Goal: Task Accomplishment & Management: Manage account settings

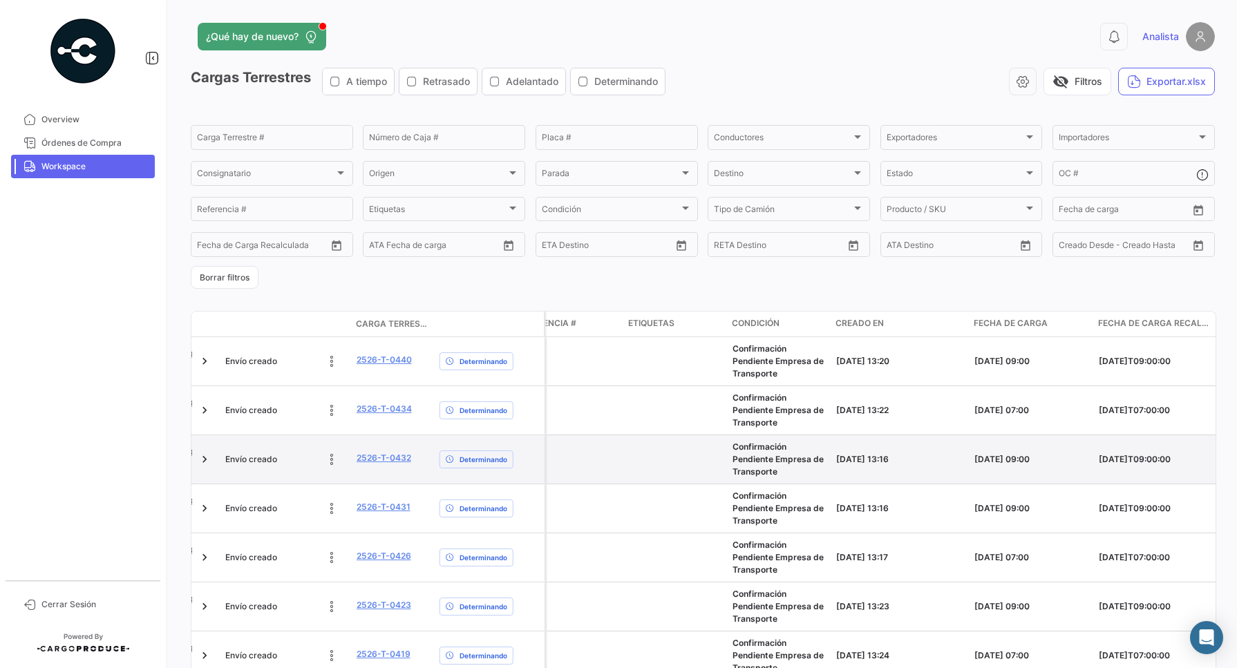
scroll to position [0, 1833]
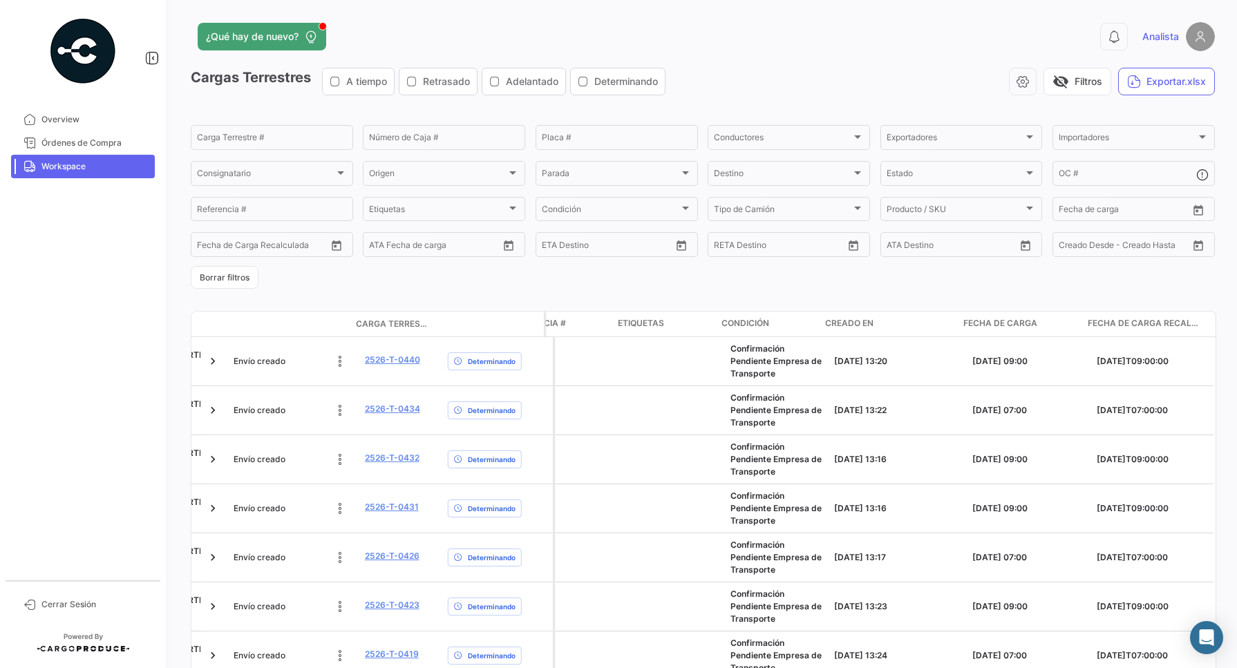
click at [1006, 326] on span "Fecha de carga" at bounding box center [1000, 323] width 74 height 12
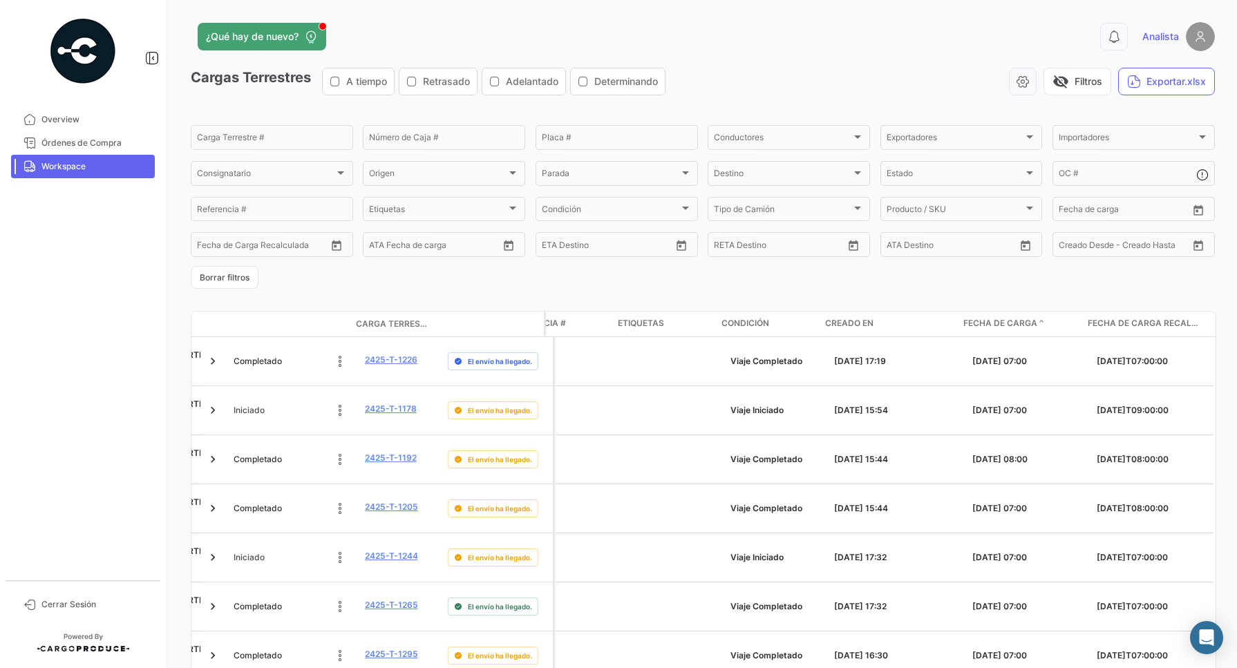
click at [1014, 322] on span "Fecha de carga" at bounding box center [1000, 323] width 74 height 12
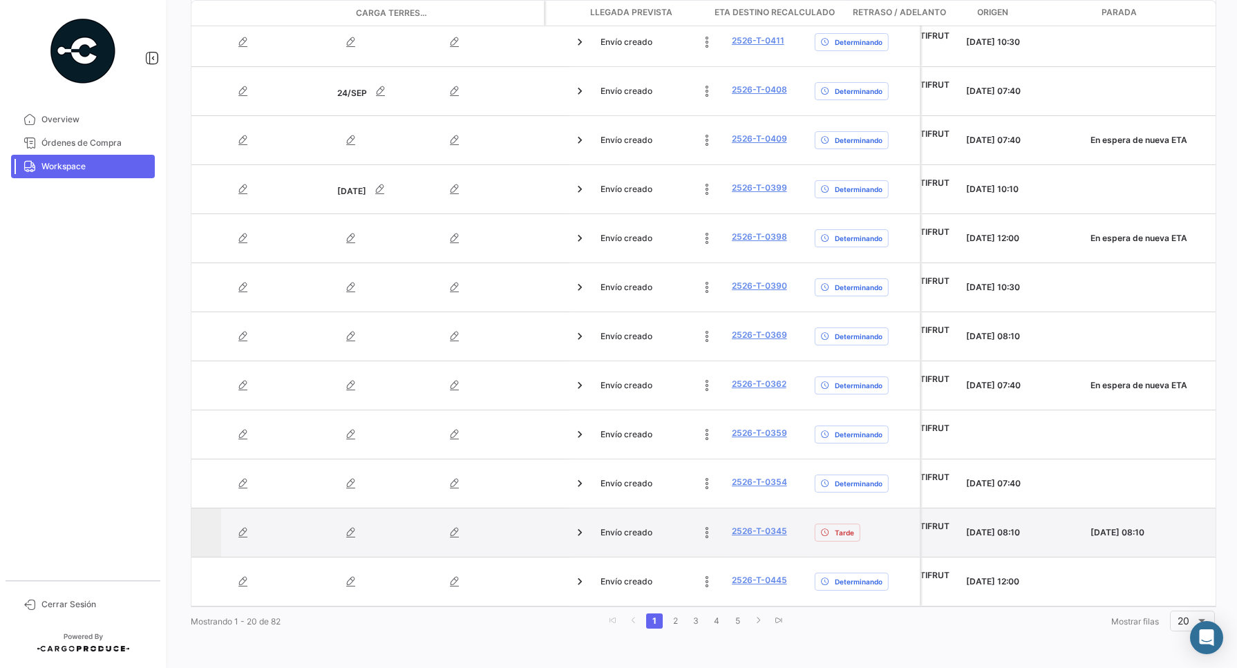
scroll to position [0, 0]
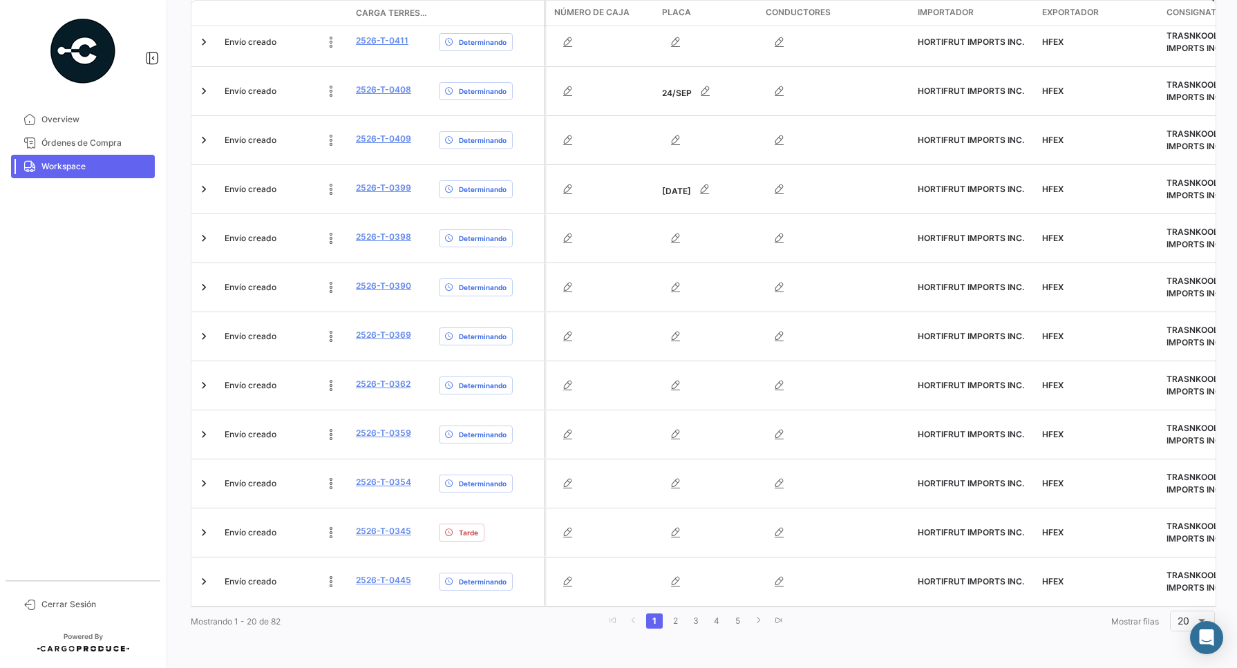
click at [660, 609] on div "Mostrando 1 - 20 de 82 1 2 3 4 5 Mostrar [PERSON_NAME] 20" at bounding box center [703, 621] width 1024 height 25
click at [671, 625] on link "2" at bounding box center [675, 621] width 17 height 15
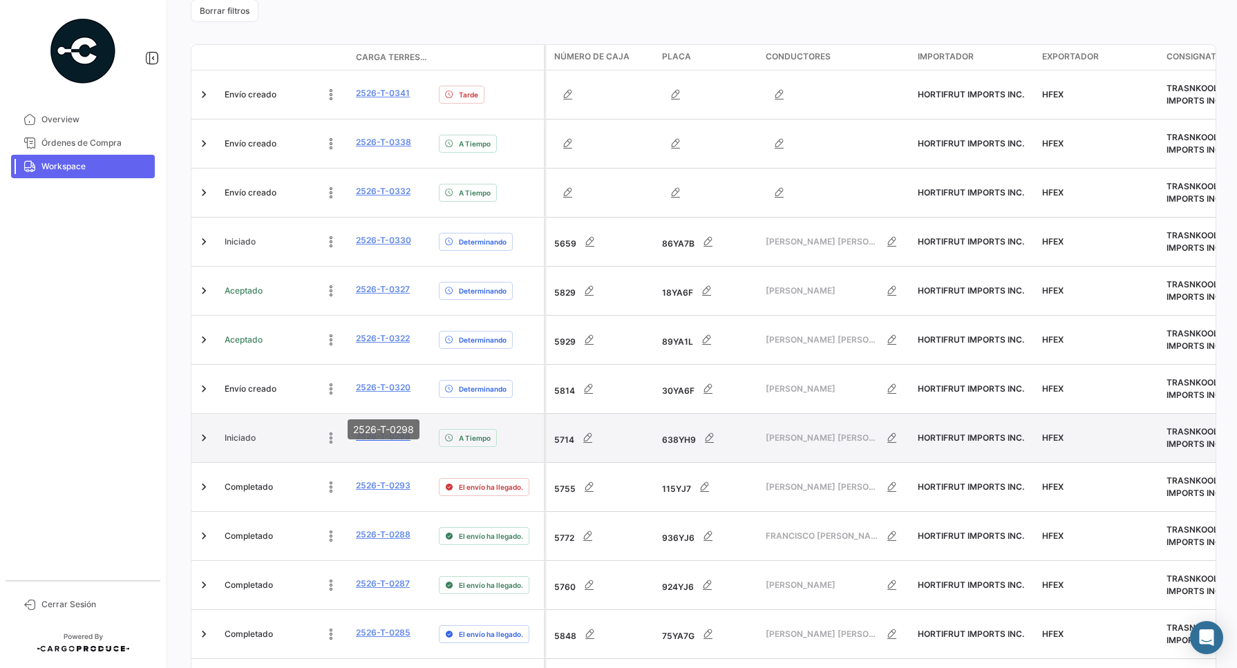
click at [390, 430] on link "2526-T-0298" at bounding box center [383, 436] width 55 height 12
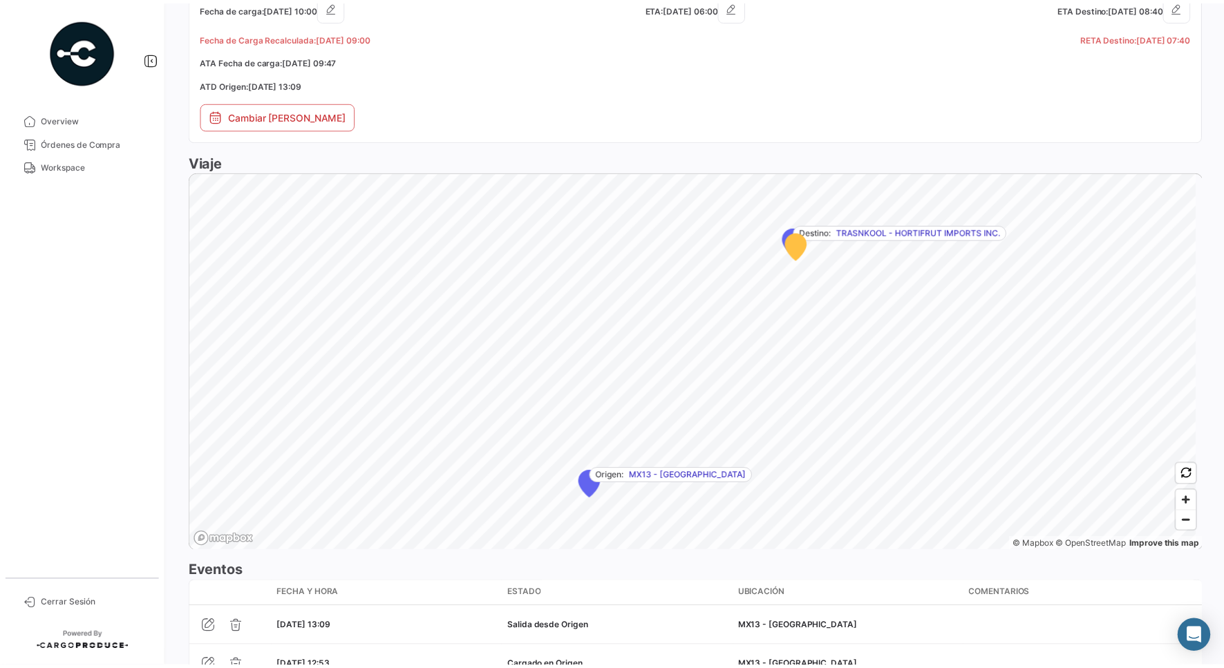
scroll to position [867, 0]
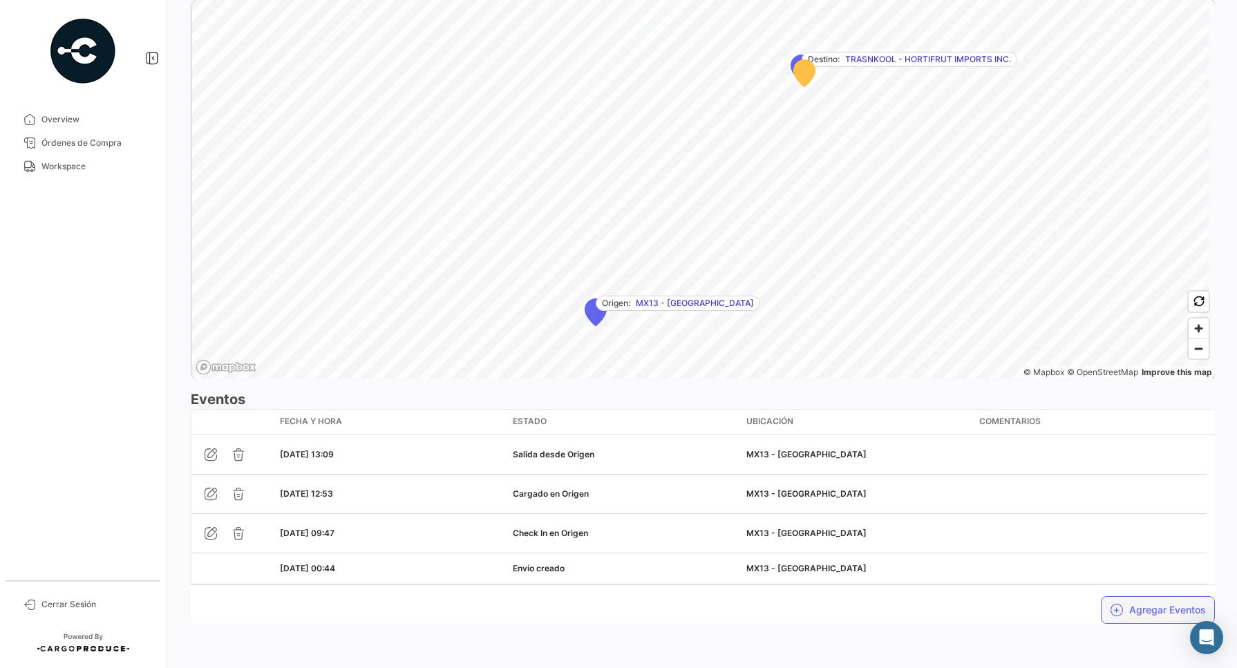
click at [1120, 602] on button "Agregar Eventos" at bounding box center [1158, 610] width 114 height 28
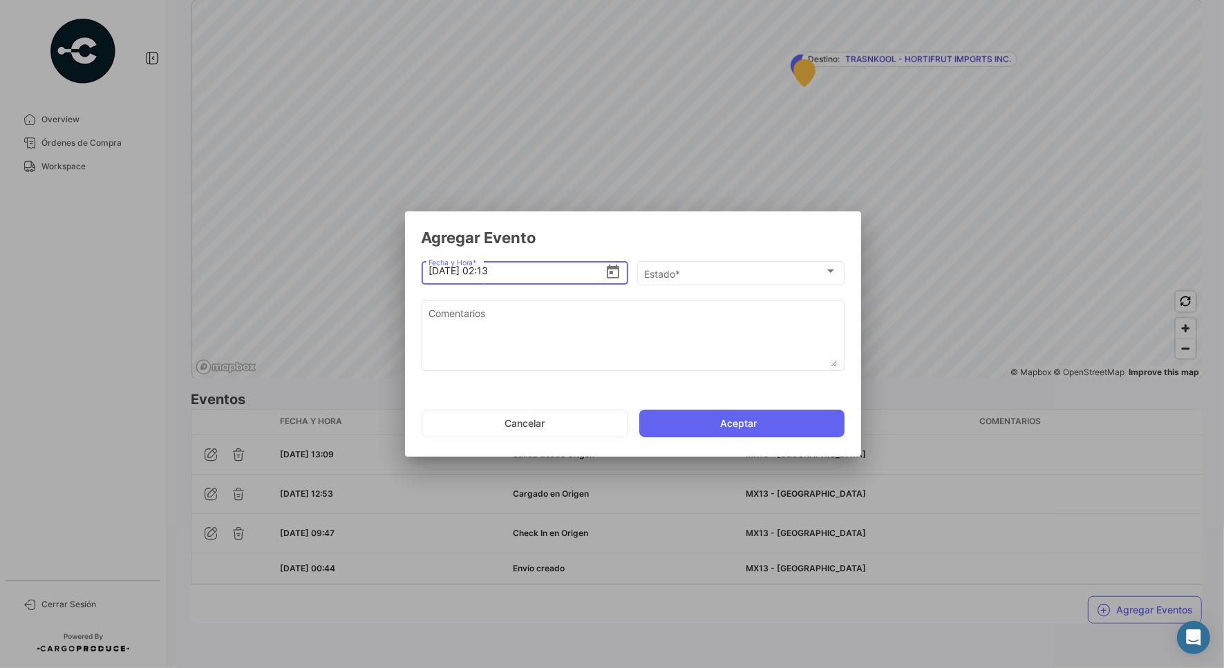
click at [606, 275] on icon "Open calendar" at bounding box center [613, 272] width 17 height 17
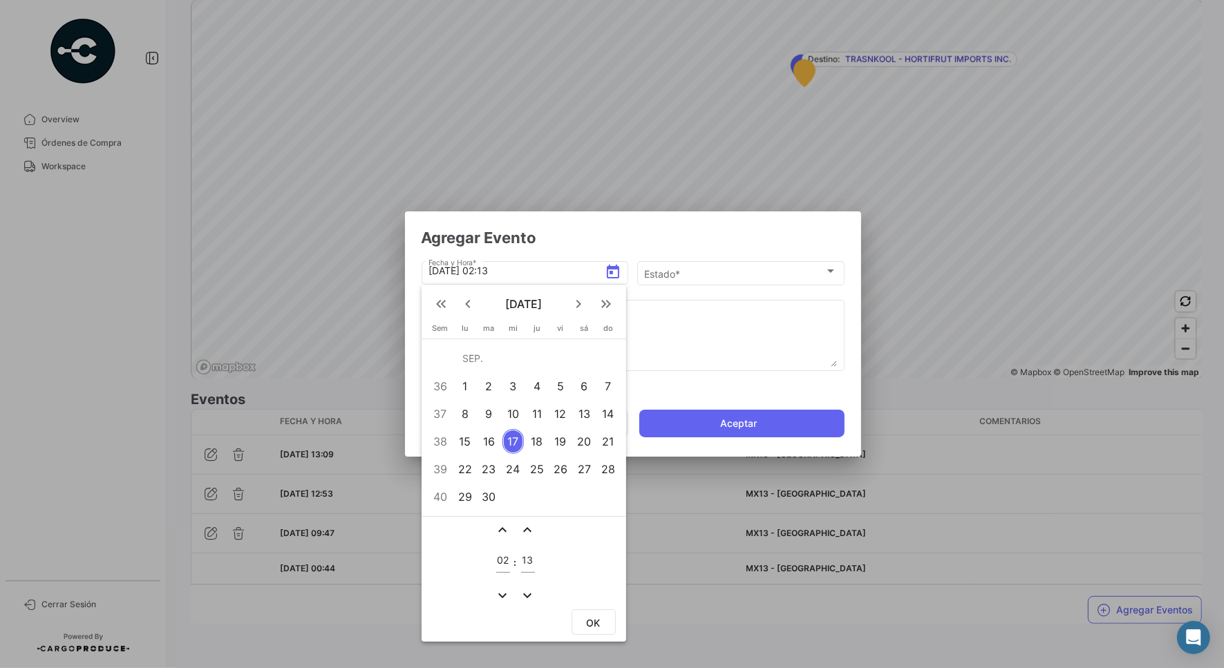
click at [464, 444] on div "15" at bounding box center [464, 441] width 21 height 25
click at [484, 275] on div at bounding box center [612, 334] width 1224 height 668
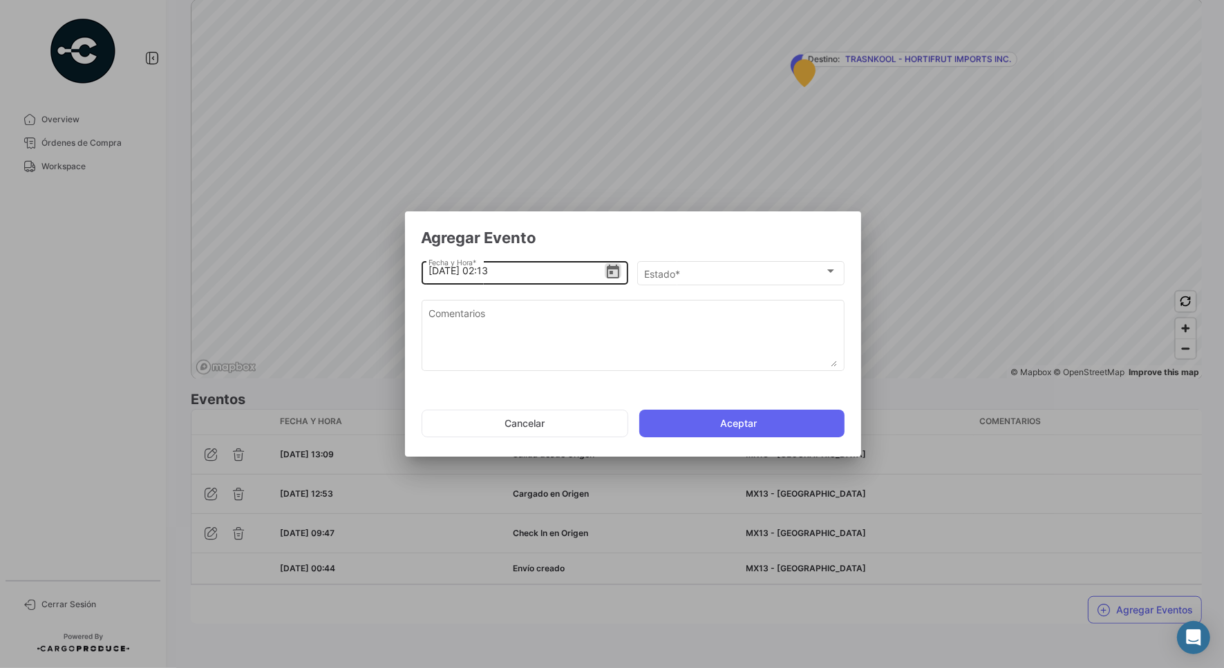
click at [484, 271] on input "[DATE] 02:13" at bounding box center [516, 271] width 176 height 48
click at [615, 271] on icon "Open calendar" at bounding box center [613, 272] width 17 height 17
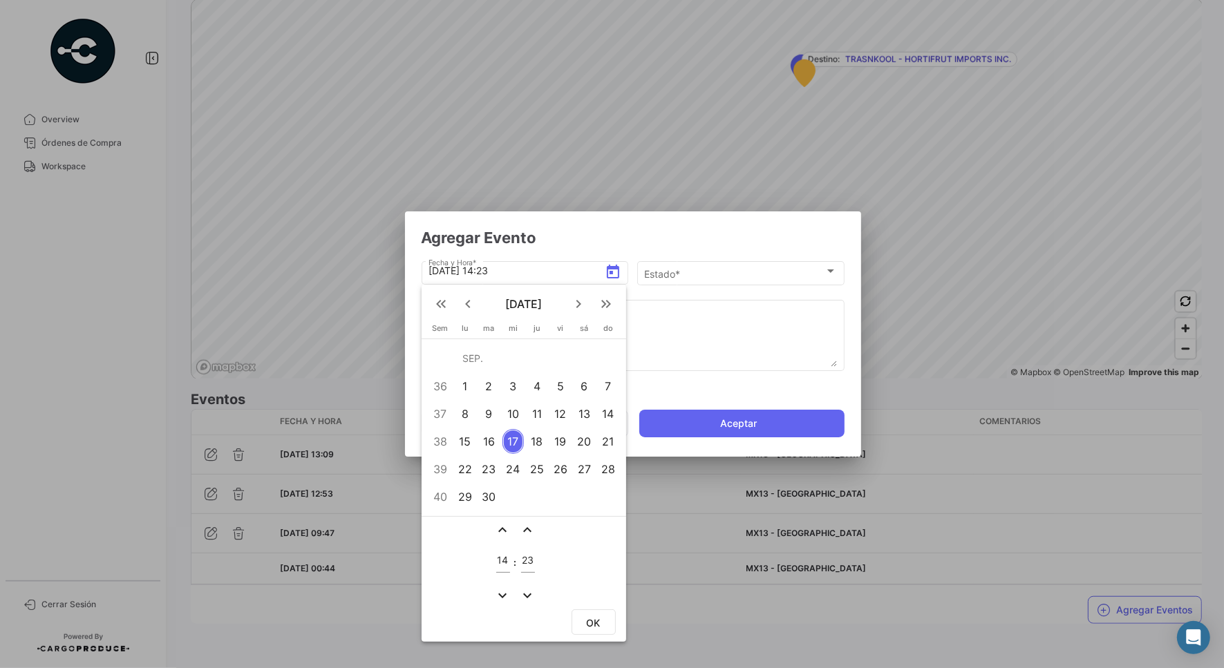
click at [468, 437] on div "15" at bounding box center [464, 441] width 21 height 25
click at [466, 442] on div "15" at bounding box center [464, 441] width 21 height 25
drag, startPoint x: 654, startPoint y: 218, endPoint x: 710, endPoint y: 149, distance: 88.4
click at [712, 150] on div at bounding box center [612, 334] width 1224 height 668
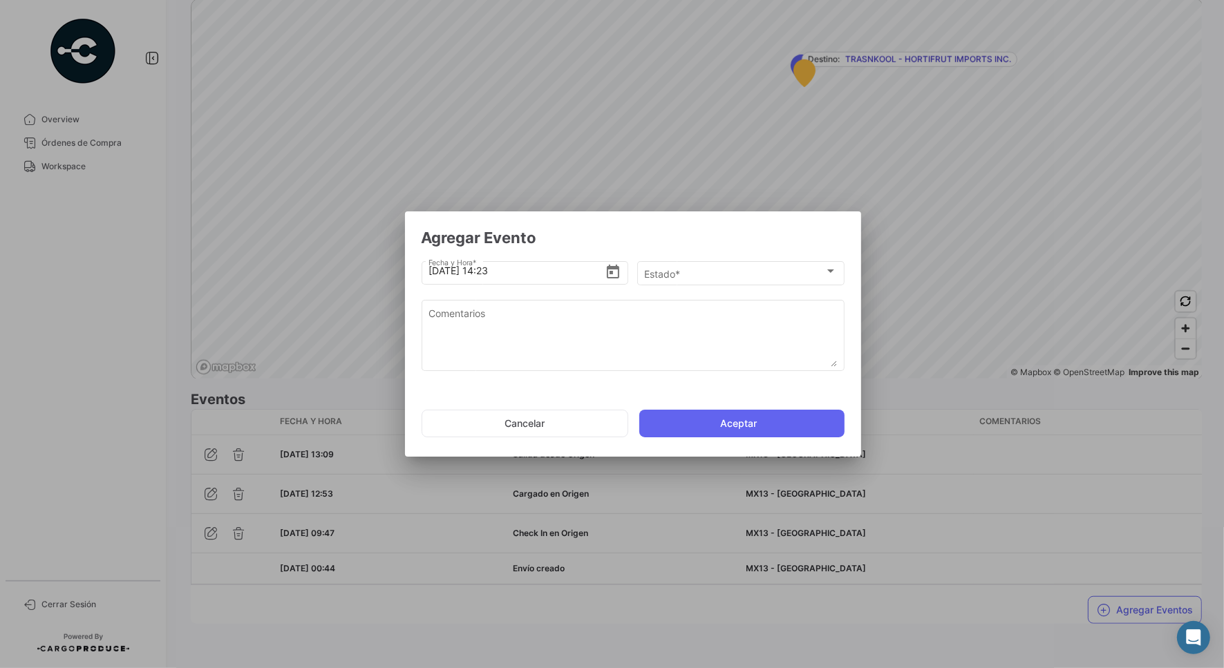
drag, startPoint x: 622, startPoint y: 229, endPoint x: 705, endPoint y: 124, distance: 133.3
click at [706, 125] on div "Agregar Evento [DATE] 14:23 Fecha y Hora * Estado * Estado * Comentarios Cancel…" at bounding box center [612, 334] width 1224 height 668
click at [605, 277] on icon "Open calendar" at bounding box center [613, 272] width 17 height 17
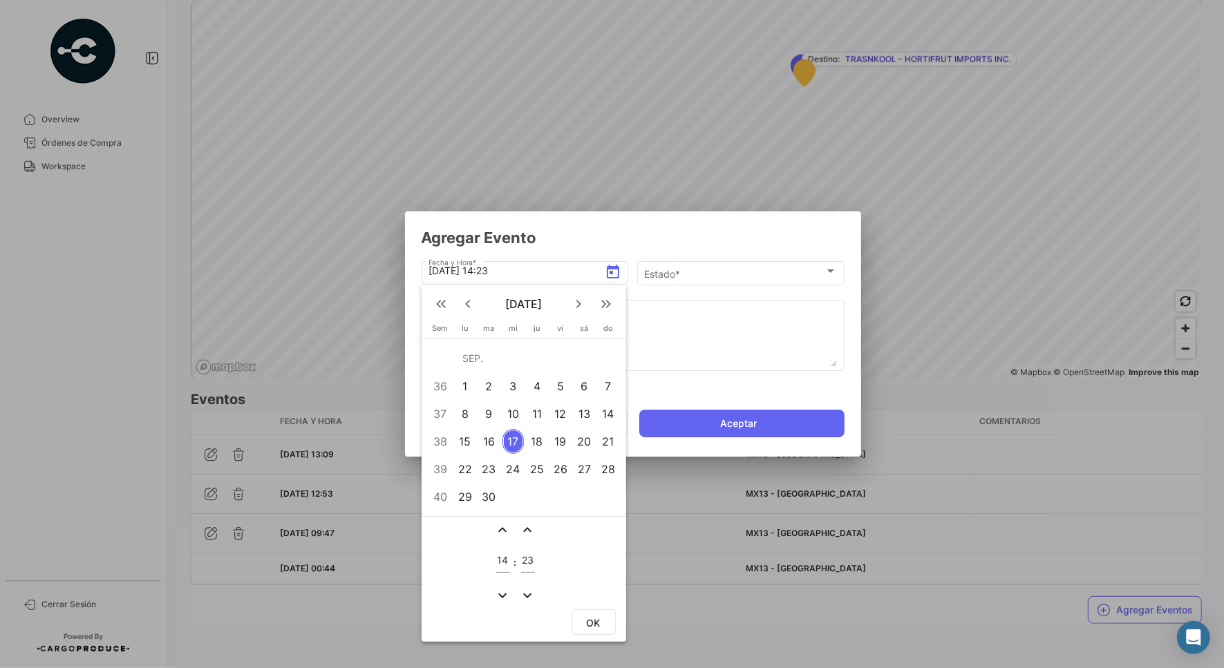
click at [465, 446] on div "15" at bounding box center [464, 441] width 21 height 25
click at [591, 618] on span "OK" at bounding box center [594, 623] width 14 height 12
type input "[DATE] 14:23"
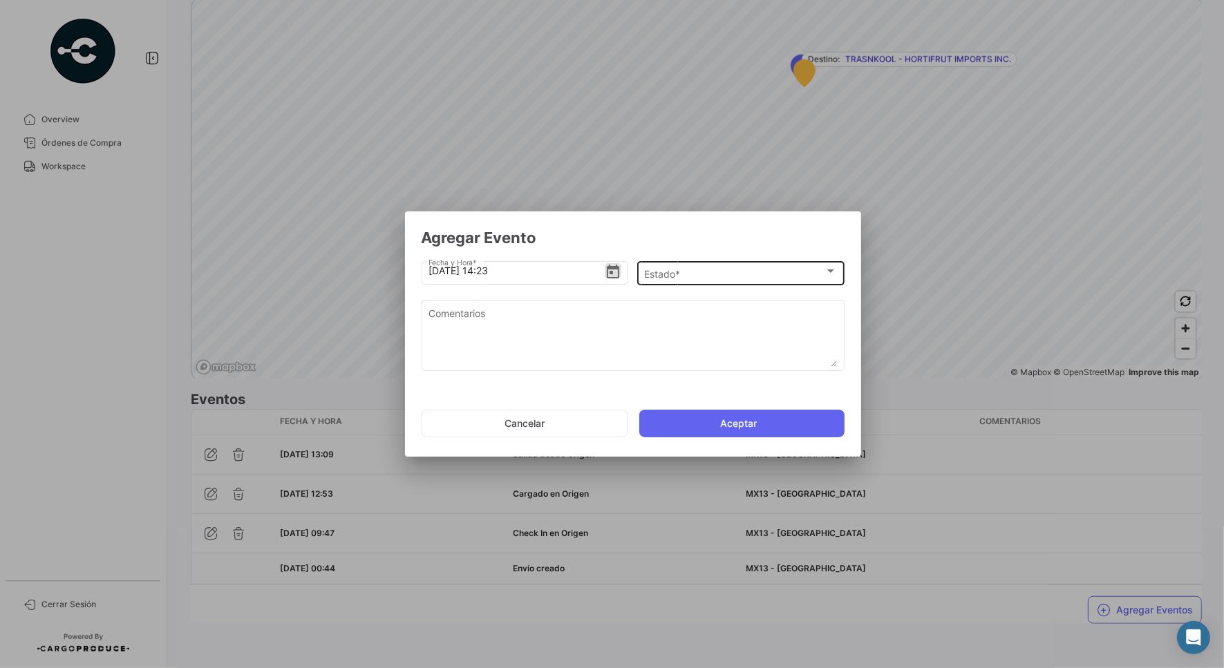
click at [689, 278] on div "Estado *" at bounding box center [734, 274] width 180 height 12
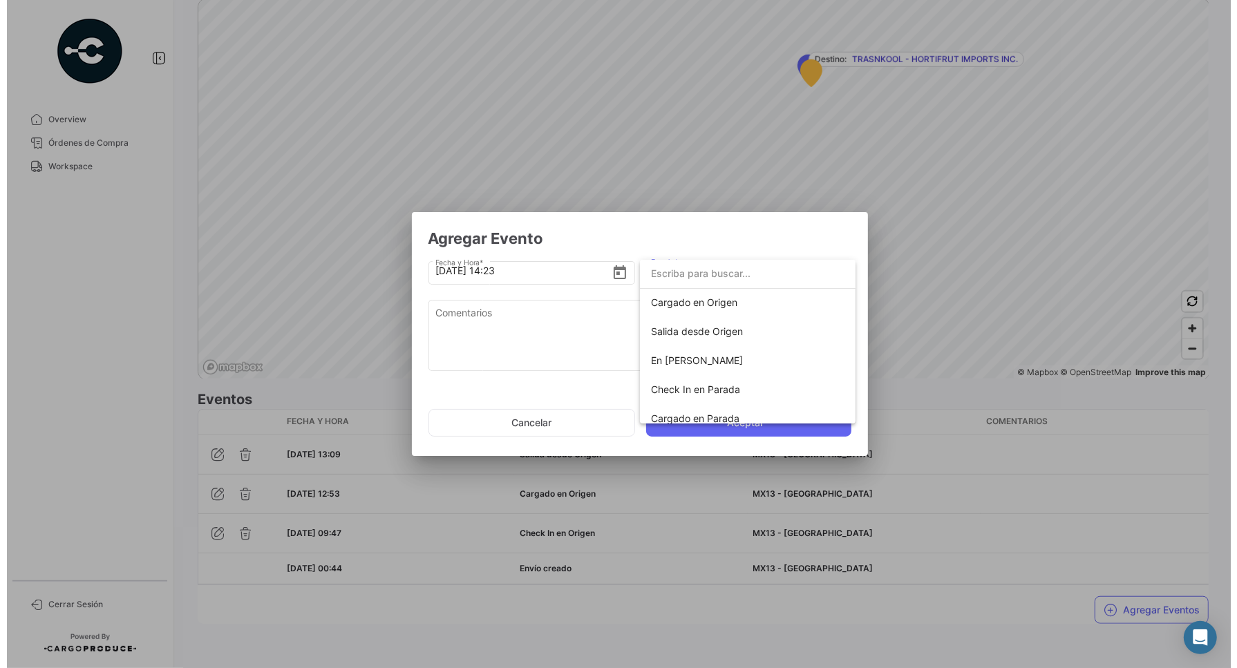
scroll to position [86, 0]
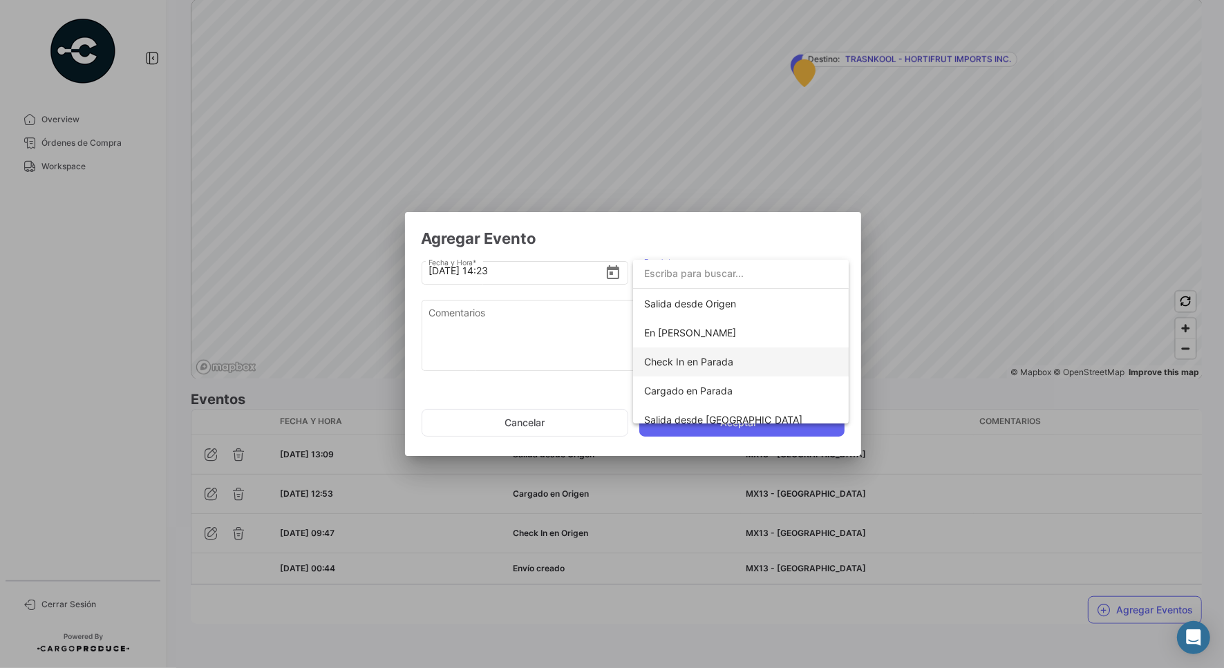
click at [672, 368] on span "Check In en Parada" at bounding box center [740, 362] width 193 height 29
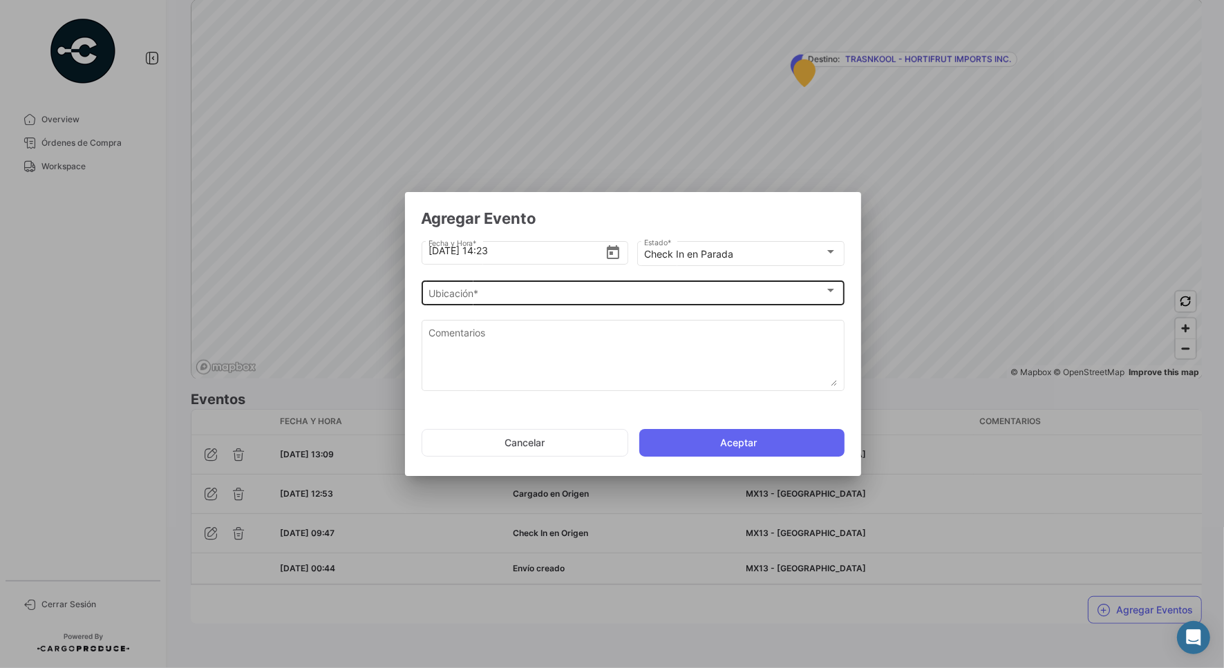
click at [554, 285] on div "Ubicación * Ubicación *" at bounding box center [632, 291] width 408 height 27
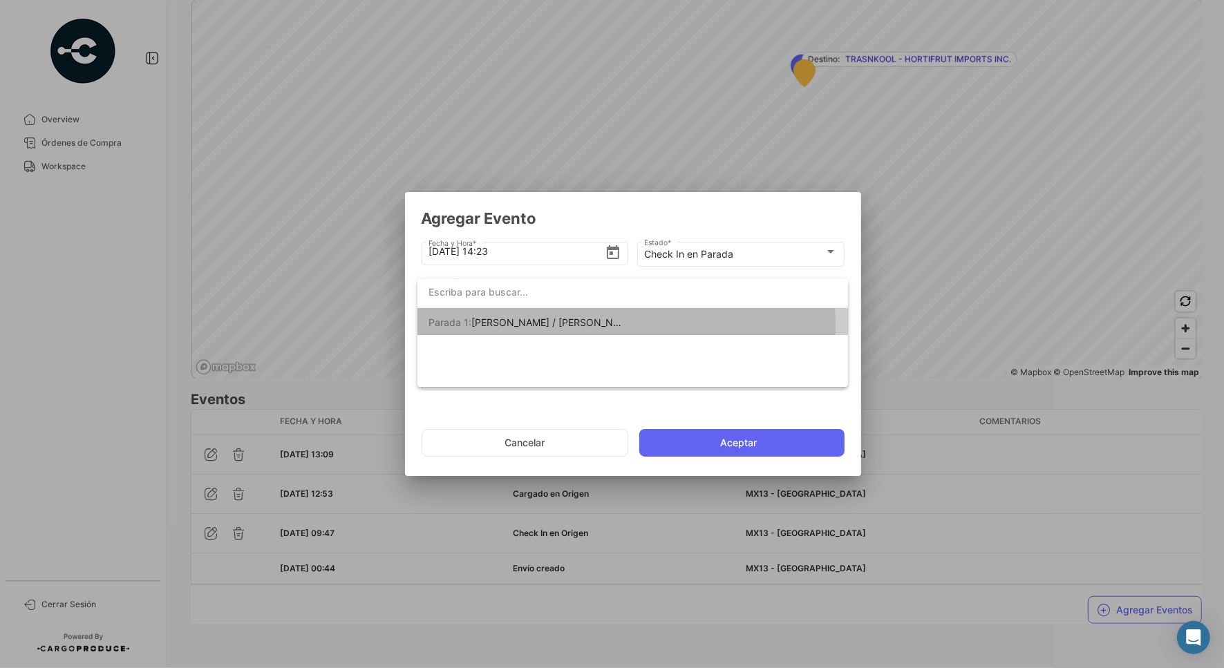
click at [526, 327] on span "[PERSON_NAME] / [PERSON_NAME] [PERSON_NAME]" at bounding box center [594, 322] width 246 height 12
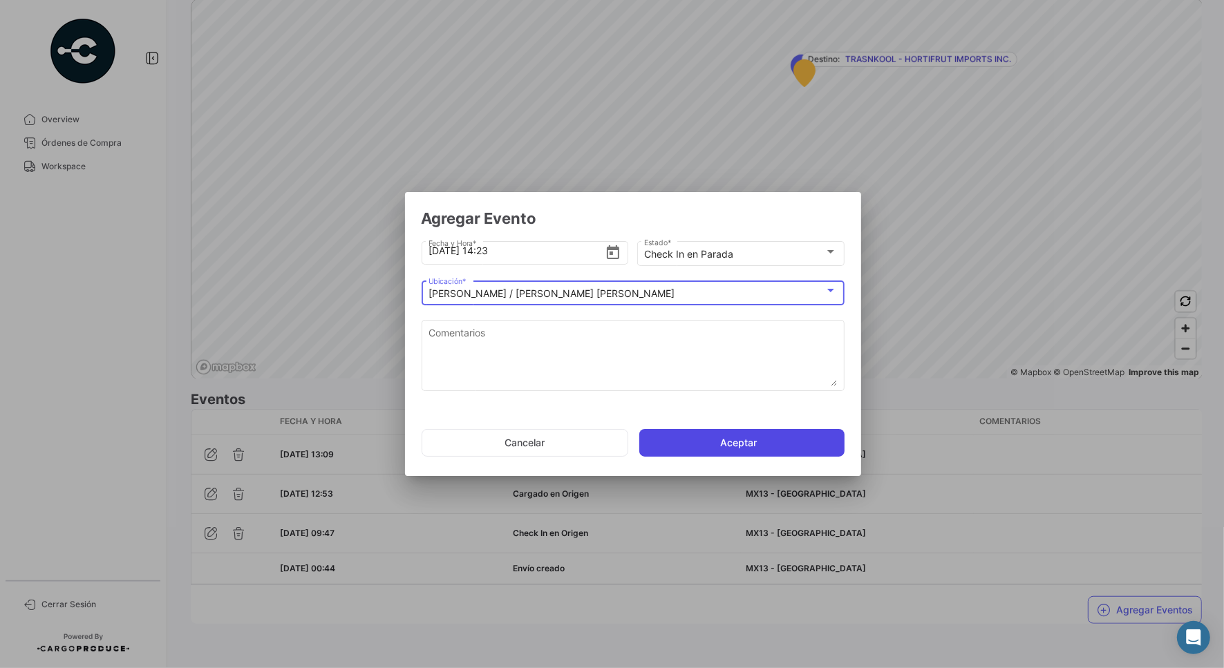
click at [734, 433] on button "Aceptar" at bounding box center [741, 443] width 205 height 28
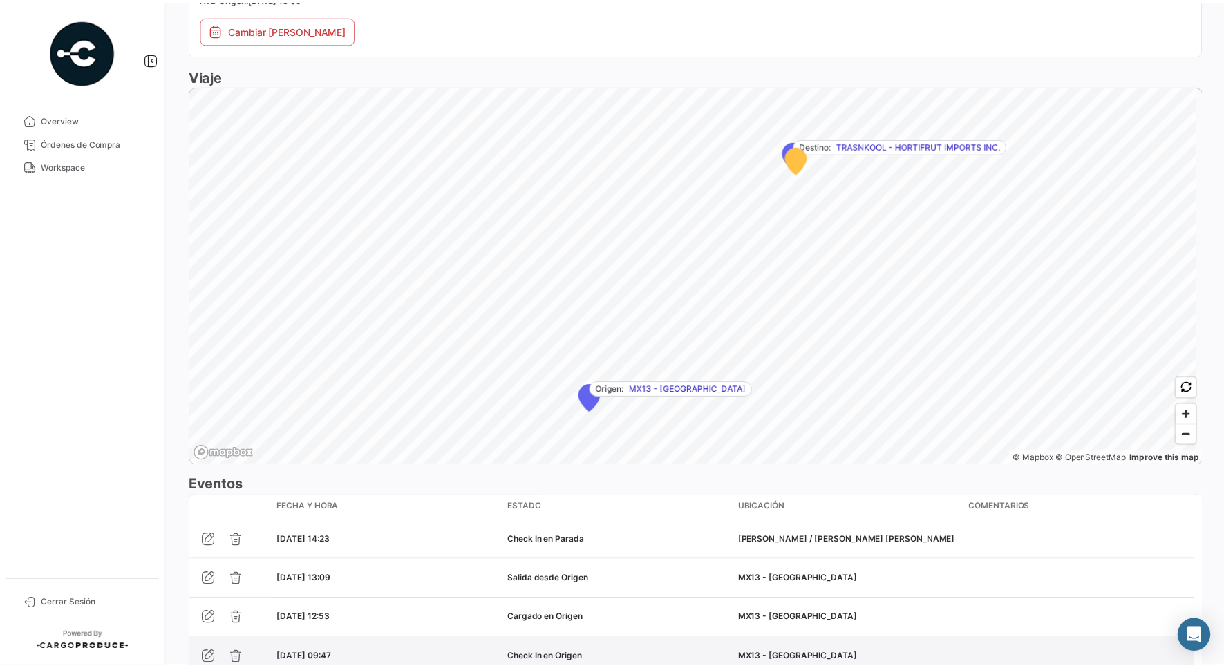
scroll to position [906, 0]
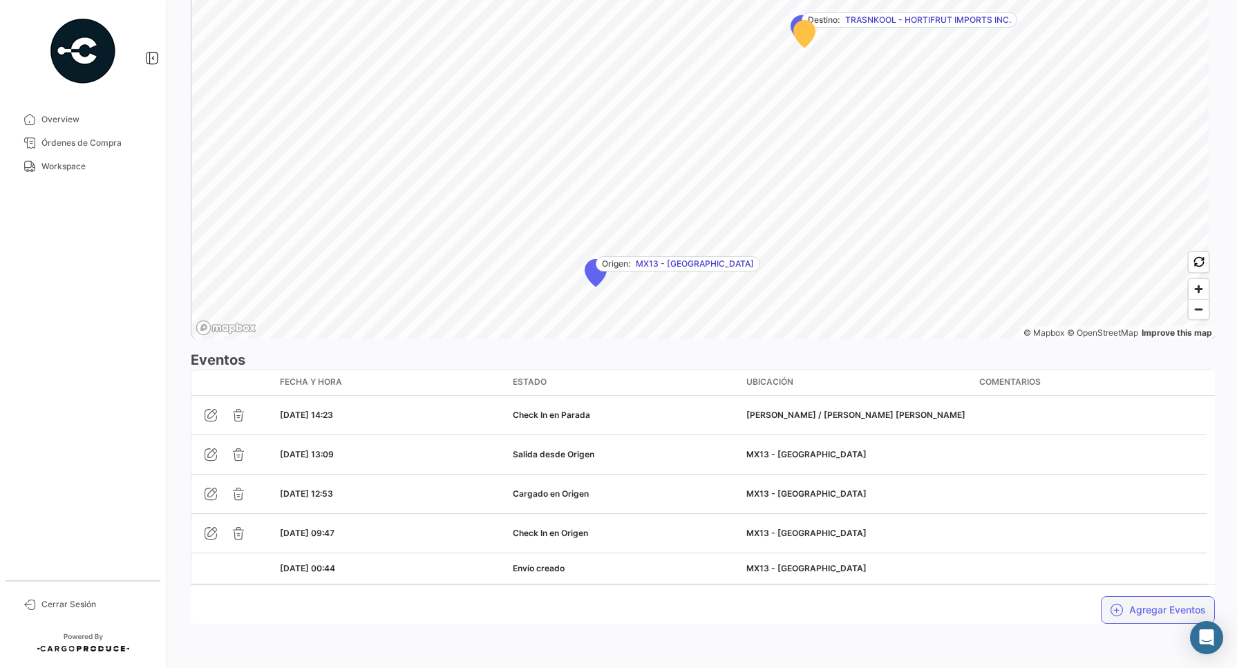
click at [1159, 608] on button "Agregar Eventos" at bounding box center [1158, 610] width 114 height 28
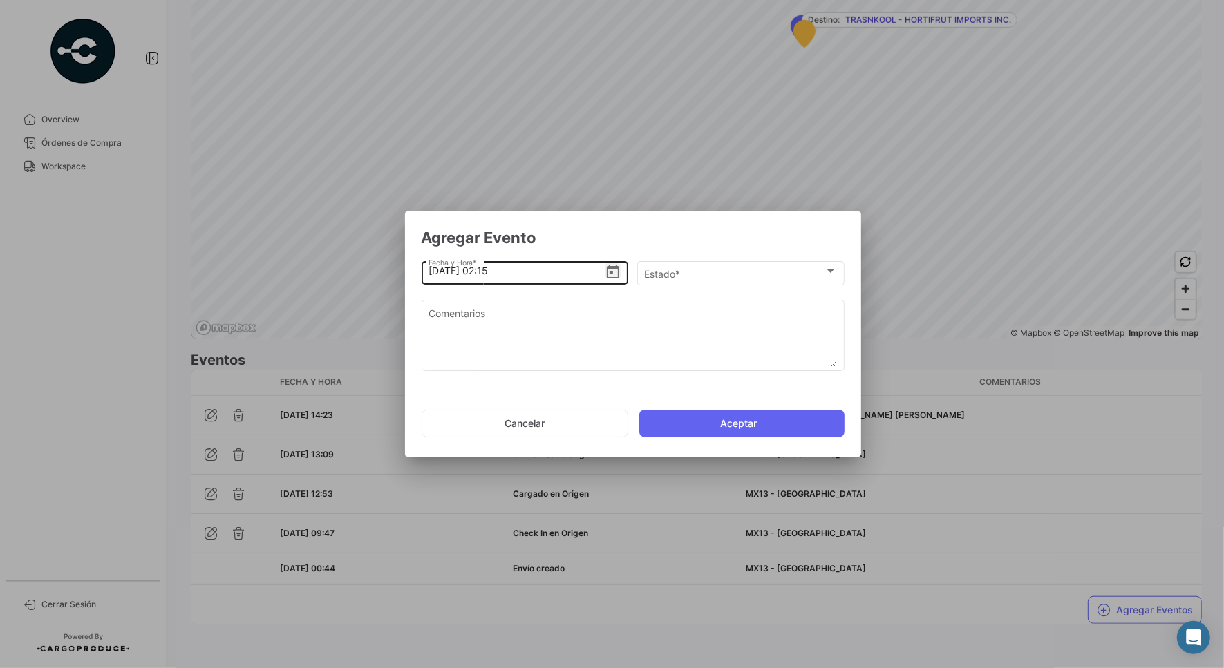
click at [612, 274] on icon "Open calendar" at bounding box center [613, 272] width 17 height 17
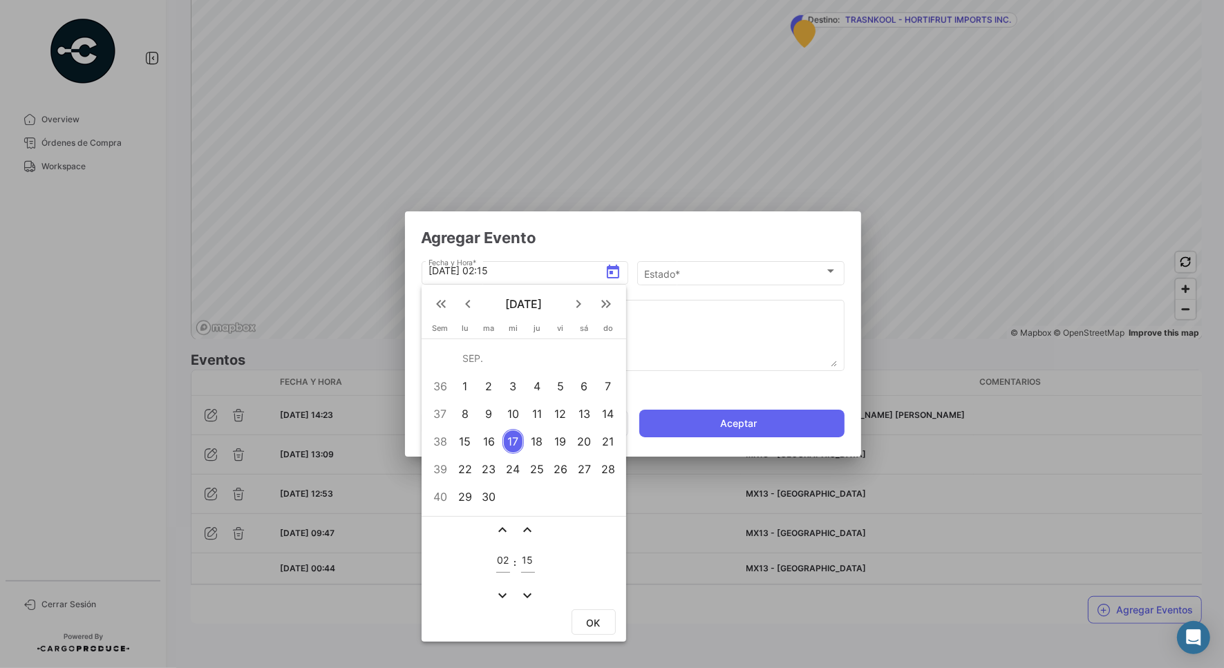
click at [464, 440] on div "15" at bounding box center [464, 441] width 21 height 25
click at [503, 529] on mat-icon "expand_less" at bounding box center [503, 530] width 17 height 17
type input "04"
click at [530, 526] on mat-icon "expand_less" at bounding box center [528, 530] width 17 height 17
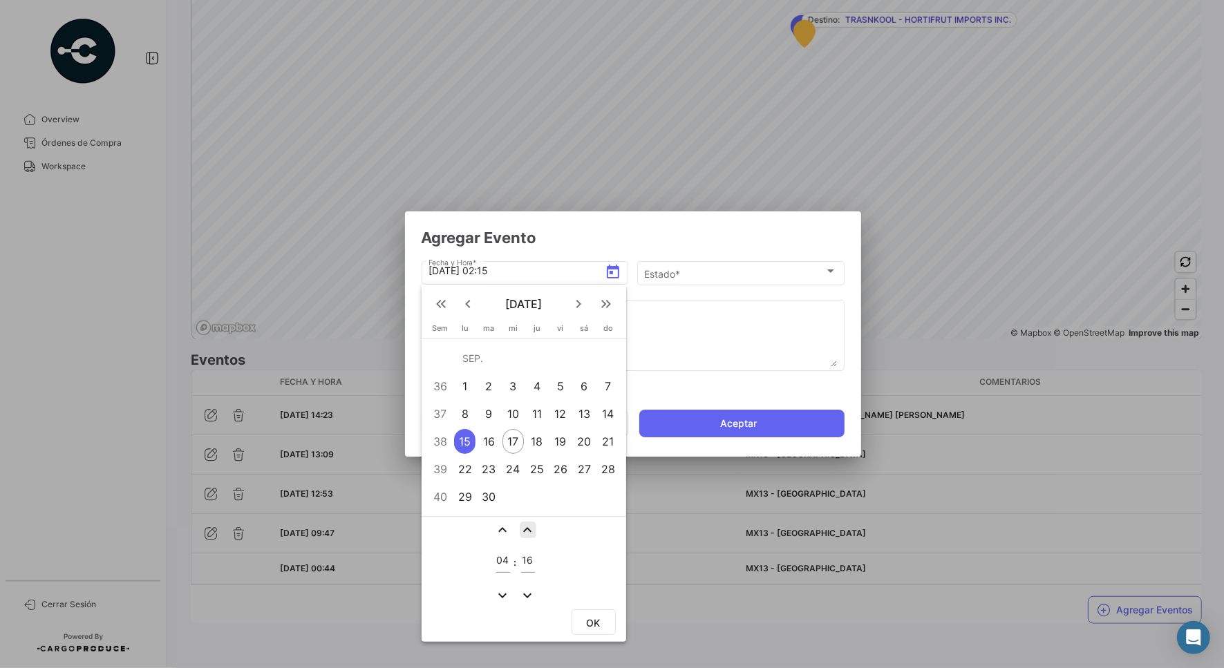
click at [530, 526] on mat-icon "expand_less" at bounding box center [528, 530] width 17 height 17
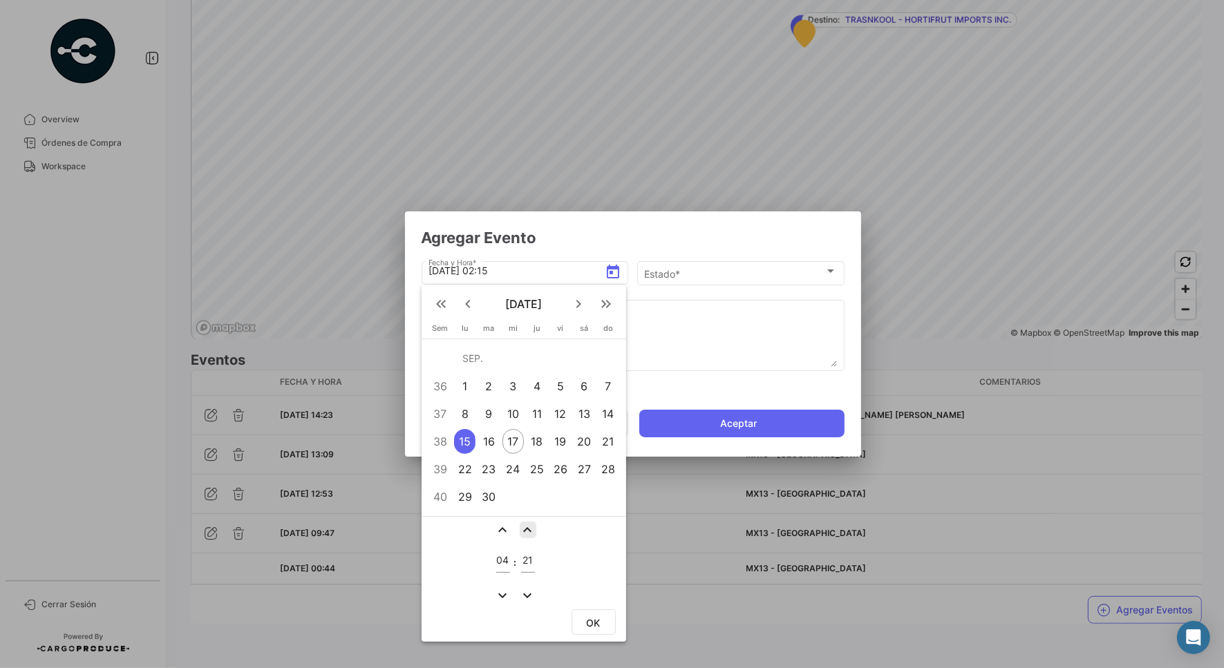
click at [530, 526] on mat-icon "expand_less" at bounding box center [528, 530] width 17 height 17
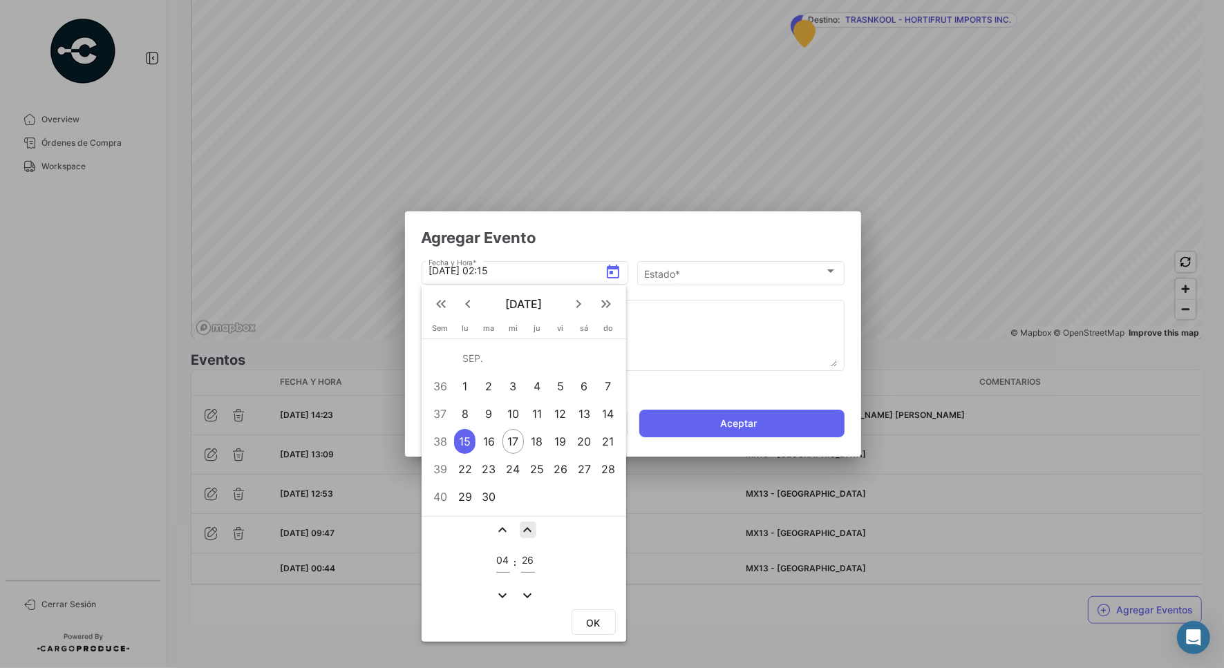
click at [530, 526] on mat-icon "expand_less" at bounding box center [528, 530] width 17 height 17
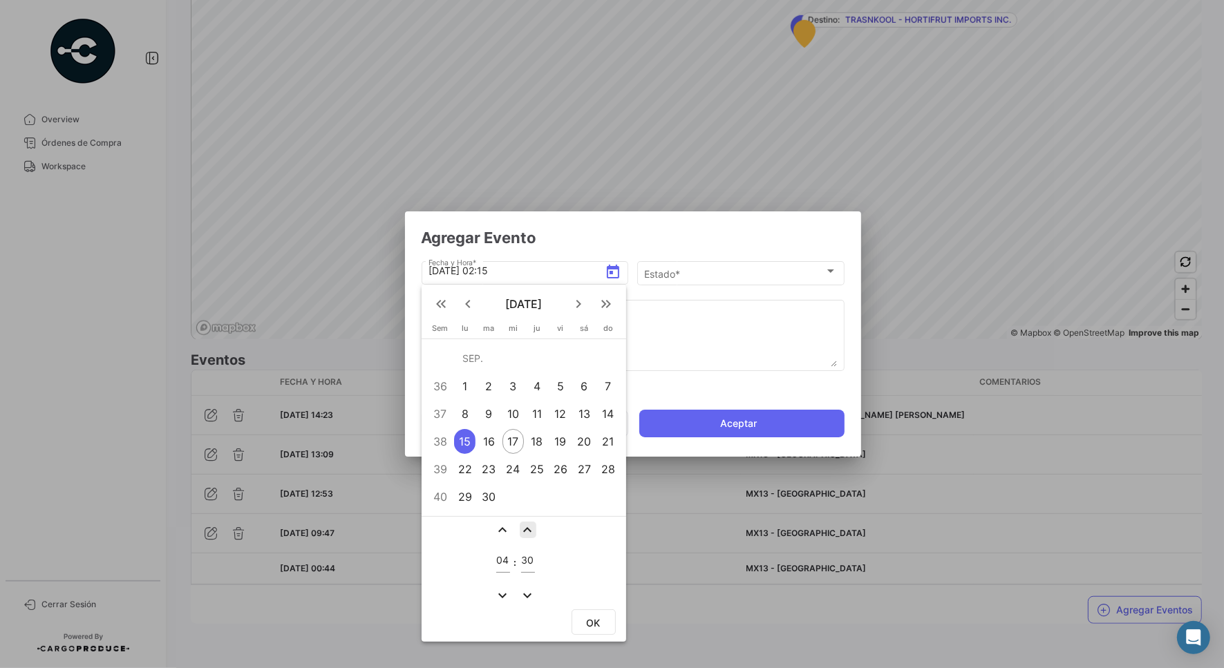
type input "31"
click at [587, 617] on span "OK" at bounding box center [594, 623] width 14 height 12
type input "[DATE] 04:31"
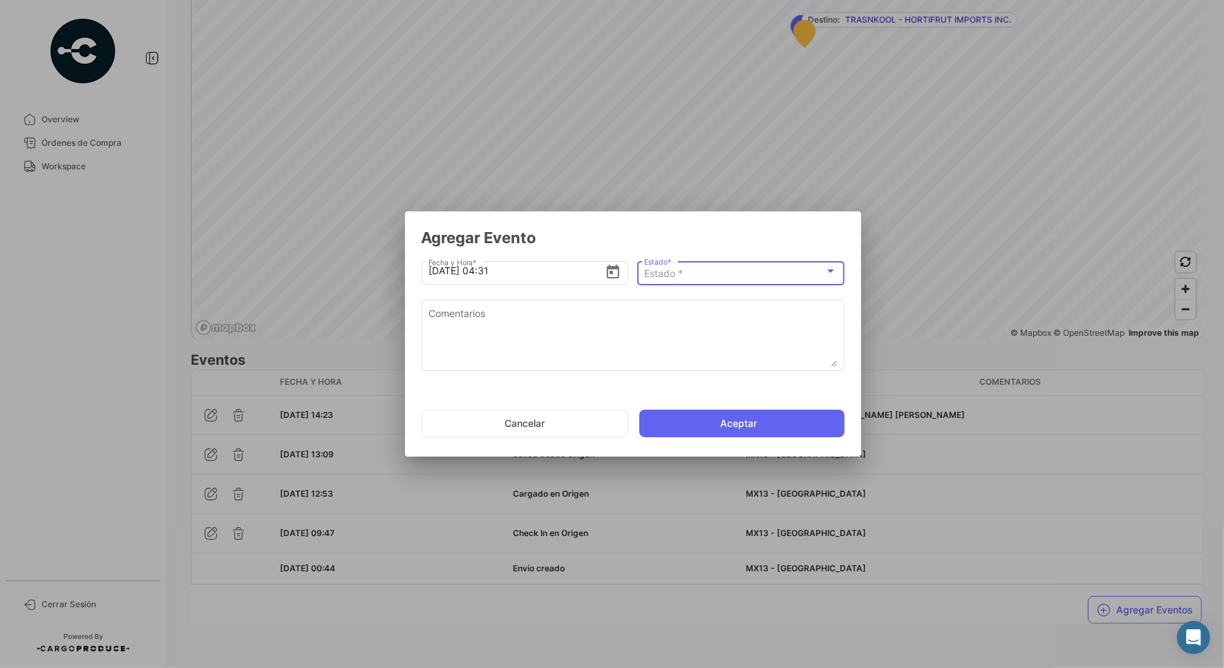
click at [736, 278] on div "Estado *" at bounding box center [734, 274] width 180 height 12
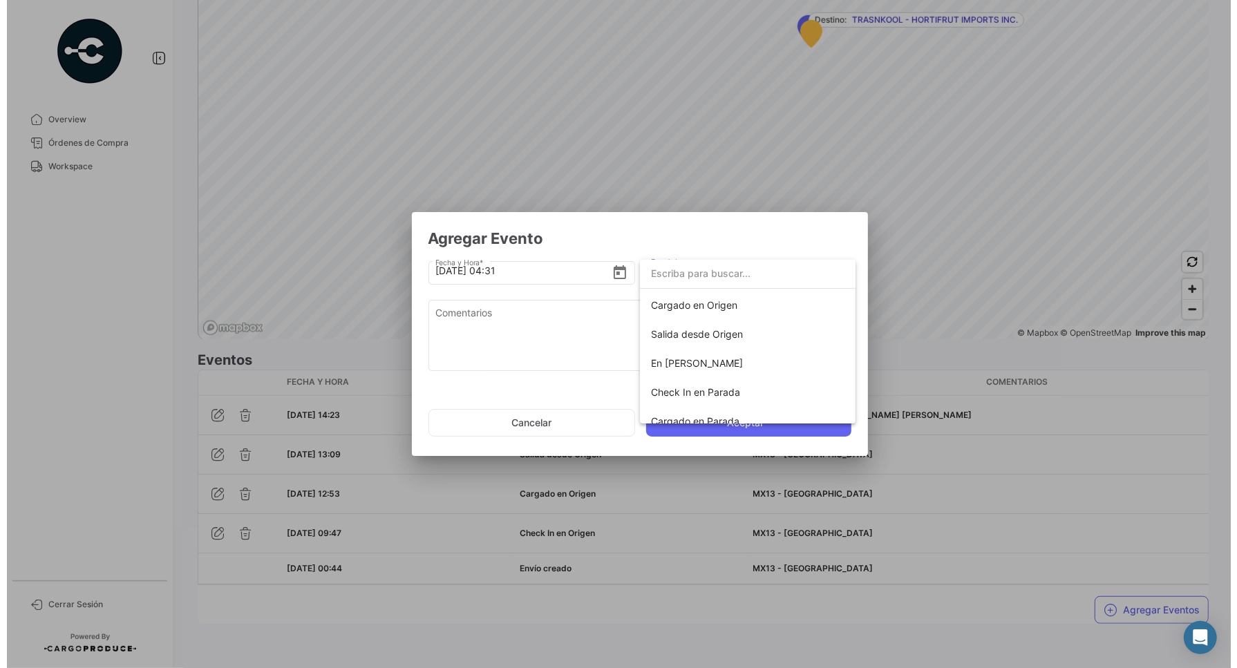
scroll to position [0, 0]
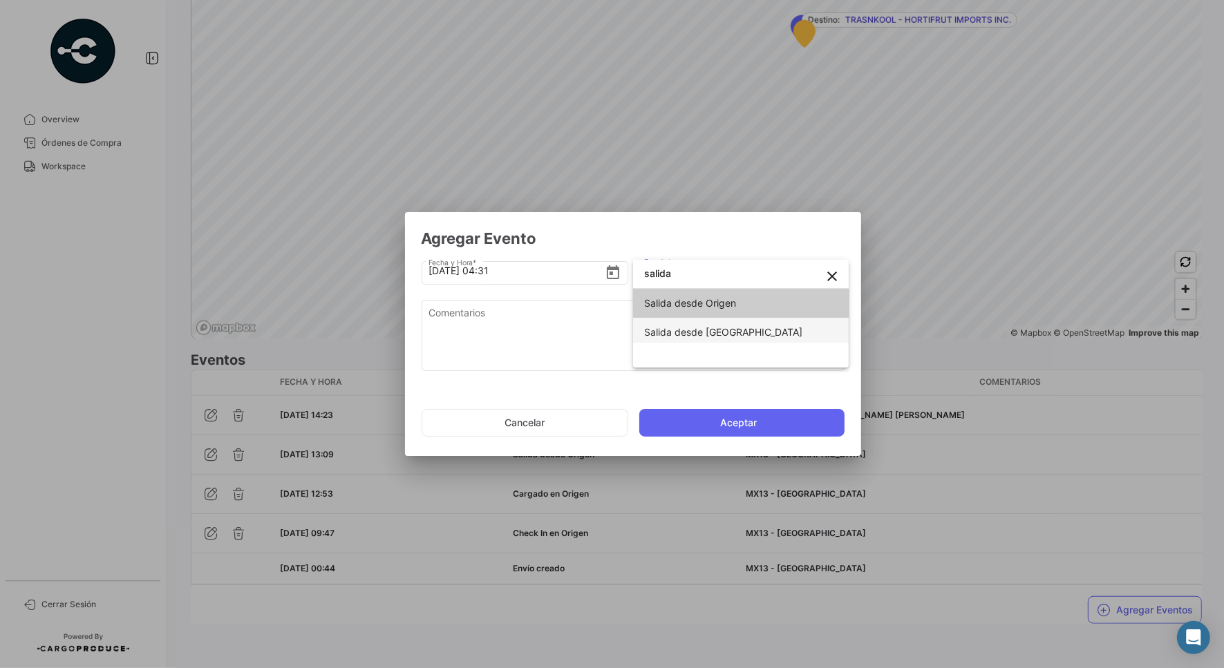
type input "salida"
click at [694, 336] on span "Salida desde [GEOGRAPHIC_DATA]" at bounding box center [723, 332] width 158 height 12
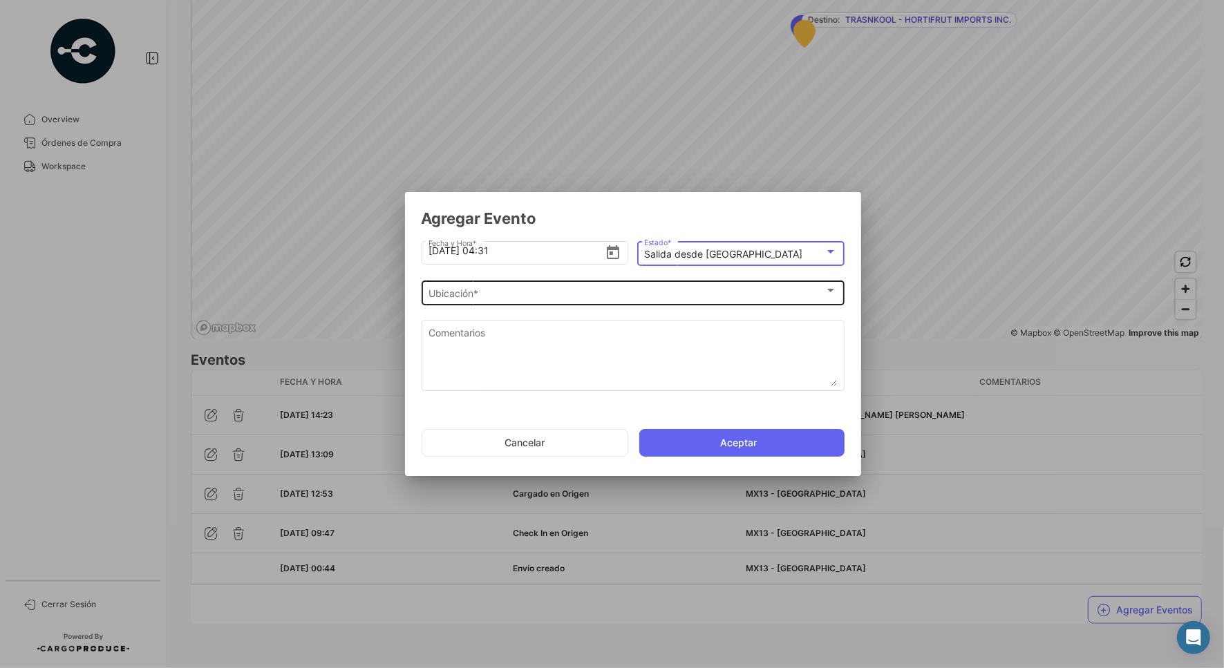
click at [510, 297] on div "Ubicación *" at bounding box center [626, 294] width 396 height 12
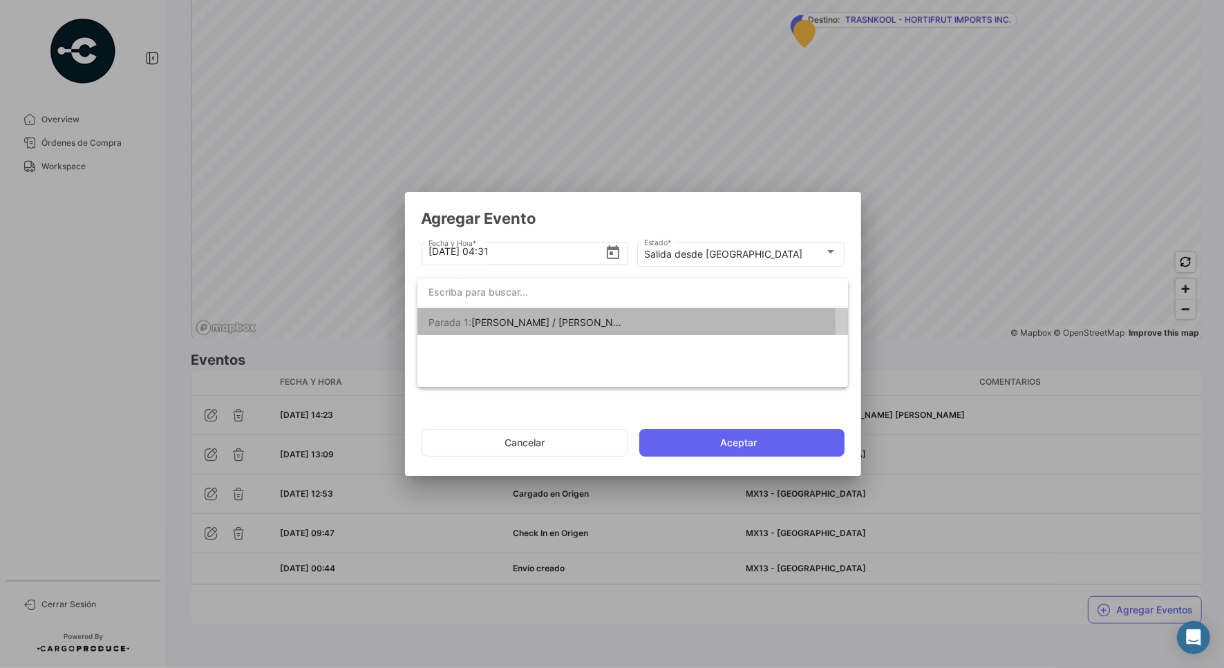
click at [508, 326] on span "[PERSON_NAME] / [PERSON_NAME] [PERSON_NAME]" at bounding box center [594, 322] width 246 height 12
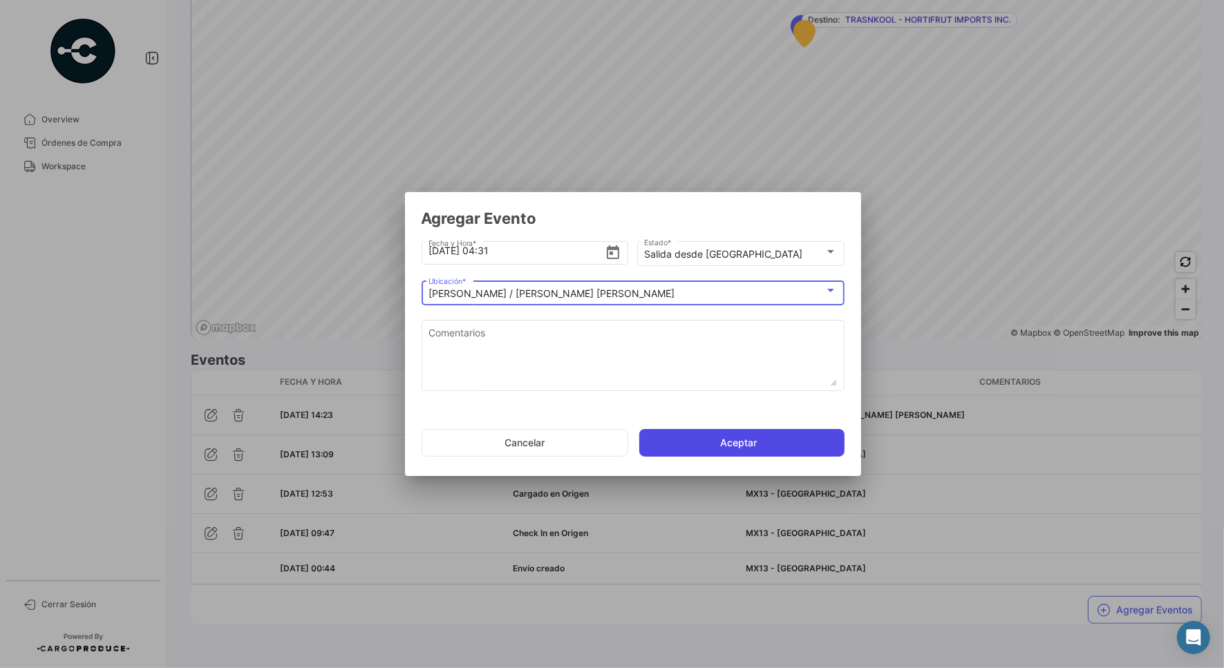
click at [750, 439] on button "Aceptar" at bounding box center [741, 443] width 205 height 28
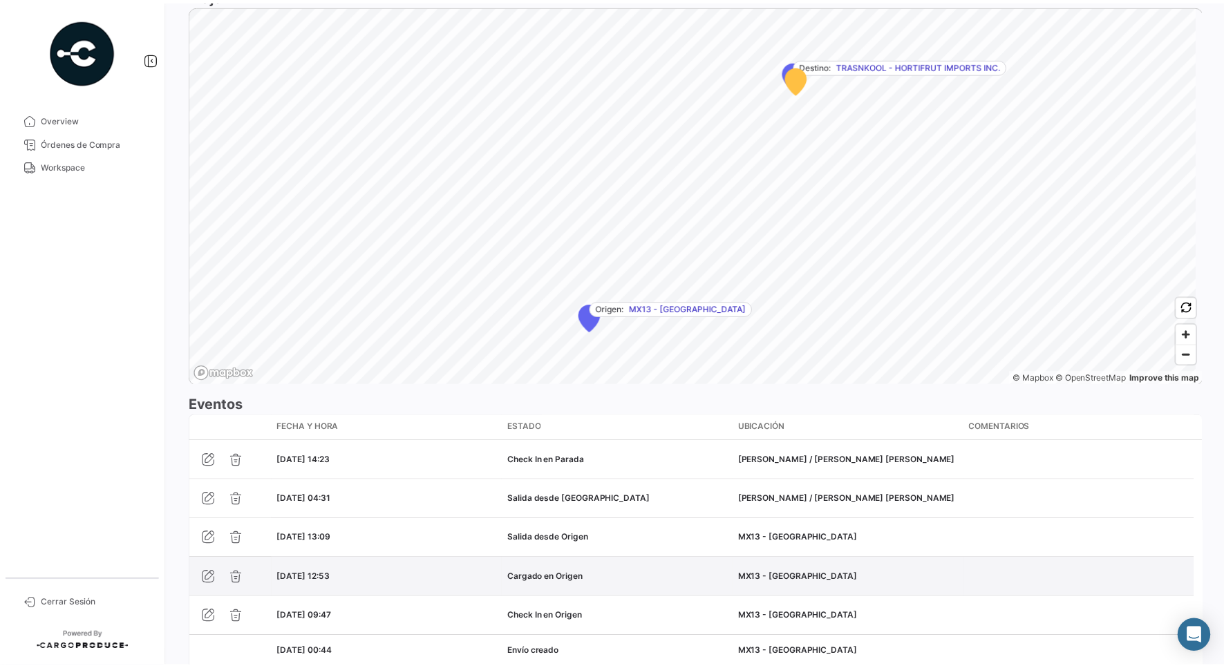
scroll to position [947, 0]
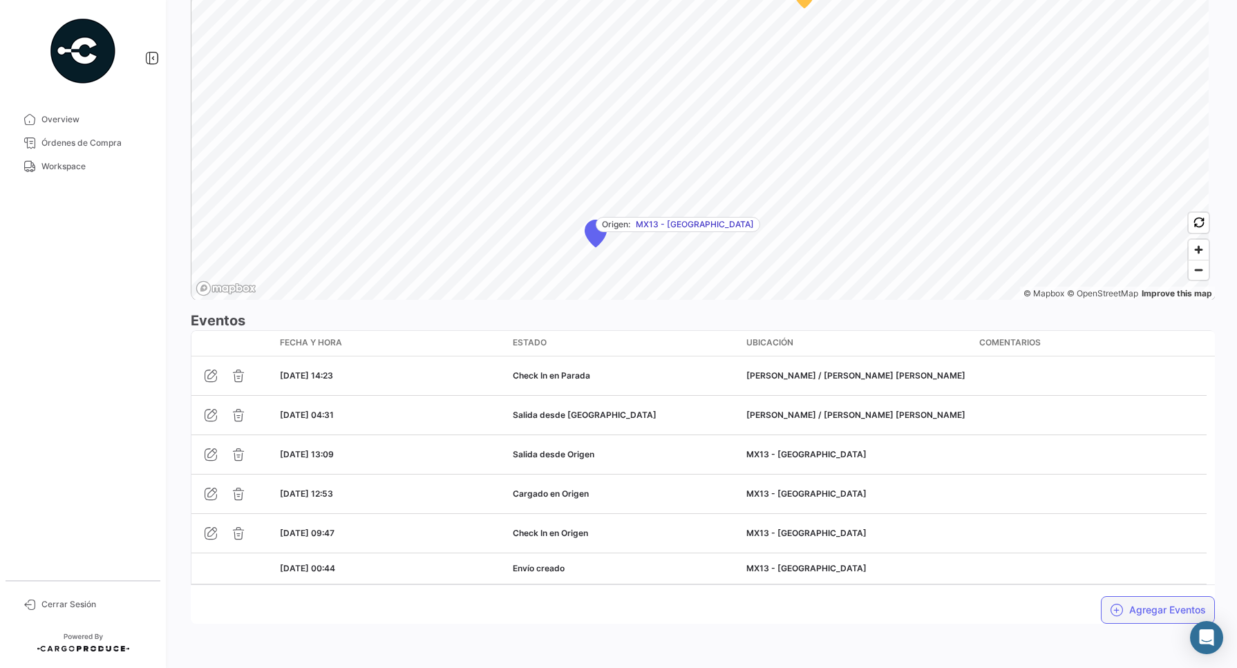
click at [1104, 619] on button "Agregar Eventos" at bounding box center [1158, 610] width 114 height 28
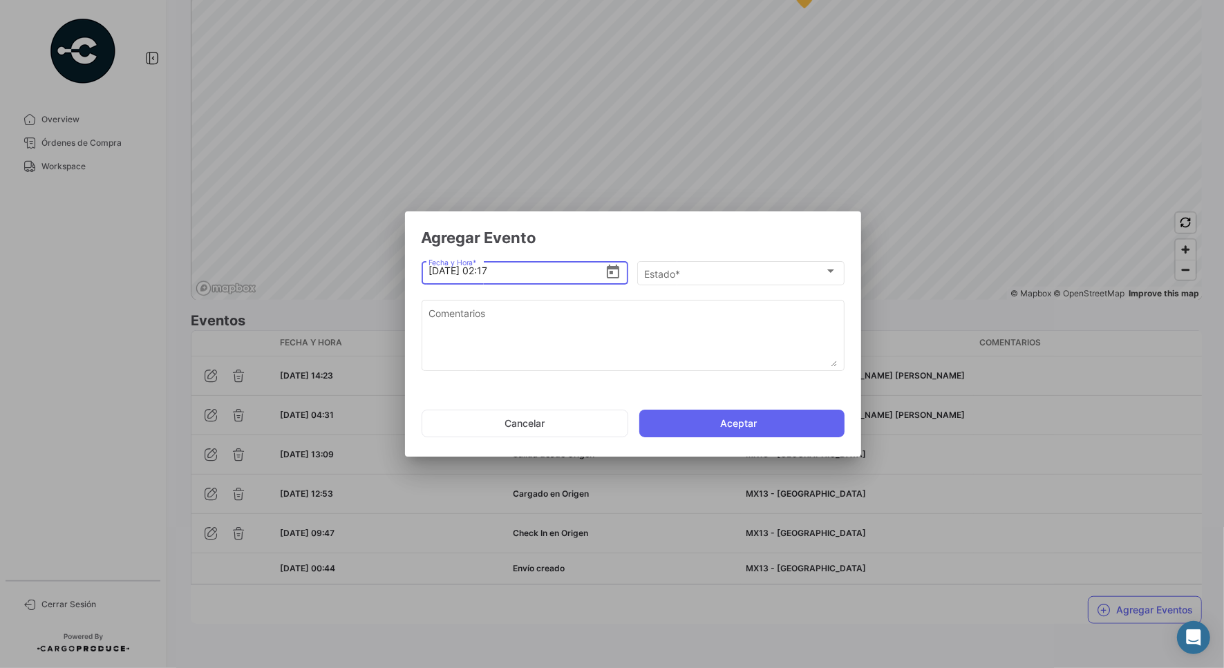
click at [612, 264] on icon "Open calendar" at bounding box center [613, 272] width 17 height 17
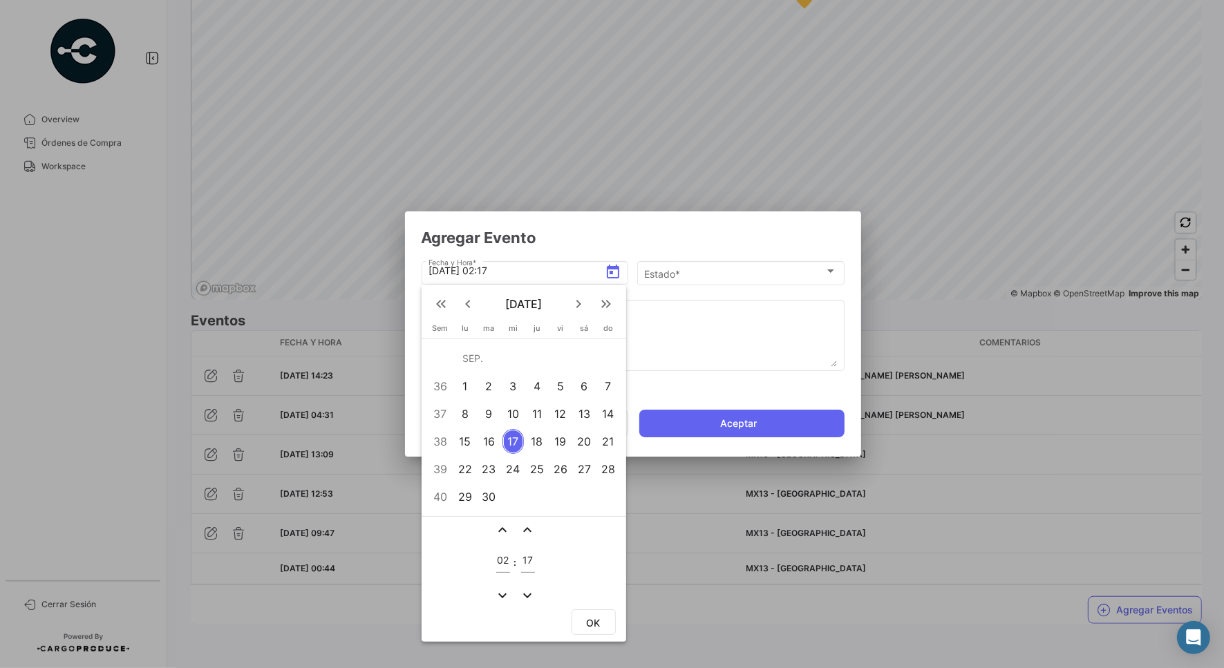
click at [462, 440] on div "15" at bounding box center [464, 441] width 21 height 25
click at [501, 527] on mat-icon "expand_less" at bounding box center [503, 530] width 17 height 17
type input "05"
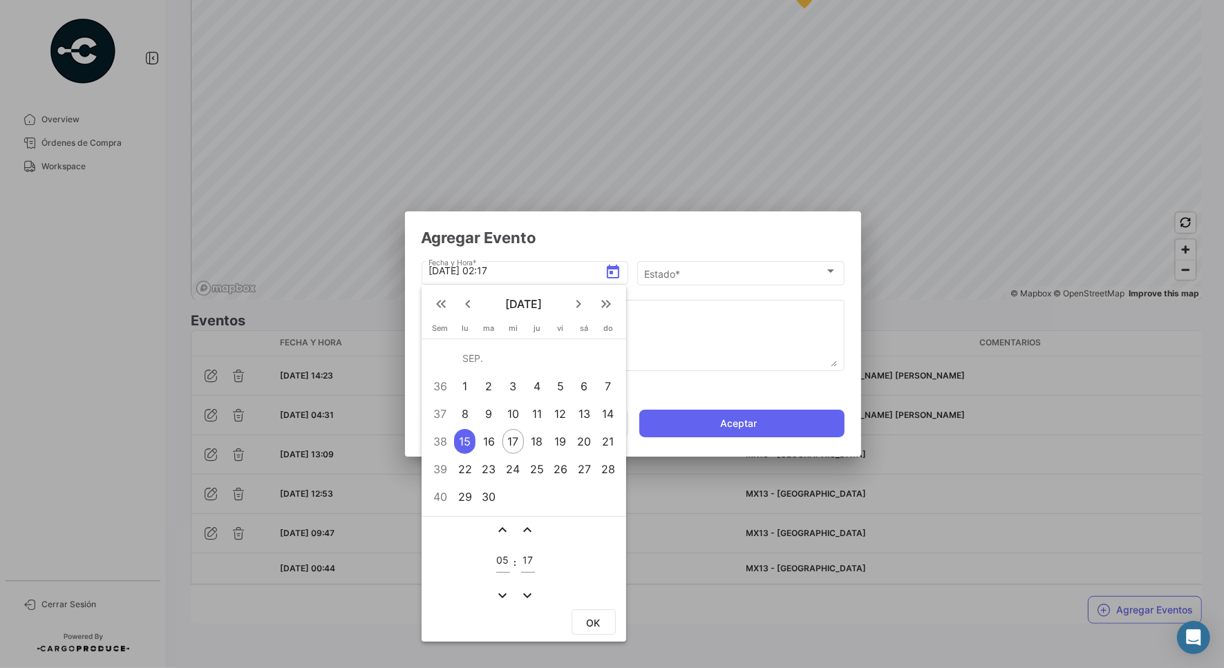
click at [522, 531] on mat-icon "expand_less" at bounding box center [528, 530] width 17 height 17
click at [525, 561] on input "20" at bounding box center [528, 561] width 14 height 12
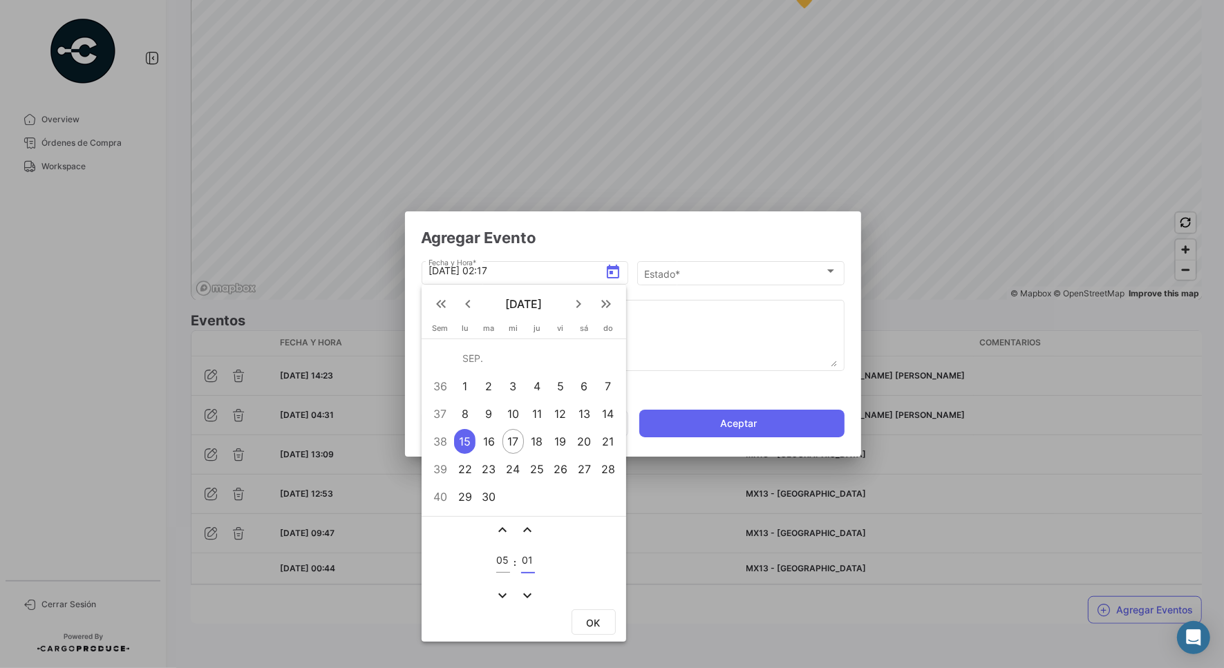
type input "01"
drag, startPoint x: 679, startPoint y: 271, endPoint x: 685, endPoint y: 267, distance: 7.1
click at [683, 269] on div at bounding box center [612, 334] width 1224 height 668
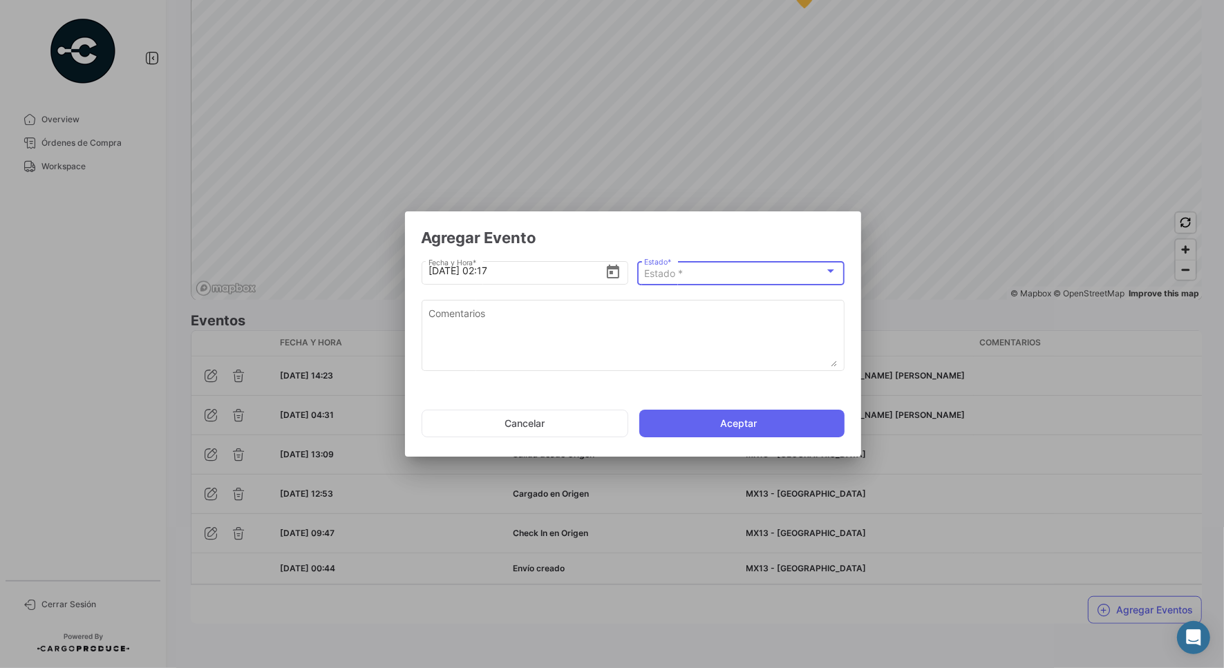
click at [685, 268] on div "Estado *" at bounding box center [734, 274] width 180 height 12
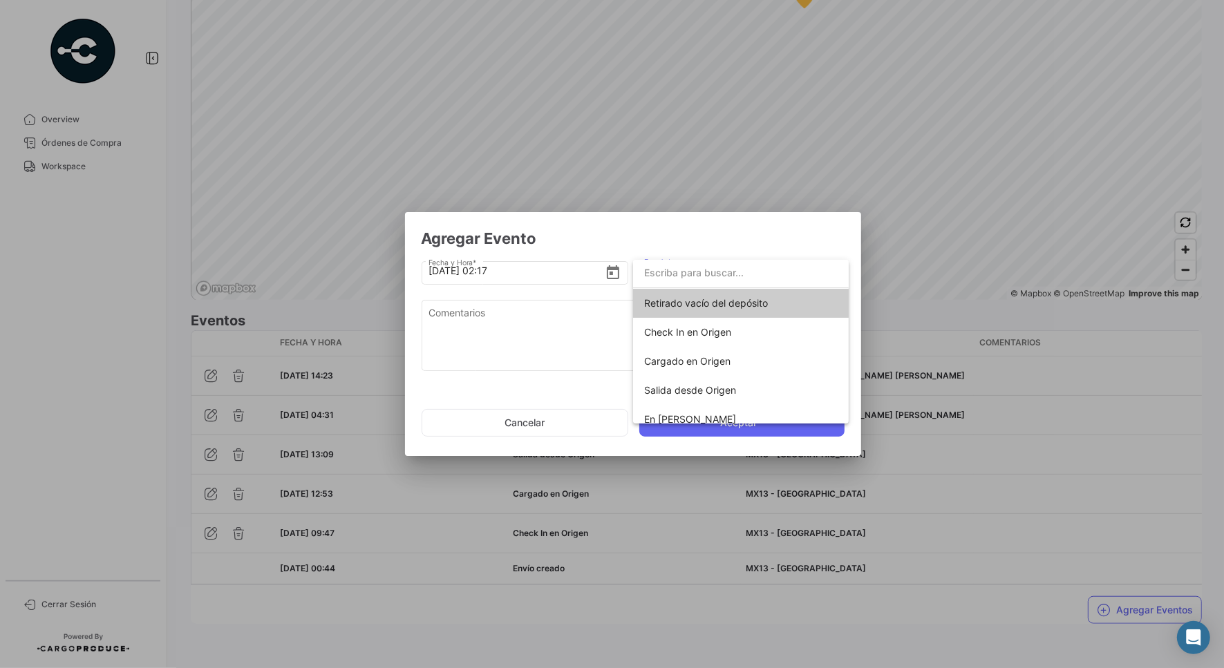
click at [610, 274] on div at bounding box center [612, 334] width 1224 height 668
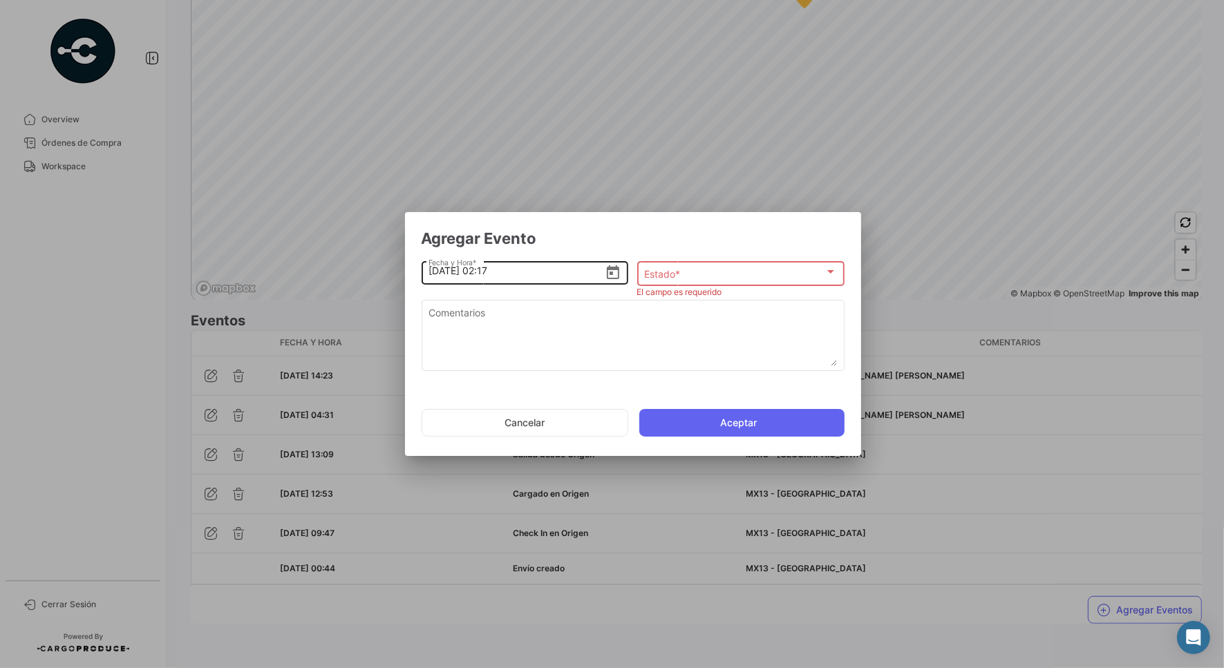
click at [614, 274] on icon "Open calendar" at bounding box center [613, 273] width 17 height 17
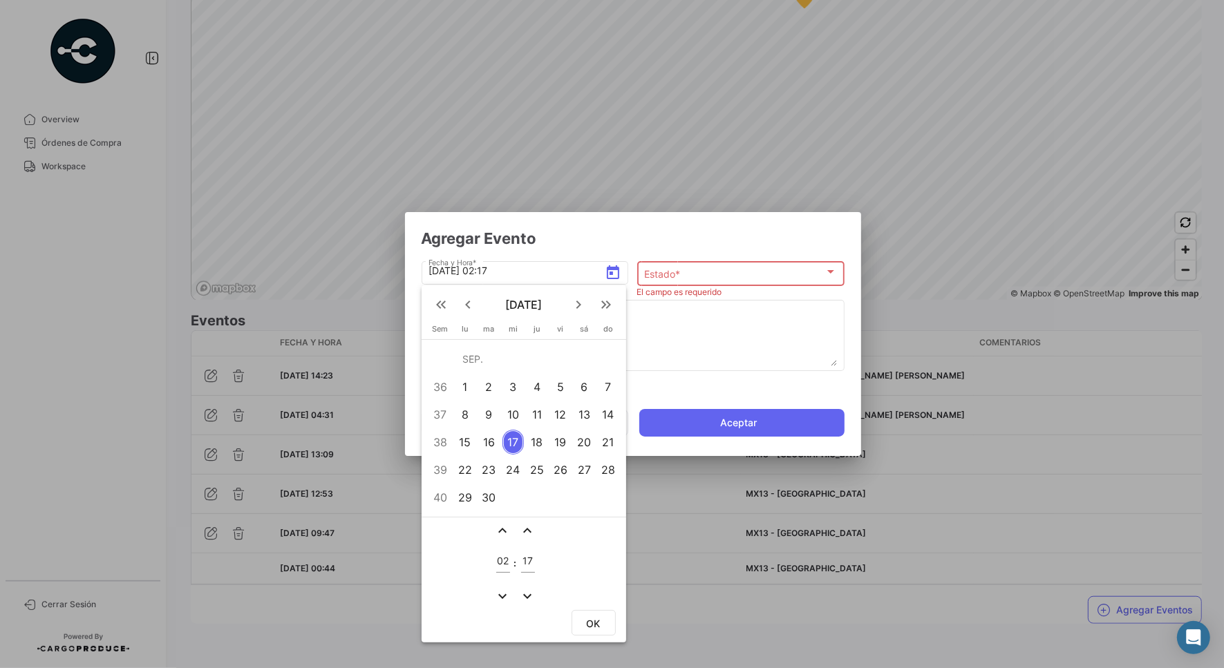
click at [462, 440] on div "15" at bounding box center [464, 442] width 21 height 25
click at [501, 563] on input "02" at bounding box center [503, 561] width 14 height 12
type input "05"
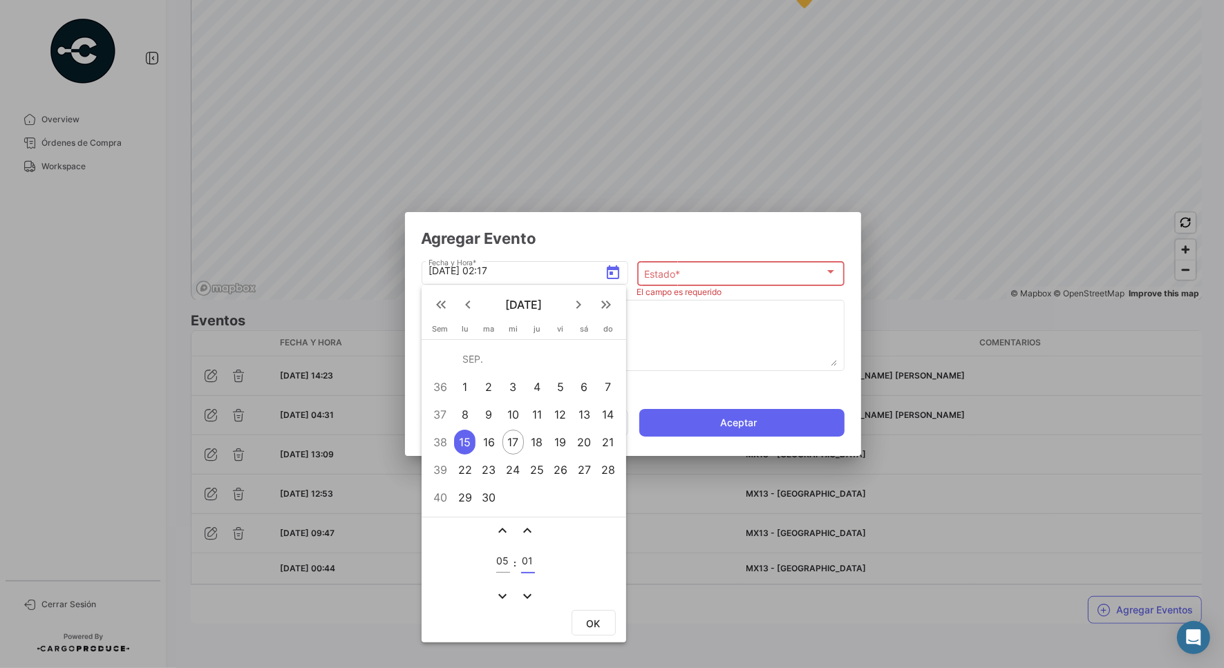
type input "01"
click at [462, 446] on div "15" at bounding box center [464, 442] width 21 height 25
click at [591, 622] on span "OK" at bounding box center [594, 624] width 14 height 12
type input "[DATE] 05:01"
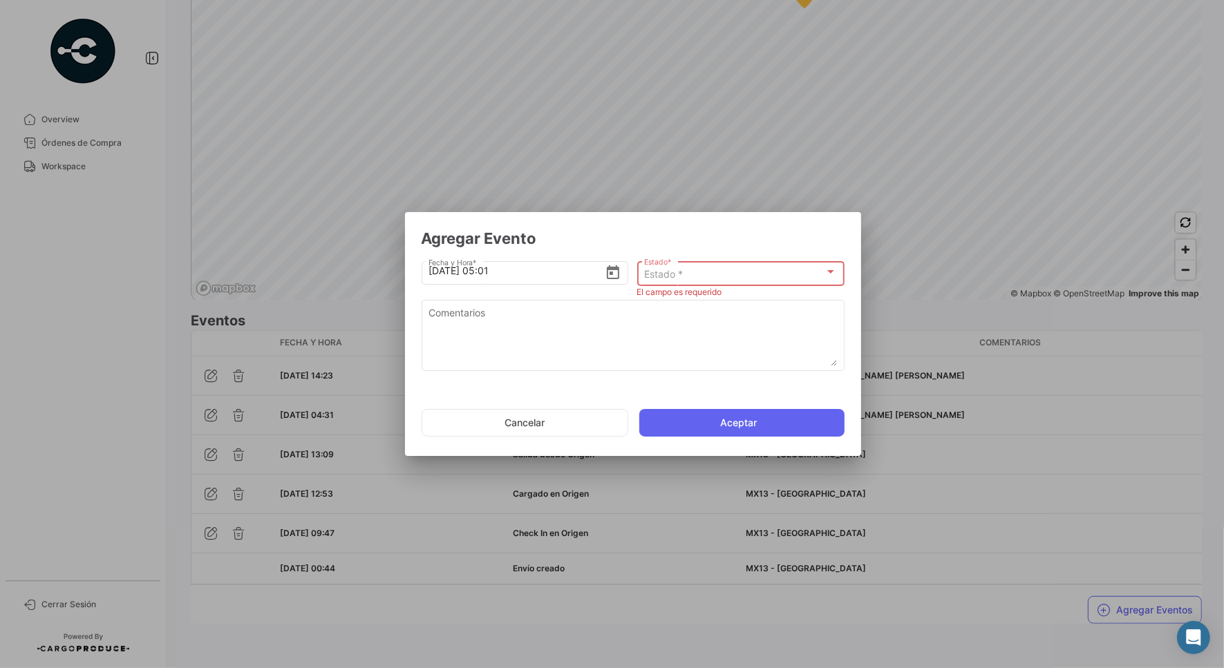
click at [679, 278] on span "Estado *" at bounding box center [663, 274] width 39 height 12
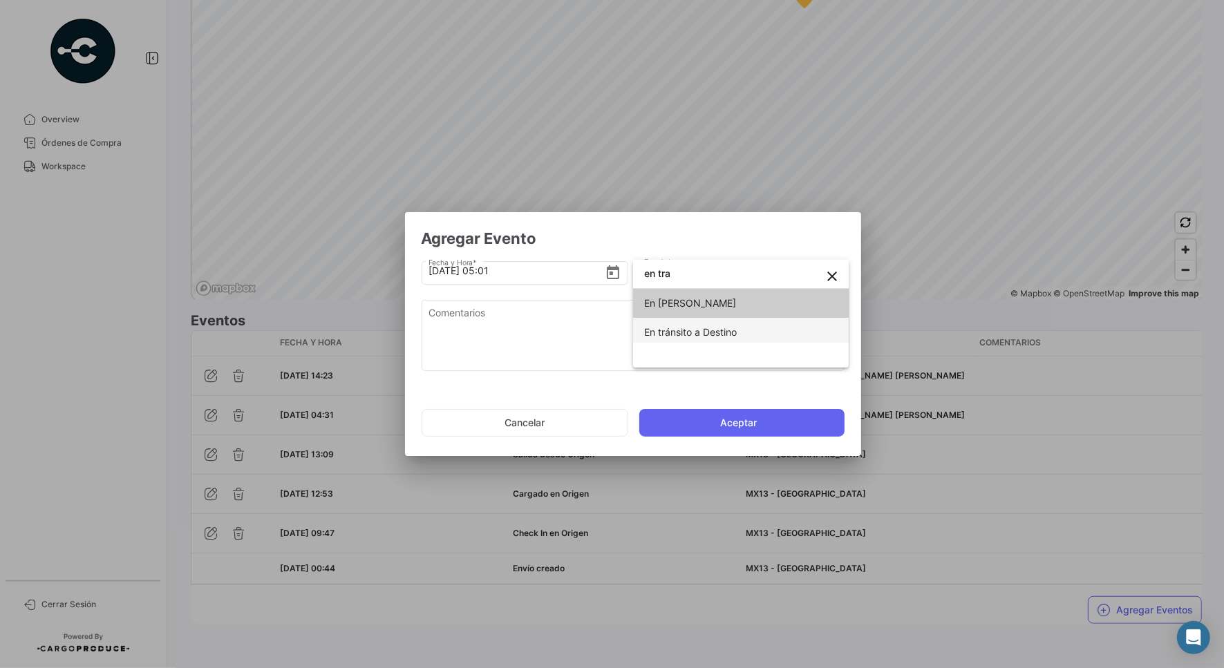
type input "en tra"
click at [750, 333] on span "En tránsito a Destino" at bounding box center [740, 332] width 193 height 29
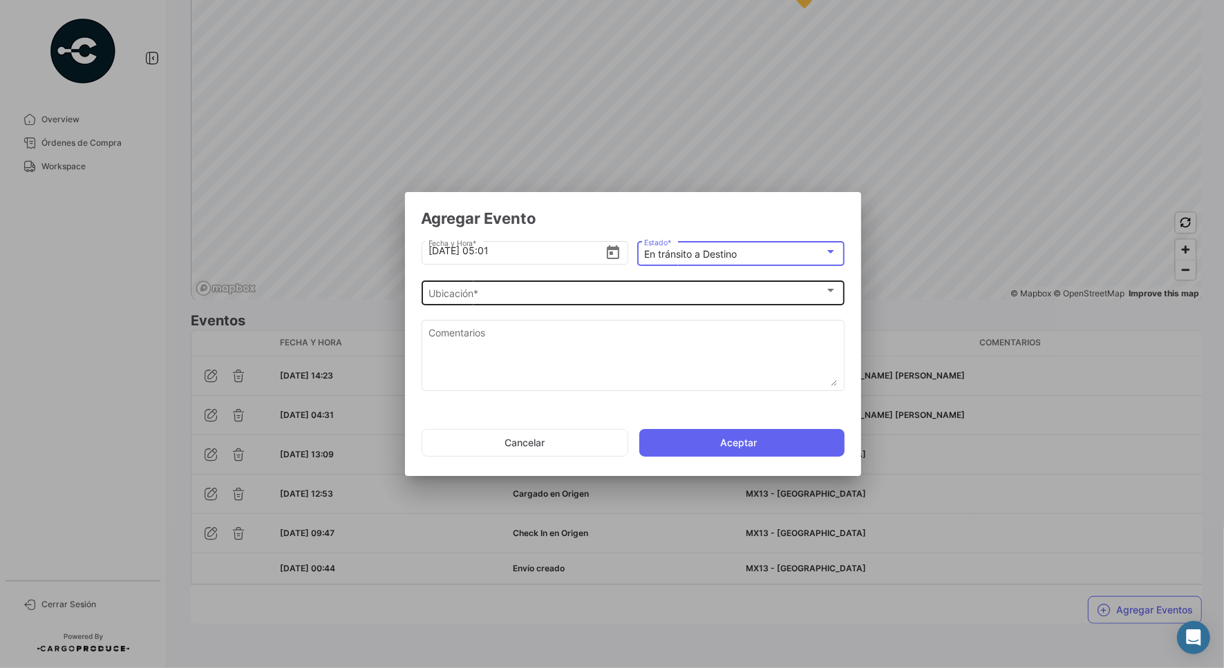
click at [638, 295] on div "Ubicación *" at bounding box center [626, 294] width 396 height 12
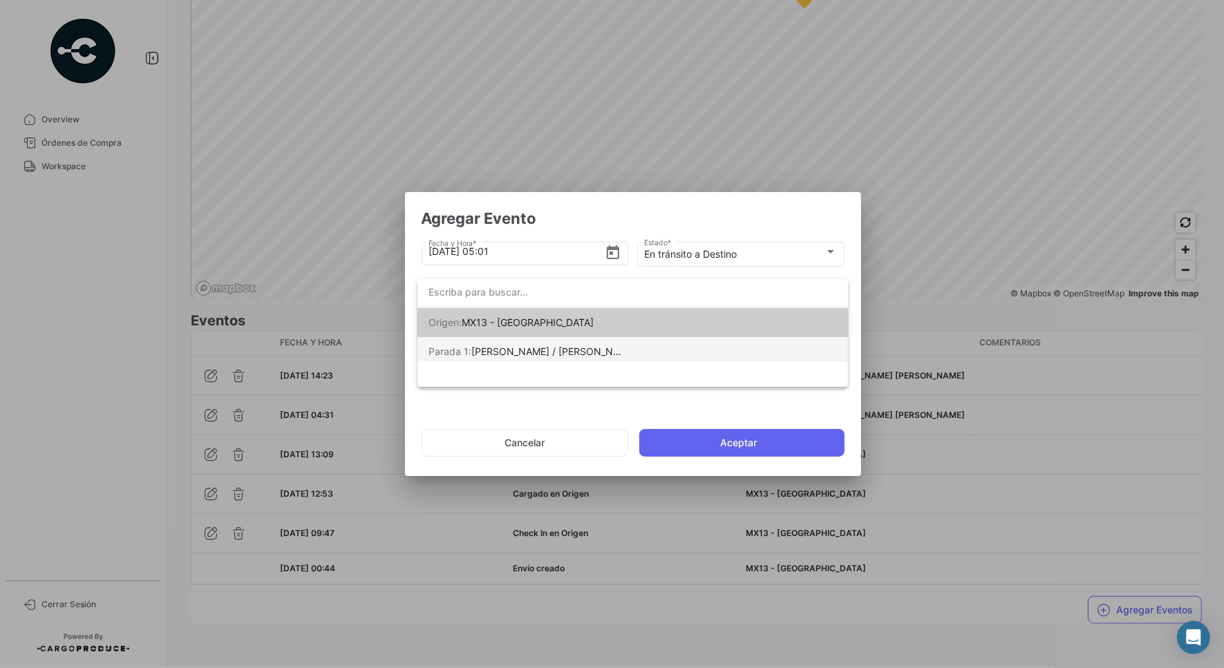
click at [498, 350] on span "[PERSON_NAME] / [PERSON_NAME] [PERSON_NAME]" at bounding box center [594, 351] width 246 height 12
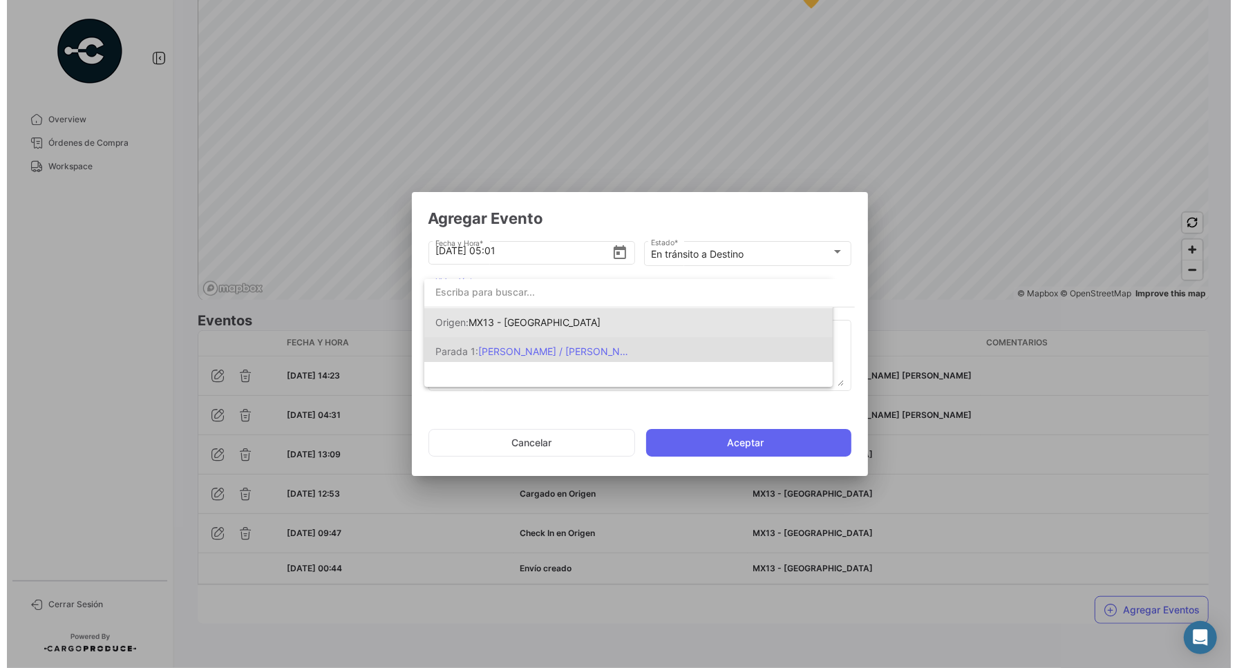
scroll to position [0, 0]
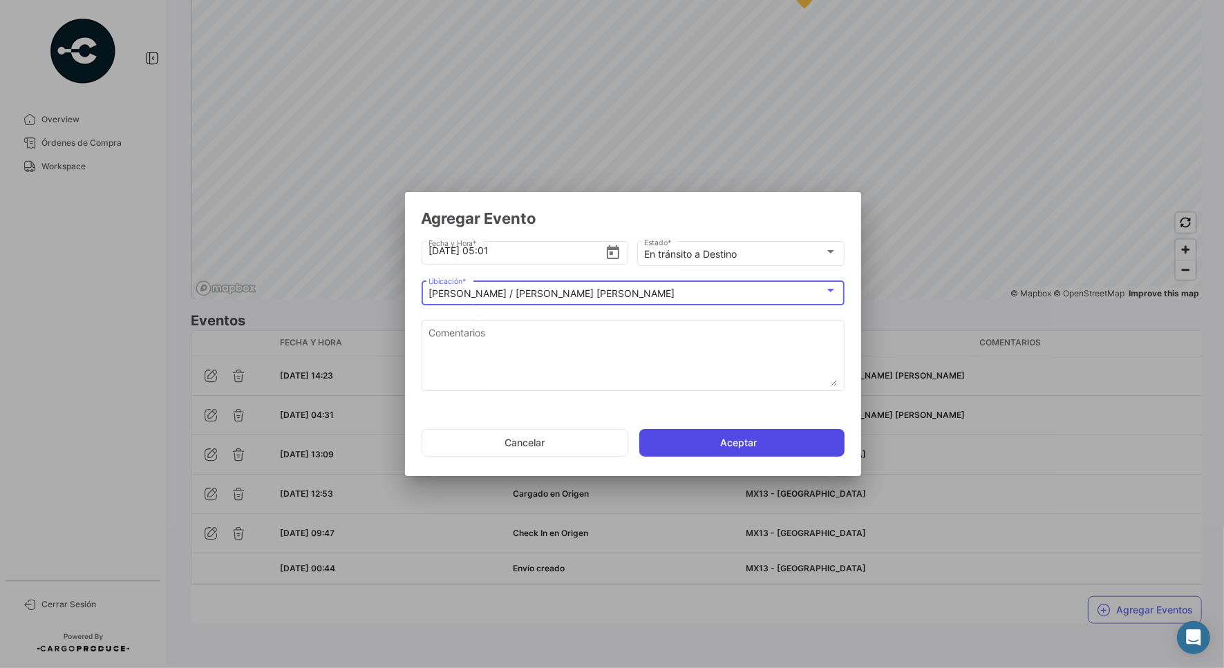
click at [738, 444] on button "Aceptar" at bounding box center [741, 443] width 205 height 28
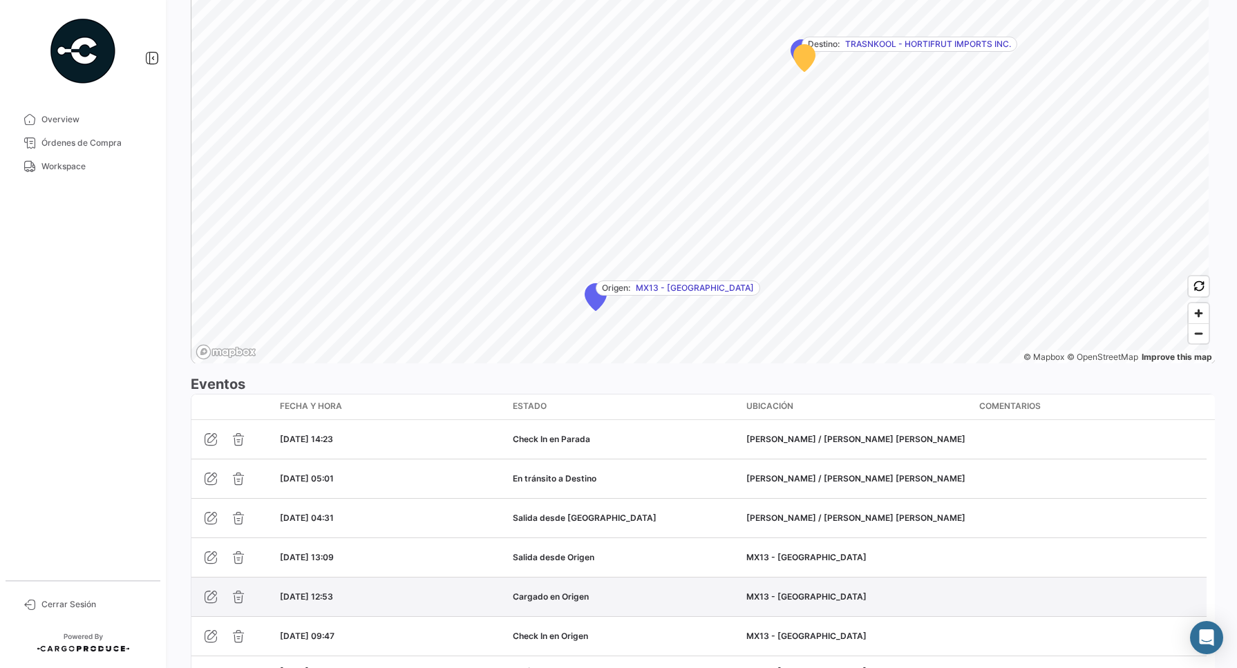
scroll to position [986, 0]
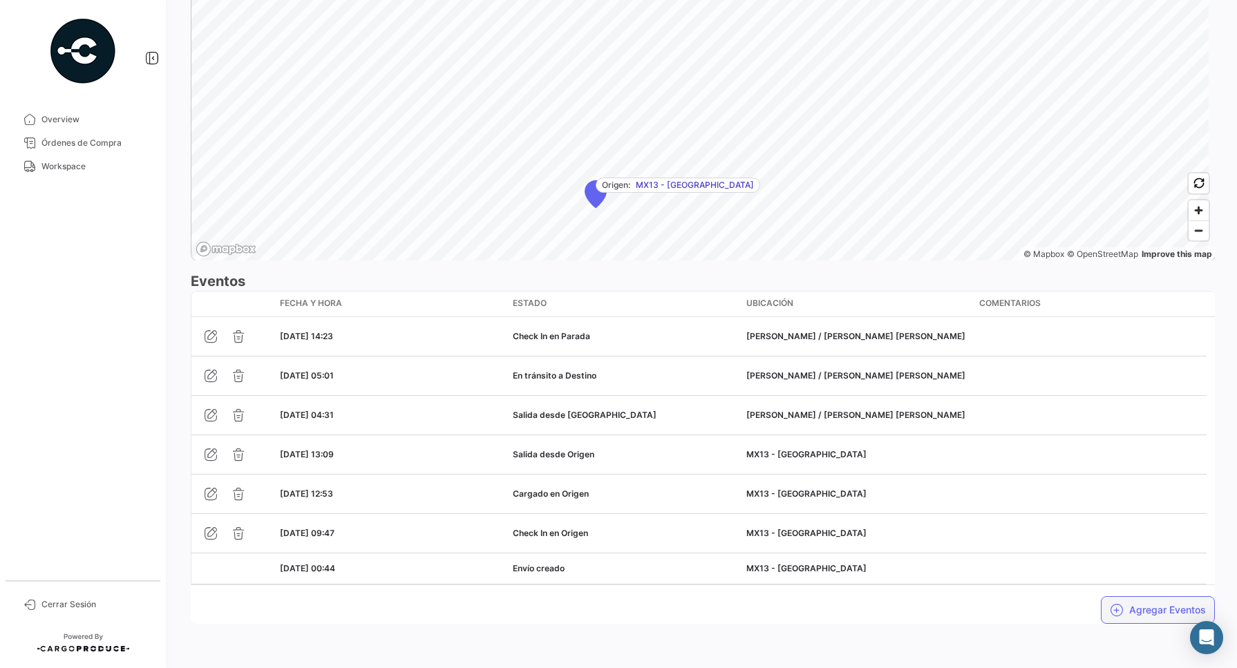
click at [1154, 620] on button "Agregar Eventos" at bounding box center [1158, 610] width 114 height 28
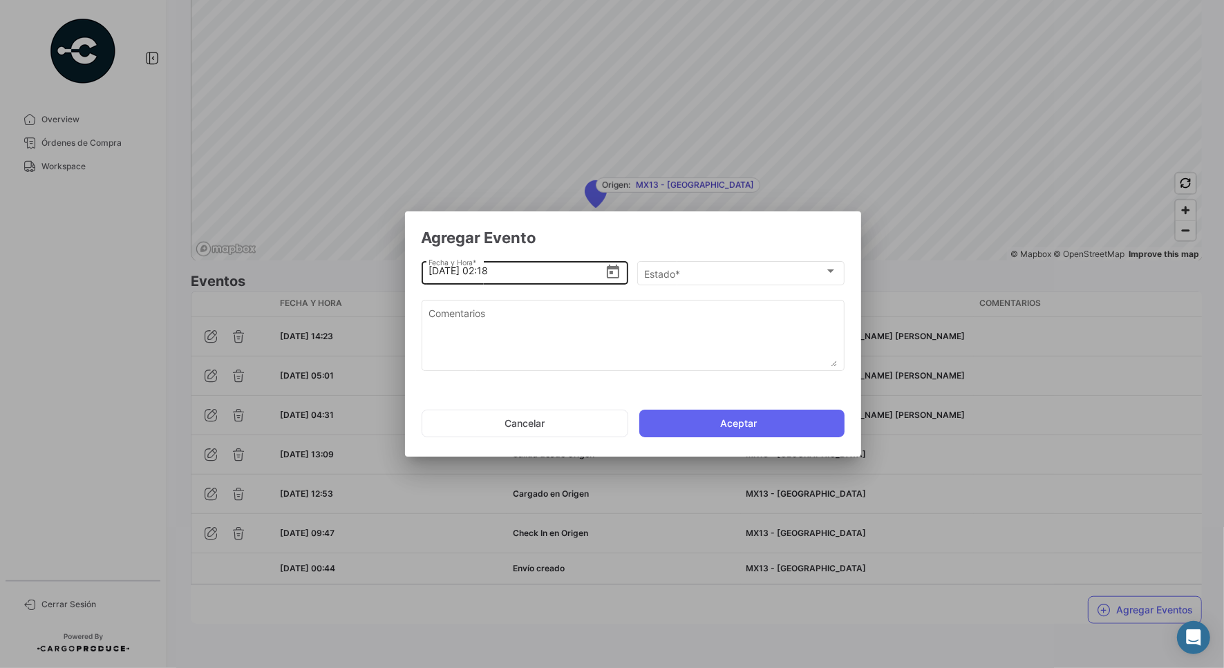
click at [615, 258] on div "[DATE] 02:18 [PERSON_NAME] y Hora *" at bounding box center [524, 261] width 193 height 46
click at [609, 266] on icon "Open calendar" at bounding box center [613, 272] width 12 height 14
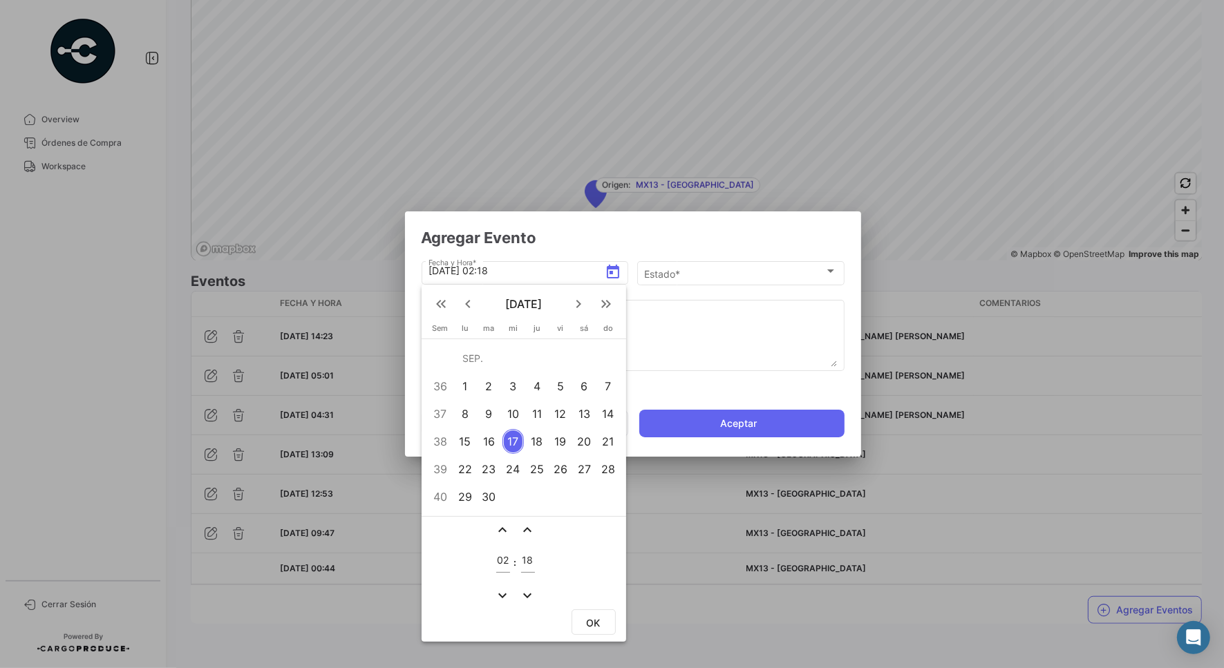
click at [464, 448] on div "15" at bounding box center [464, 441] width 21 height 25
click at [510, 572] on td "02" at bounding box center [503, 562] width 18 height 45
click at [500, 563] on input "02" at bounding box center [503, 561] width 14 height 12
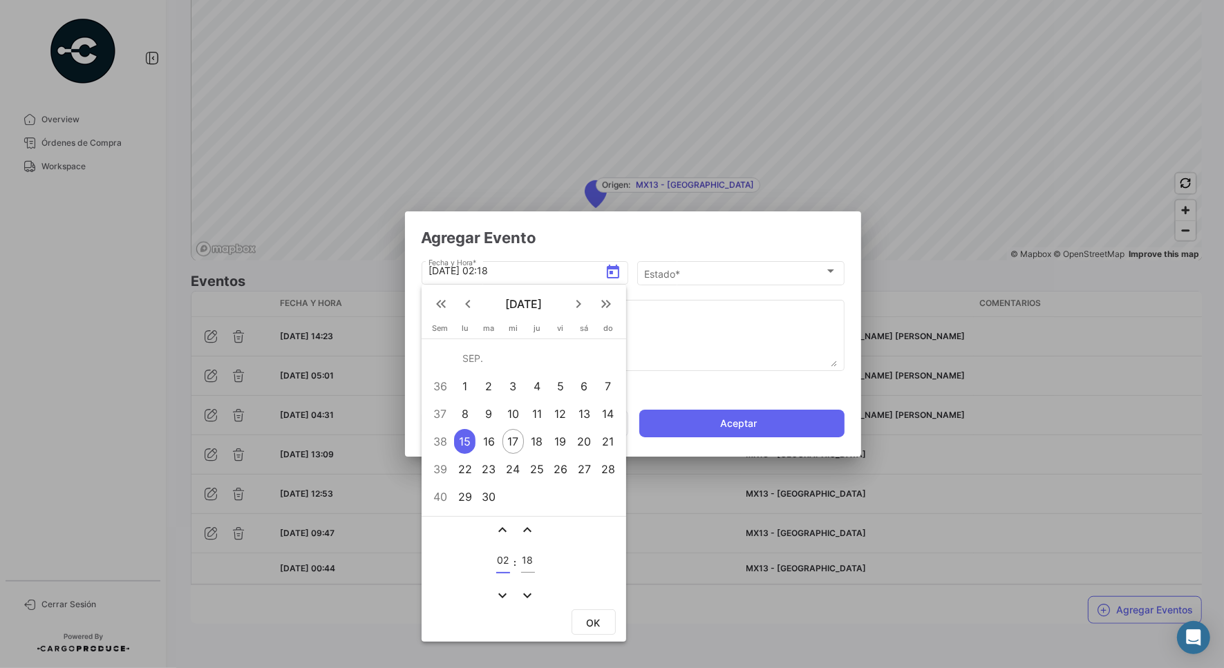
click at [500, 563] on input "02" at bounding box center [503, 561] width 14 height 12
type input "05"
type input "23"
click at [584, 622] on button "OK" at bounding box center [593, 622] width 44 height 26
type input "[DATE] 05:23"
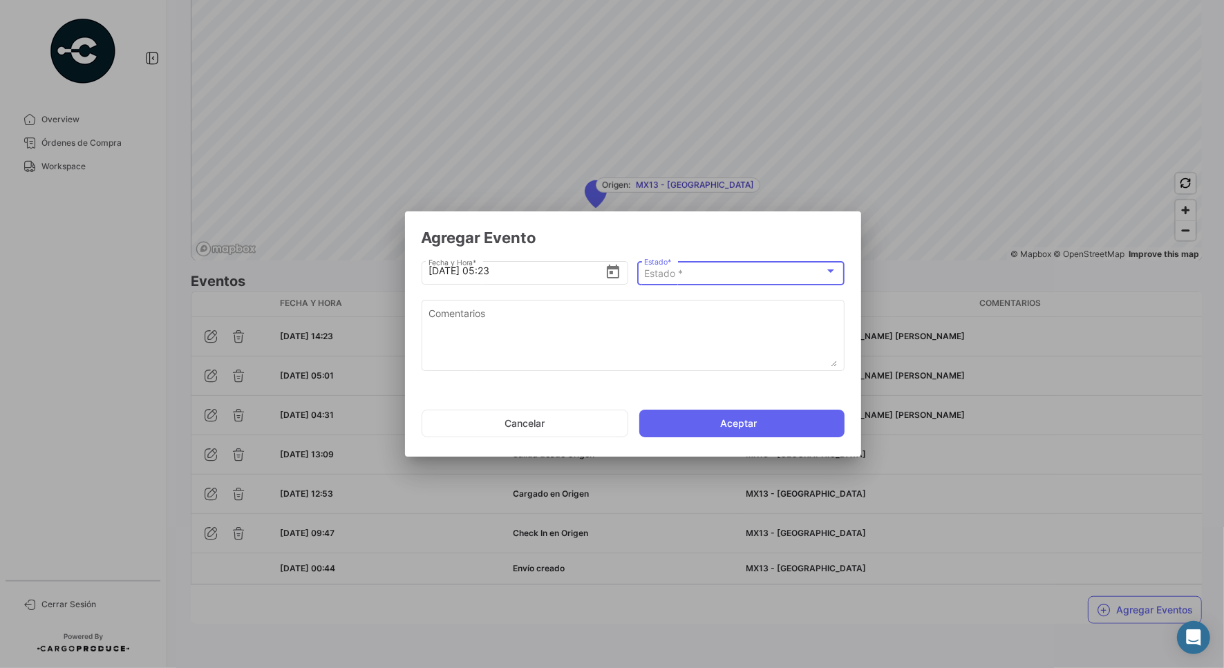
click at [686, 275] on div "Estado *" at bounding box center [734, 274] width 180 height 12
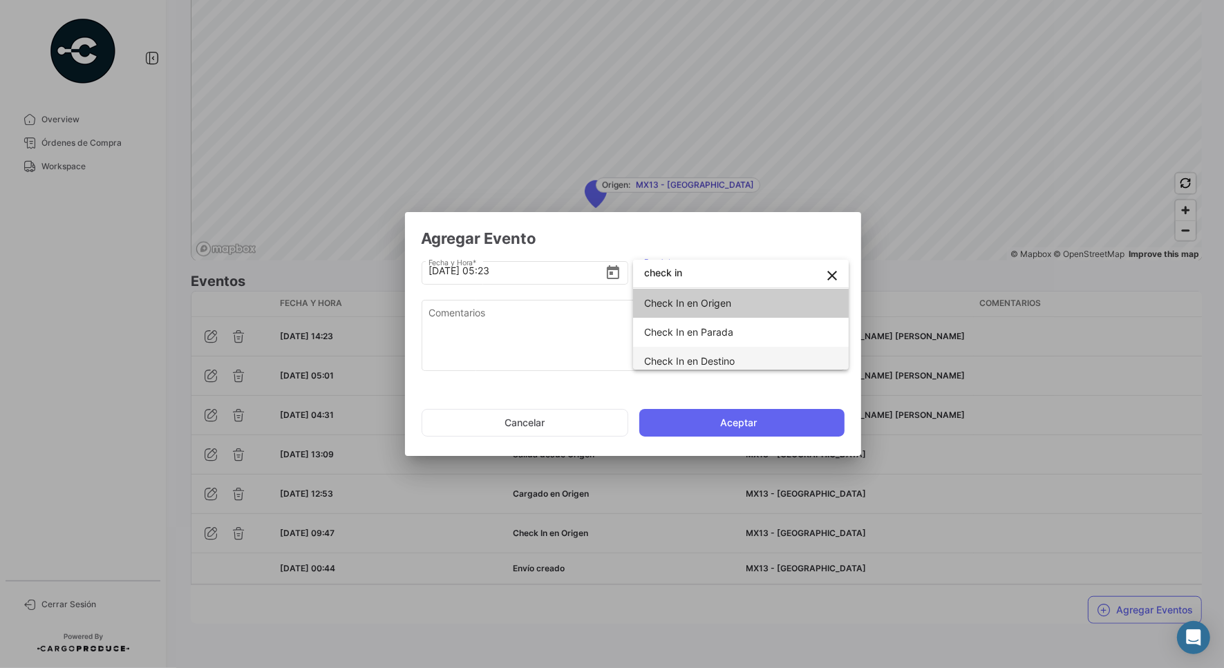
type input "check in"
click at [689, 355] on span "Check In en Destino" at bounding box center [689, 361] width 91 height 12
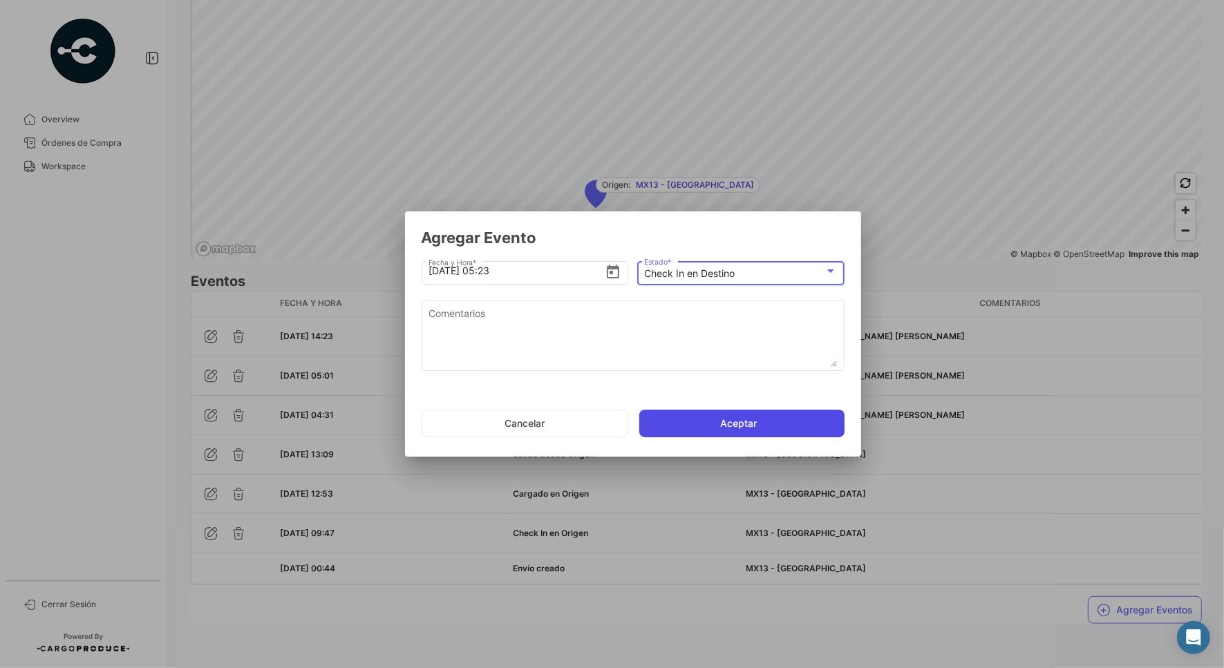
click at [754, 427] on button "Aceptar" at bounding box center [741, 424] width 205 height 28
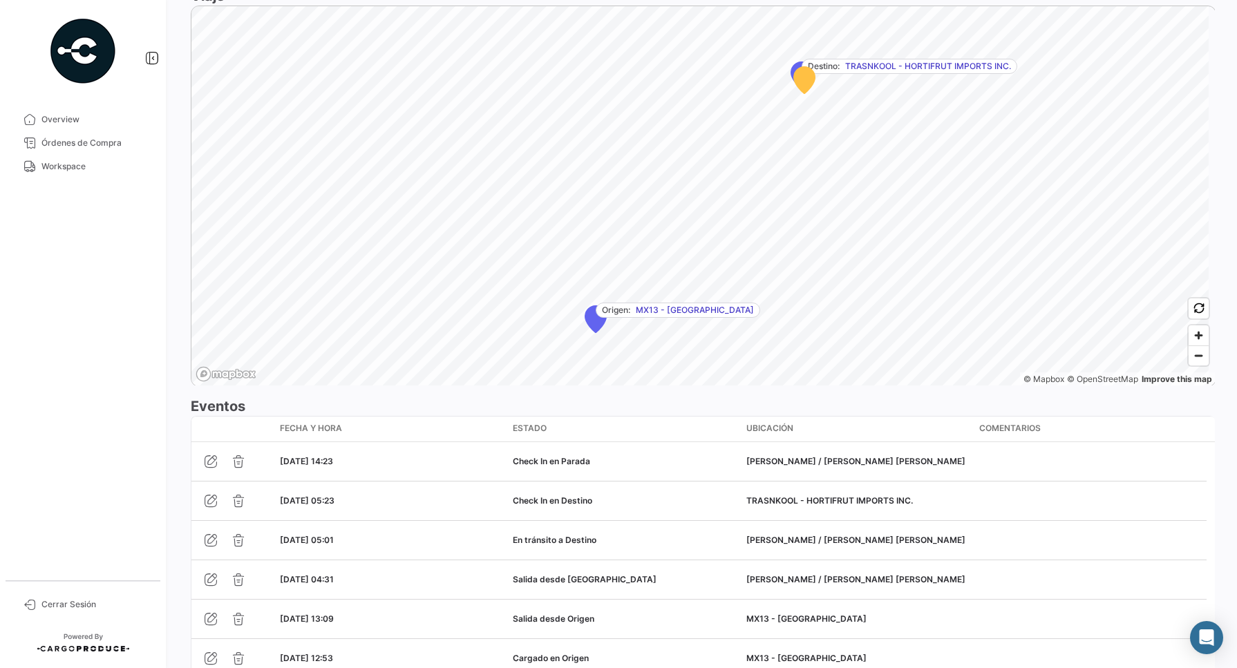
scroll to position [1026, 0]
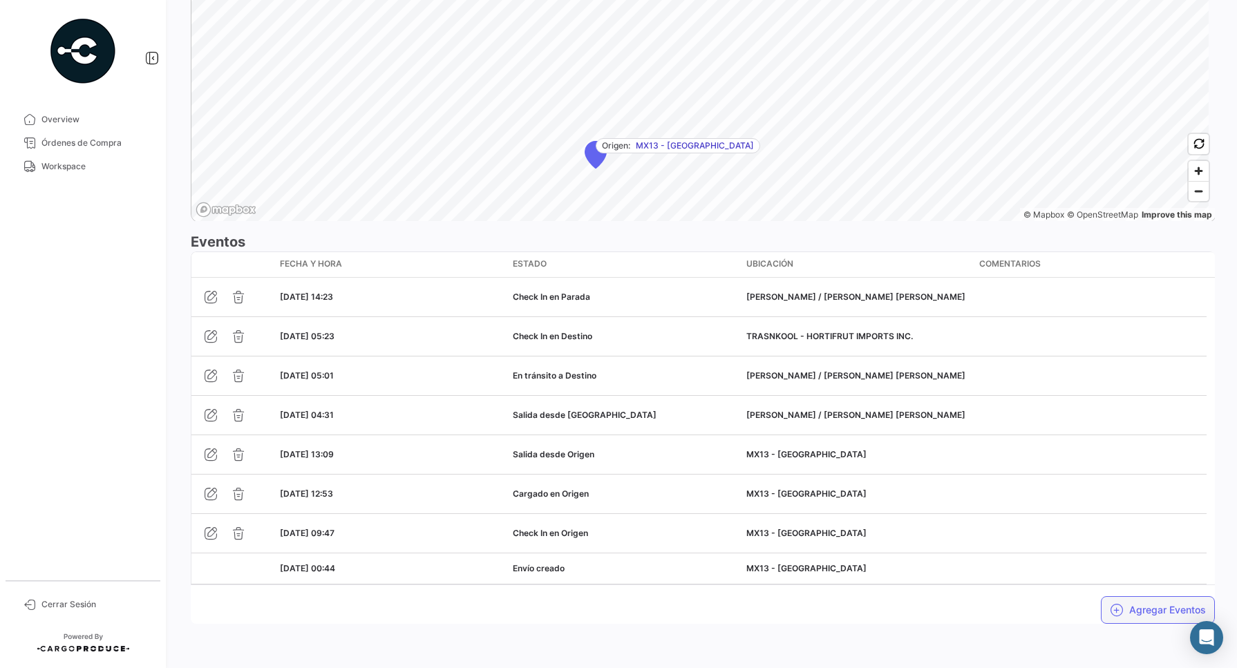
click at [1126, 598] on button "Agregar Eventos" at bounding box center [1158, 610] width 114 height 28
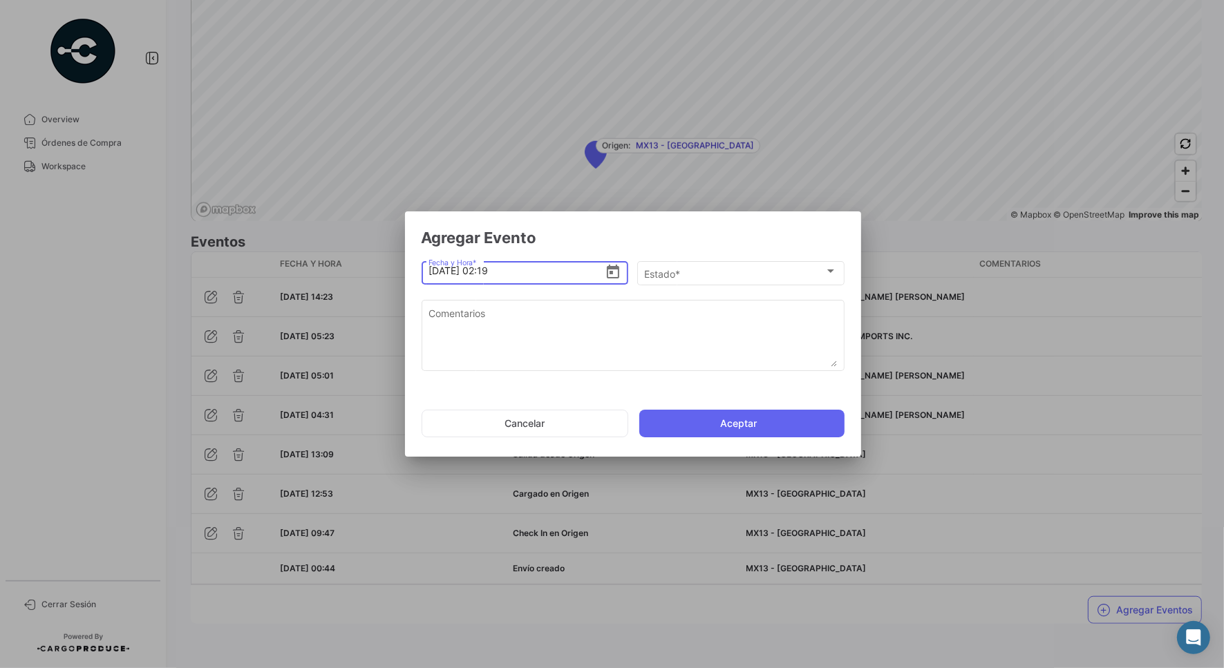
click at [611, 276] on icon "Open calendar" at bounding box center [613, 272] width 17 height 17
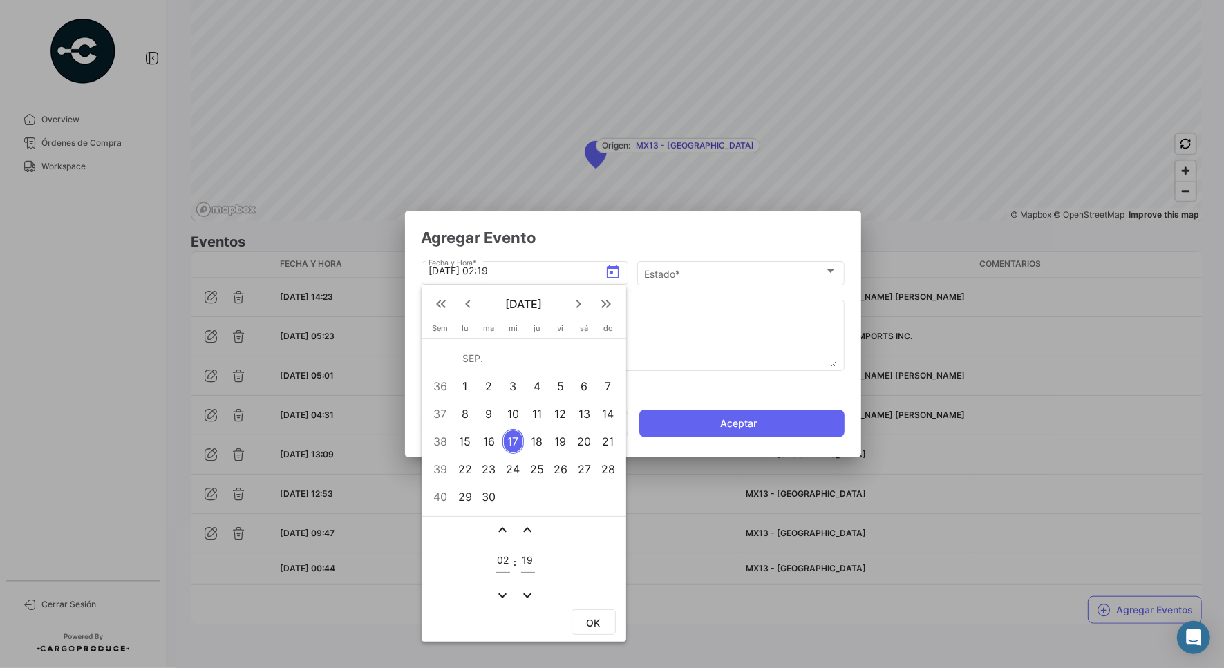
click at [468, 444] on div "15" at bounding box center [464, 441] width 21 height 25
click at [498, 563] on input "02" at bounding box center [503, 561] width 14 height 12
type input "06"
type input "40"
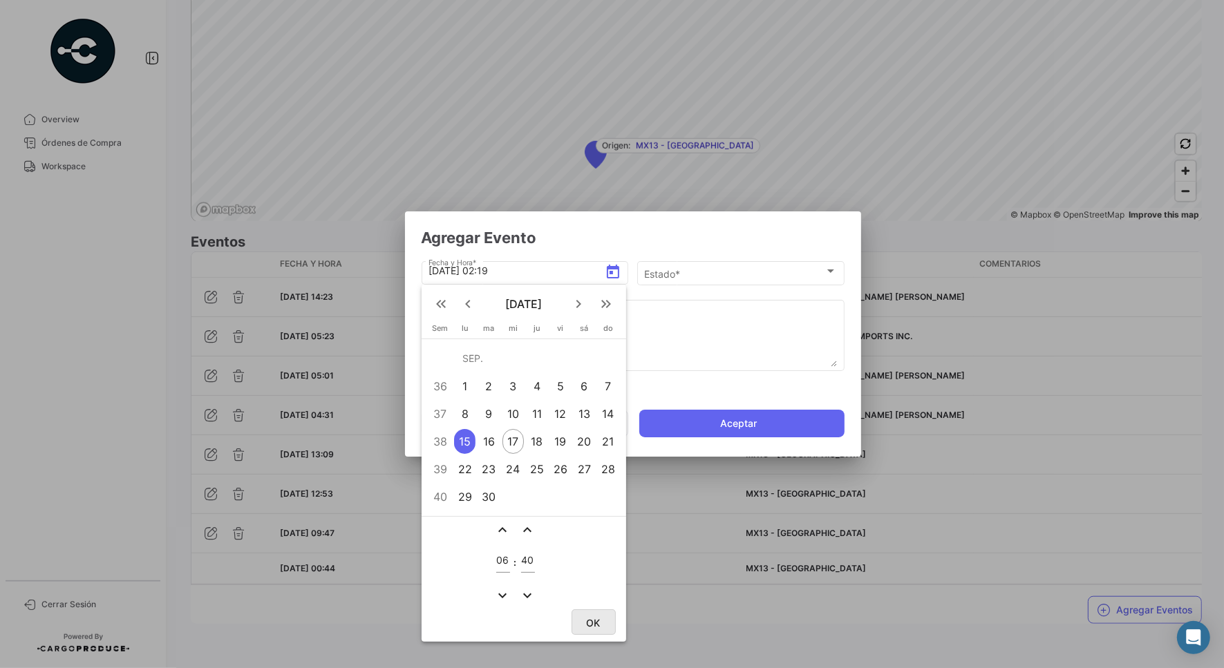
click at [582, 617] on button "OK" at bounding box center [593, 622] width 44 height 26
type input "[DATE] 06:40"
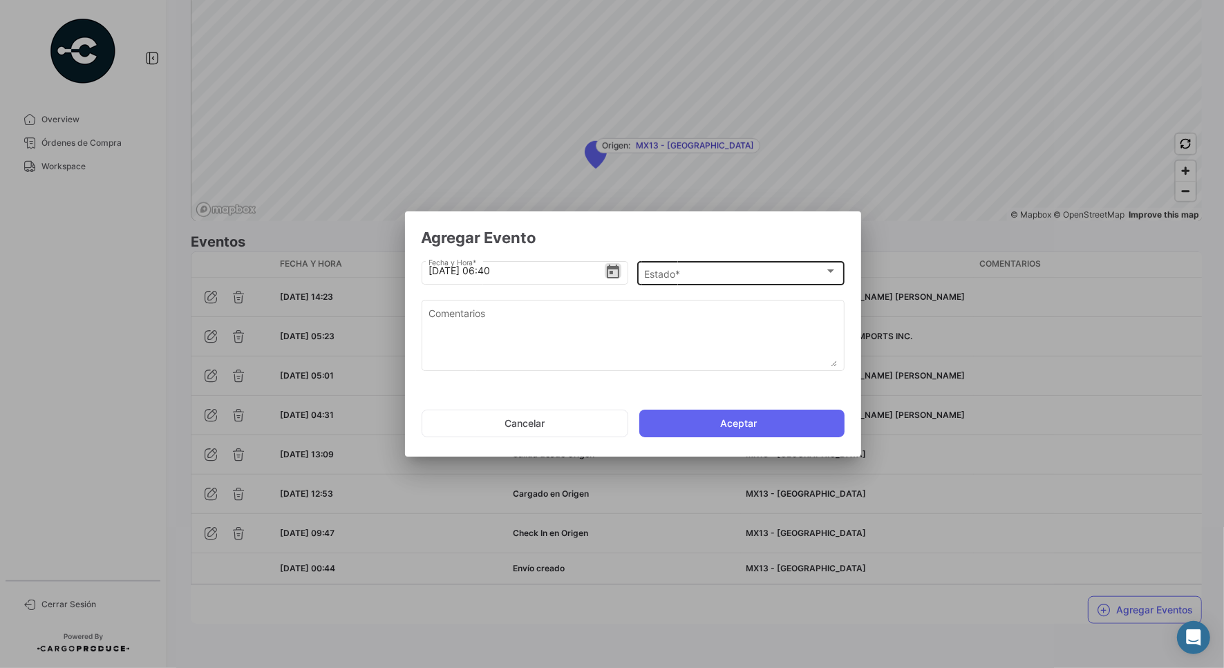
click at [730, 274] on div "Estado *" at bounding box center [734, 274] width 180 height 12
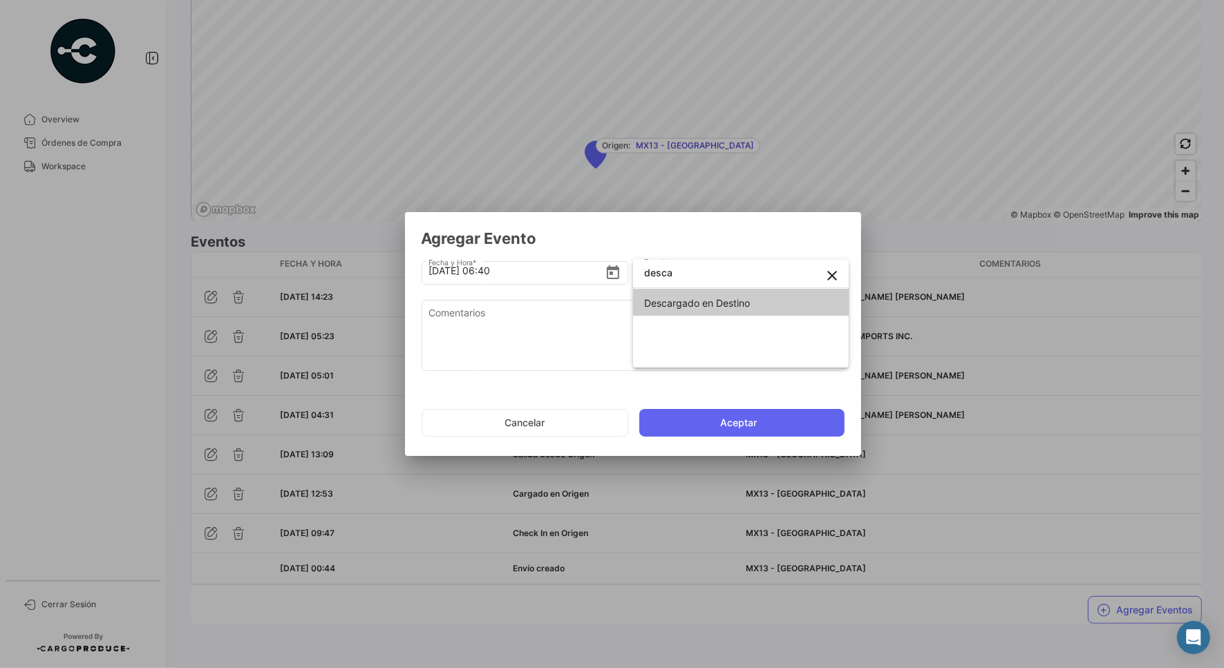
type input "desca"
click at [657, 298] on span "Descargado en Destino" at bounding box center [697, 303] width 106 height 12
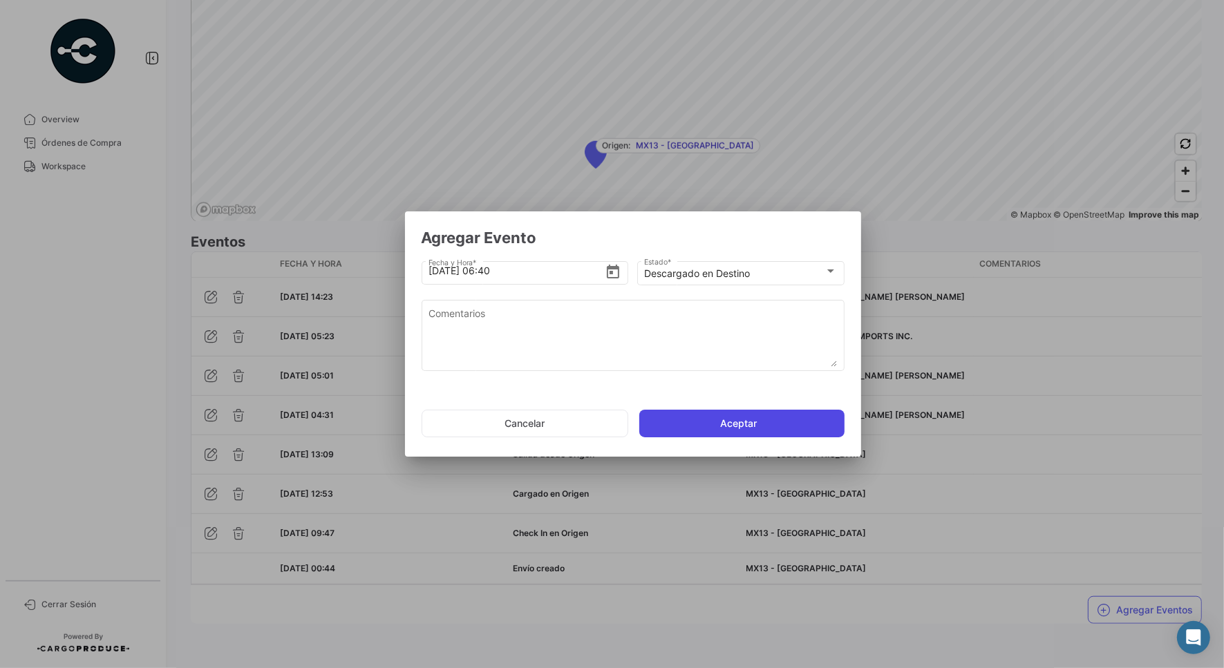
click at [759, 429] on button "Aceptar" at bounding box center [741, 424] width 205 height 28
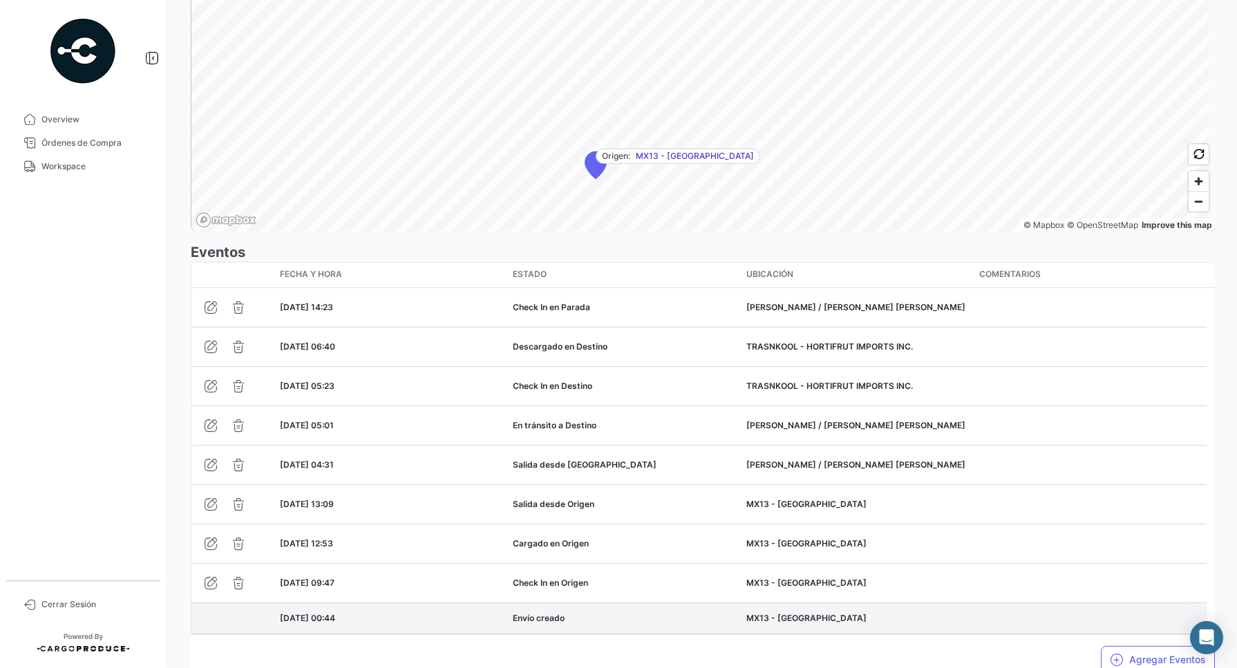
scroll to position [1065, 0]
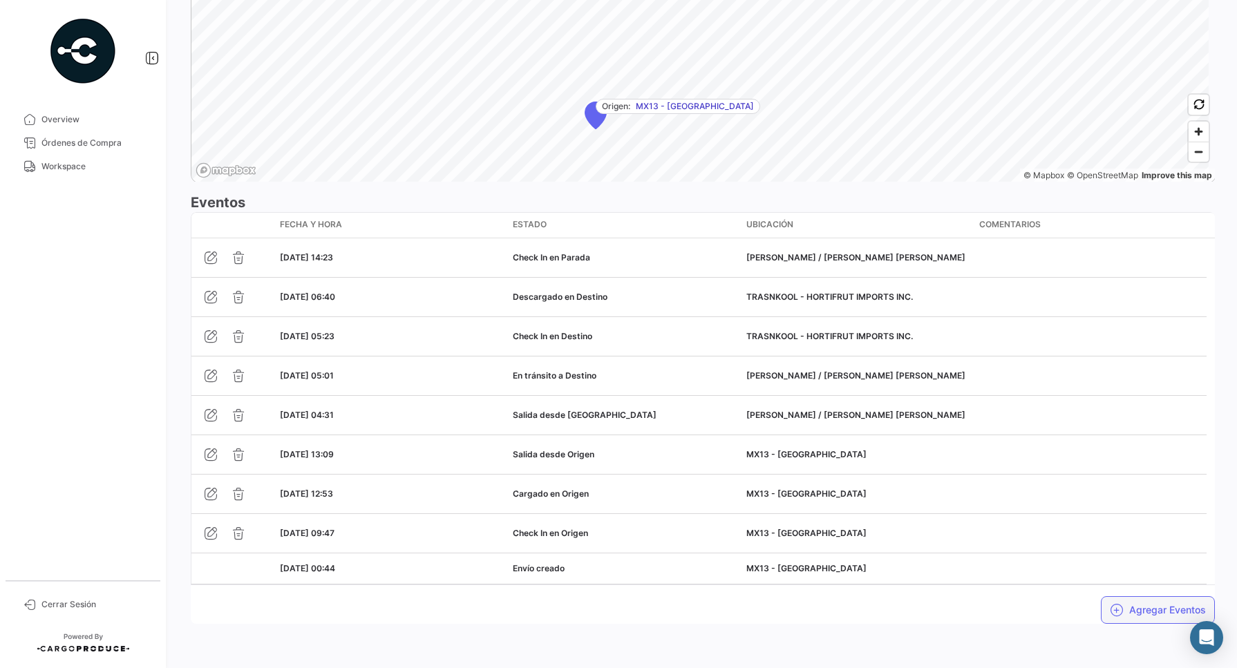
click at [1142, 618] on button "Agregar Eventos" at bounding box center [1158, 610] width 114 height 28
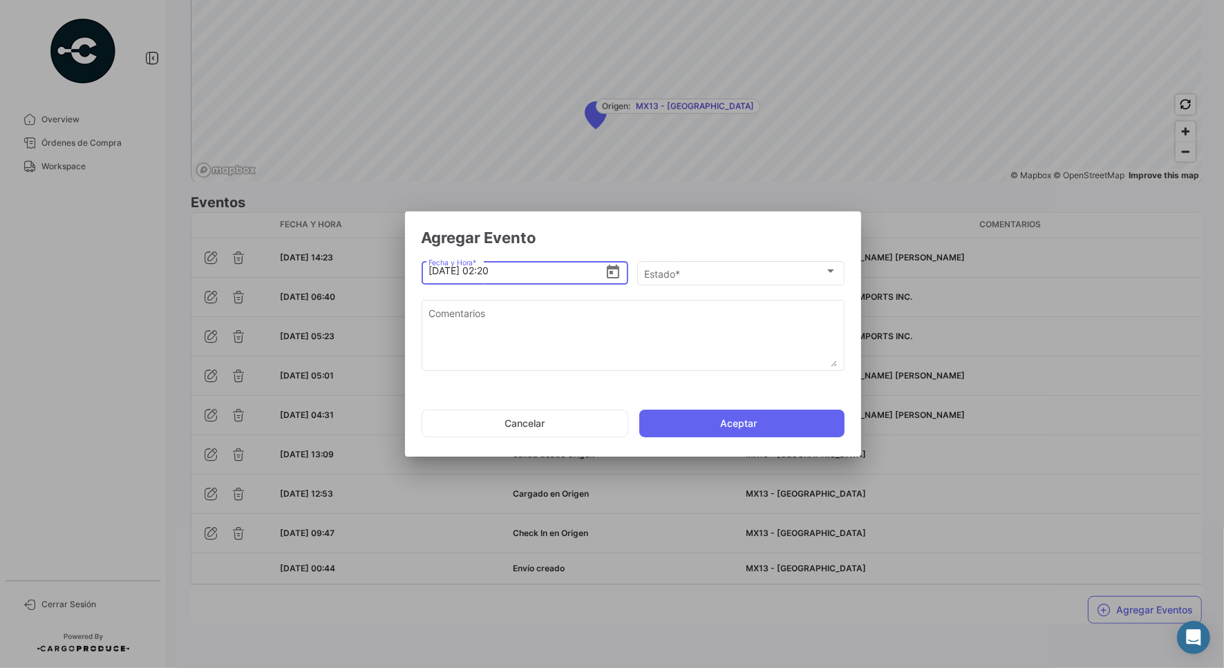
click at [611, 267] on icon "Open calendar" at bounding box center [613, 272] width 12 height 14
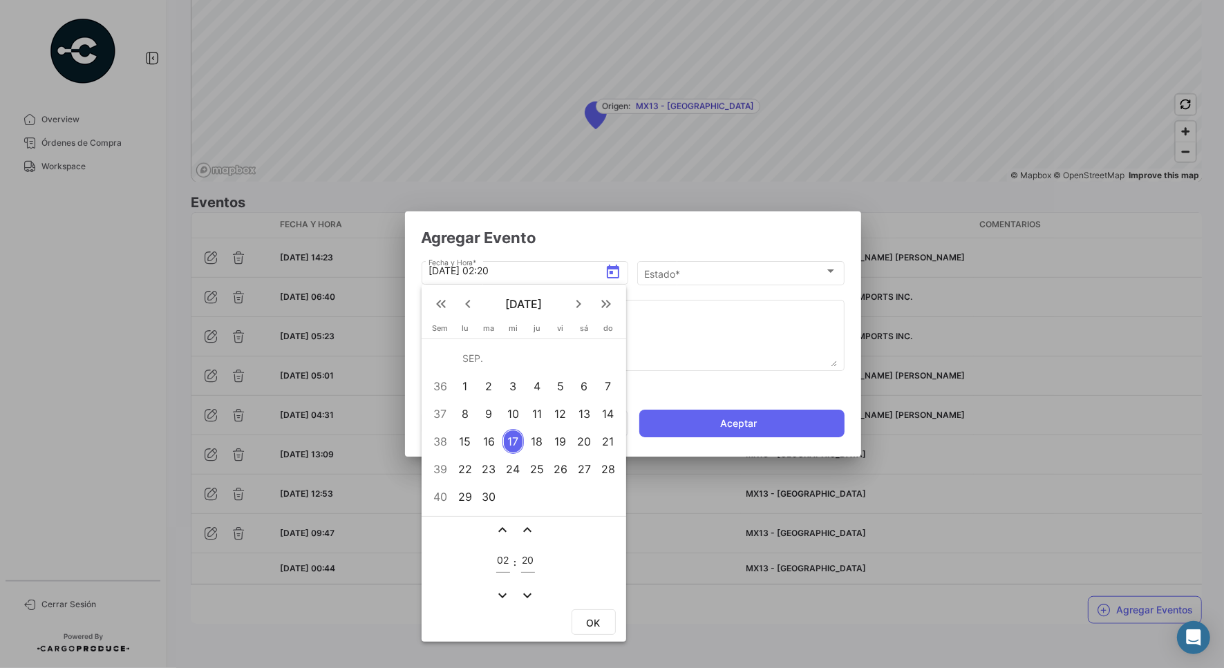
click at [463, 444] on div "15" at bounding box center [464, 441] width 21 height 25
click at [502, 560] on input "02" at bounding box center [503, 561] width 14 height 12
type input "06"
type input "45"
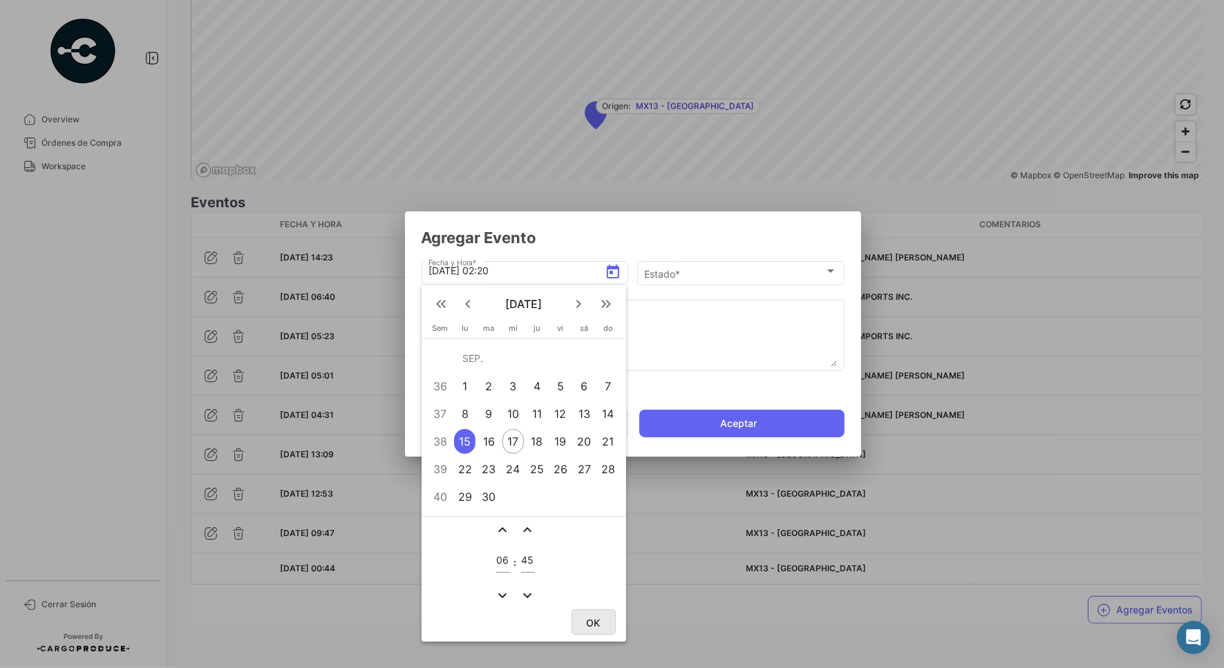
click at [592, 617] on span "OK" at bounding box center [594, 623] width 14 height 12
type input "[DATE] 06:45"
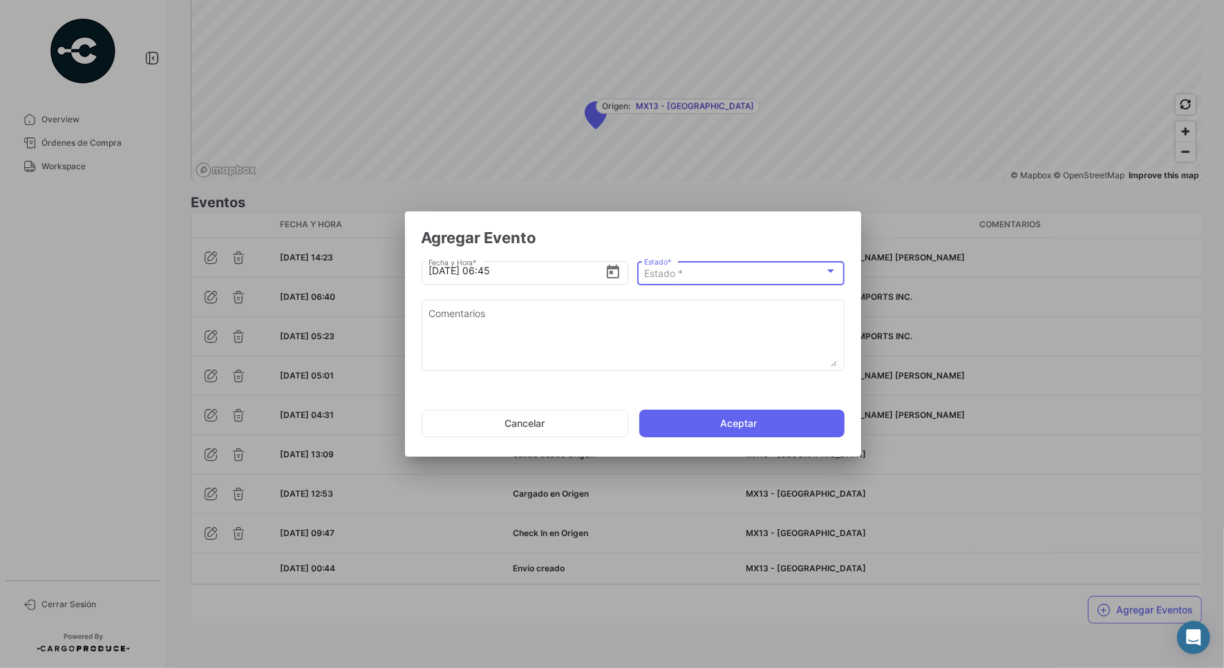
click at [700, 278] on div "Estado *" at bounding box center [734, 274] width 180 height 12
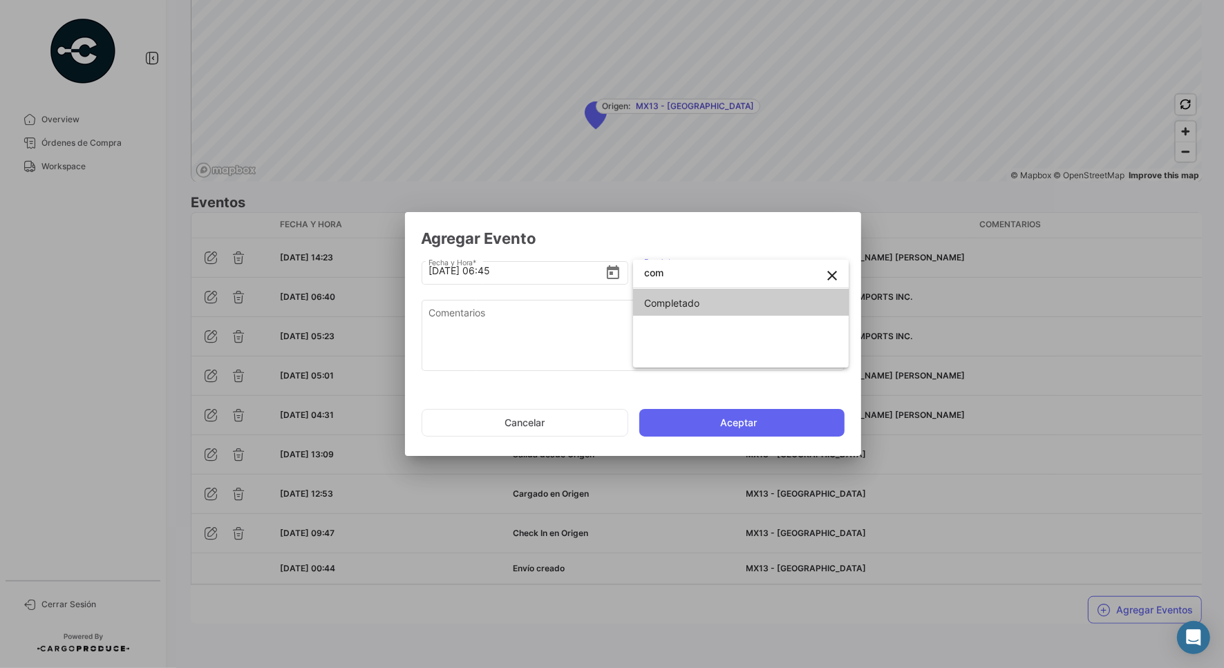
type input "com"
click at [674, 301] on span "Completado" at bounding box center [671, 303] width 55 height 12
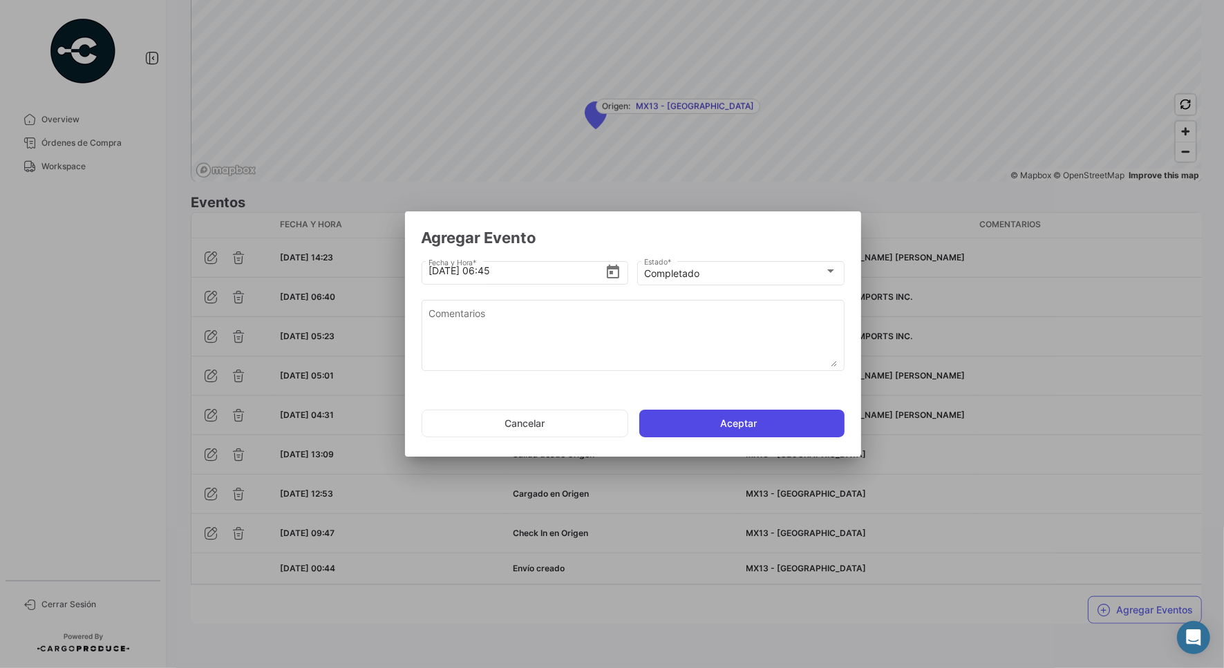
click at [728, 423] on button "Aceptar" at bounding box center [741, 424] width 205 height 28
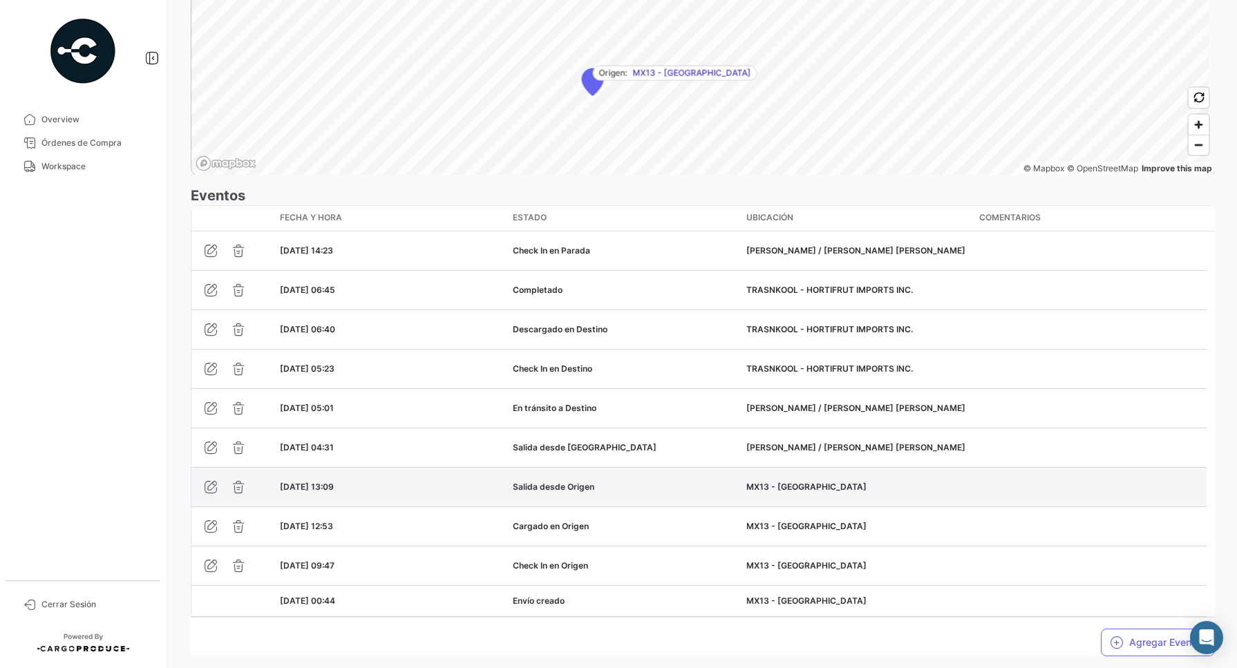
scroll to position [1132, 0]
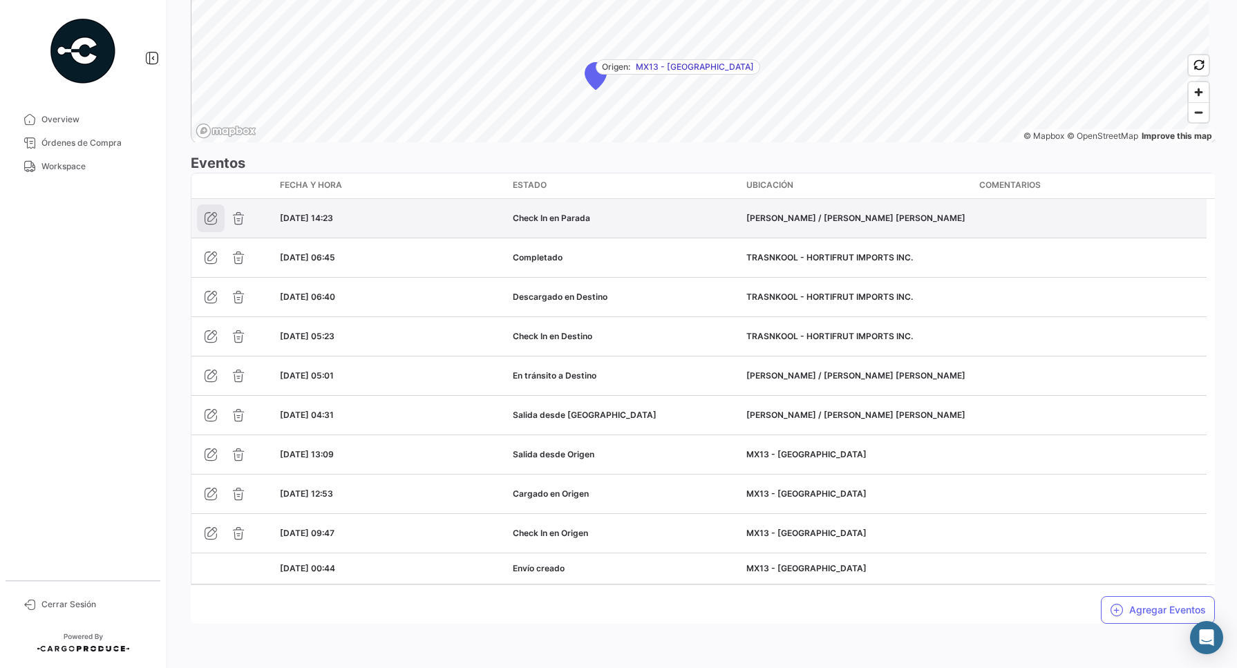
click at [198, 218] on button "button" at bounding box center [211, 219] width 28 height 28
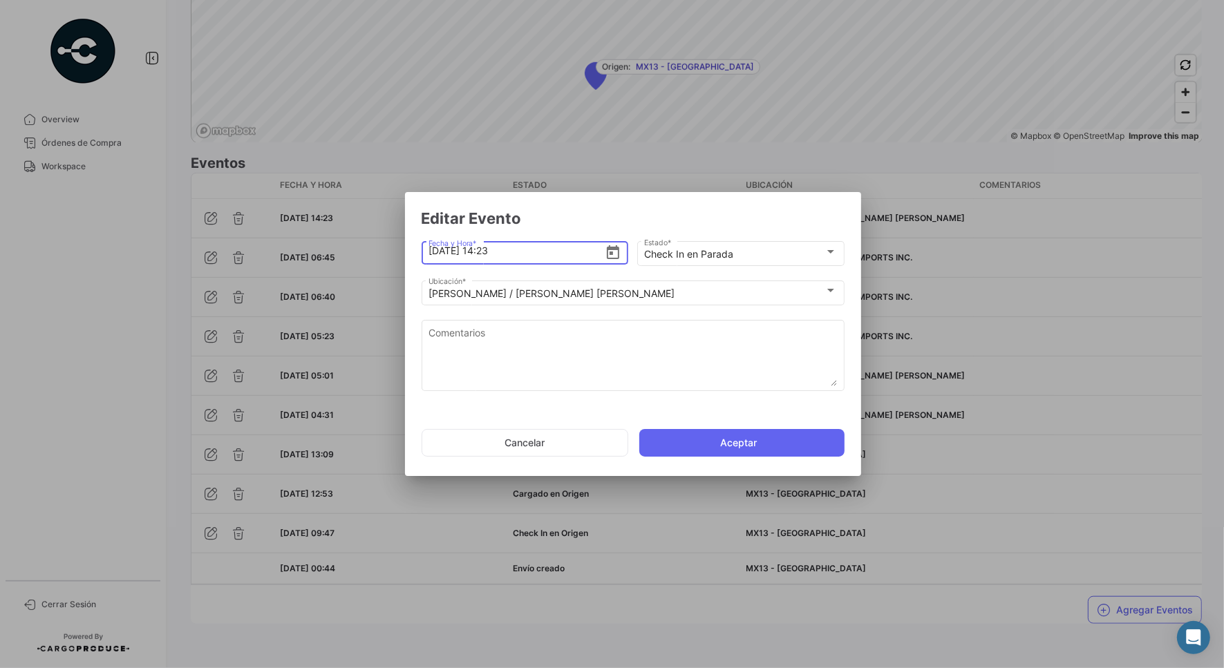
click at [485, 249] on input "[DATE] 14:23" at bounding box center [516, 251] width 176 height 48
type input "[DATE] 04:23"
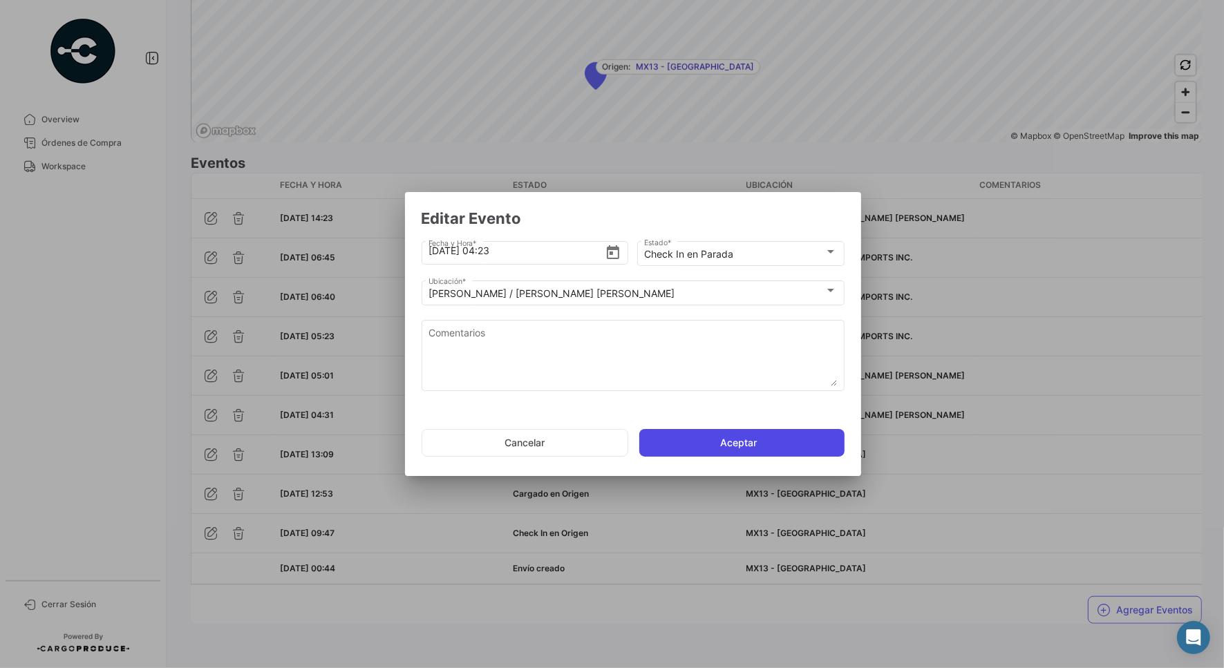
click at [725, 436] on button "Aceptar" at bounding box center [741, 443] width 205 height 28
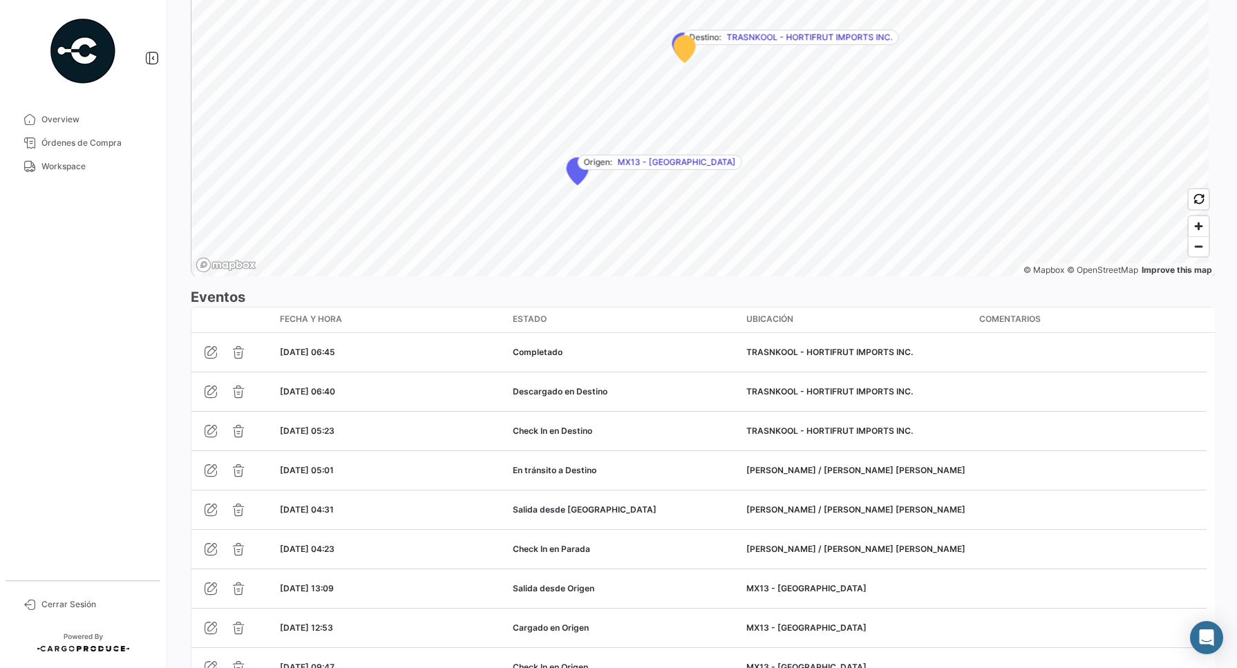
scroll to position [1104, 0]
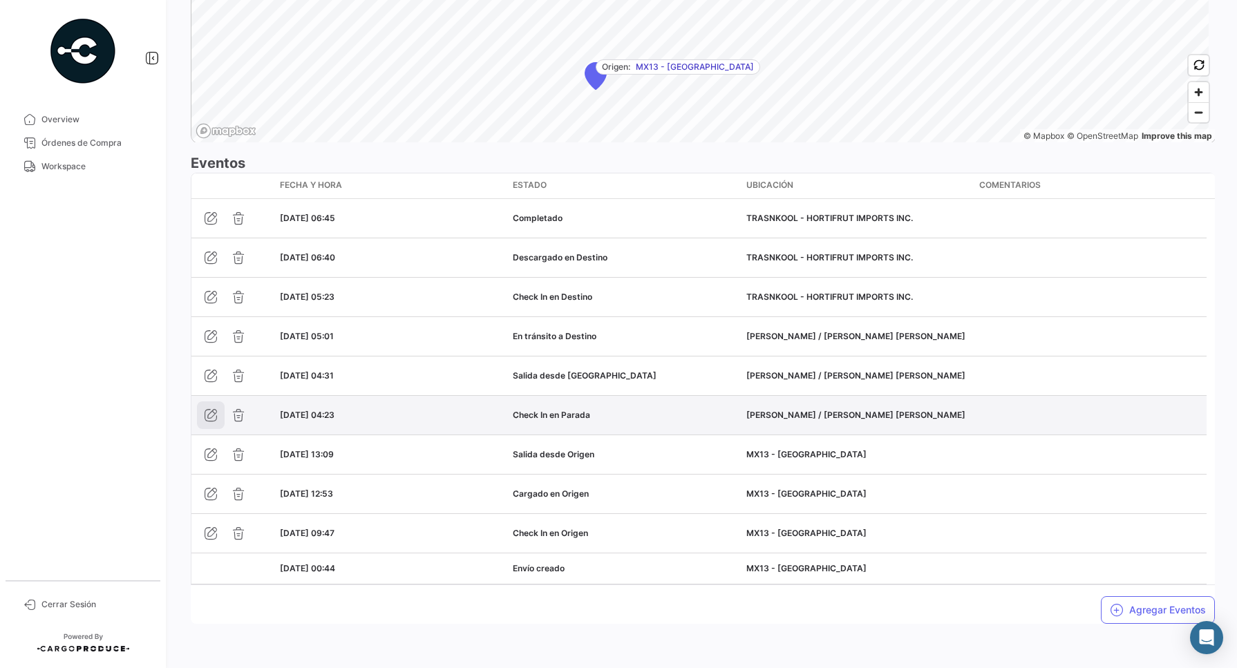
click at [211, 413] on icon "button" at bounding box center [211, 415] width 14 height 14
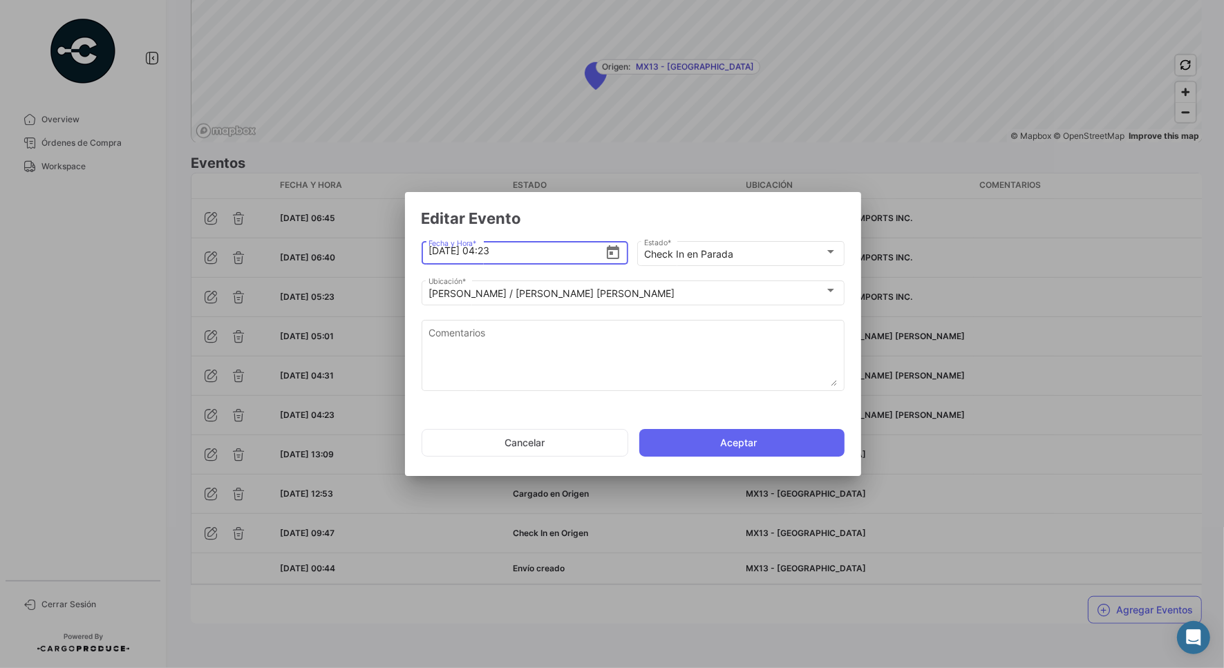
click at [481, 254] on input "[DATE] 04:23" at bounding box center [516, 251] width 176 height 48
type input "[DATE] 14:23"
click at [693, 444] on button "Aceptar" at bounding box center [741, 443] width 205 height 28
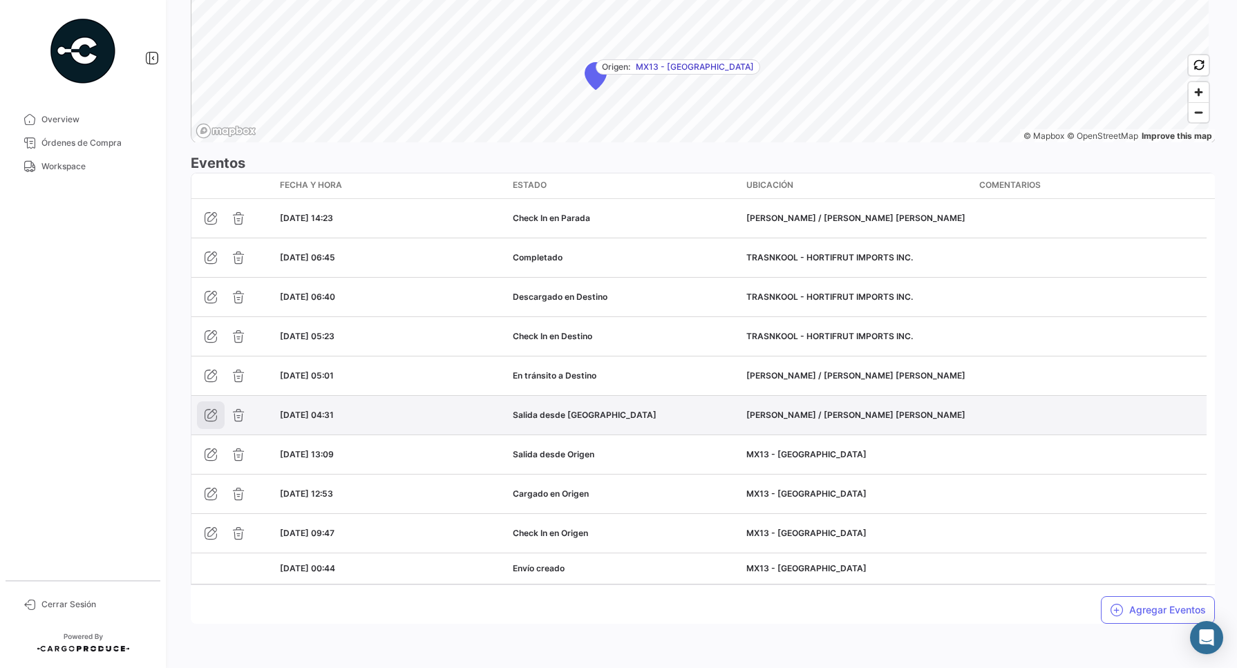
click at [205, 408] on icon "button" at bounding box center [211, 415] width 14 height 14
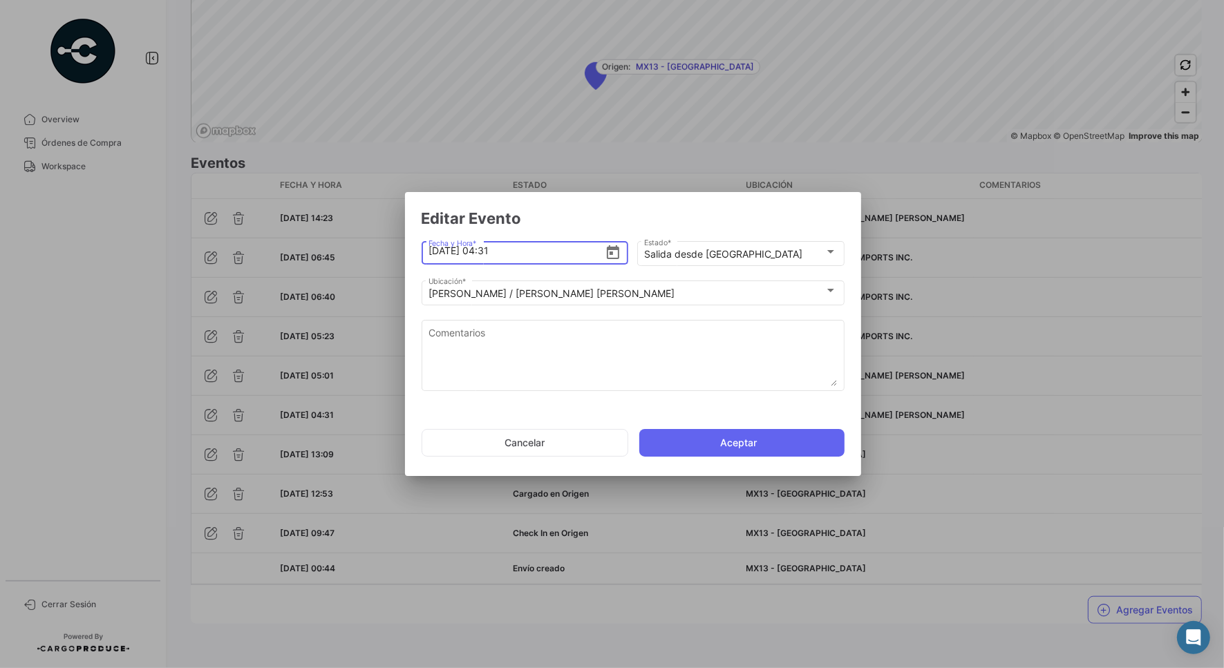
click at [494, 236] on app-add-land-shipment-event-popup "Editar Evento [DATE] 04:31 Fecha y Hora * Salida desde [PERSON_NAME] Estado * […" at bounding box center [632, 338] width 423 height 258
click at [486, 260] on input "[DATE] 04:31" at bounding box center [516, 251] width 176 height 48
type input "[DATE] 16:31"
click at [719, 430] on button "Aceptar" at bounding box center [741, 443] width 205 height 28
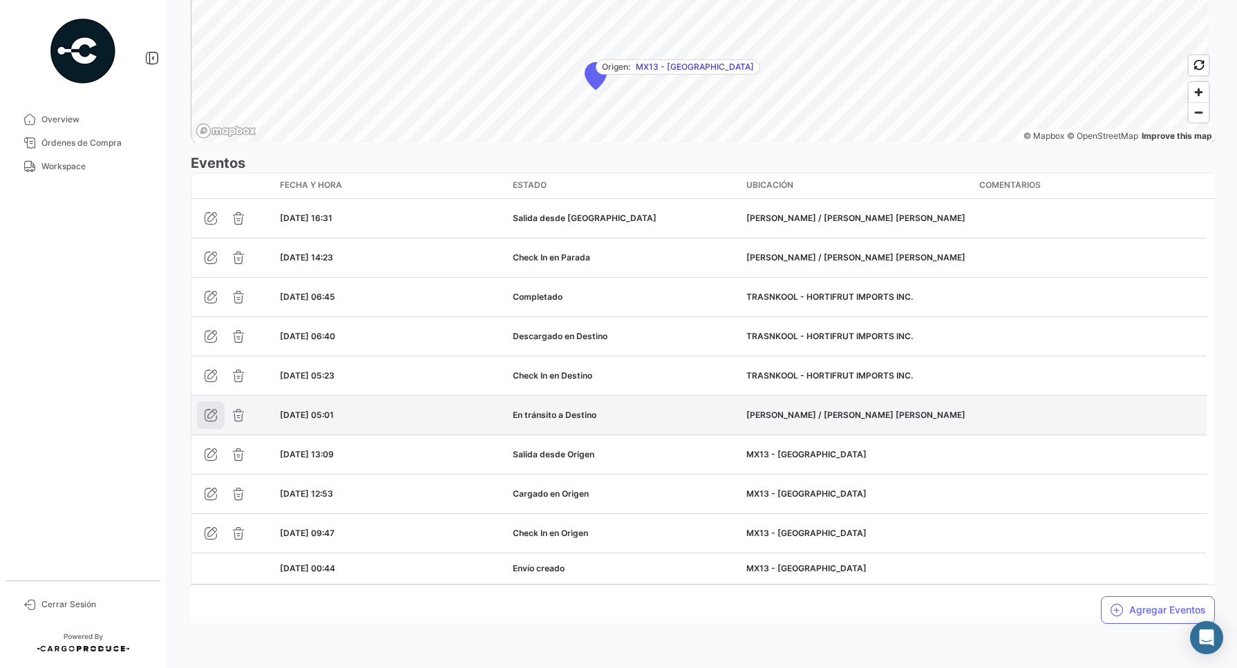
click at [209, 415] on icon "button" at bounding box center [211, 415] width 14 height 14
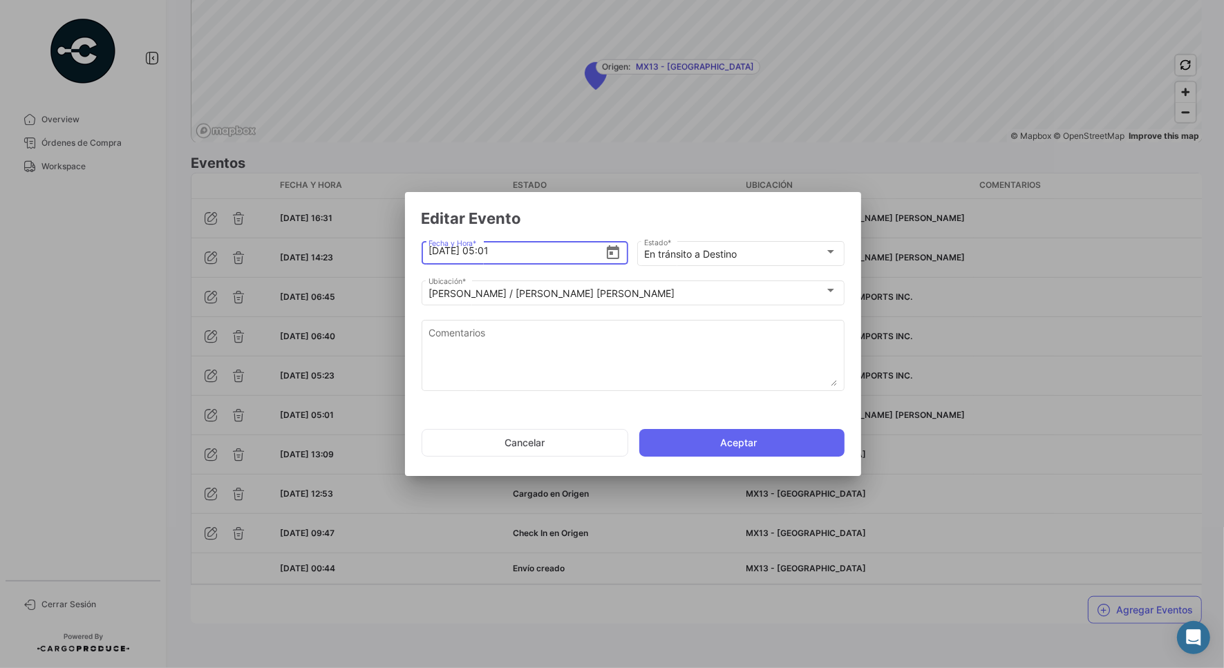
click at [488, 252] on input "[DATE] 05:01" at bounding box center [516, 251] width 176 height 48
click at [491, 253] on input "[DATE] 05:01" at bounding box center [516, 251] width 176 height 48
type input "[DATE] 17:01"
click at [762, 444] on button "Aceptar" at bounding box center [741, 443] width 205 height 28
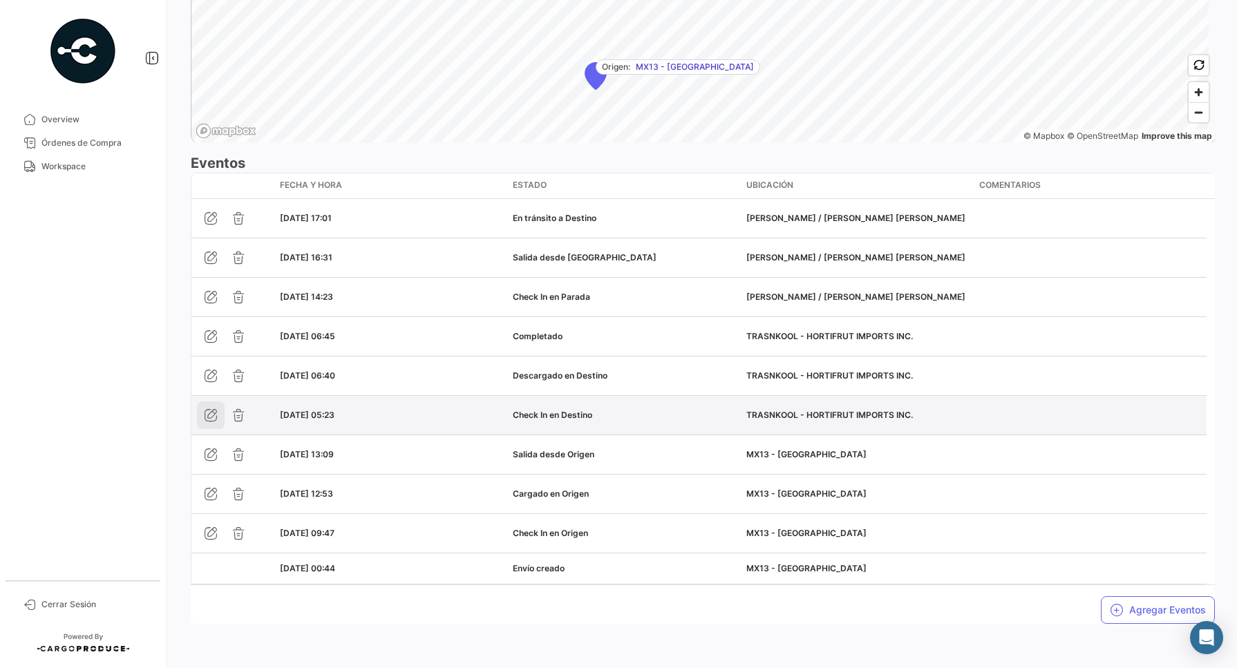
click at [209, 411] on icon "button" at bounding box center [211, 415] width 14 height 14
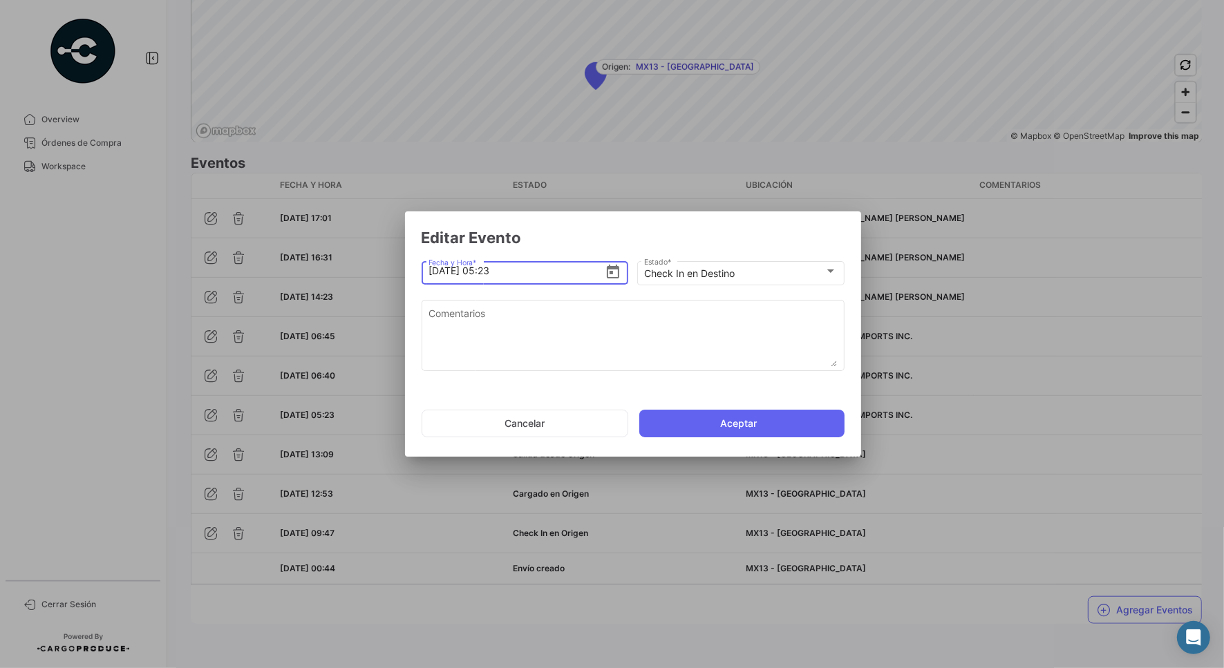
click at [486, 273] on input "[DATE] 05:23" at bounding box center [516, 271] width 176 height 48
type input "[DATE] 17:23"
click at [677, 426] on button "Aceptar" at bounding box center [741, 424] width 205 height 28
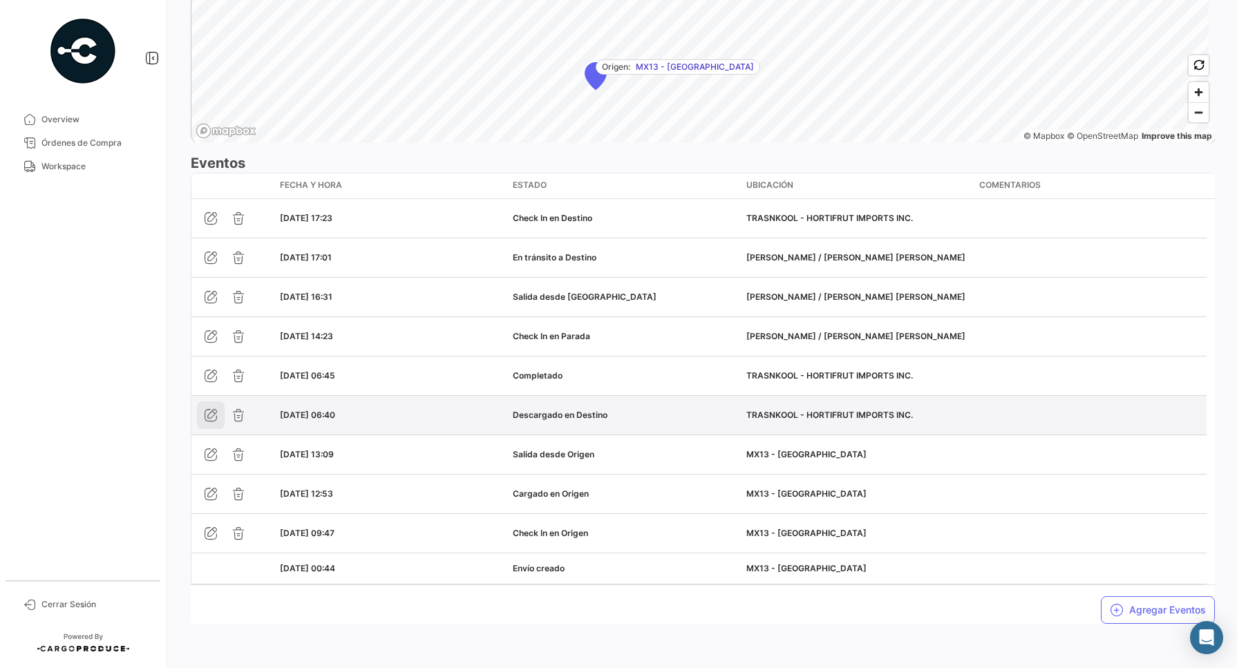
click at [209, 415] on icon "button" at bounding box center [211, 415] width 14 height 14
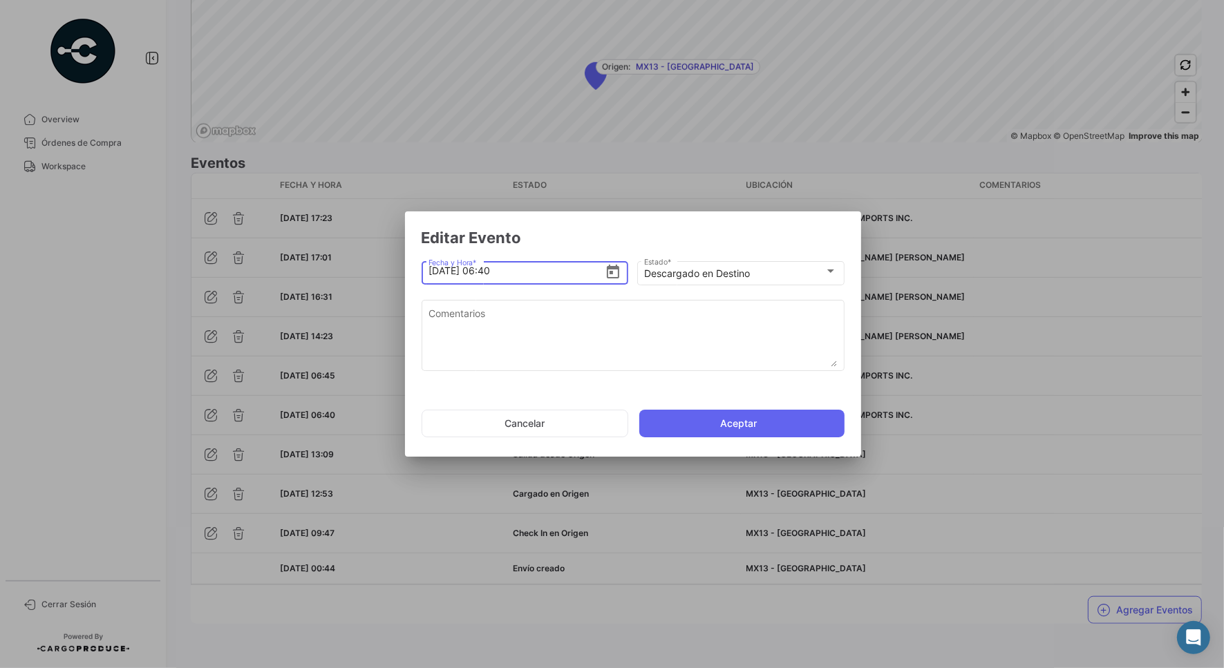
click at [480, 274] on input "[DATE] 06:40" at bounding box center [516, 271] width 176 height 48
type input "[DATE] 18:40"
click at [689, 424] on button "Aceptar" at bounding box center [741, 424] width 205 height 28
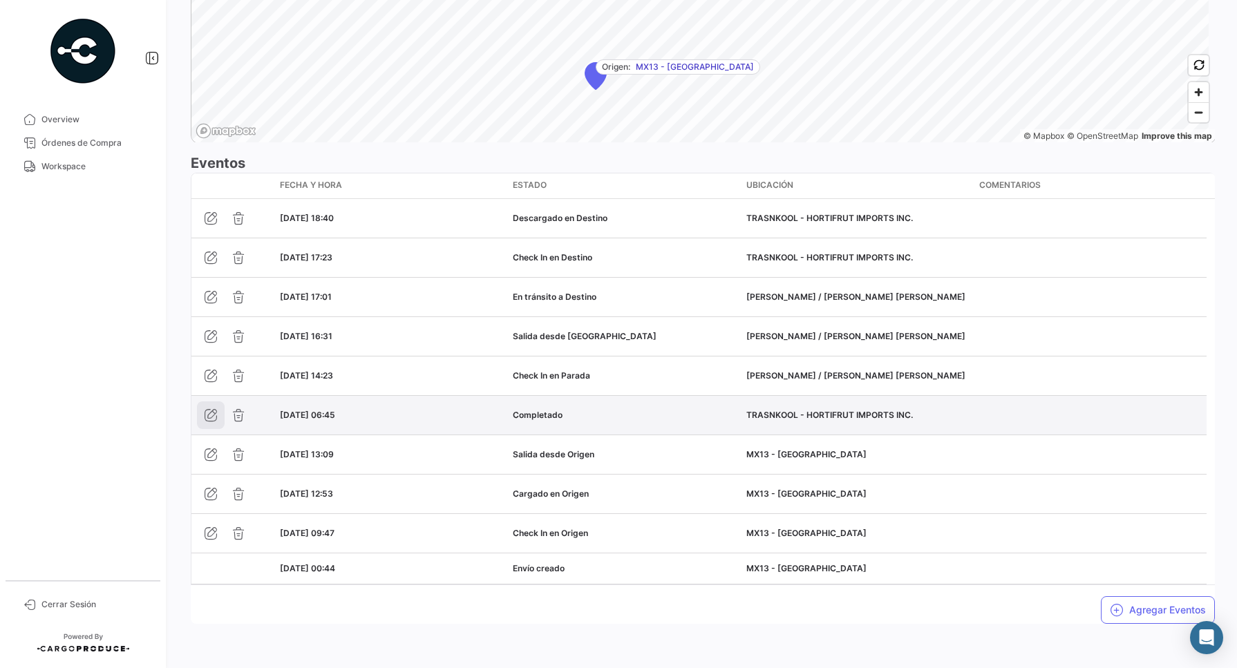
click at [211, 413] on icon "button" at bounding box center [211, 415] width 14 height 14
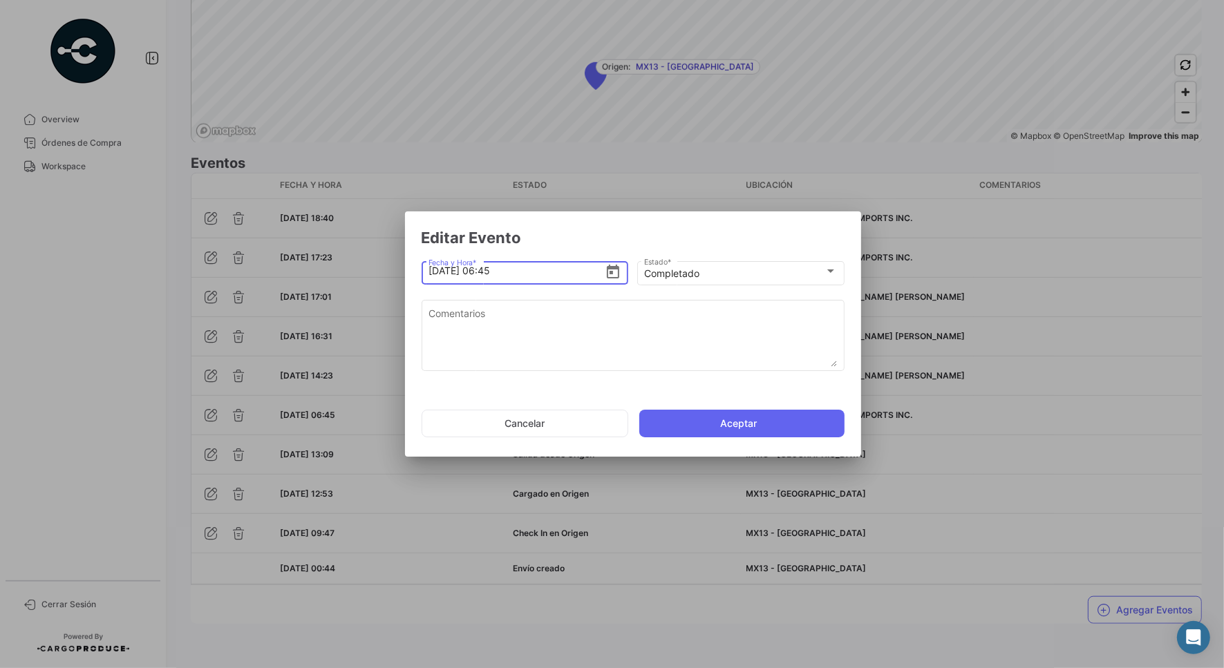
click at [484, 272] on input "[DATE] 06:45" at bounding box center [516, 271] width 176 height 48
type input "[DATE] 18:45"
click at [712, 416] on button "Aceptar" at bounding box center [741, 424] width 205 height 28
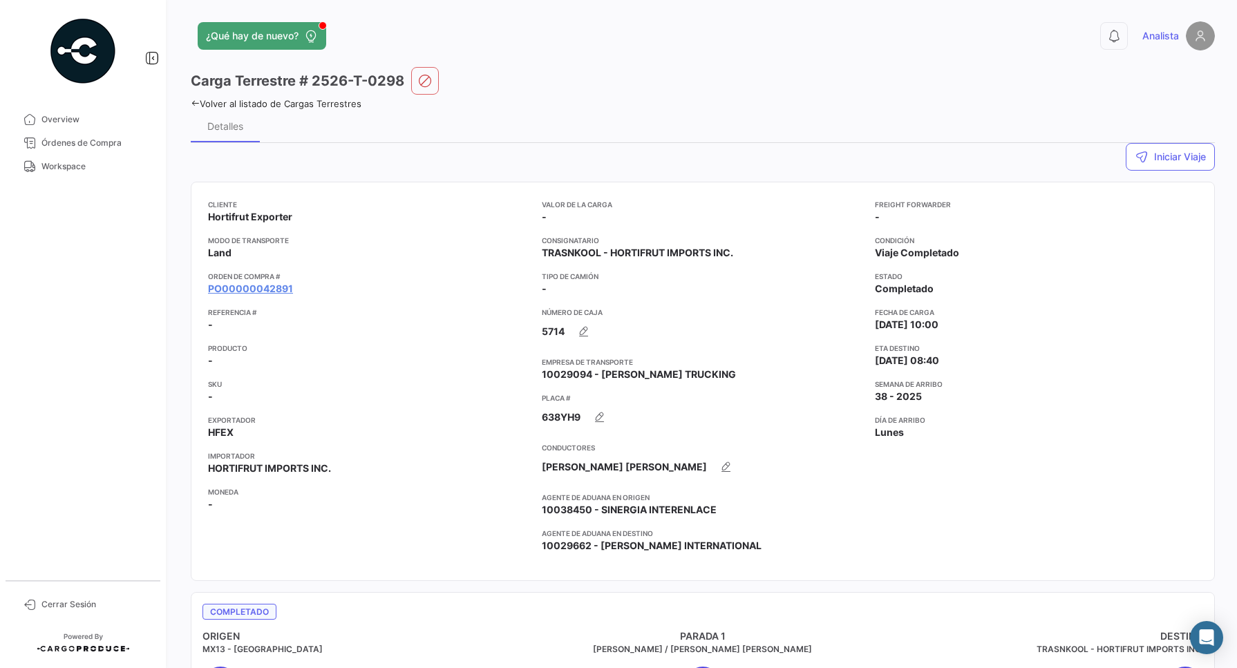
scroll to position [0, 0]
click at [62, 169] on span "Workspace" at bounding box center [95, 166] width 108 height 12
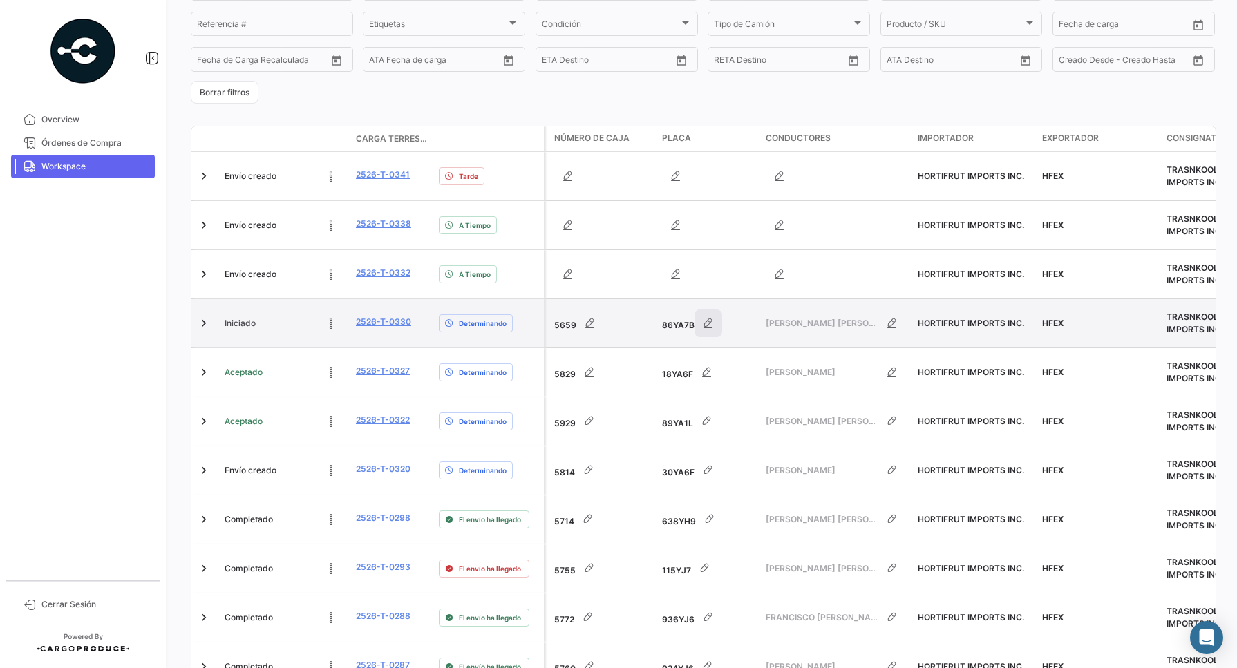
scroll to position [259, 0]
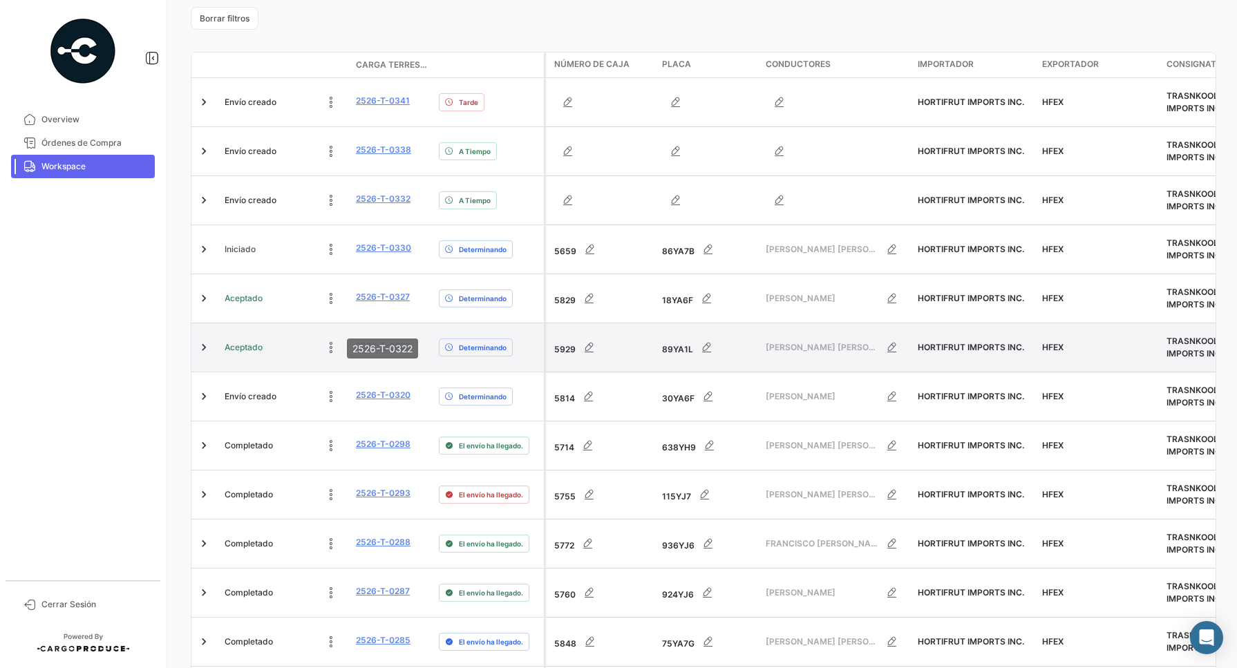
click at [395, 340] on link "2526-T-0322" at bounding box center [383, 346] width 54 height 12
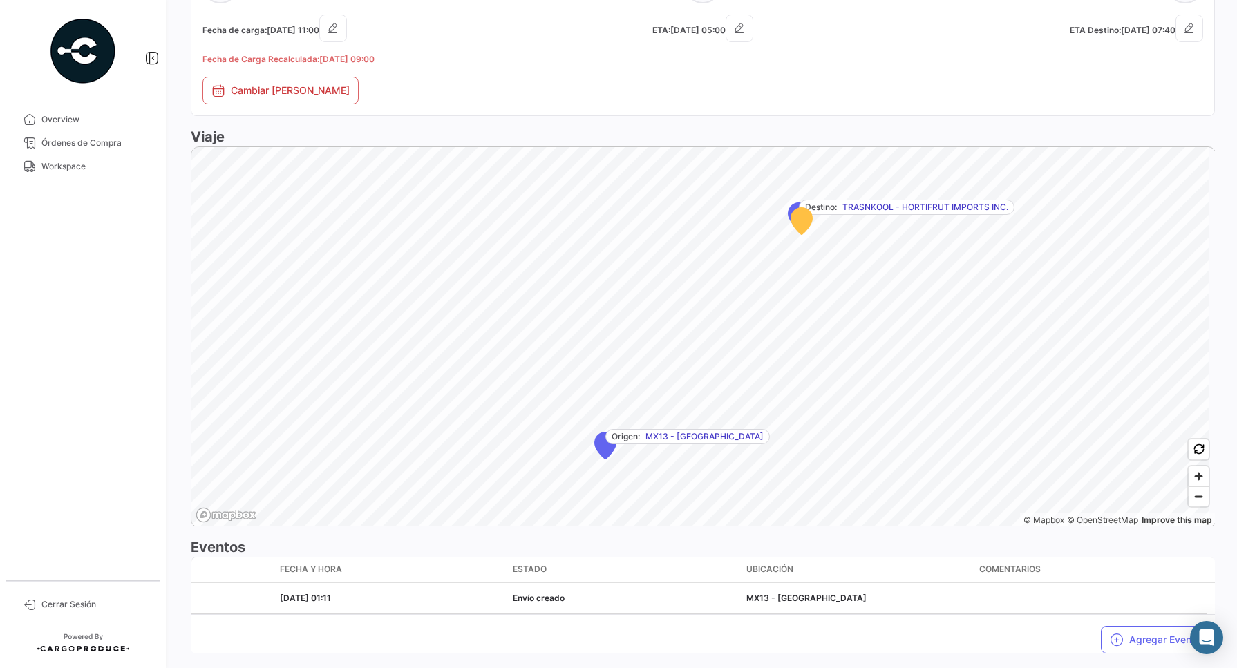
scroll to position [730, 0]
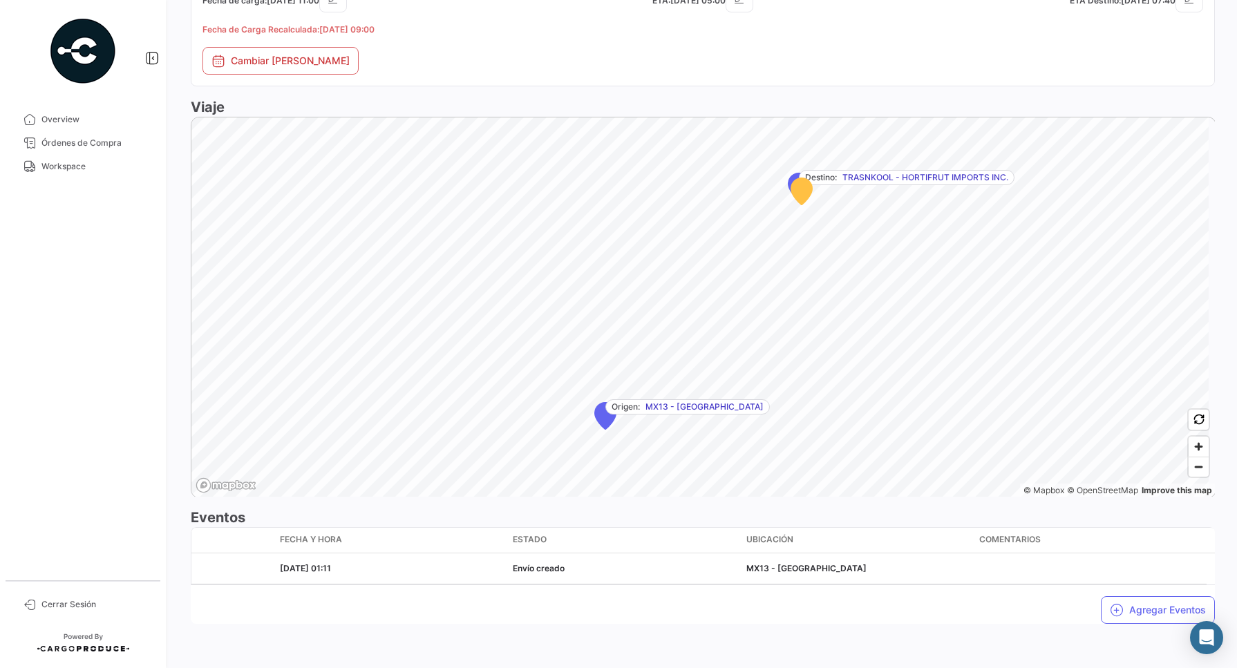
click at [100, 256] on mat-nav-list "Overview Órdenes de Compra Workspace" at bounding box center [83, 338] width 166 height 473
click at [122, 257] on mat-nav-list "Overview Órdenes de Compra Workspace" at bounding box center [83, 338] width 166 height 473
click at [1157, 616] on button "Agregar Eventos" at bounding box center [1158, 610] width 114 height 28
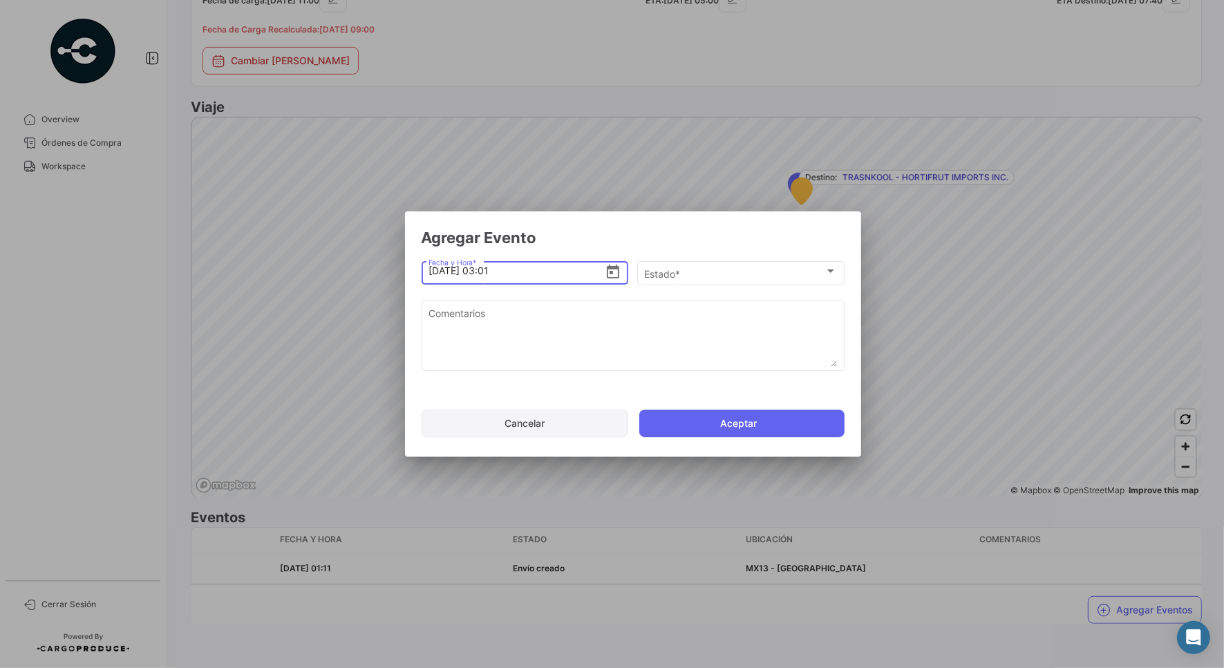
click at [564, 425] on button "Cancelar" at bounding box center [524, 424] width 207 height 28
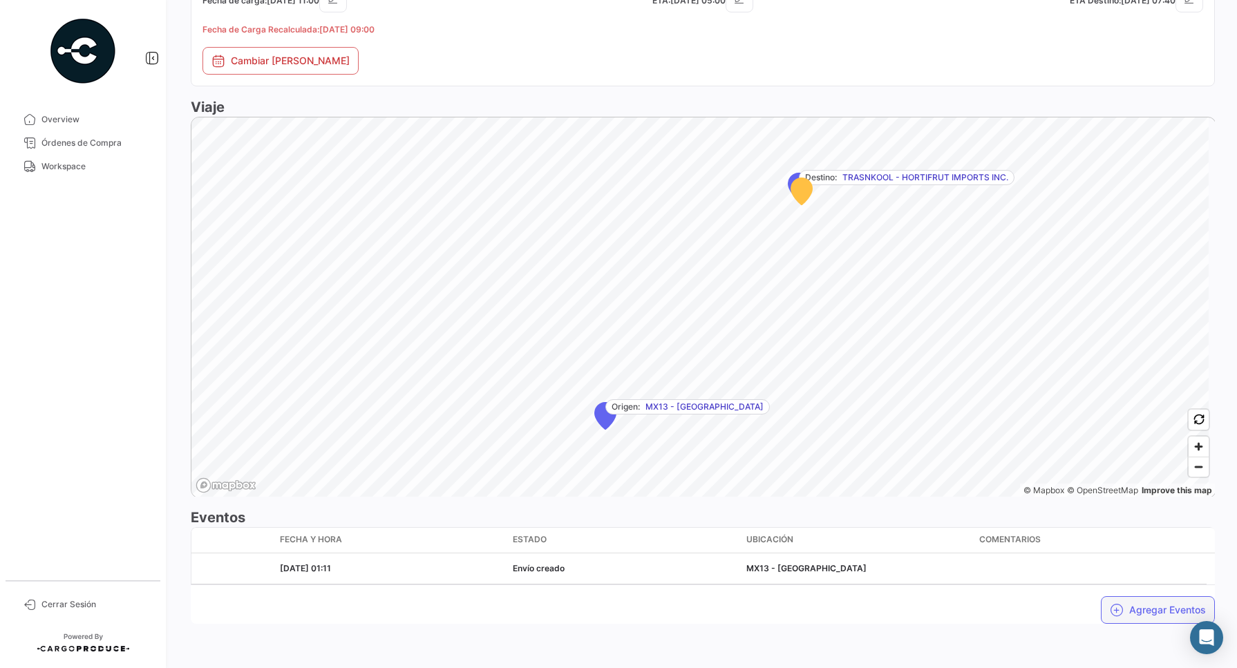
click at [1125, 611] on button "Agregar Eventos" at bounding box center [1158, 610] width 114 height 28
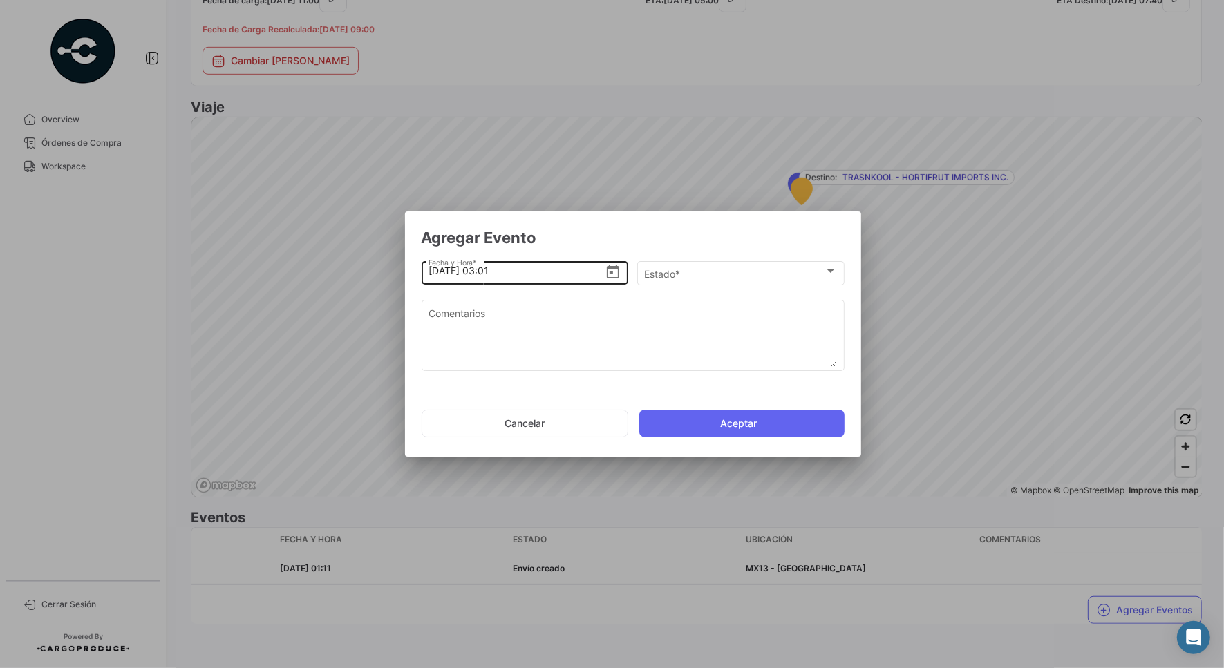
click at [611, 272] on icon "Open calendar" at bounding box center [613, 272] width 12 height 14
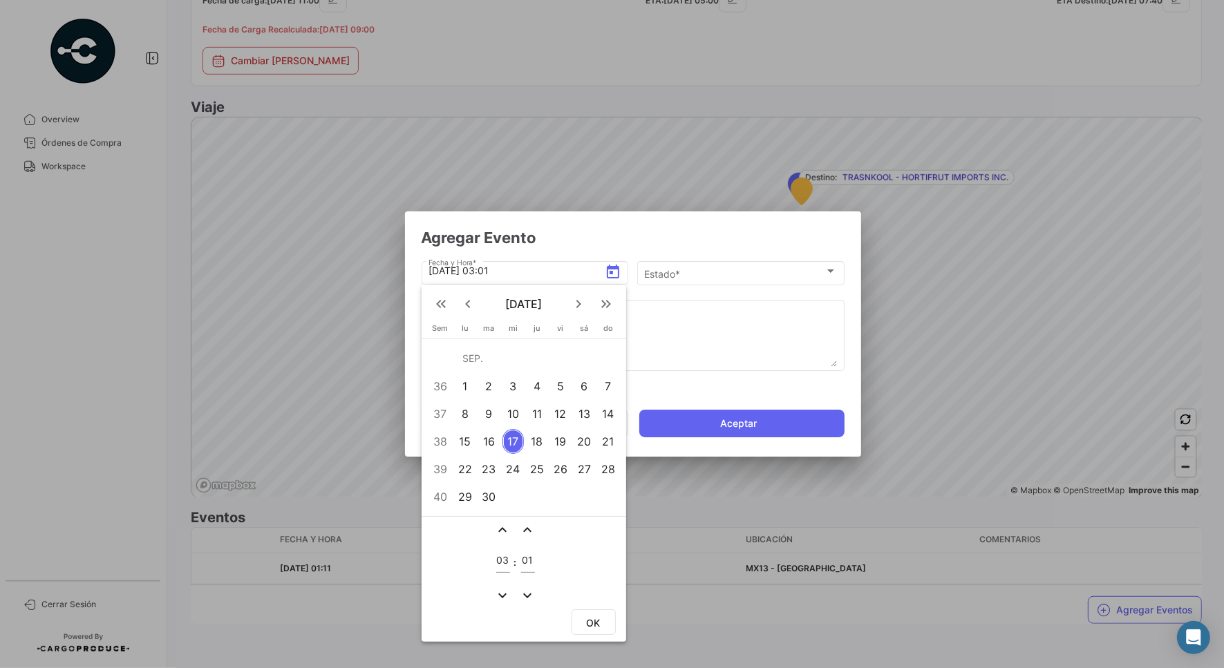
click at [468, 432] on div "15" at bounding box center [464, 441] width 21 height 25
click at [496, 569] on div "03" at bounding box center [503, 557] width 14 height 32
click at [499, 565] on input "03" at bounding box center [503, 561] width 14 height 12
type input "01"
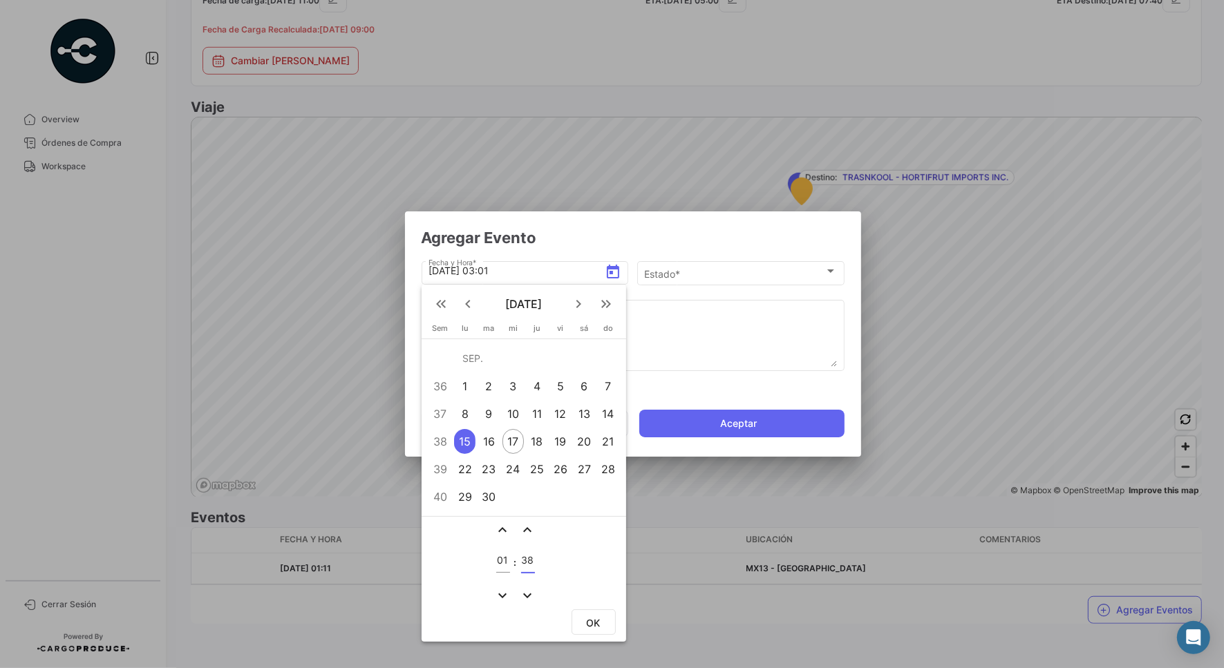
type input "38"
click at [602, 618] on button "OK" at bounding box center [593, 622] width 44 height 26
type input "[DATE] 01:38"
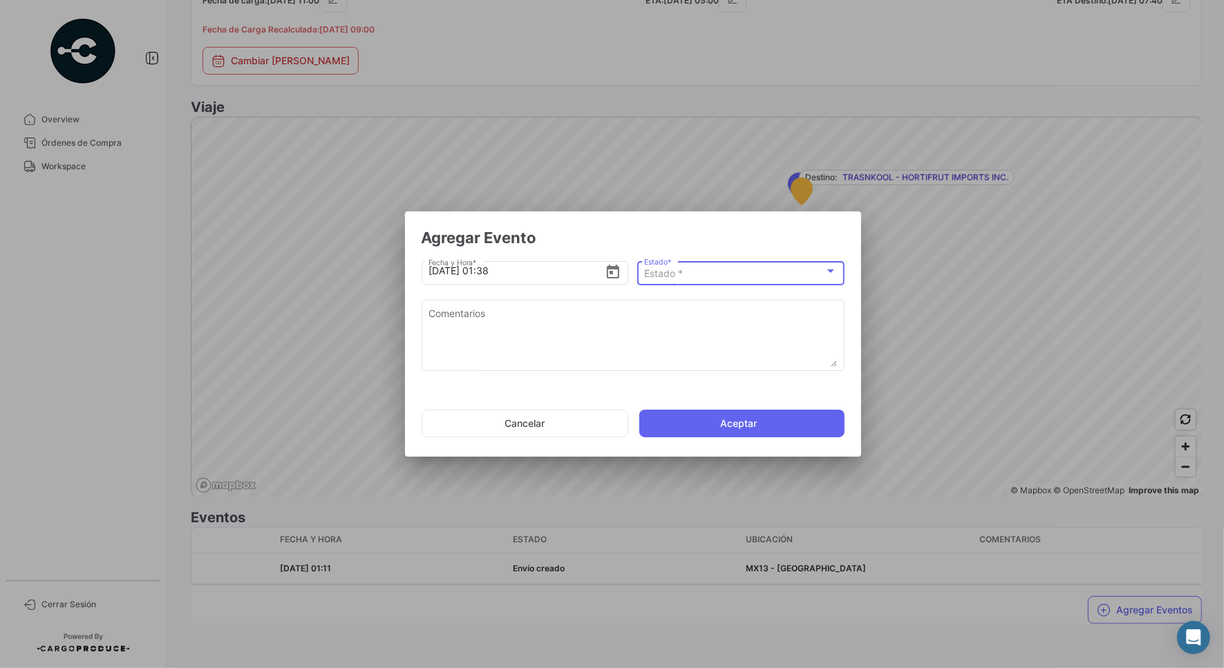
click at [737, 268] on div "Estado *" at bounding box center [734, 274] width 180 height 12
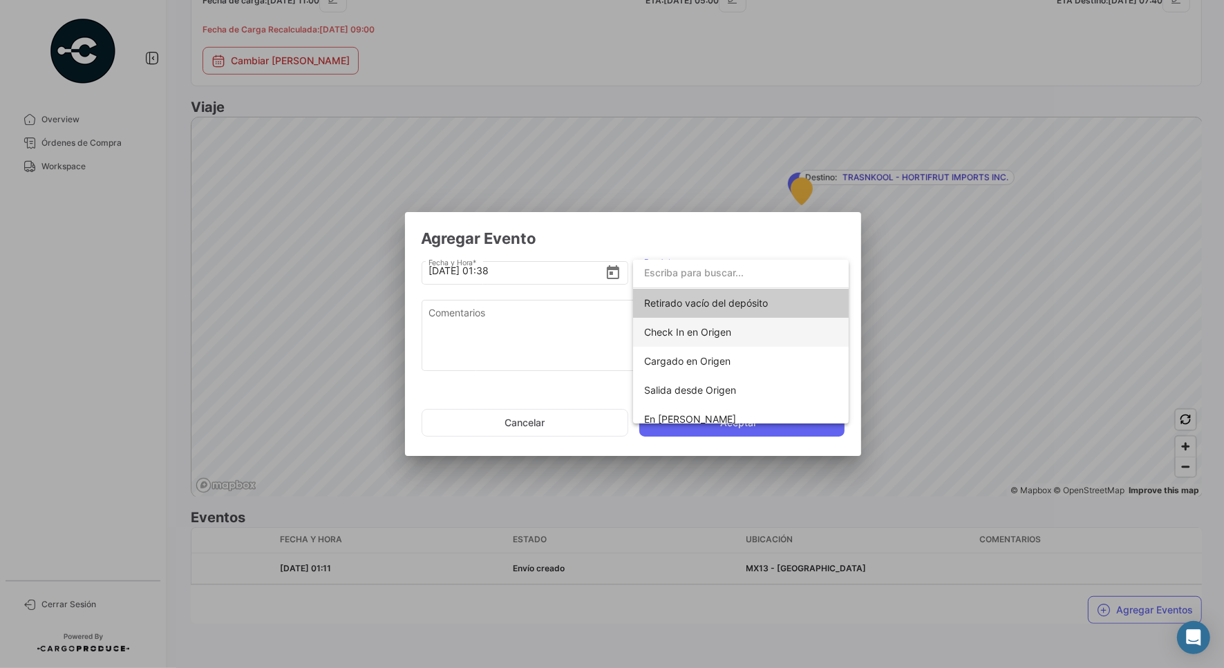
click at [717, 339] on span "Check In en Origen" at bounding box center [740, 332] width 193 height 29
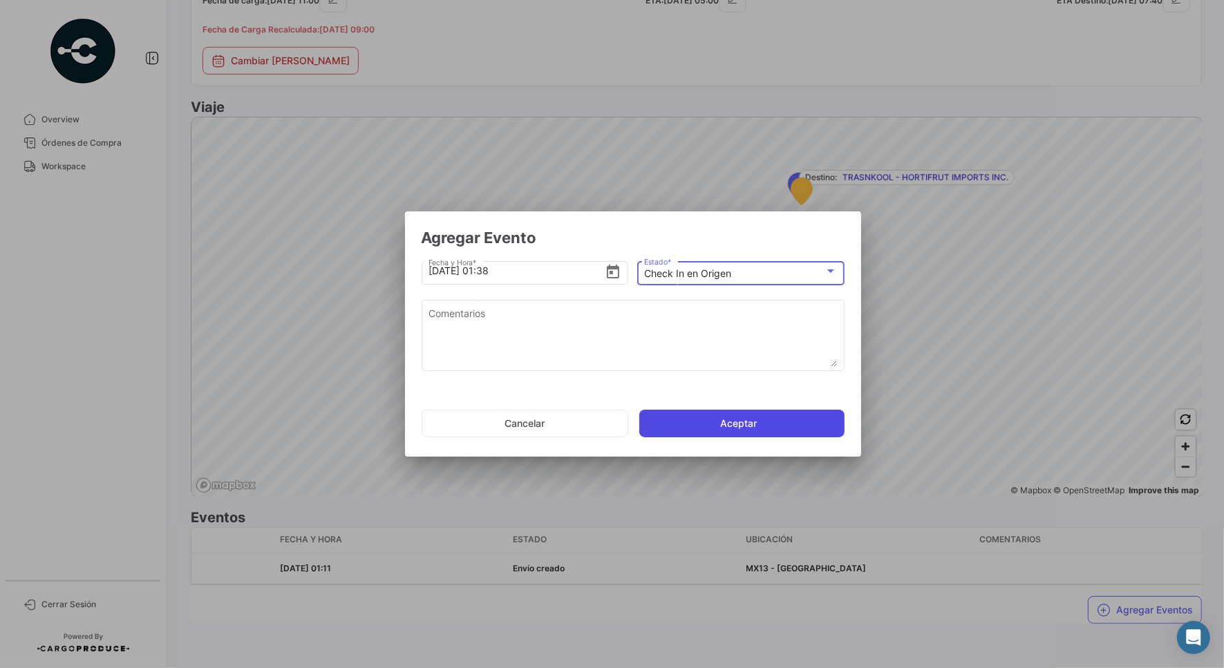
click at [716, 430] on button "Aceptar" at bounding box center [741, 424] width 205 height 28
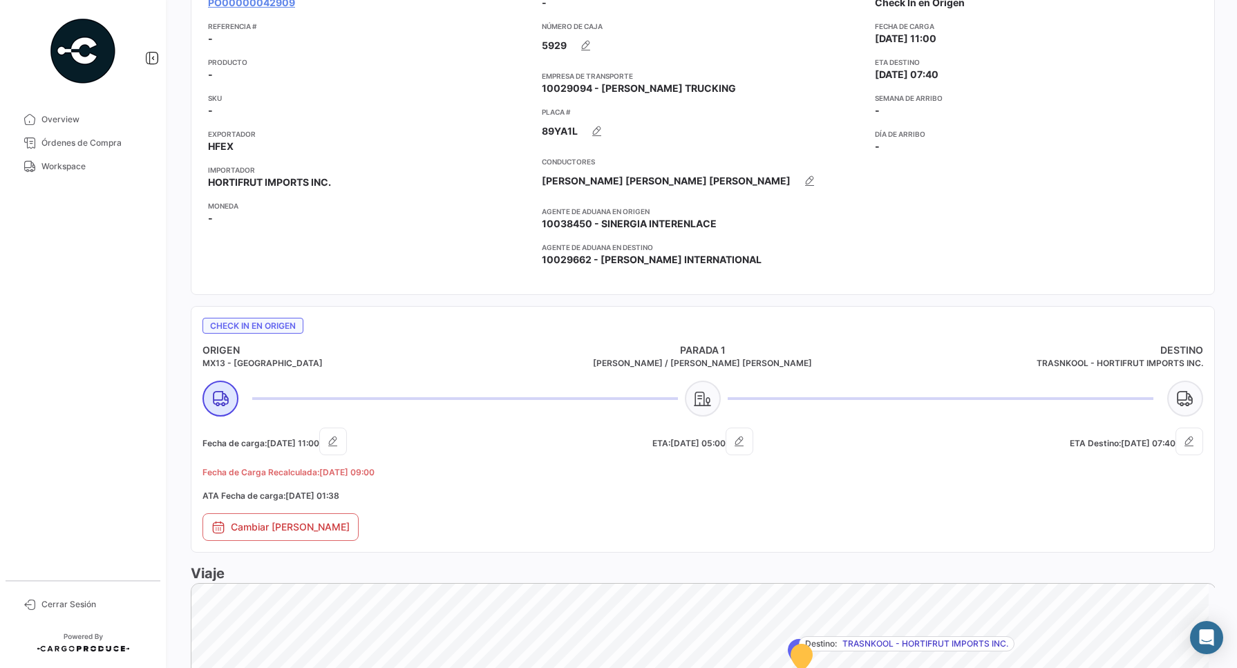
scroll to position [765, 0]
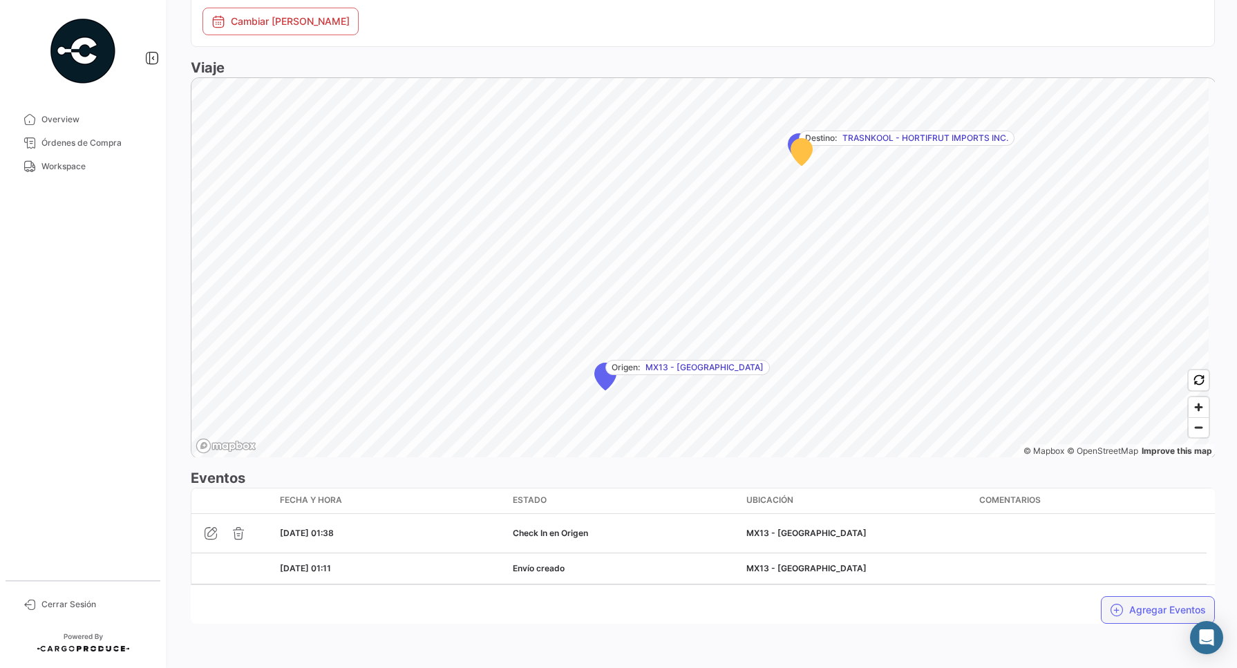
click at [1130, 609] on button "Agregar Eventos" at bounding box center [1158, 610] width 114 height 28
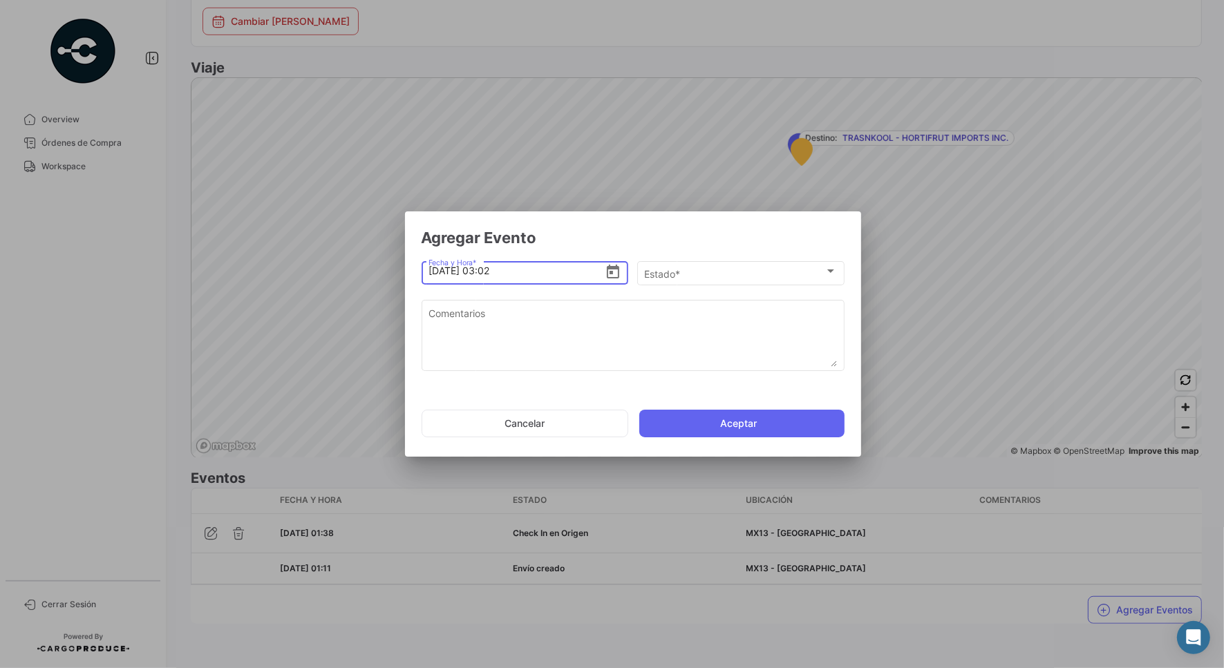
click at [434, 268] on input "[DATE] 03:02" at bounding box center [516, 271] width 176 height 48
click at [602, 270] on input "[DATE] 03:02" at bounding box center [516, 271] width 176 height 48
click at [617, 271] on icon "Open calendar" at bounding box center [613, 272] width 17 height 17
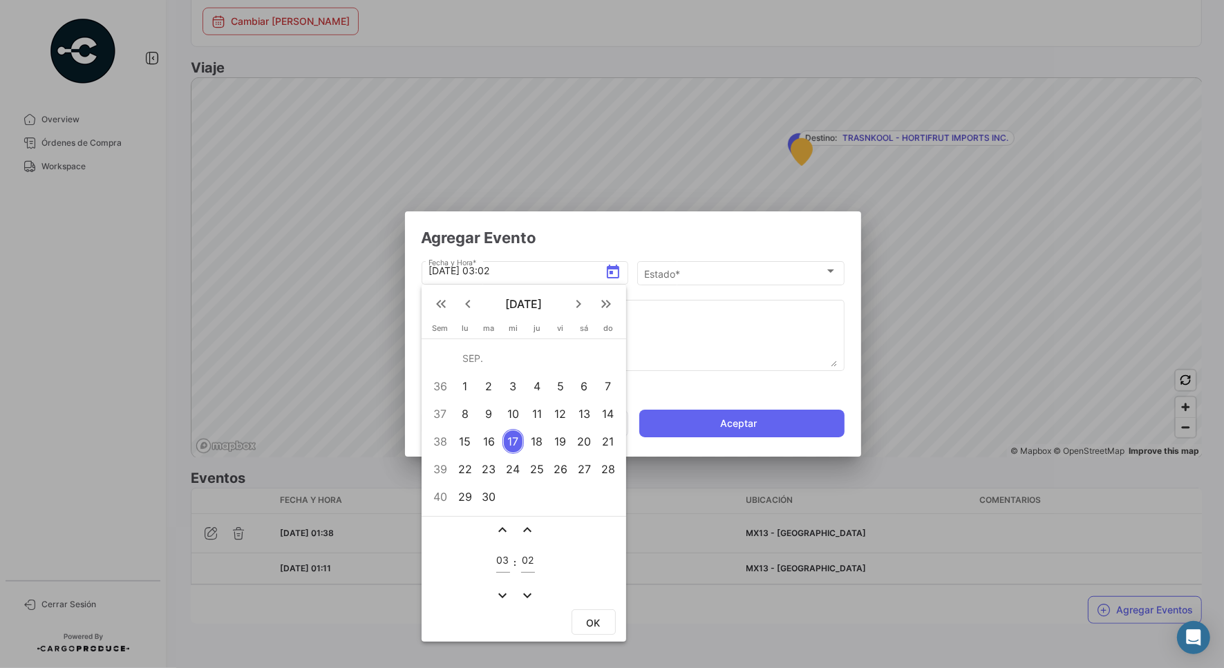
click at [471, 439] on div "15" at bounding box center [464, 441] width 21 height 25
click at [502, 567] on div "03" at bounding box center [503, 557] width 14 height 32
click at [502, 565] on div "03" at bounding box center [503, 557] width 14 height 32
click at [500, 558] on input "03" at bounding box center [503, 561] width 14 height 12
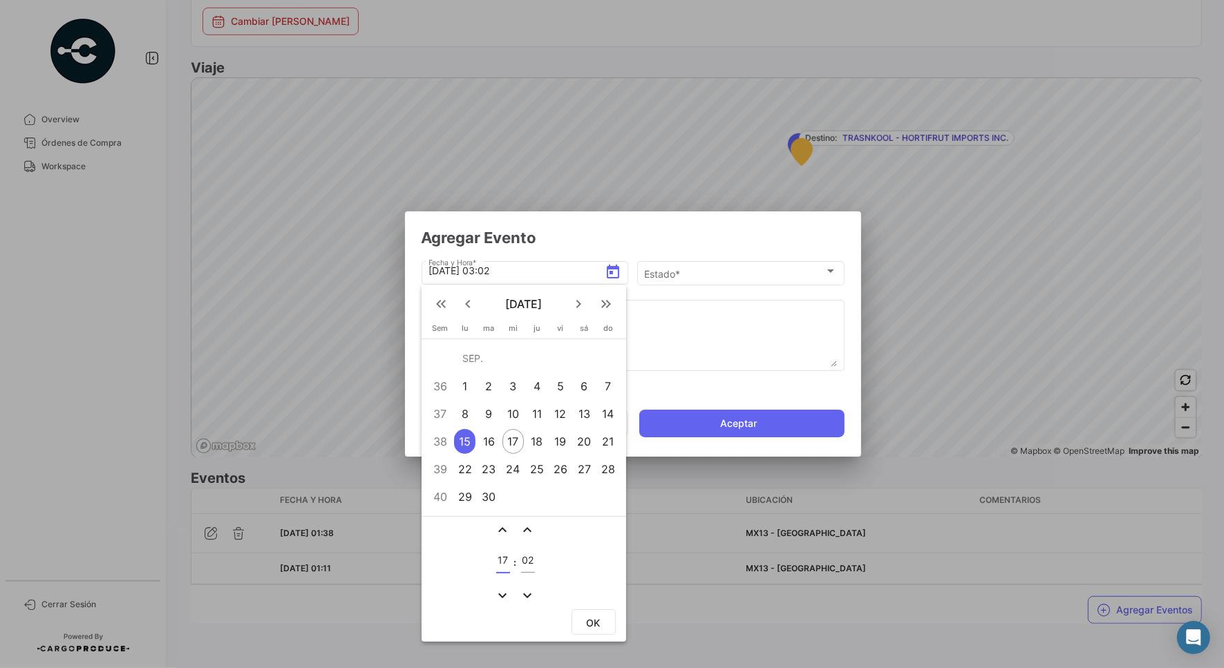
type input "17"
type input "28"
click at [593, 624] on span "OK" at bounding box center [594, 623] width 14 height 12
type input "[DATE] 17:28"
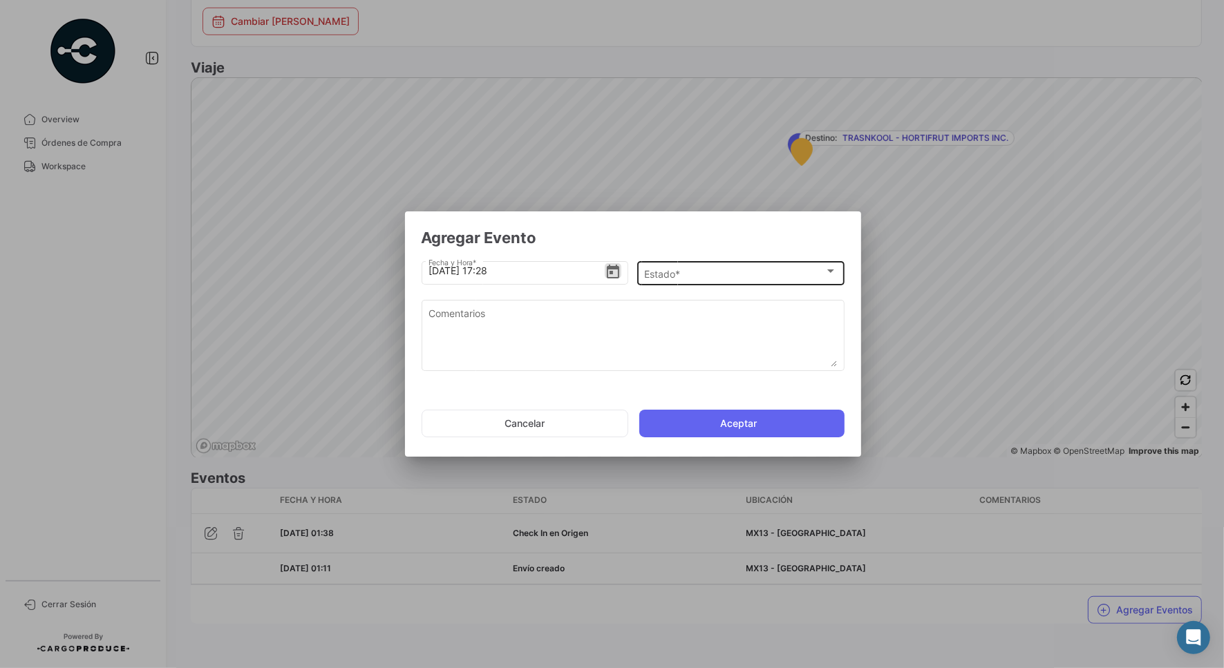
click at [693, 277] on div "Estado *" at bounding box center [734, 274] width 180 height 12
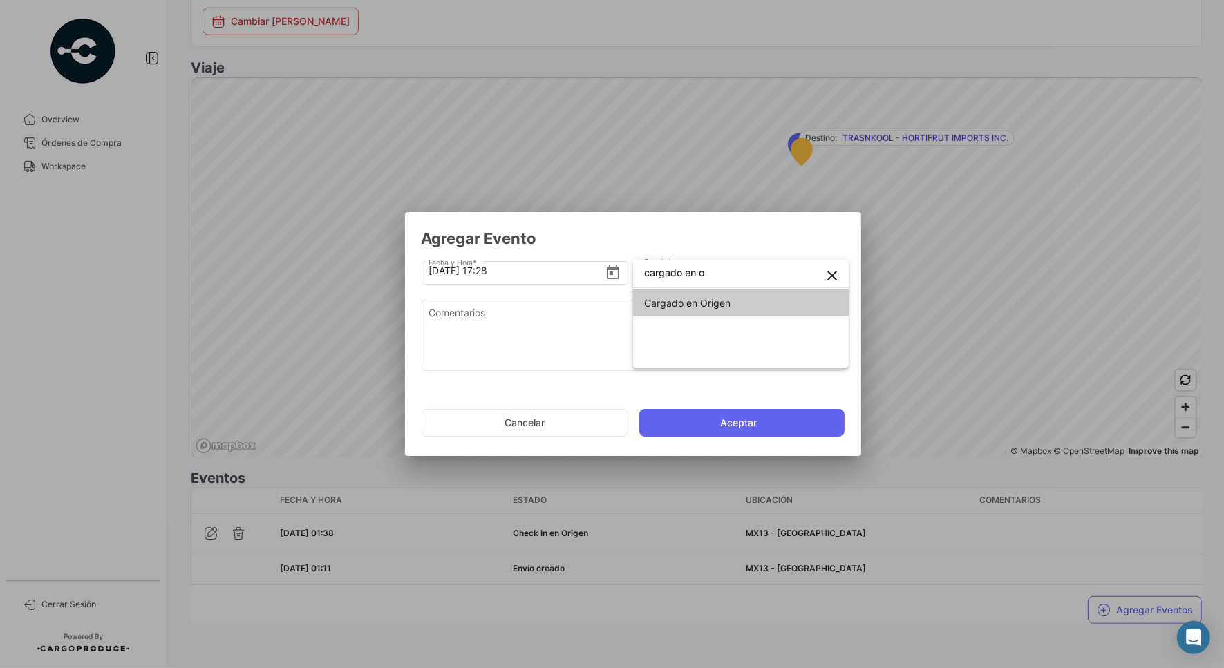
type input "cargado en o"
click at [708, 302] on span "Cargado en Origen" at bounding box center [687, 303] width 86 height 12
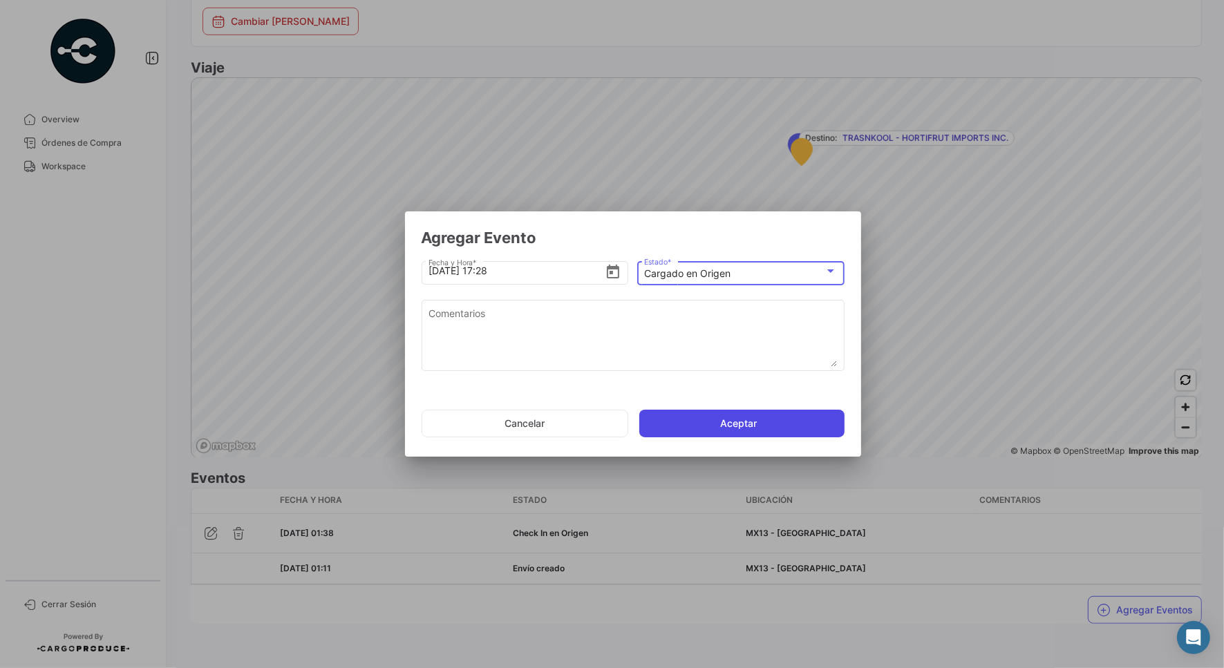
click at [708, 426] on button "Aceptar" at bounding box center [741, 424] width 205 height 28
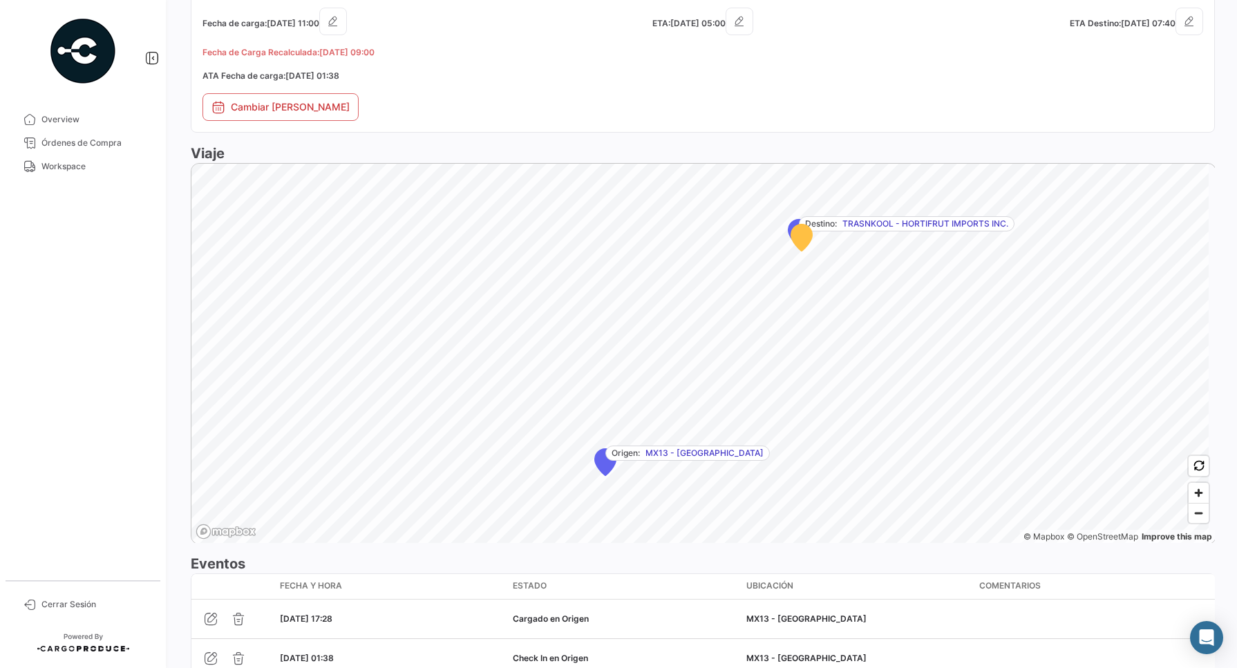
scroll to position [804, 0]
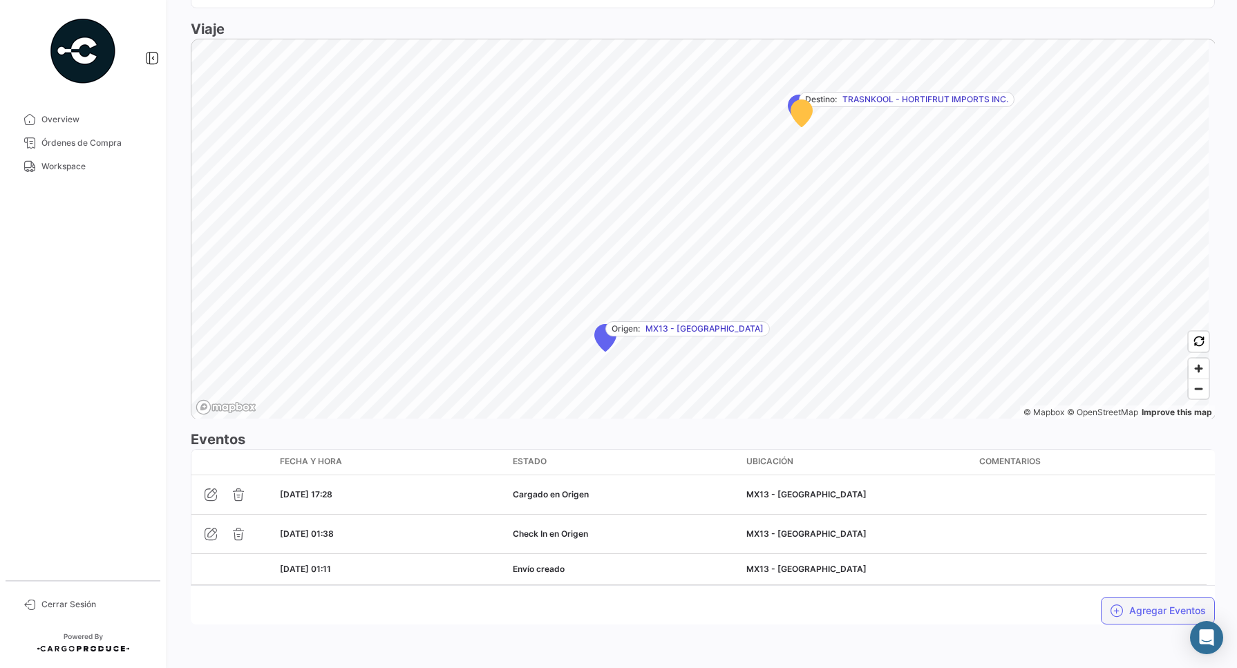
click at [1140, 615] on button "Agregar Eventos" at bounding box center [1158, 611] width 114 height 28
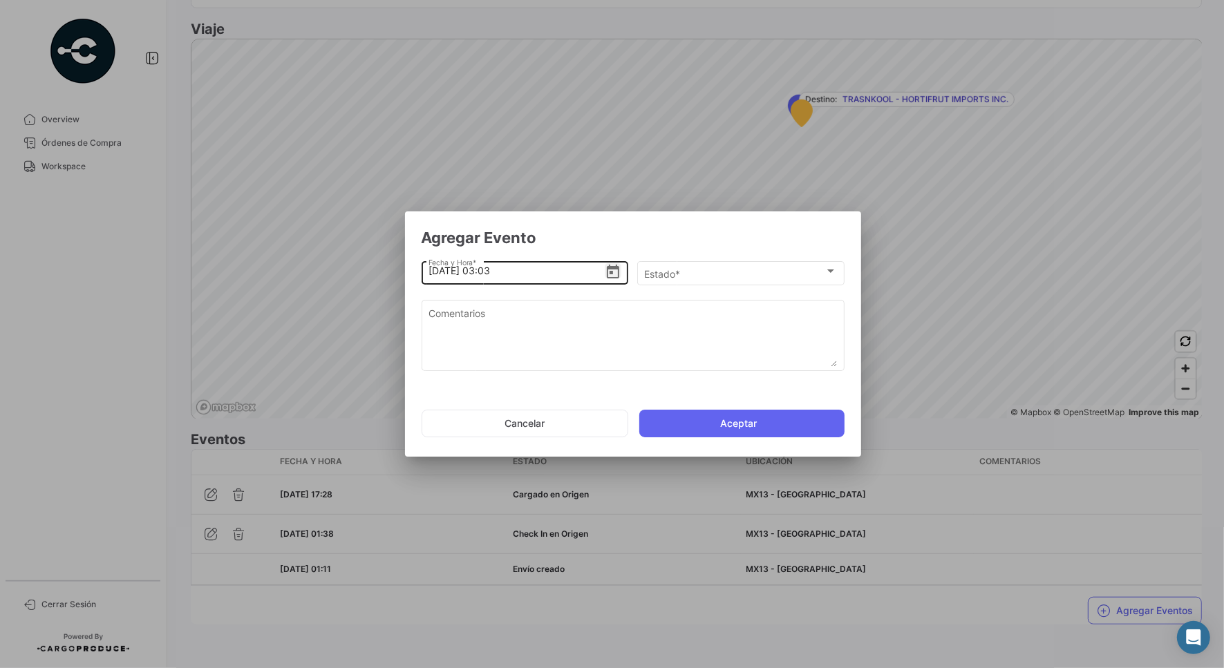
click at [616, 277] on icon "Open calendar" at bounding box center [613, 272] width 17 height 17
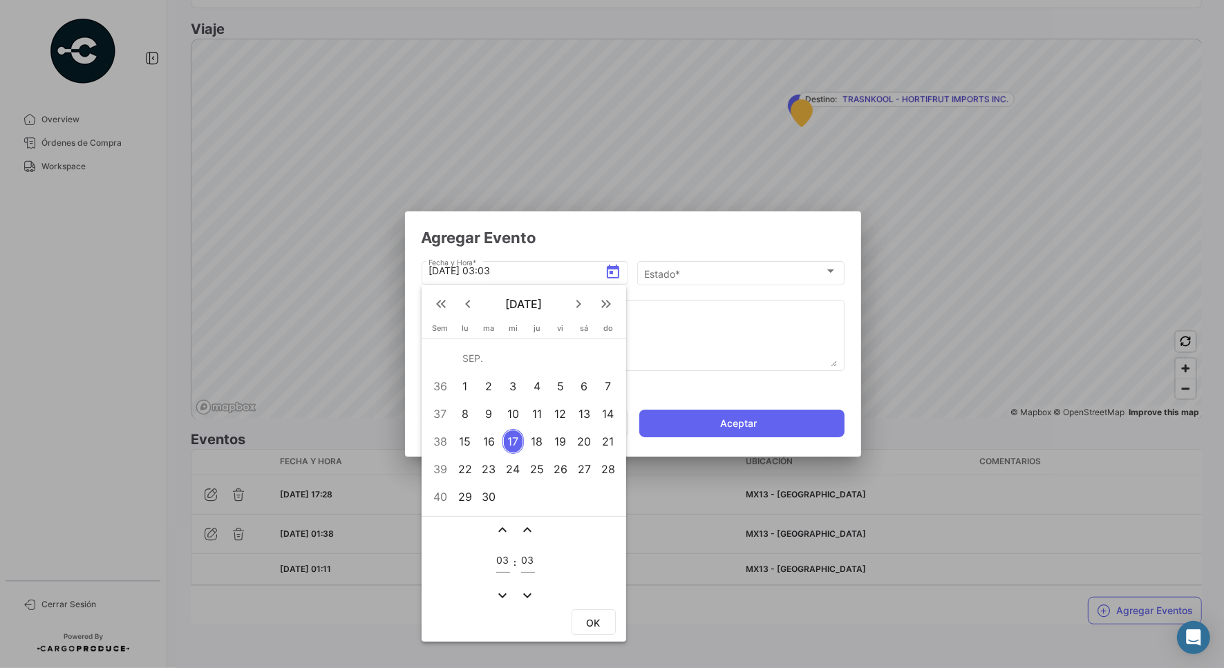
click at [464, 444] on div "15" at bounding box center [464, 441] width 21 height 25
click at [502, 558] on input "03" at bounding box center [503, 561] width 14 height 12
type input "17"
type input "39"
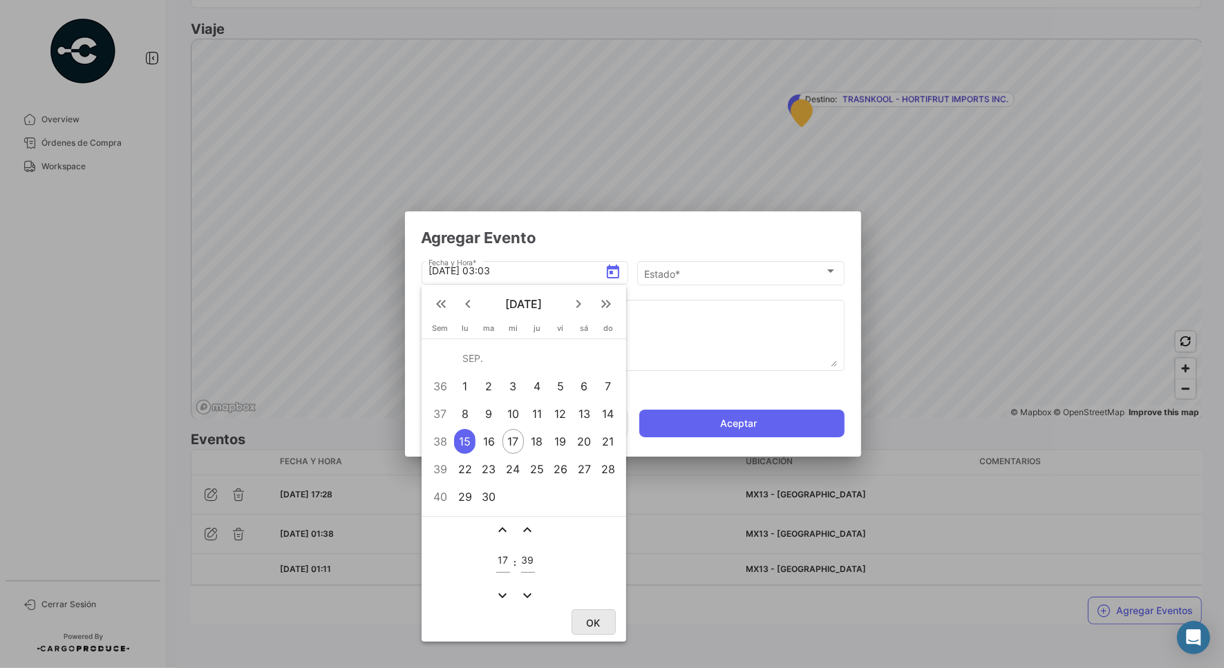
click at [594, 620] on span "OK" at bounding box center [594, 623] width 14 height 12
type input "[DATE] 17:39"
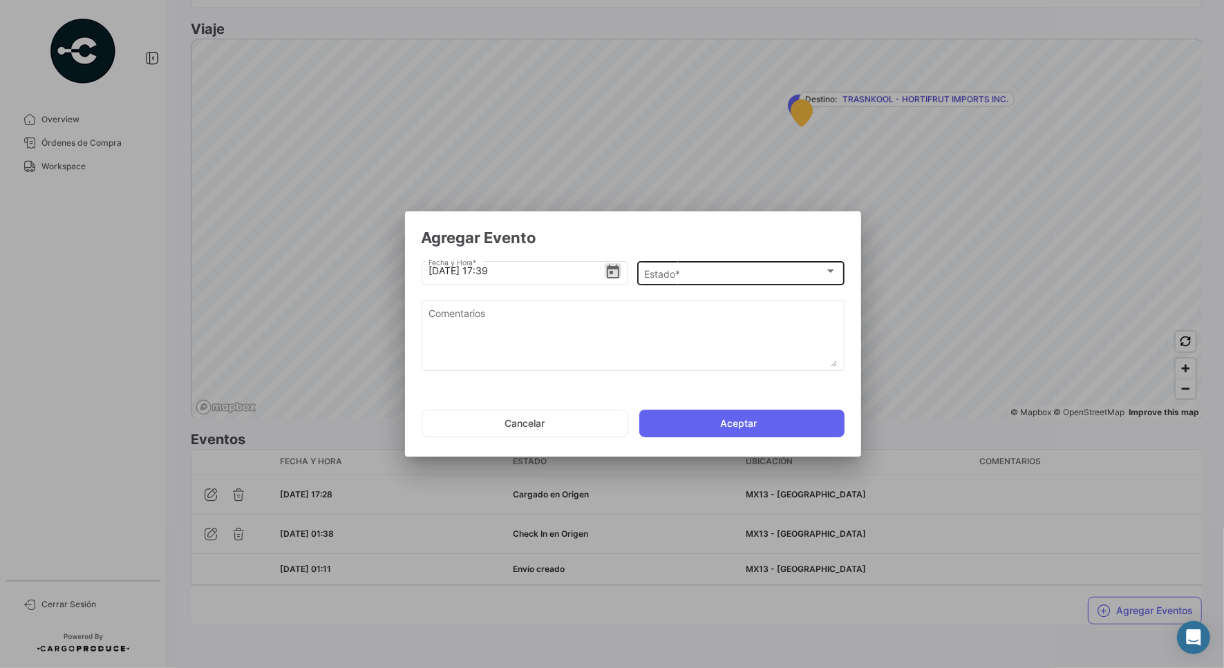
click at [660, 278] on span "Estado *" at bounding box center [734, 274] width 180 height 12
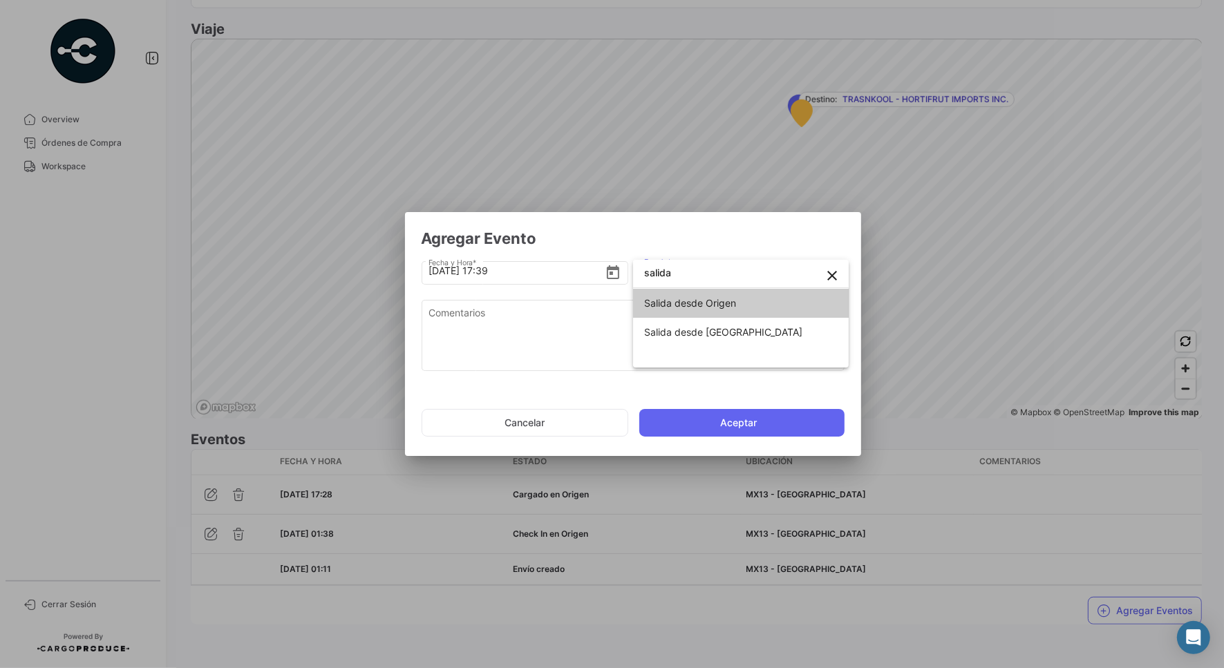
type input "salida"
click at [712, 301] on span "Salida desde Origen" at bounding box center [690, 303] width 92 height 12
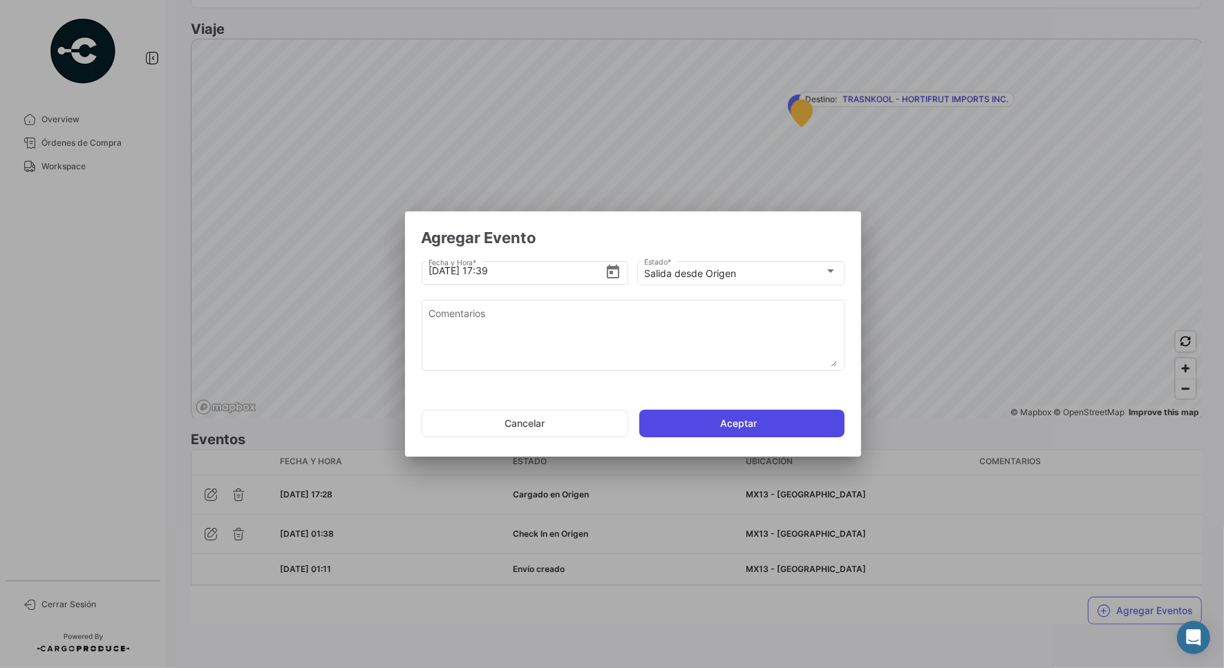
click at [706, 415] on button "Aceptar" at bounding box center [741, 424] width 205 height 28
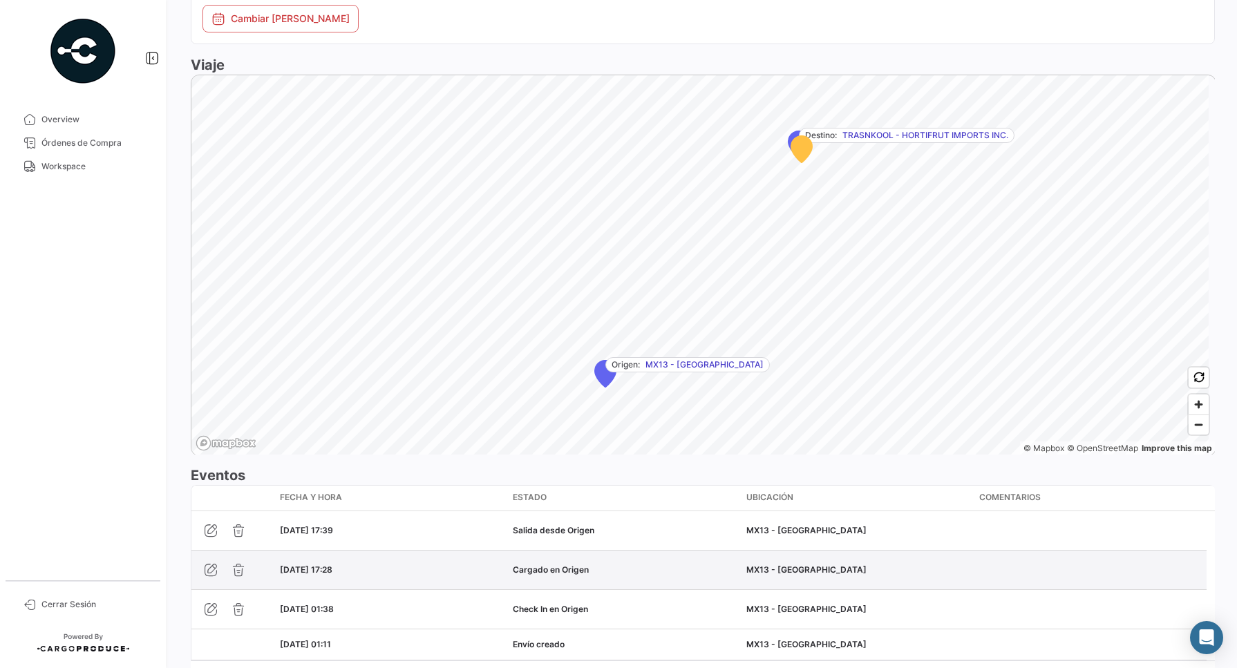
scroll to position [867, 0]
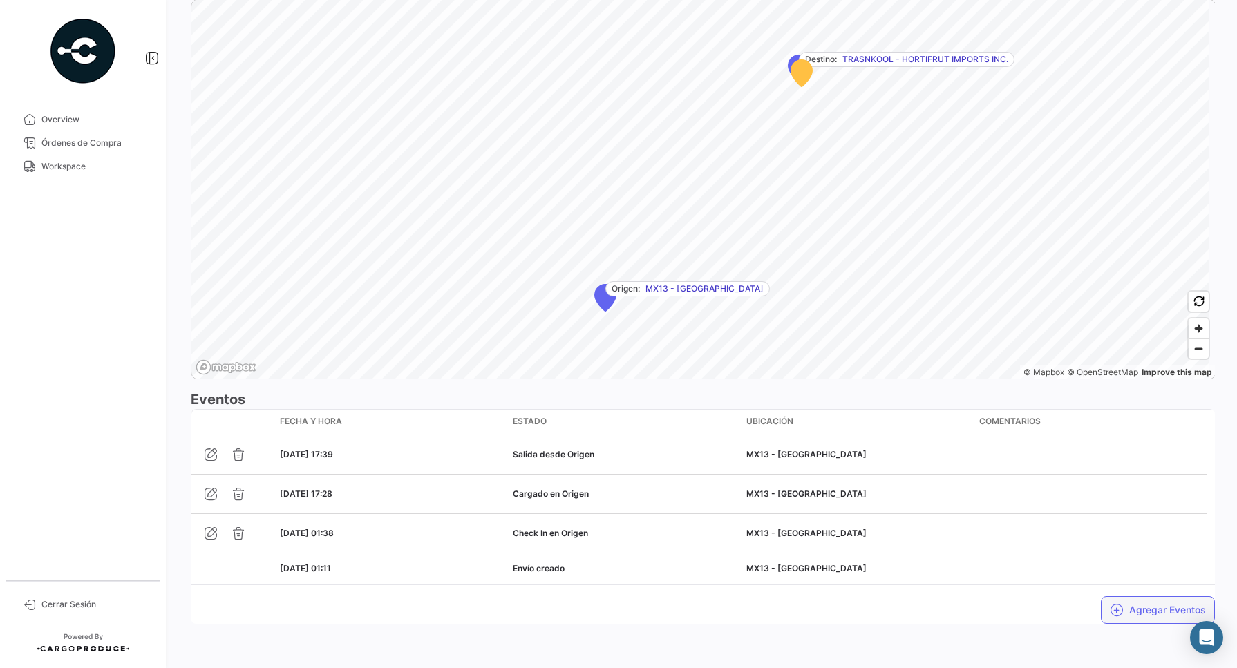
click at [1141, 610] on button "Agregar Eventos" at bounding box center [1158, 610] width 114 height 28
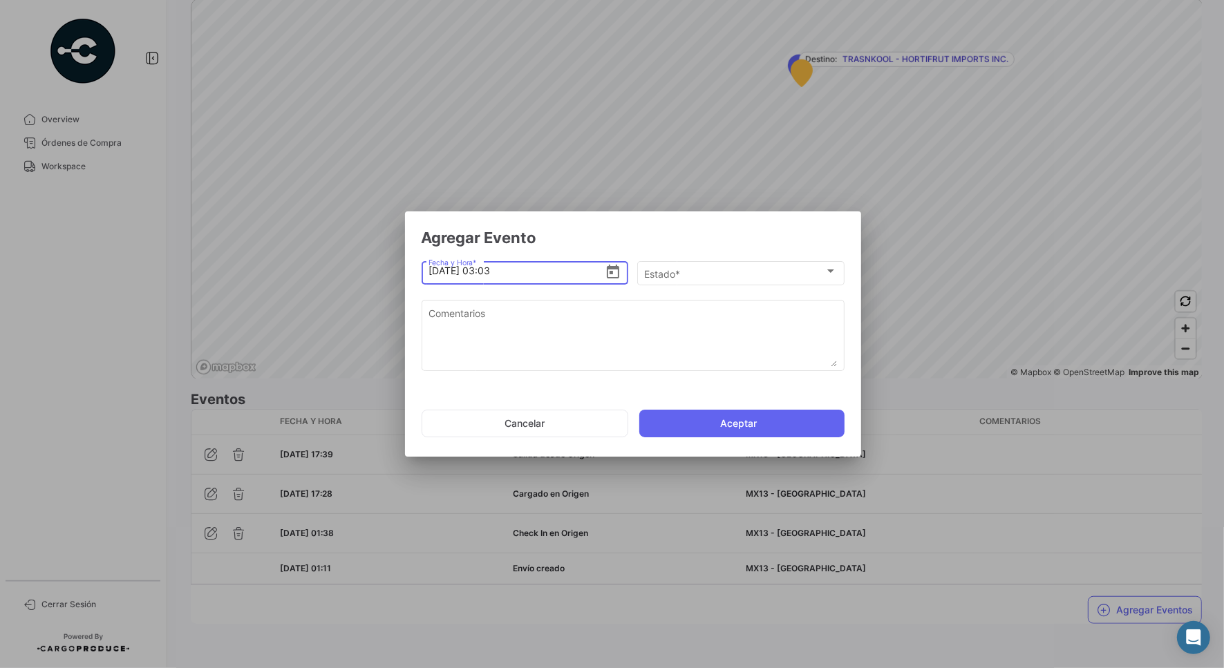
click at [622, 277] on div "[DATE] 03:03 Fecha y Hora *" at bounding box center [524, 271] width 207 height 26
click at [613, 274] on icon "Open calendar" at bounding box center [613, 272] width 17 height 17
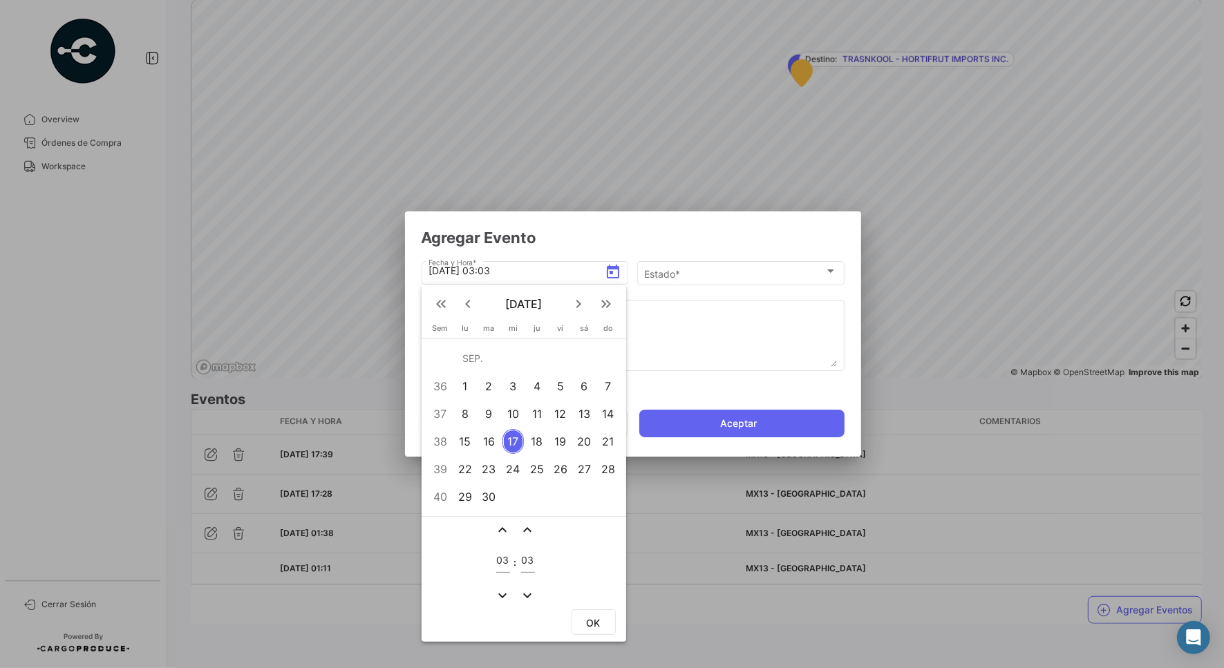
click at [492, 439] on div "16" at bounding box center [489, 441] width 22 height 25
click at [502, 556] on input "03" at bounding box center [503, 561] width 14 height 12
type input "11"
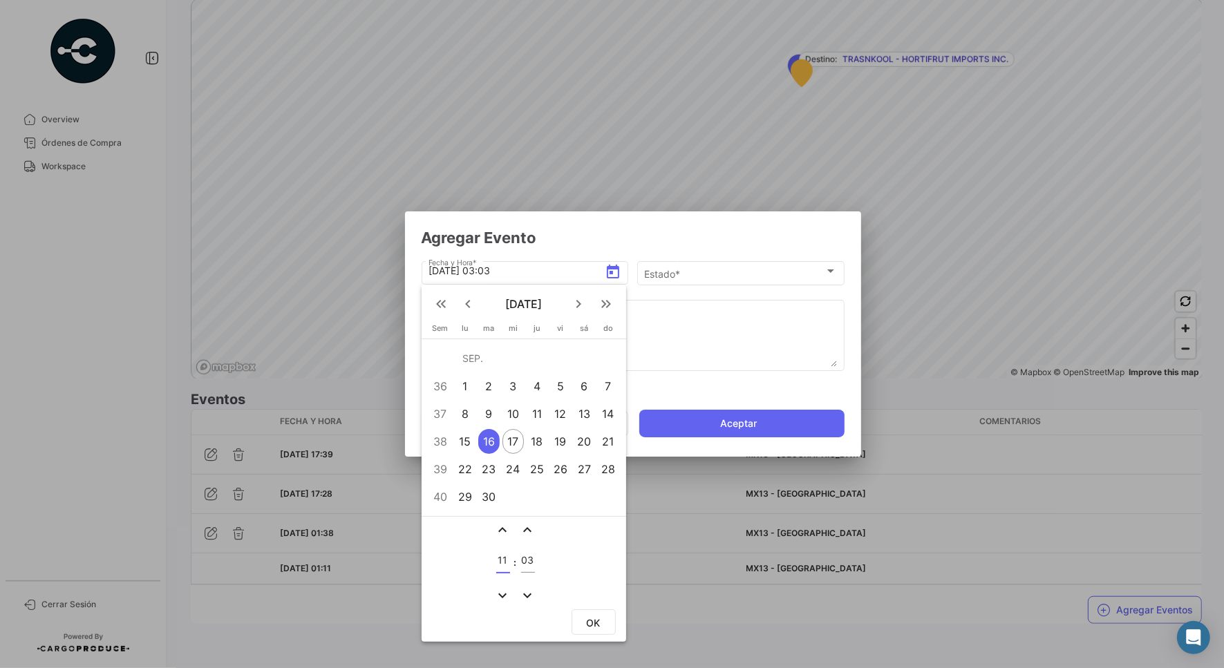
click at [488, 441] on div "16" at bounding box center [489, 441] width 22 height 25
click at [484, 437] on div "16" at bounding box center [489, 441] width 22 height 25
click at [606, 629] on button "OK" at bounding box center [593, 622] width 44 height 26
type input "[DATE] 11:03"
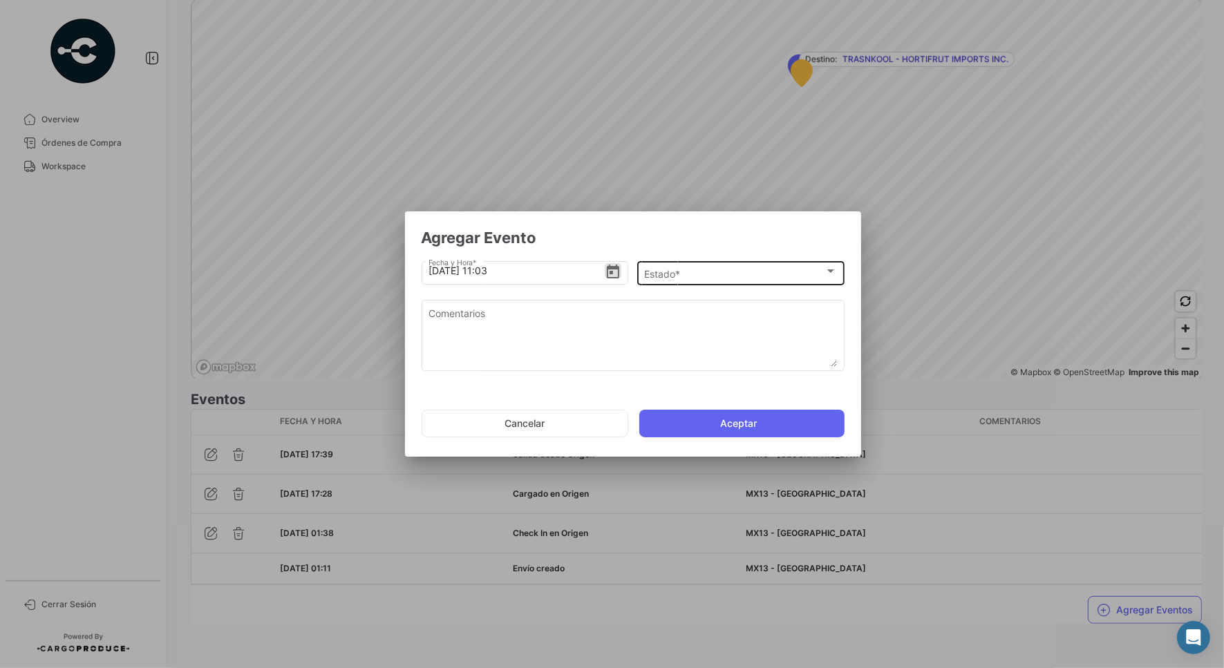
click at [698, 281] on div "Estado * Estado *" at bounding box center [740, 271] width 193 height 27
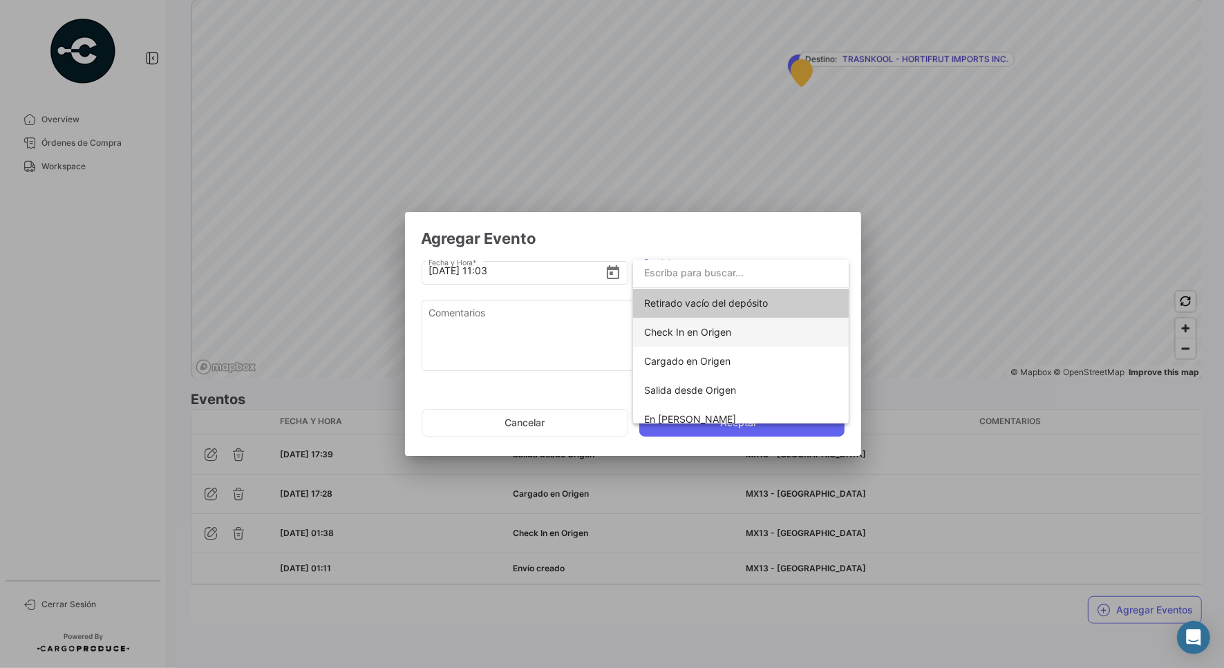
type input "0"
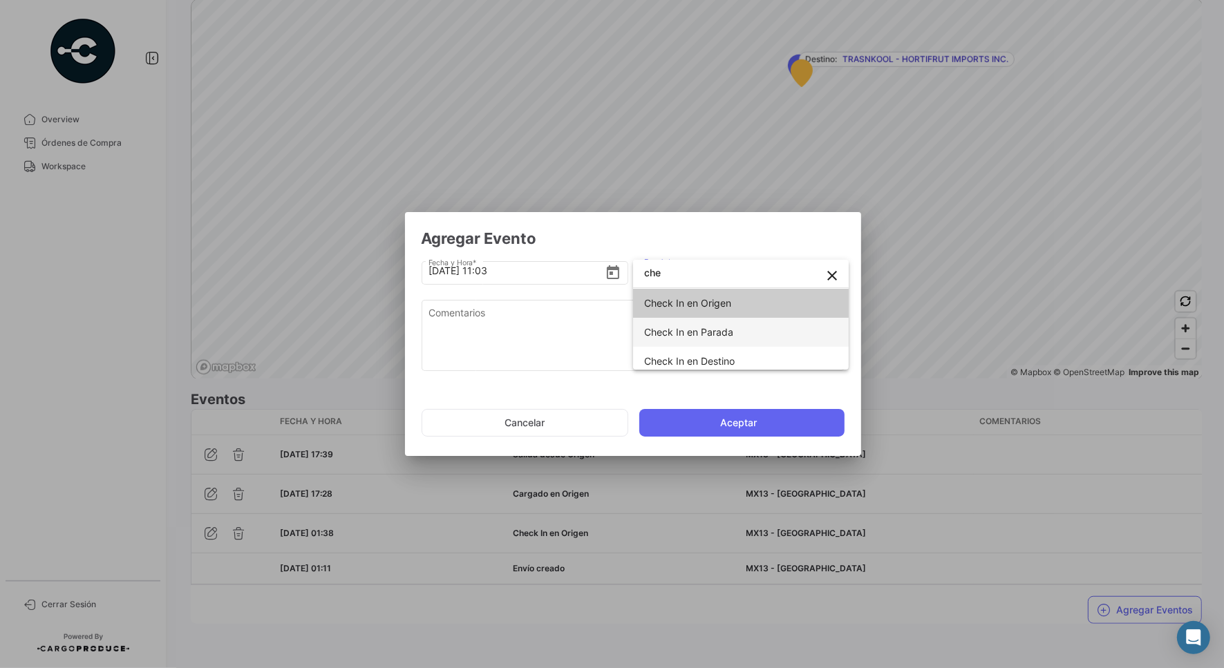
type input "che"
click at [705, 339] on span "Check In en Parada" at bounding box center [740, 332] width 193 height 29
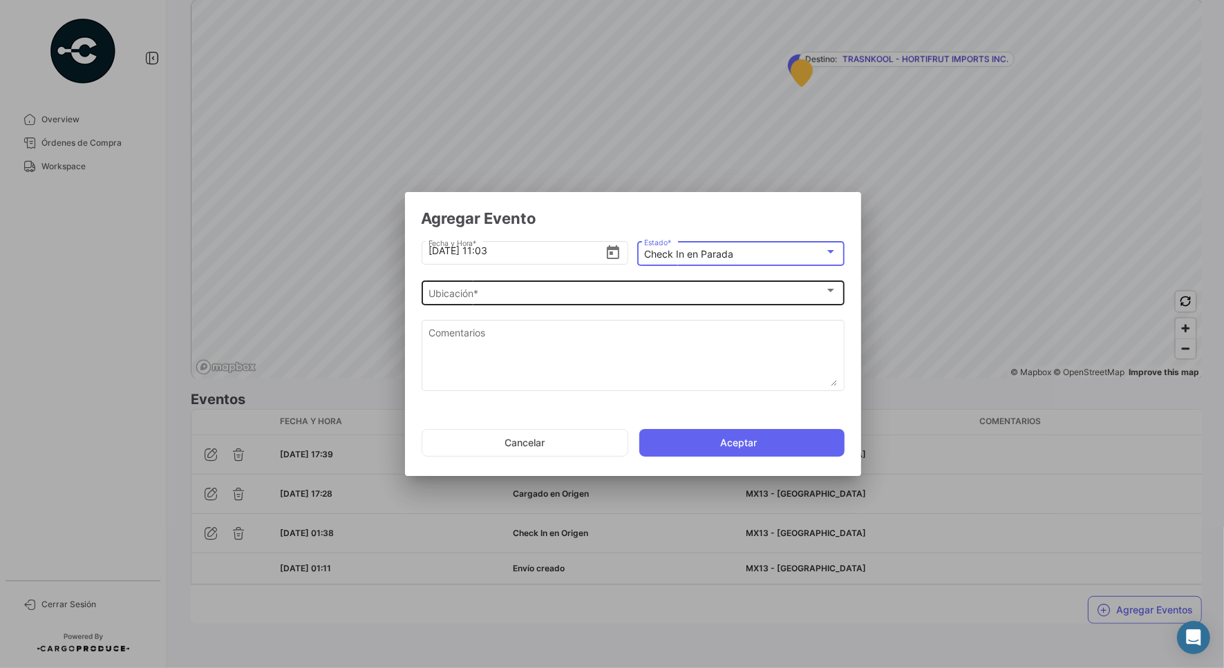
click at [591, 298] on div "Ubicación *" at bounding box center [626, 294] width 396 height 12
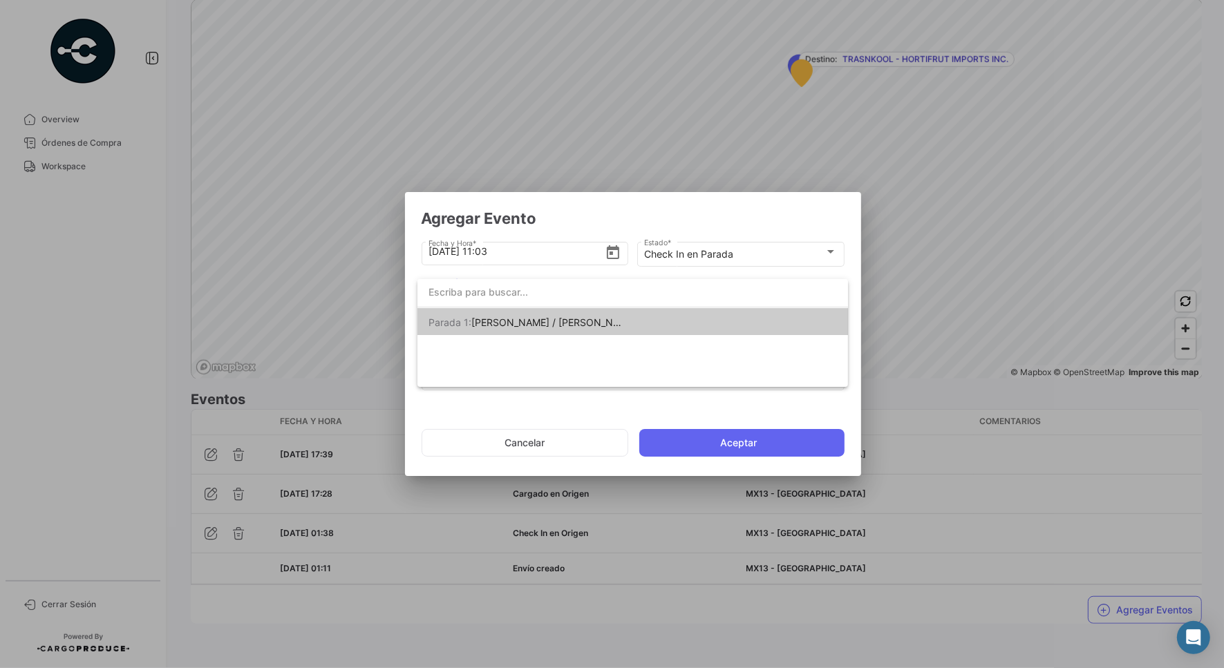
click at [553, 322] on span "[PERSON_NAME] / [PERSON_NAME] [PERSON_NAME]" at bounding box center [594, 322] width 246 height 12
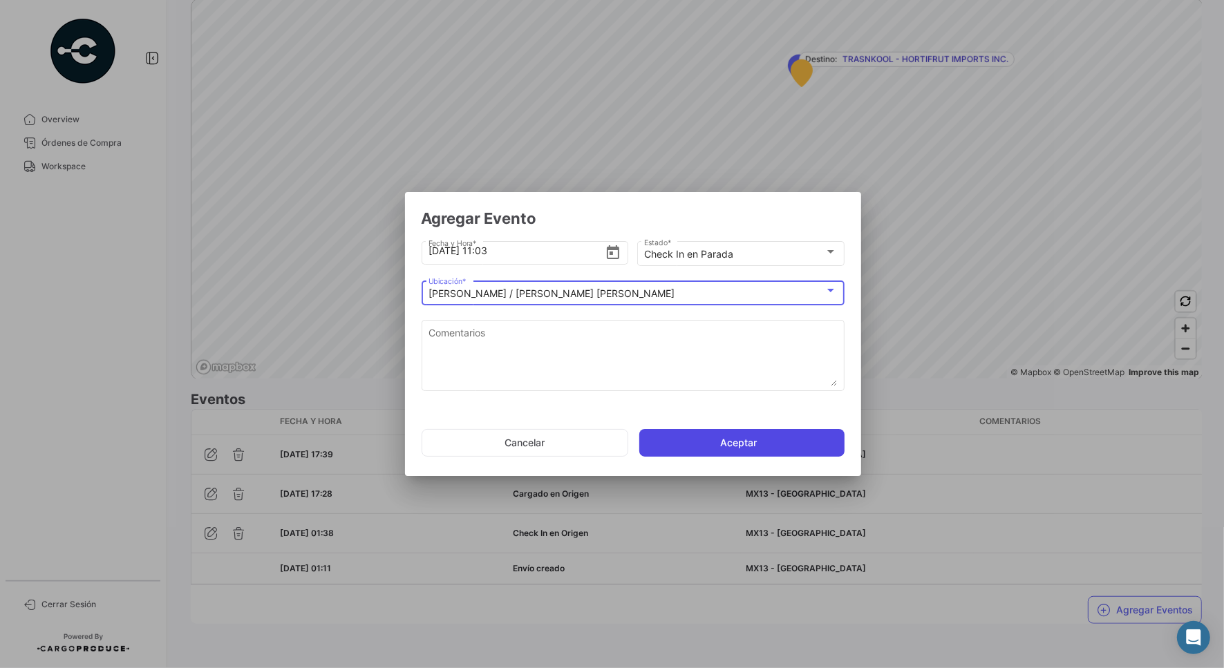
click at [758, 450] on button "Aceptar" at bounding box center [741, 443] width 205 height 28
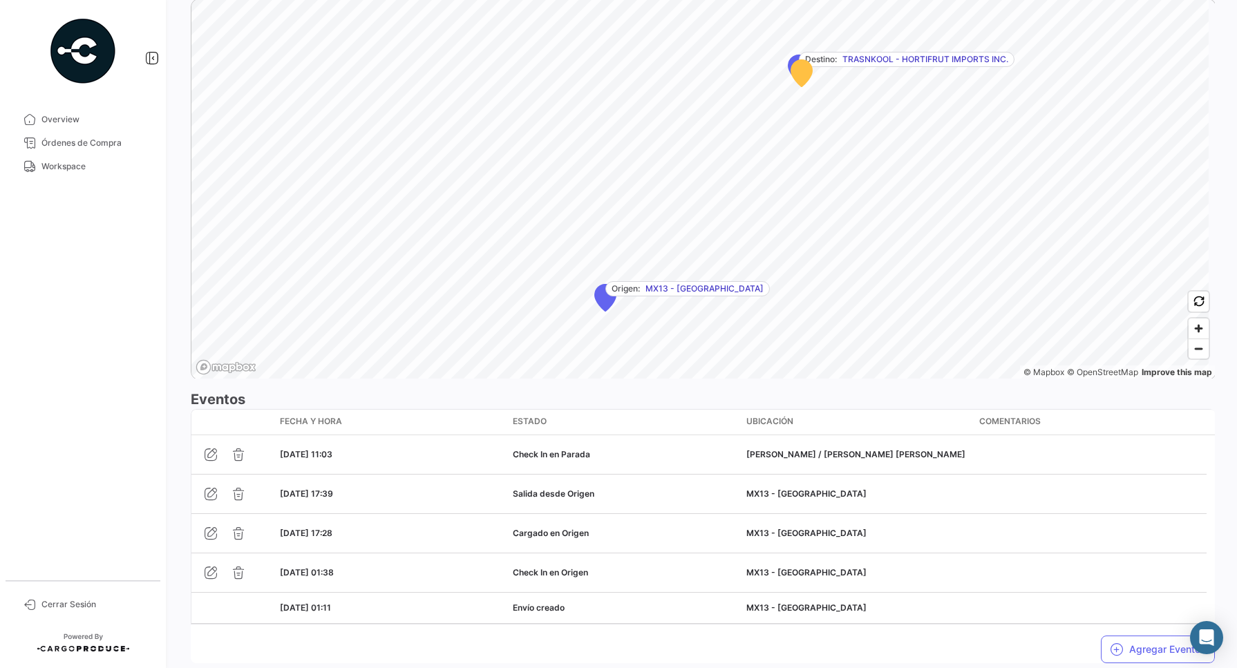
scroll to position [906, 0]
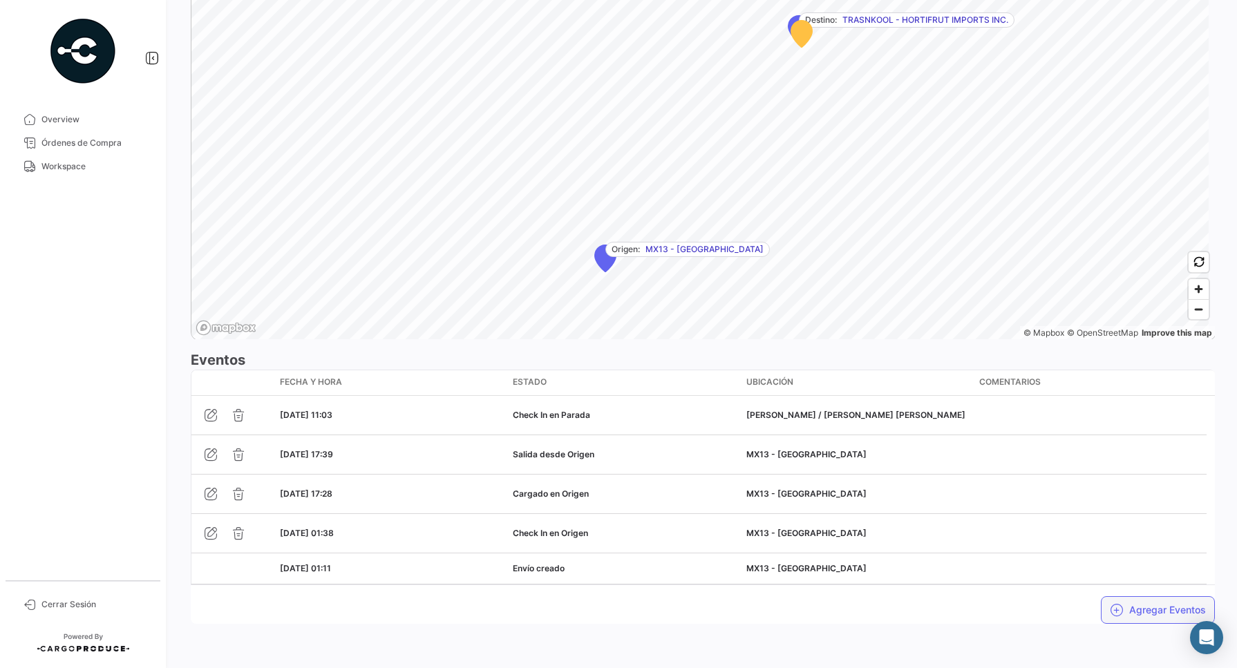
click at [1145, 611] on button "Agregar Eventos" at bounding box center [1158, 610] width 114 height 28
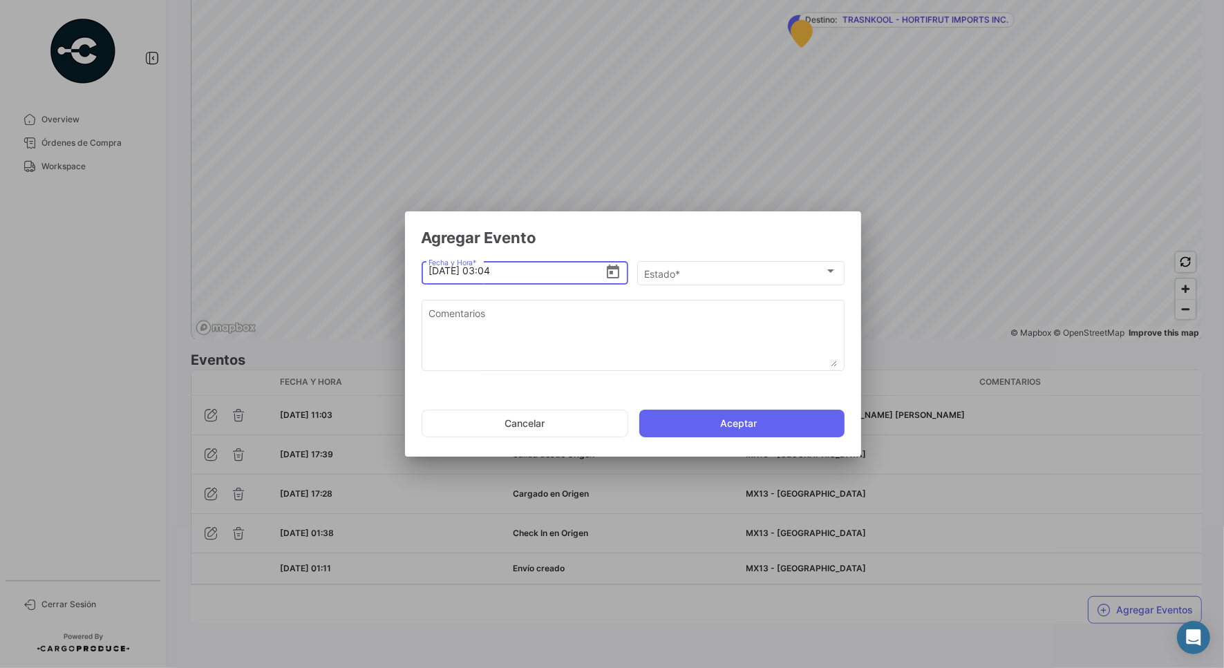
click at [620, 277] on icon "Open calendar" at bounding box center [613, 272] width 17 height 17
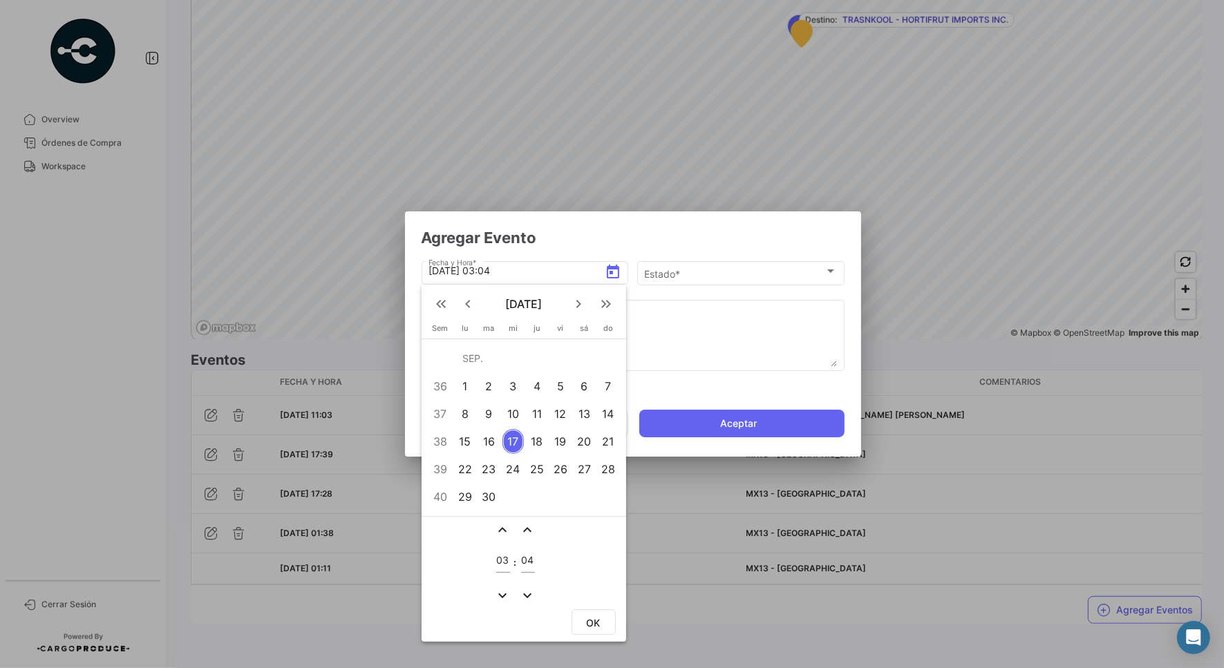
click at [485, 439] on div "16" at bounding box center [489, 441] width 22 height 25
click at [501, 558] on input "03" at bounding box center [503, 561] width 14 height 12
type input "11"
type input "33"
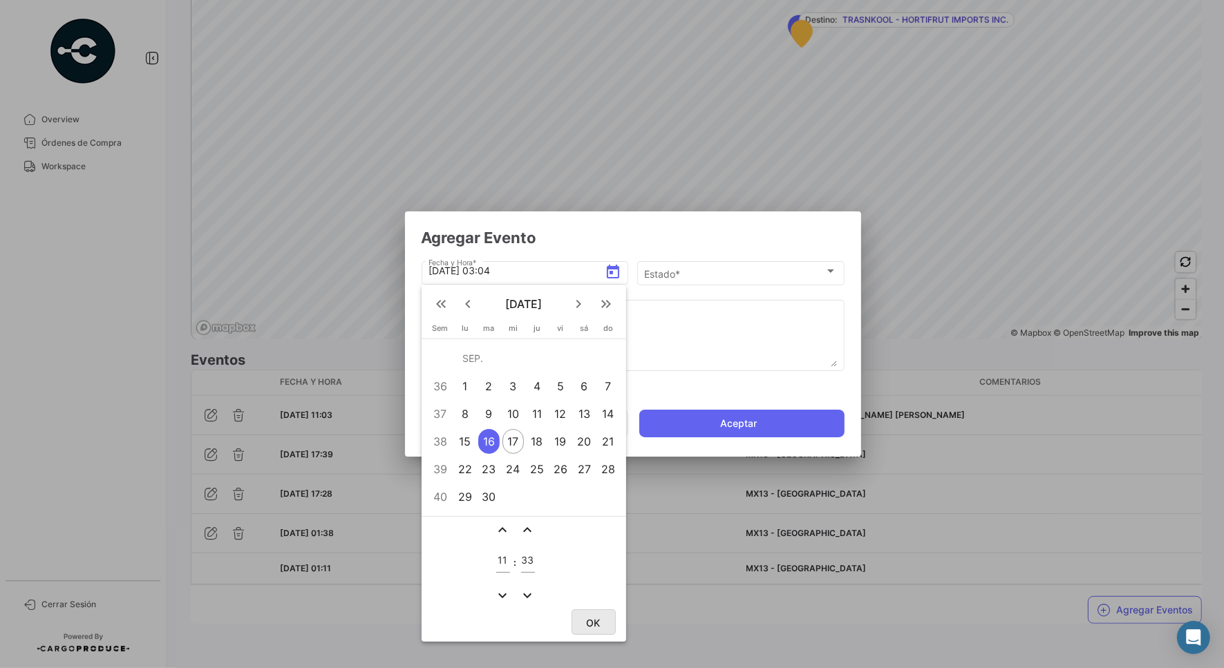
click at [594, 619] on span "OK" at bounding box center [594, 623] width 14 height 12
type input "[DATE] 11:33"
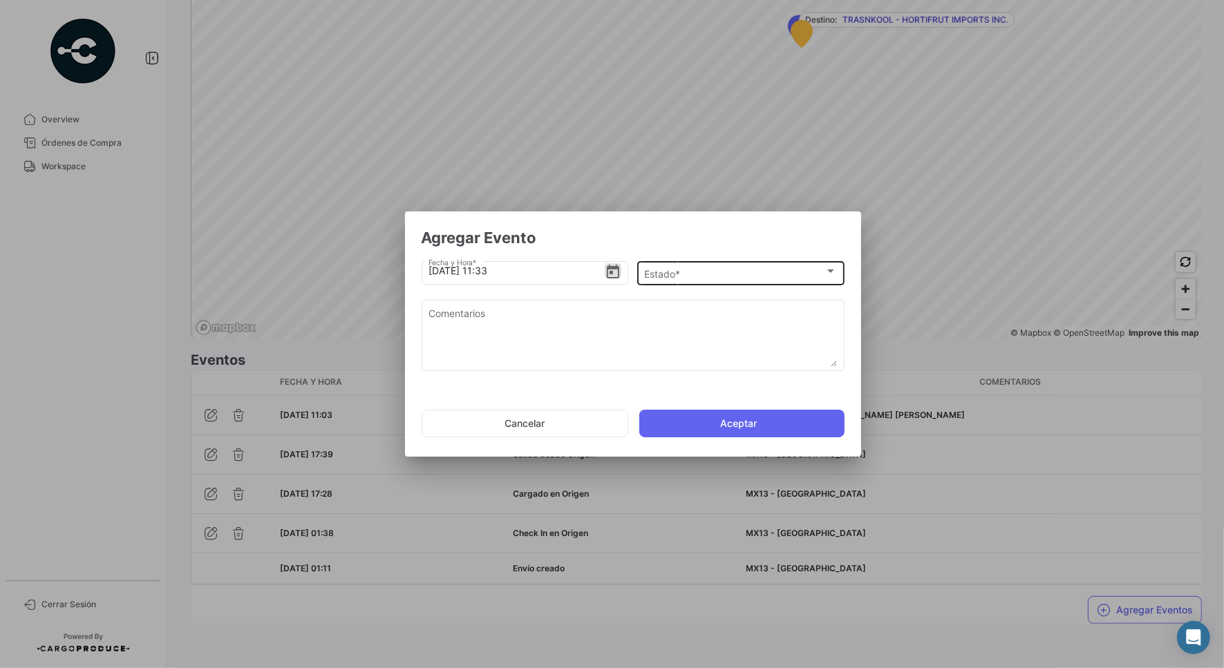
click at [686, 268] on div "Estado *" at bounding box center [734, 274] width 180 height 12
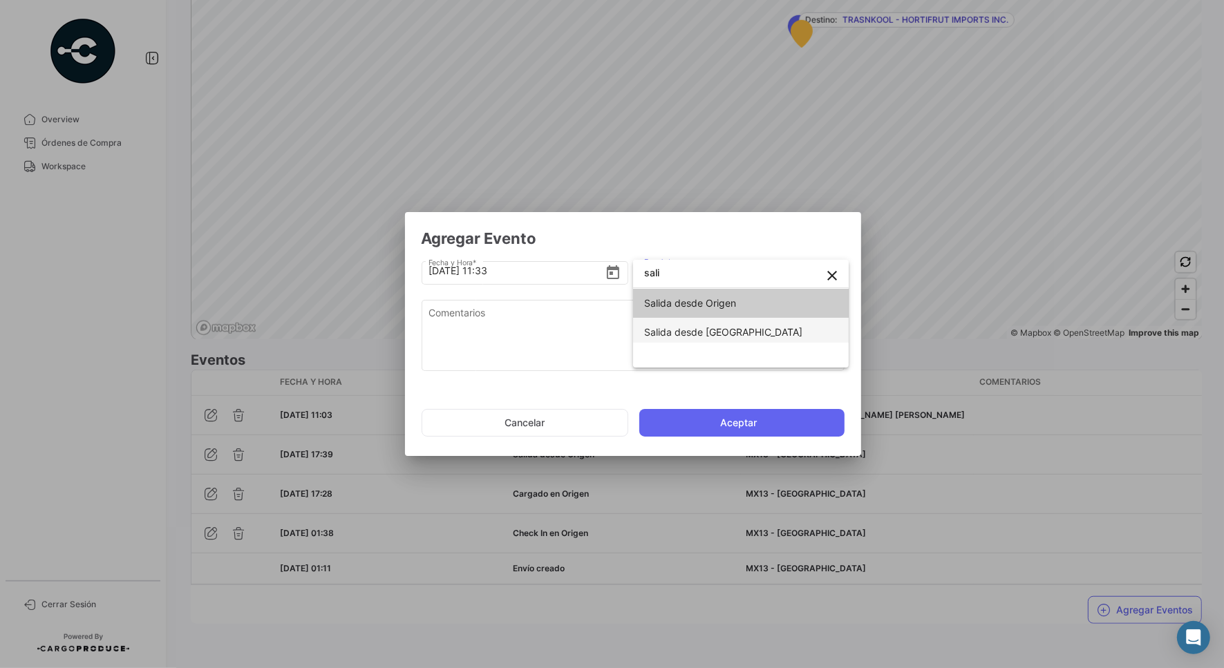
type input "sali"
click at [709, 326] on span "Salida desde [GEOGRAPHIC_DATA]" at bounding box center [723, 332] width 158 height 12
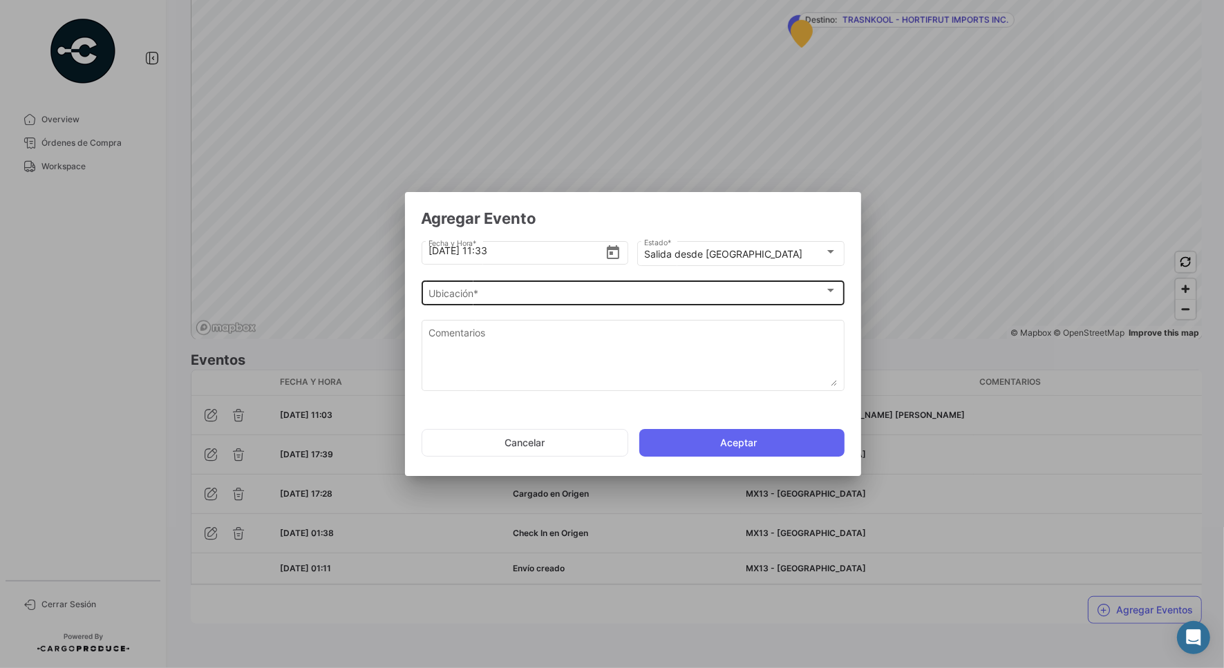
click at [615, 287] on div "Ubicación * Ubicación *" at bounding box center [632, 291] width 408 height 27
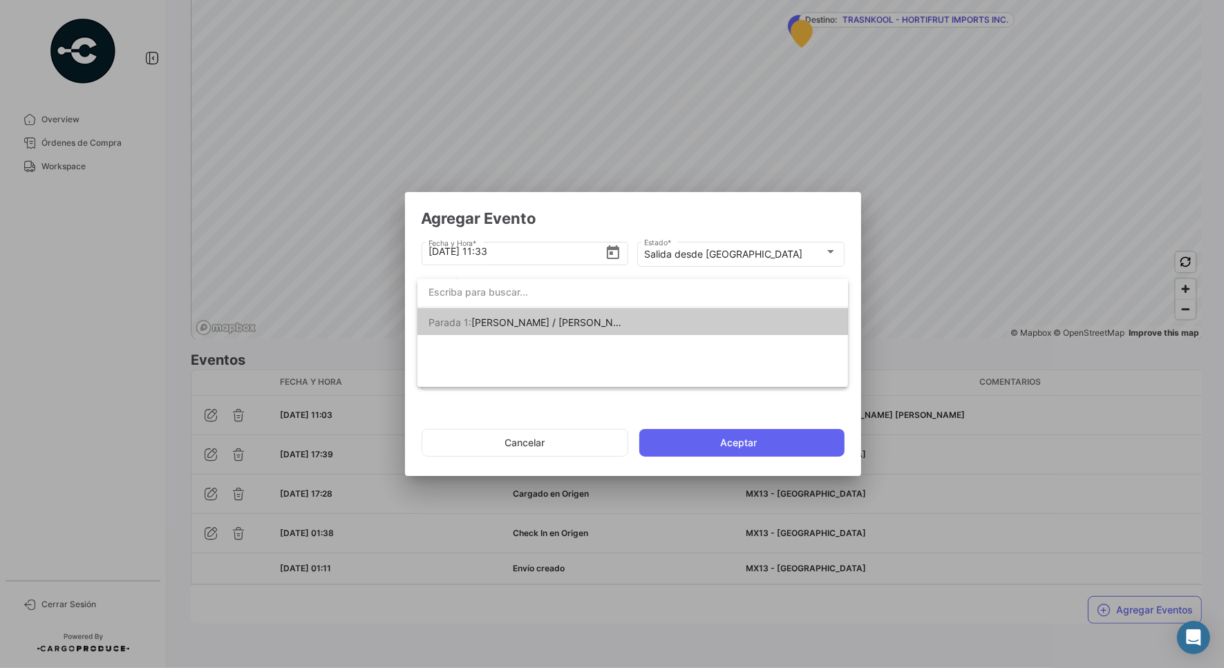
click at [536, 316] on span "[PERSON_NAME] / [PERSON_NAME] [PERSON_NAME]" at bounding box center [594, 322] width 246 height 12
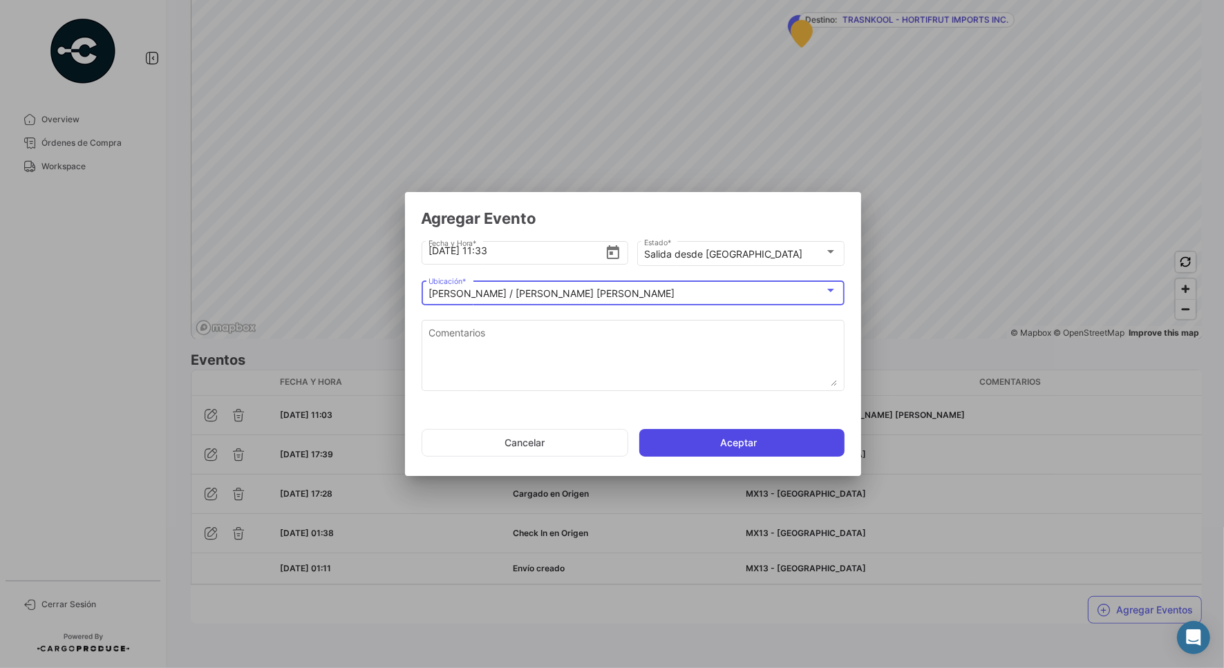
click at [723, 450] on button "Aceptar" at bounding box center [741, 443] width 205 height 28
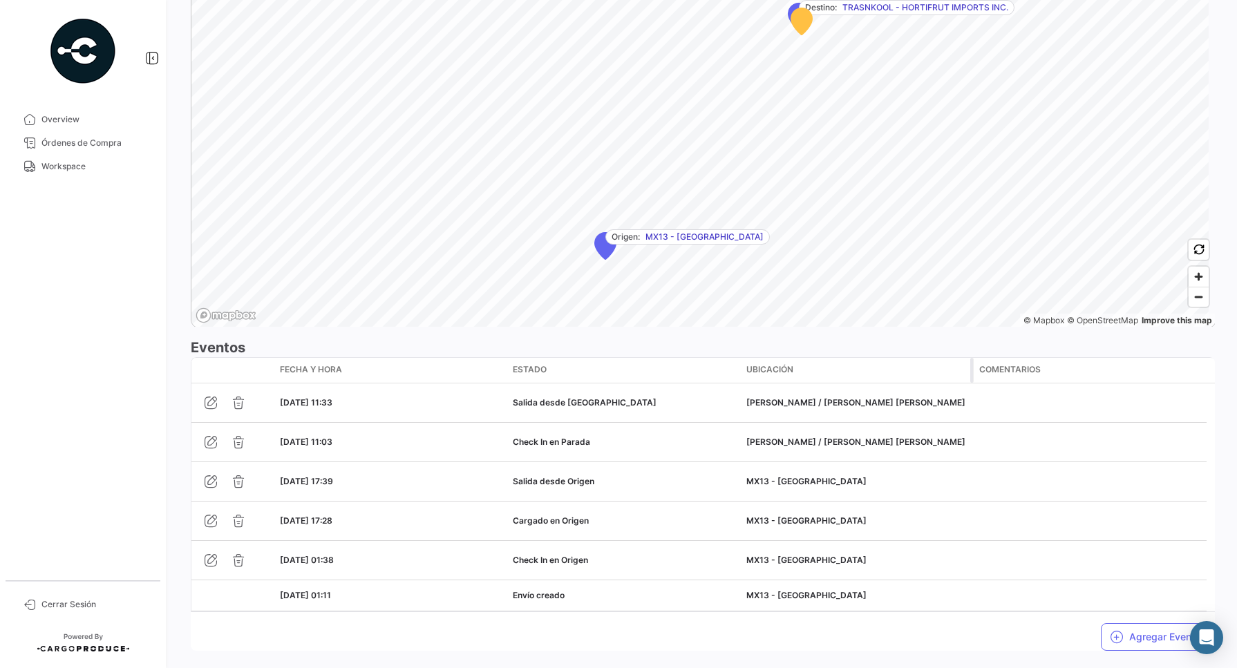
scroll to position [947, 0]
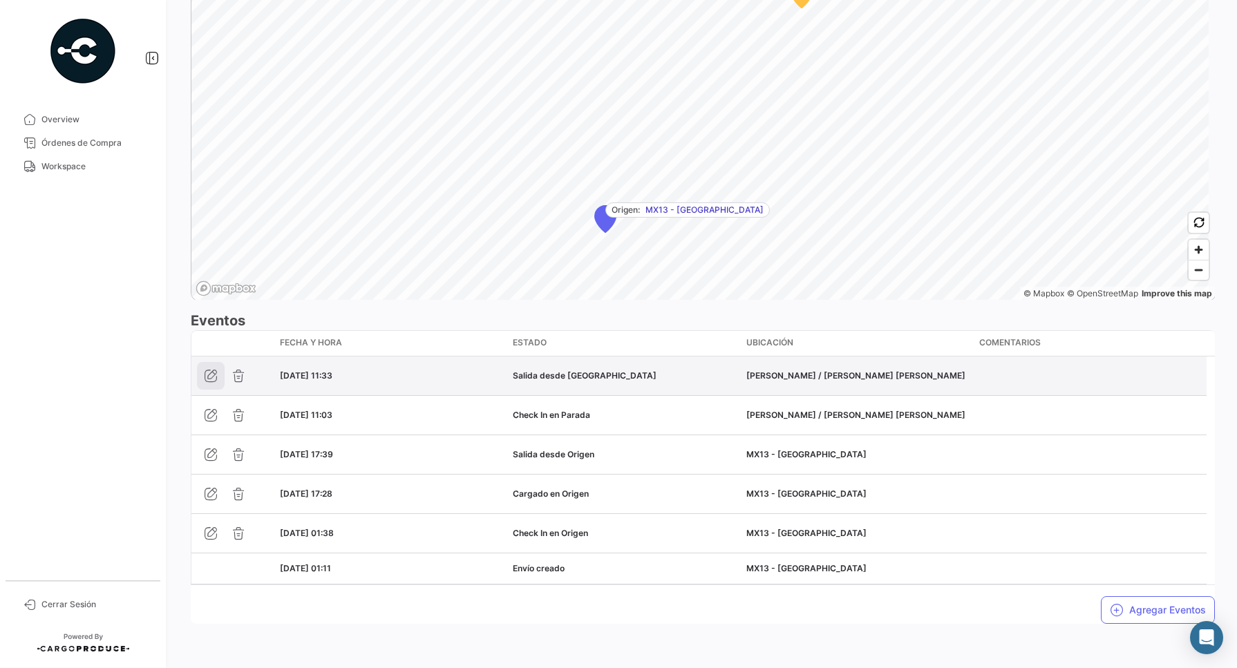
click at [214, 374] on icon "button" at bounding box center [211, 376] width 14 height 14
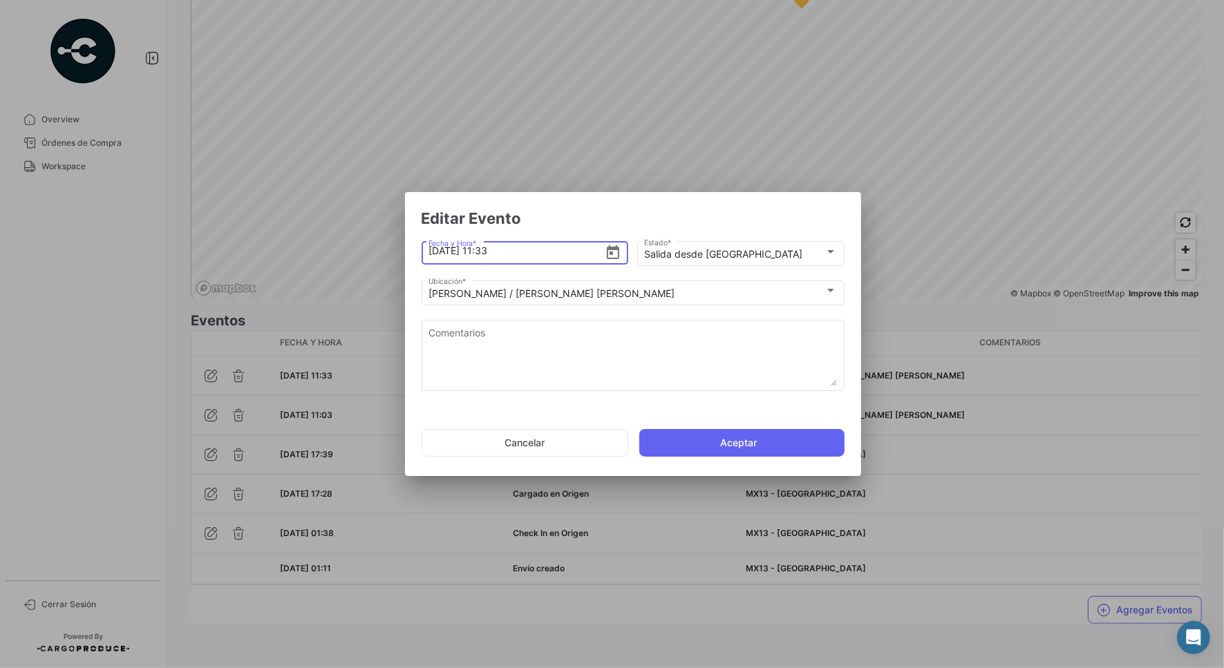
click at [484, 250] on input "[DATE] 11:33" at bounding box center [516, 251] width 176 height 48
type input "[DATE] 12:33"
click at [682, 444] on button "Aceptar" at bounding box center [741, 443] width 205 height 28
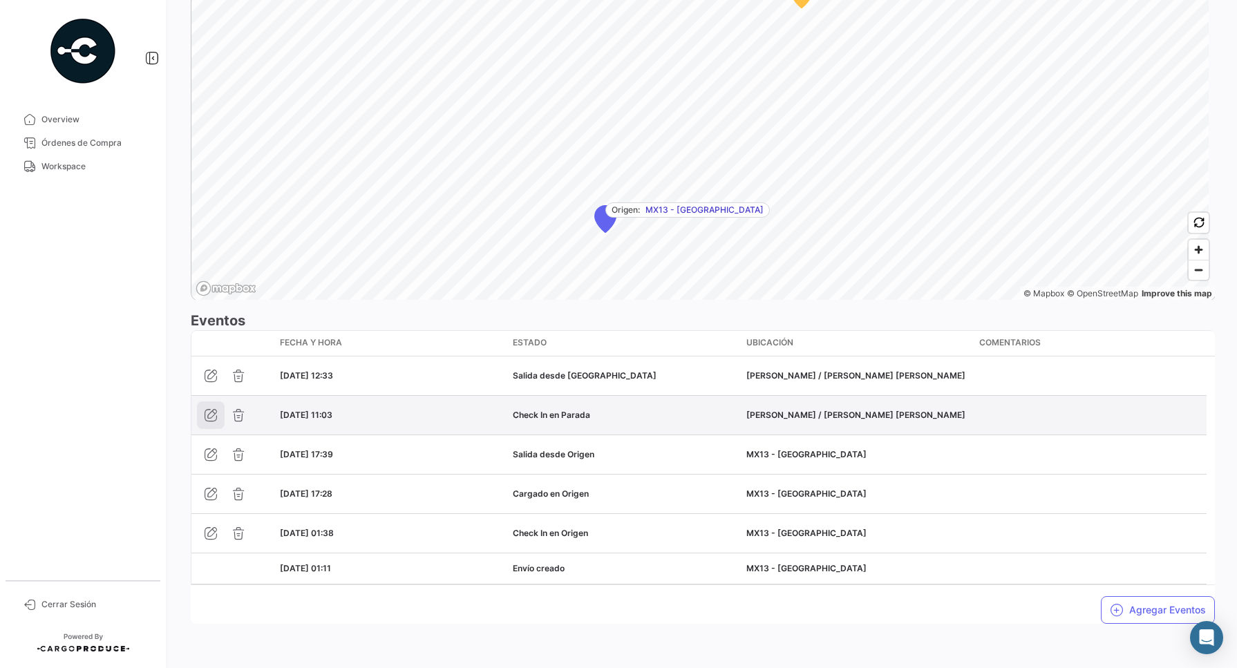
click at [212, 418] on icon "button" at bounding box center [211, 415] width 14 height 14
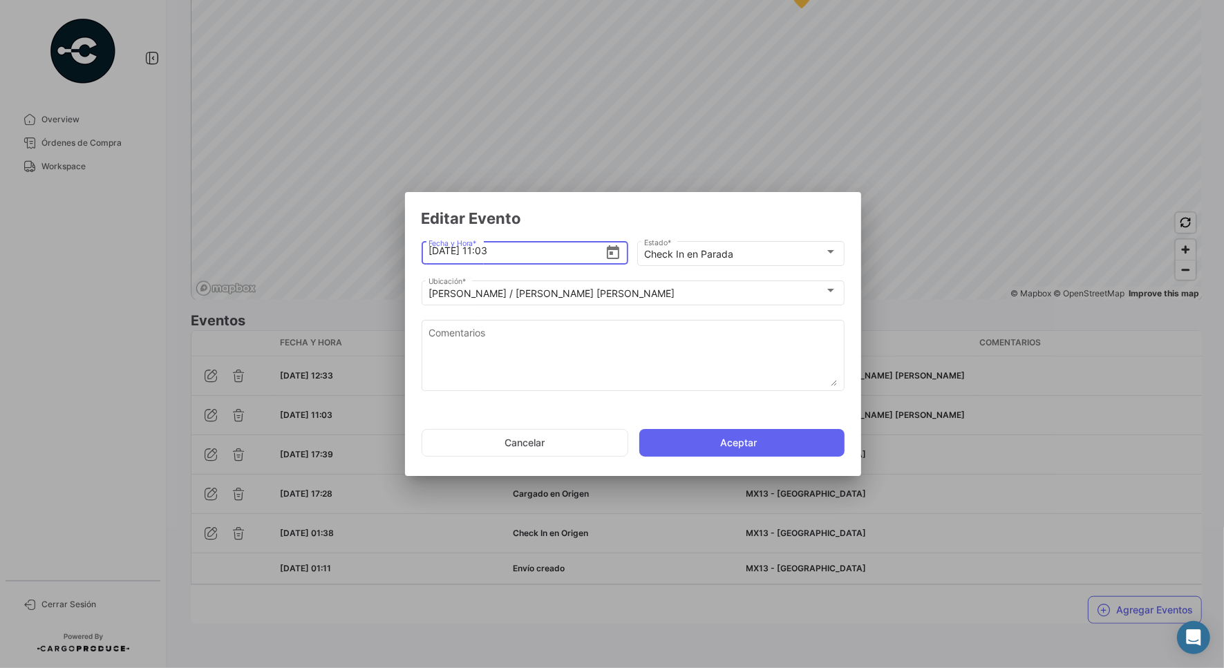
click at [479, 251] on input "[DATE] 11:03" at bounding box center [516, 251] width 176 height 48
click at [484, 249] on input "[DATE] 11:03" at bounding box center [516, 251] width 176 height 48
type input "[DATE] 12:03"
click at [757, 444] on button "Aceptar" at bounding box center [741, 443] width 205 height 28
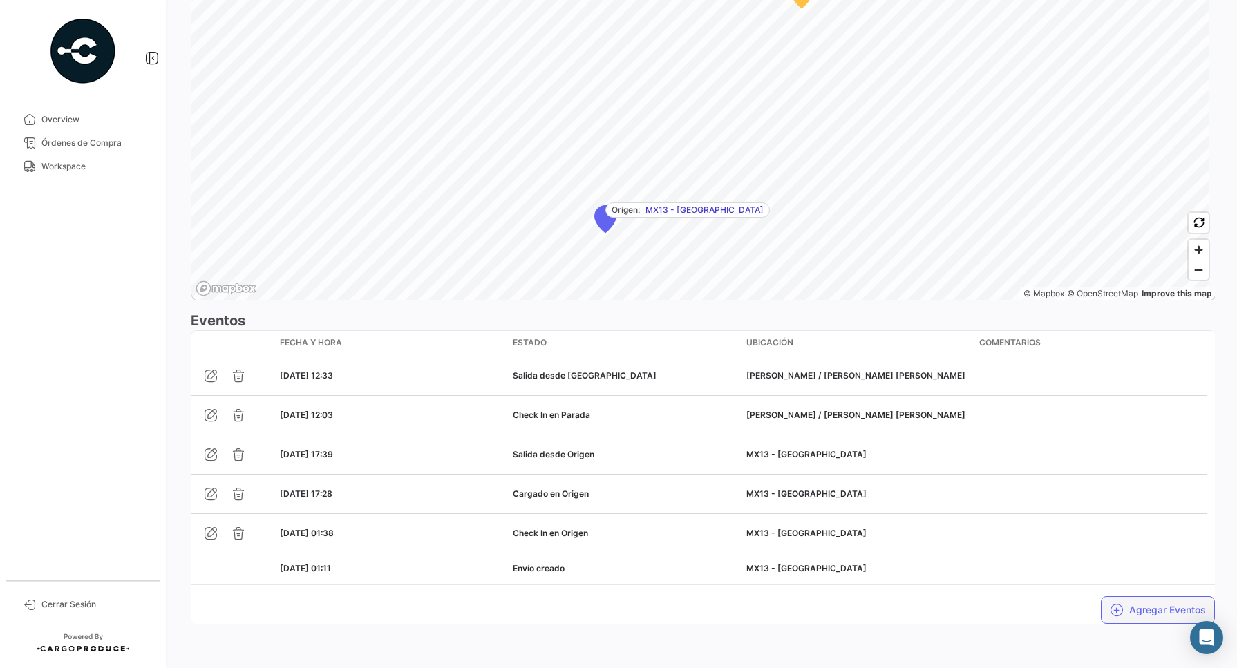
click at [1155, 596] on button "Agregar Eventos" at bounding box center [1158, 610] width 114 height 28
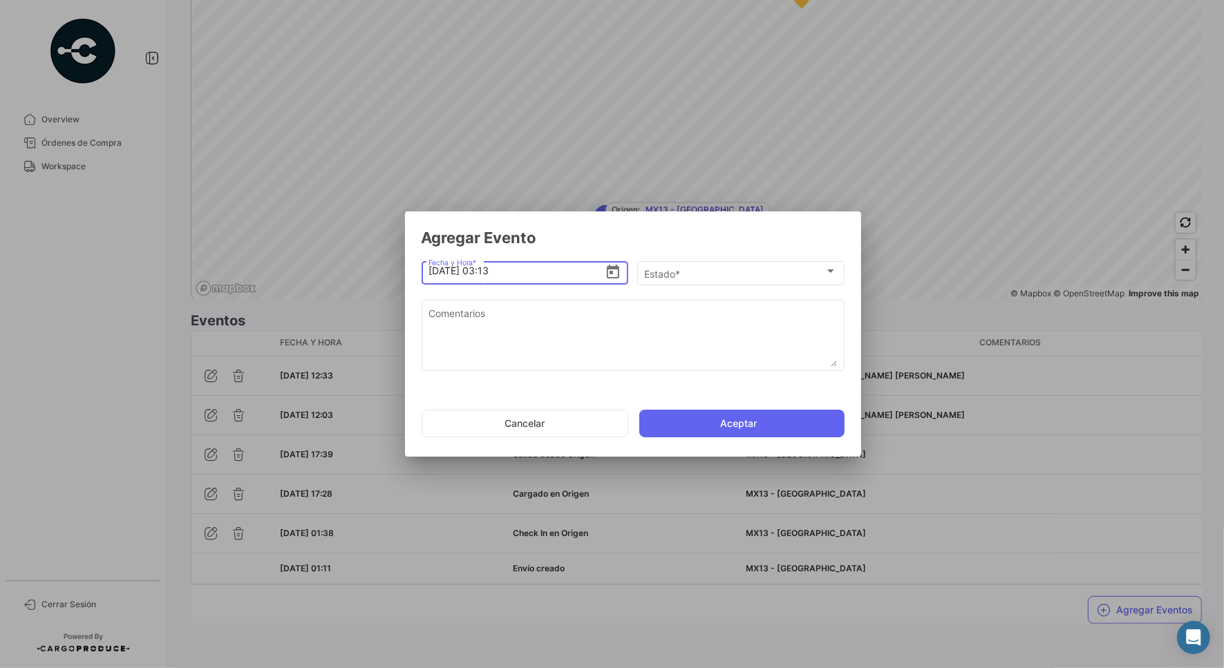
click at [613, 272] on icon "Open calendar" at bounding box center [613, 272] width 17 height 17
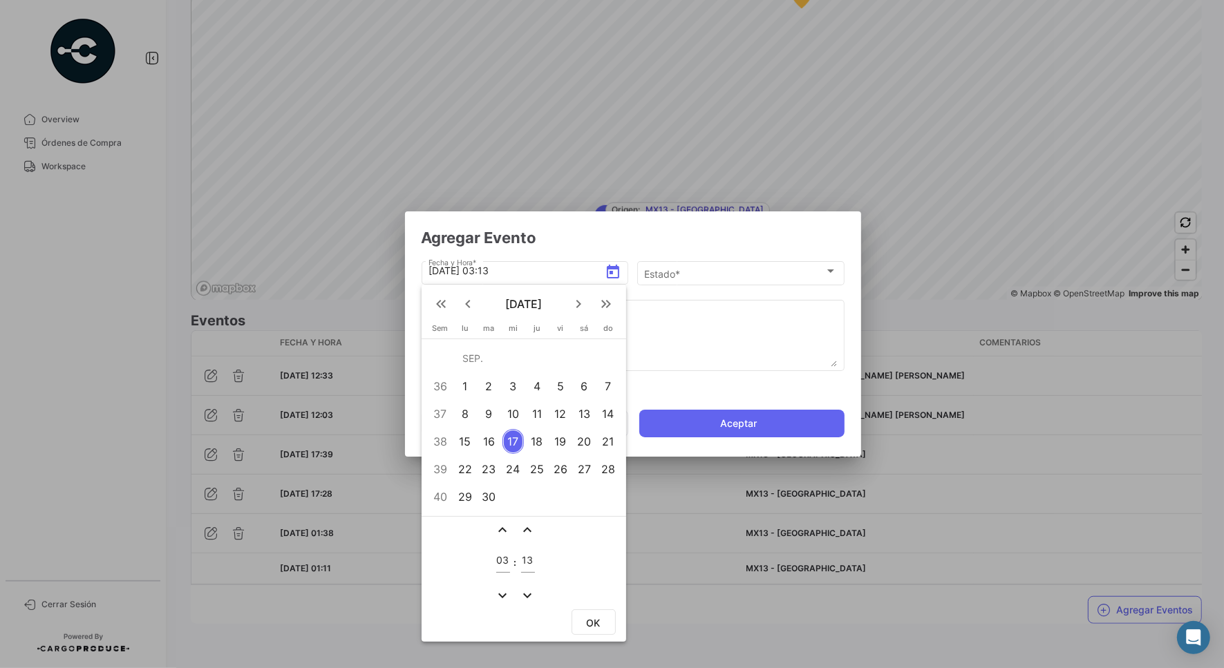
click at [492, 441] on div "16" at bounding box center [489, 441] width 22 height 25
click at [498, 561] on input "03" at bounding box center [503, 561] width 14 height 12
type input "13"
click at [488, 444] on div "16" at bounding box center [489, 441] width 22 height 25
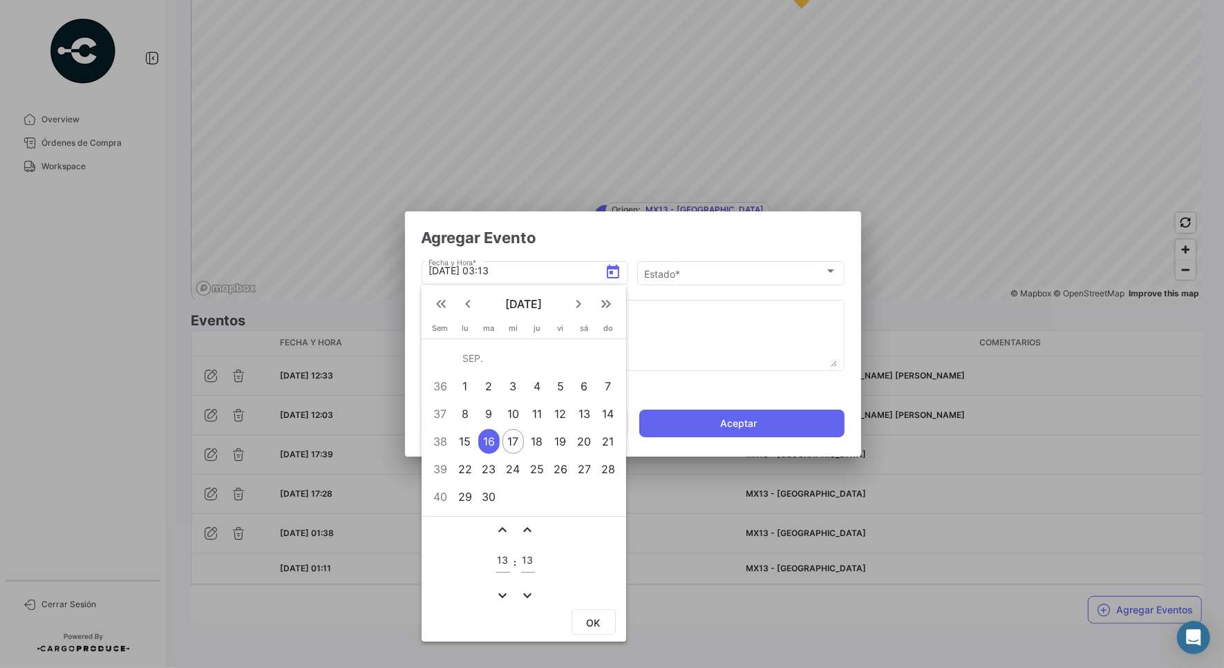
click at [600, 615] on button "OK" at bounding box center [593, 622] width 44 height 26
type input "[DATE] 13:13"
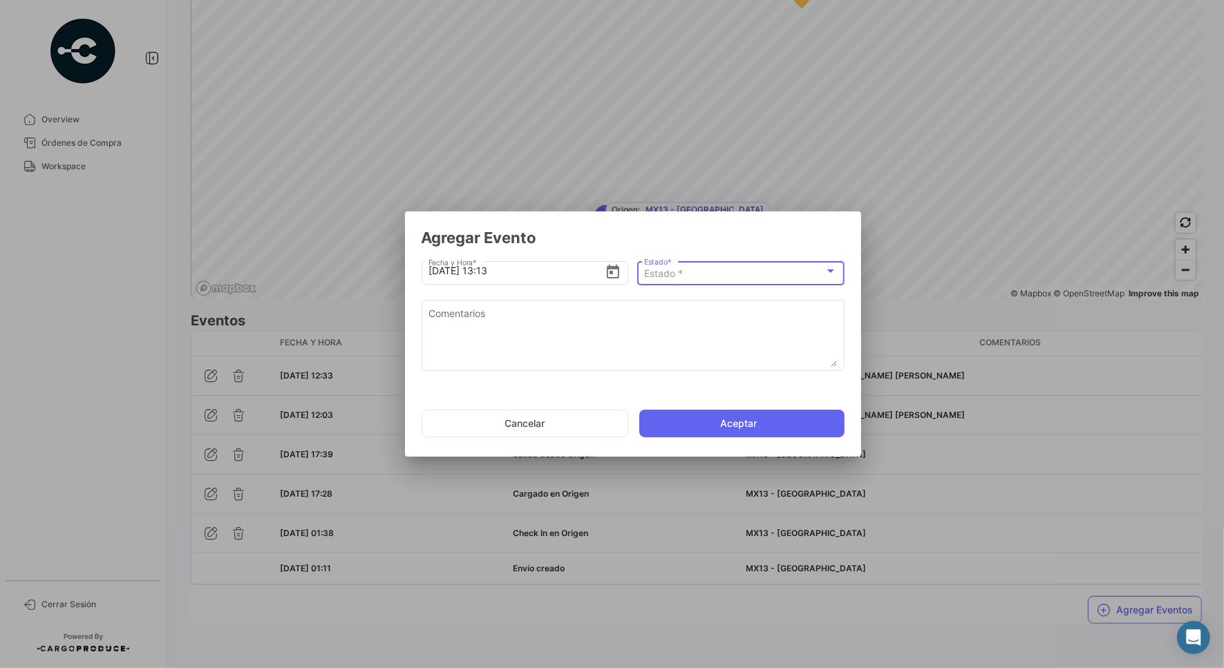
click at [676, 272] on span "Estado *" at bounding box center [663, 273] width 39 height 12
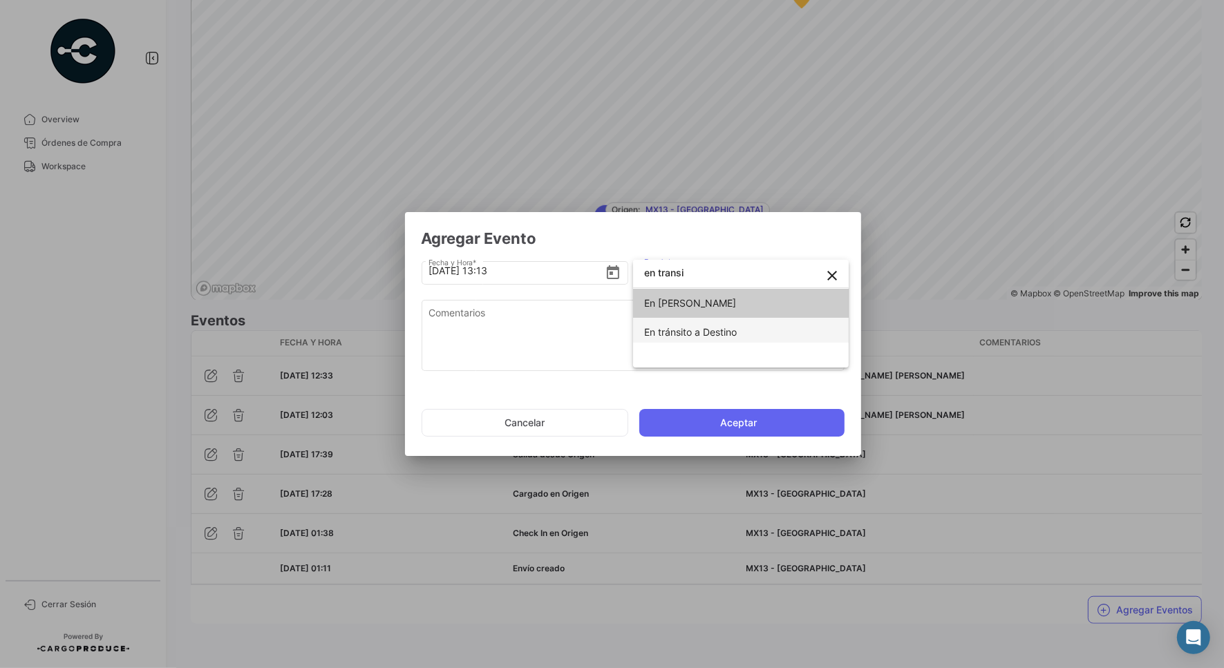
type input "en transi"
click at [674, 330] on span "En tránsito a Destino" at bounding box center [690, 332] width 93 height 12
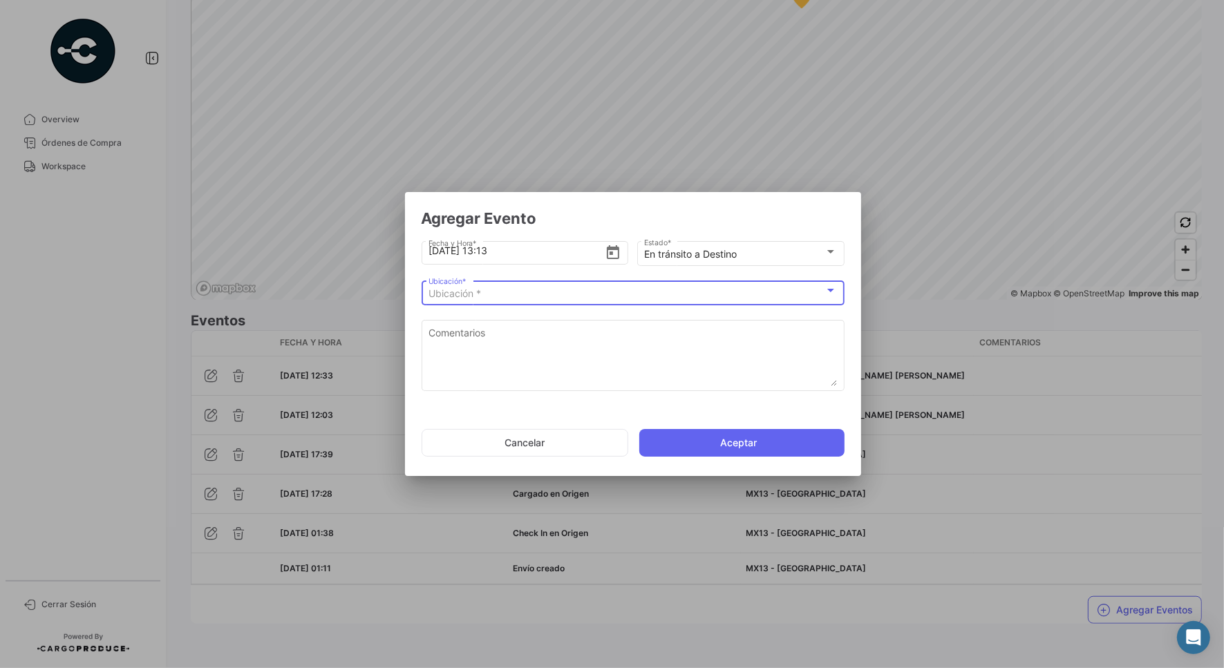
click at [523, 292] on div "Ubicación *" at bounding box center [626, 294] width 396 height 12
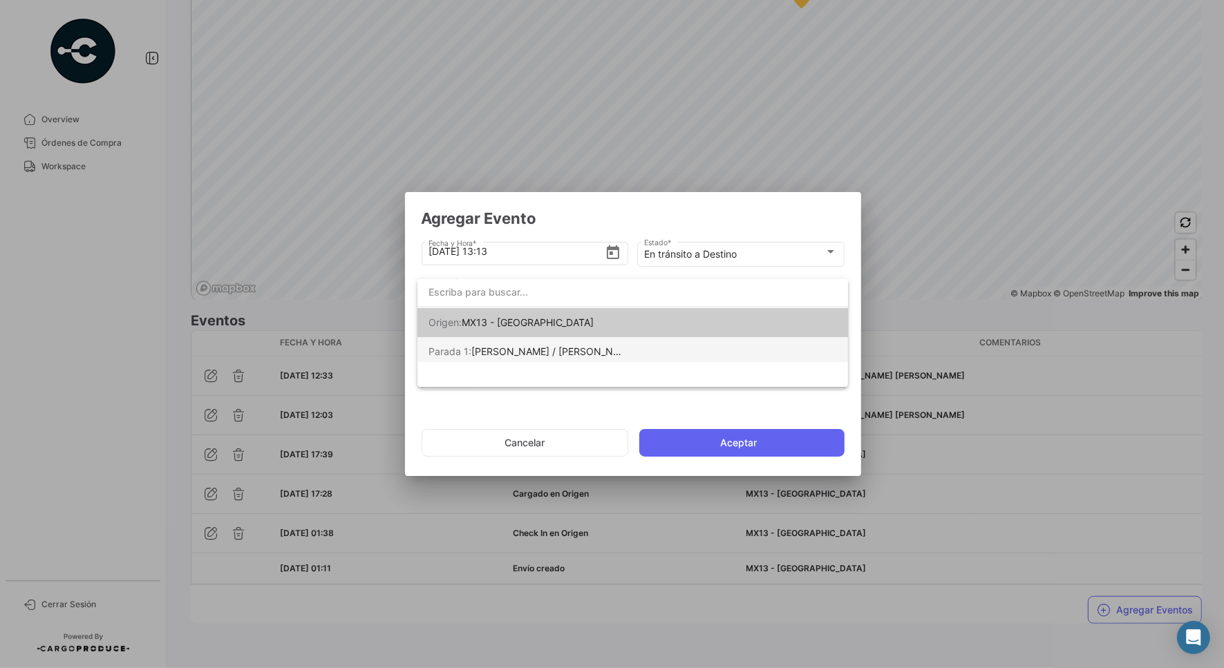
click at [500, 354] on span "[PERSON_NAME] / [PERSON_NAME] [PERSON_NAME]" at bounding box center [594, 351] width 246 height 12
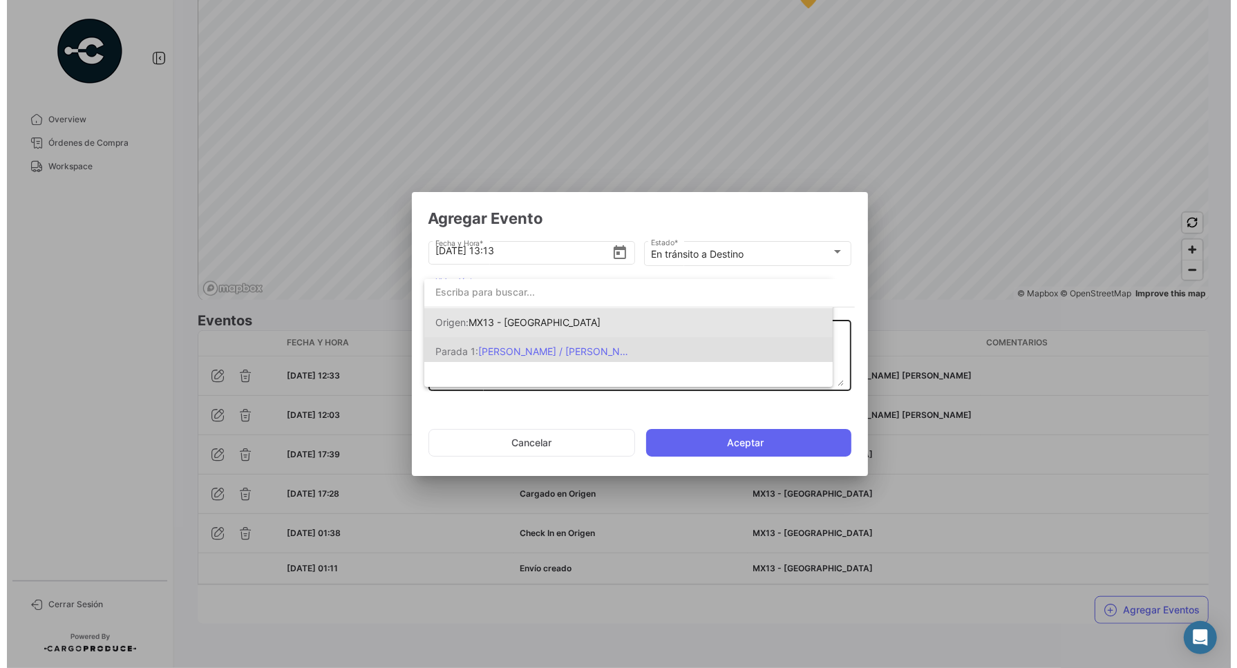
scroll to position [0, 0]
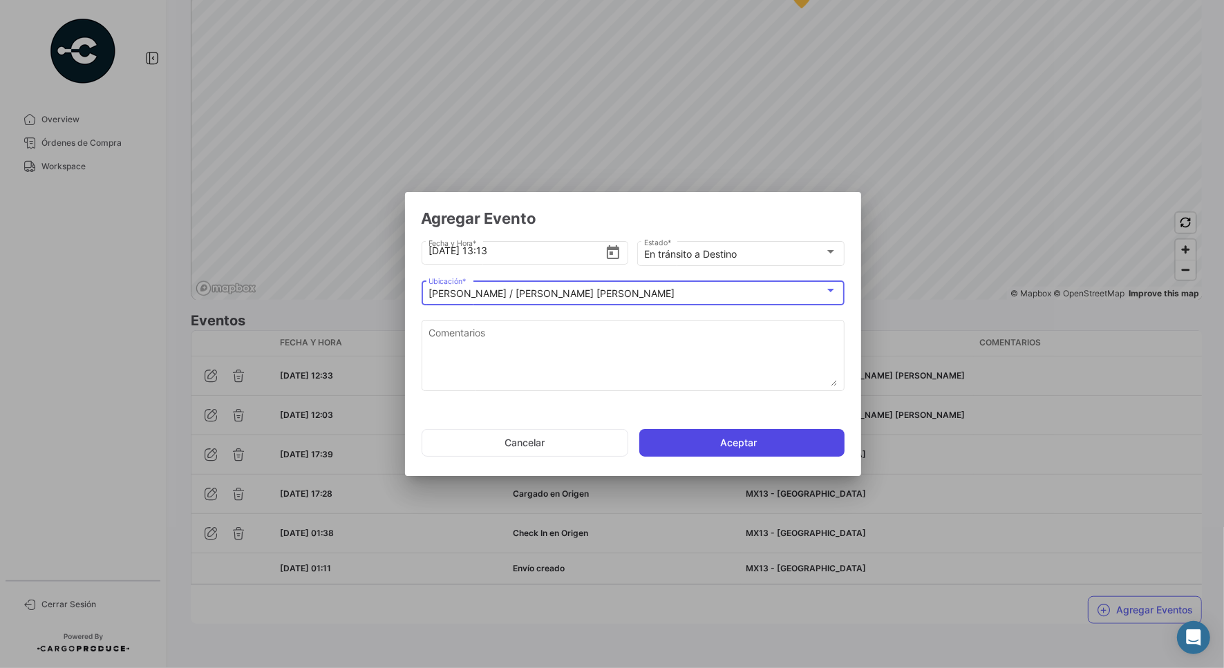
click at [734, 447] on button "Aceptar" at bounding box center [741, 443] width 205 height 28
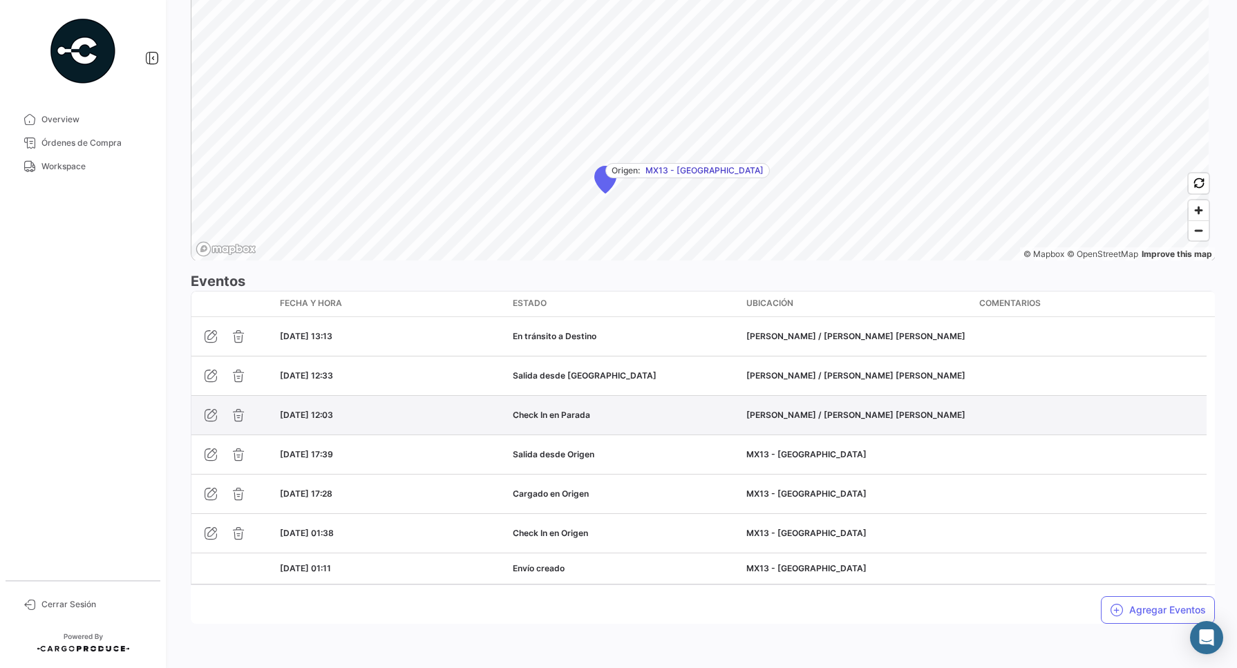
scroll to position [986, 0]
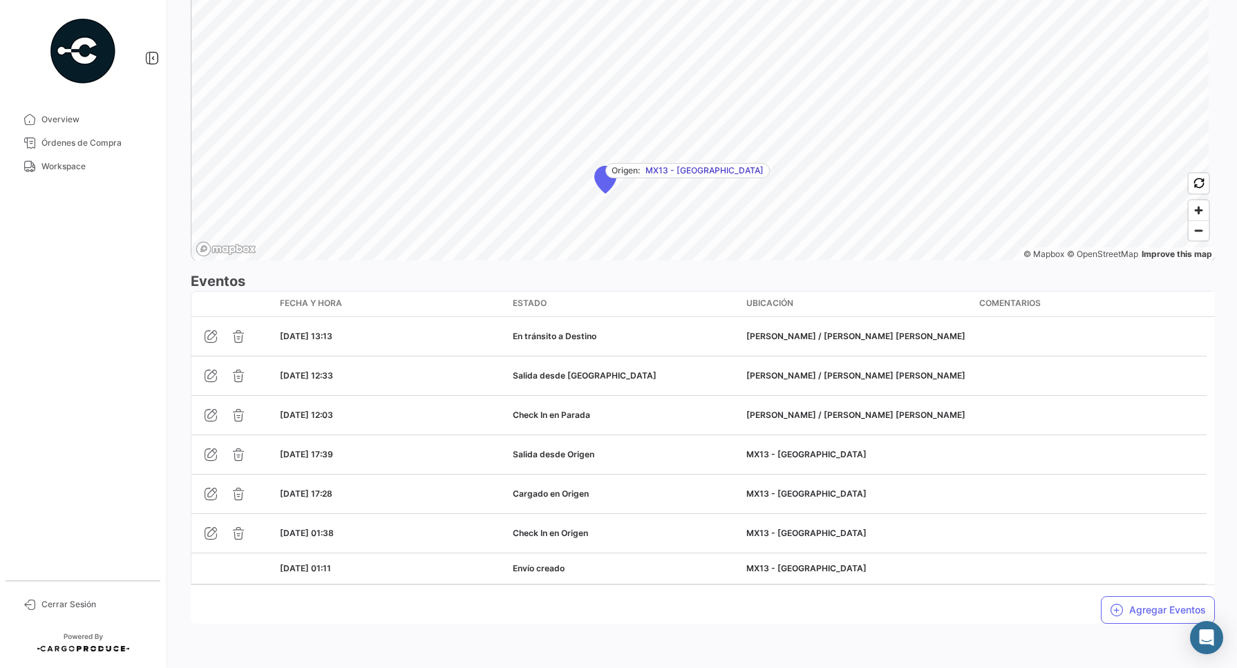
click at [1155, 589] on div "Agregar Eventos" at bounding box center [703, 604] width 1024 height 39
click at [1157, 616] on button "Agregar Eventos" at bounding box center [1158, 610] width 114 height 28
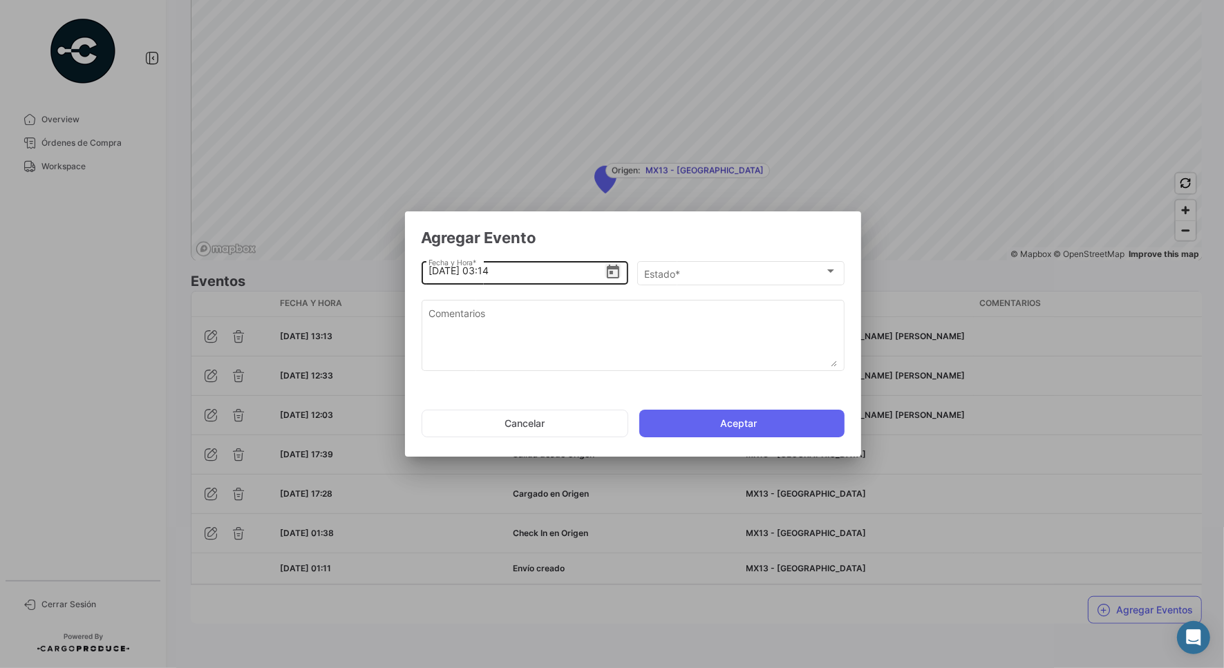
click at [609, 273] on icon "Open calendar" at bounding box center [613, 272] width 12 height 14
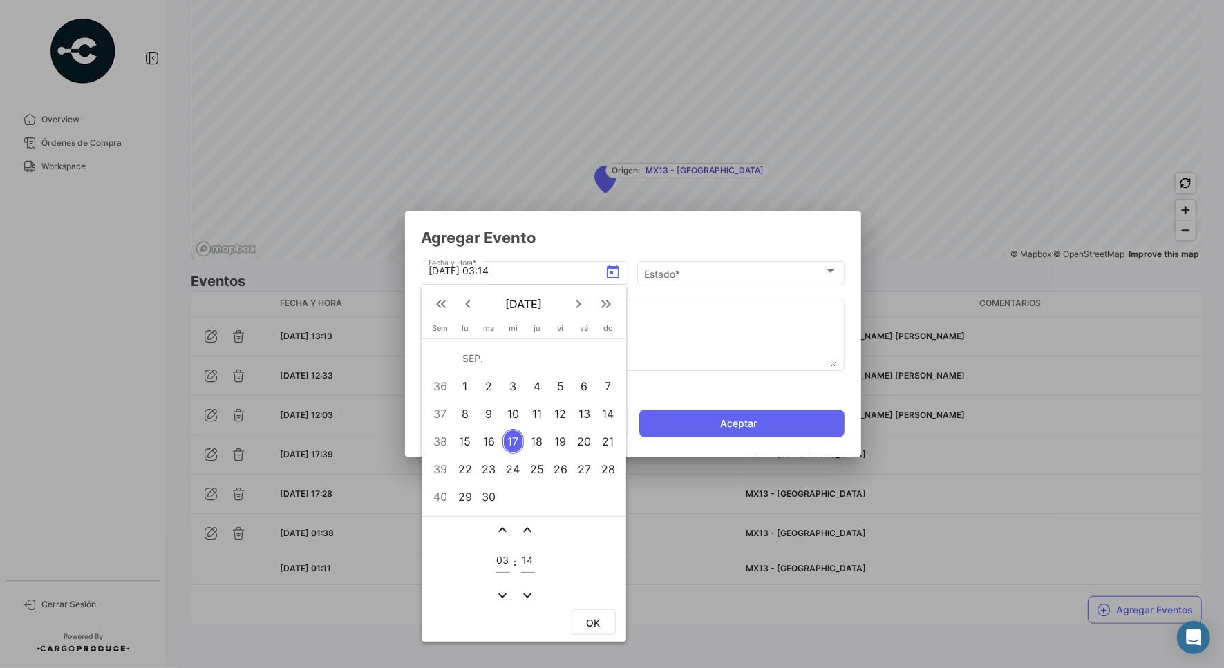
click at [485, 442] on div "16" at bounding box center [489, 441] width 22 height 25
click at [497, 558] on input "03" at bounding box center [503, 561] width 14 height 12
type input "13"
type input "38"
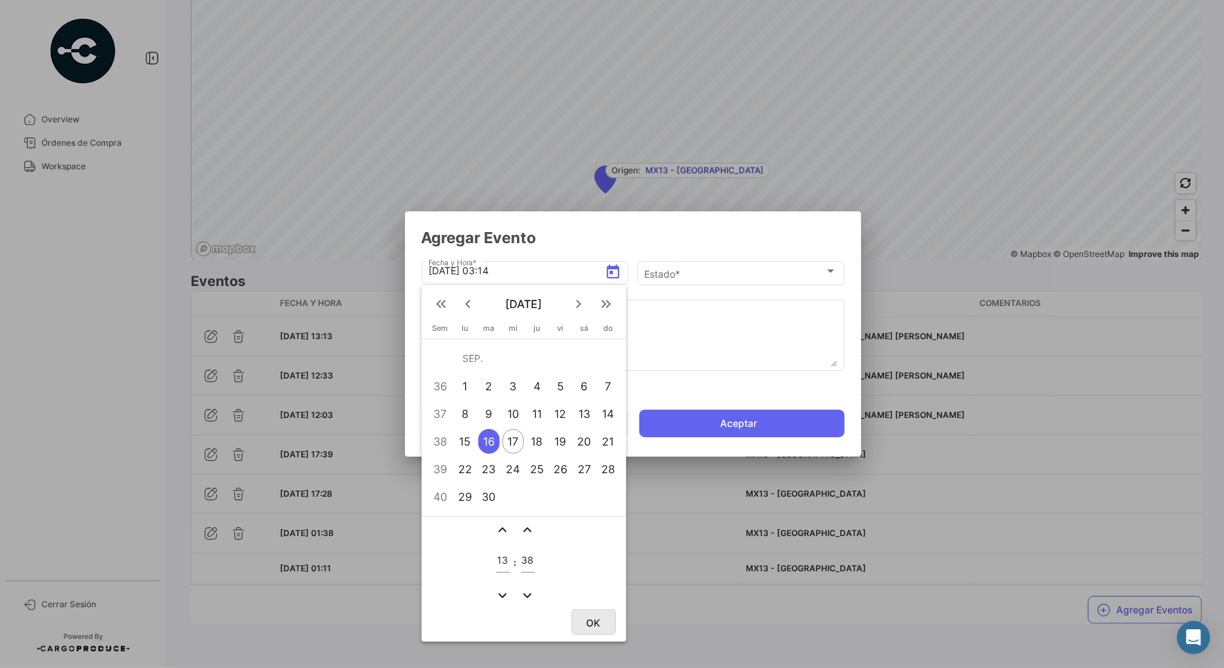
click at [589, 627] on button "OK" at bounding box center [593, 622] width 44 height 26
type input "[DATE] 13:38"
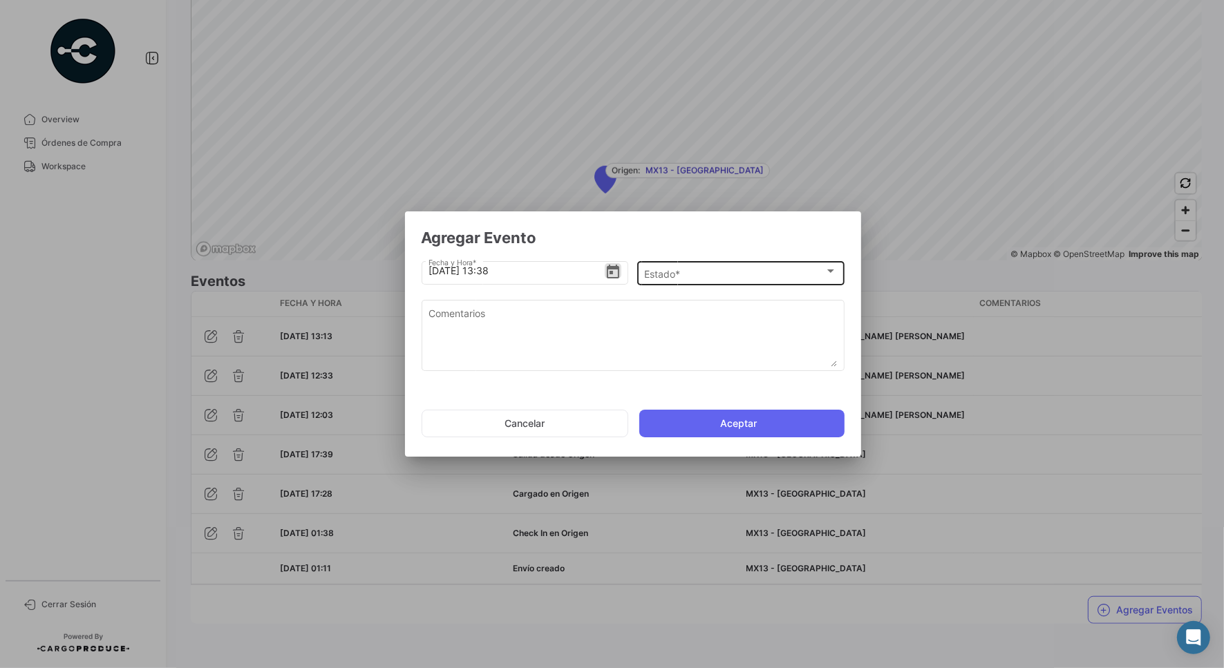
click at [708, 269] on div "Estado *" at bounding box center [734, 274] width 180 height 12
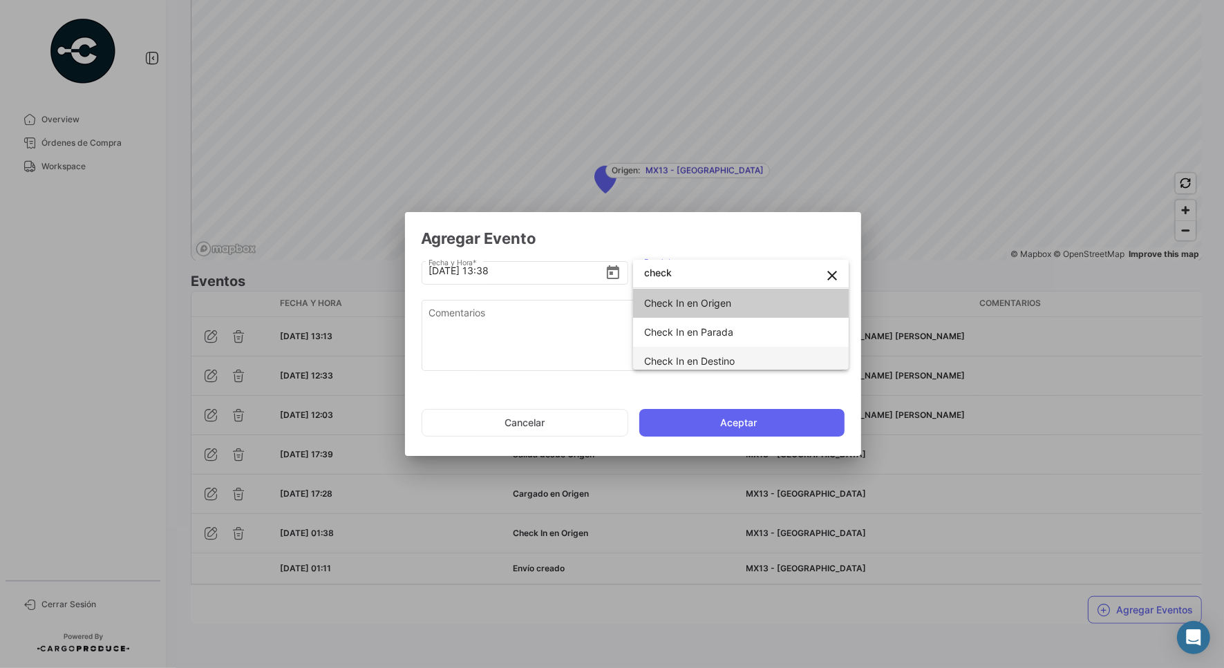
type input "check"
click at [692, 357] on span "Check In en Destino" at bounding box center [689, 361] width 91 height 12
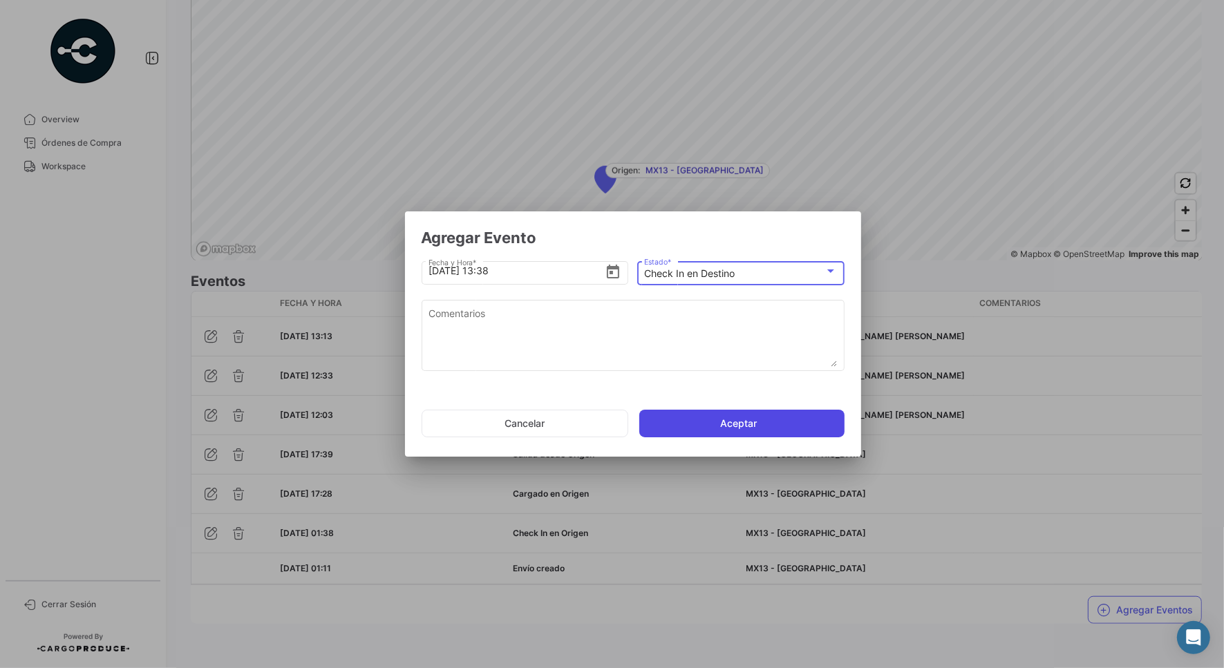
click at [699, 423] on button "Aceptar" at bounding box center [741, 424] width 205 height 28
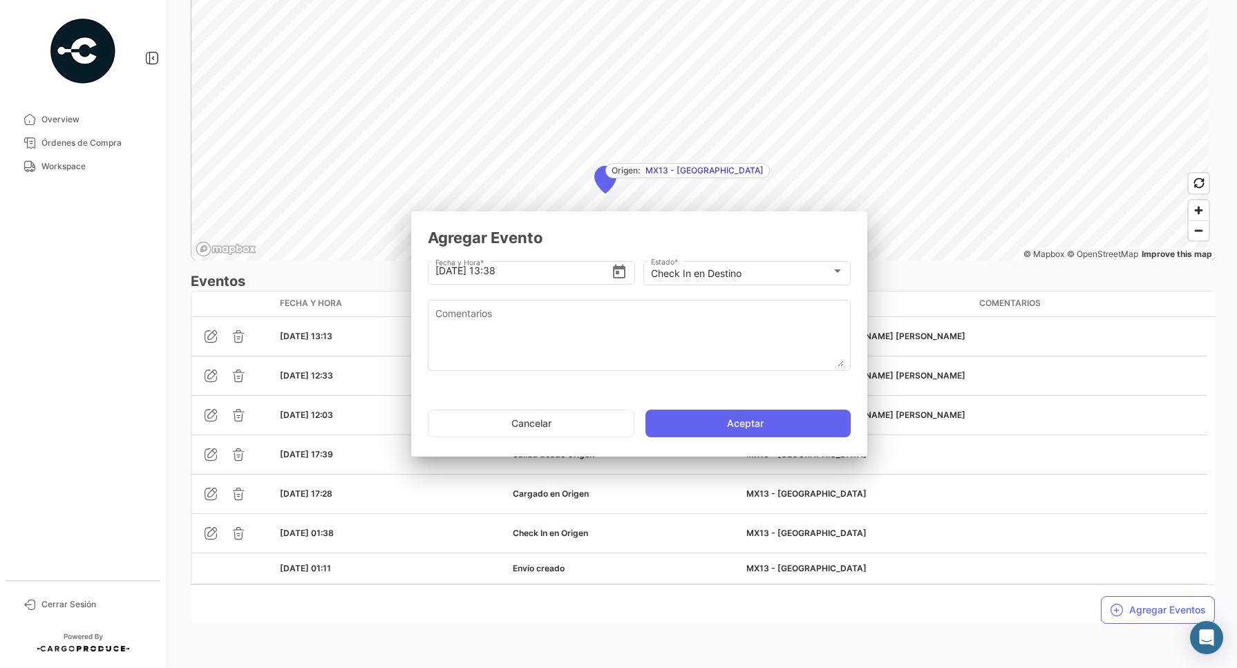
scroll to position [0, 0]
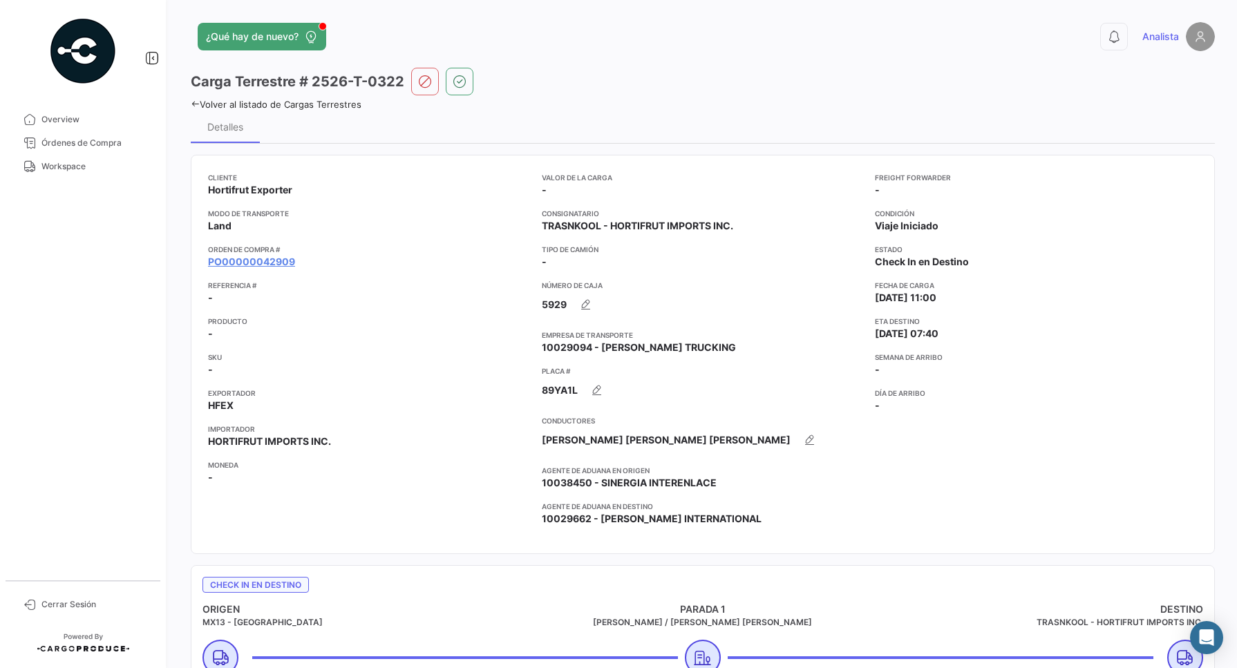
click at [817, 91] on div "Carga Terrestre # 2526-T-0322" at bounding box center [703, 82] width 1024 height 28
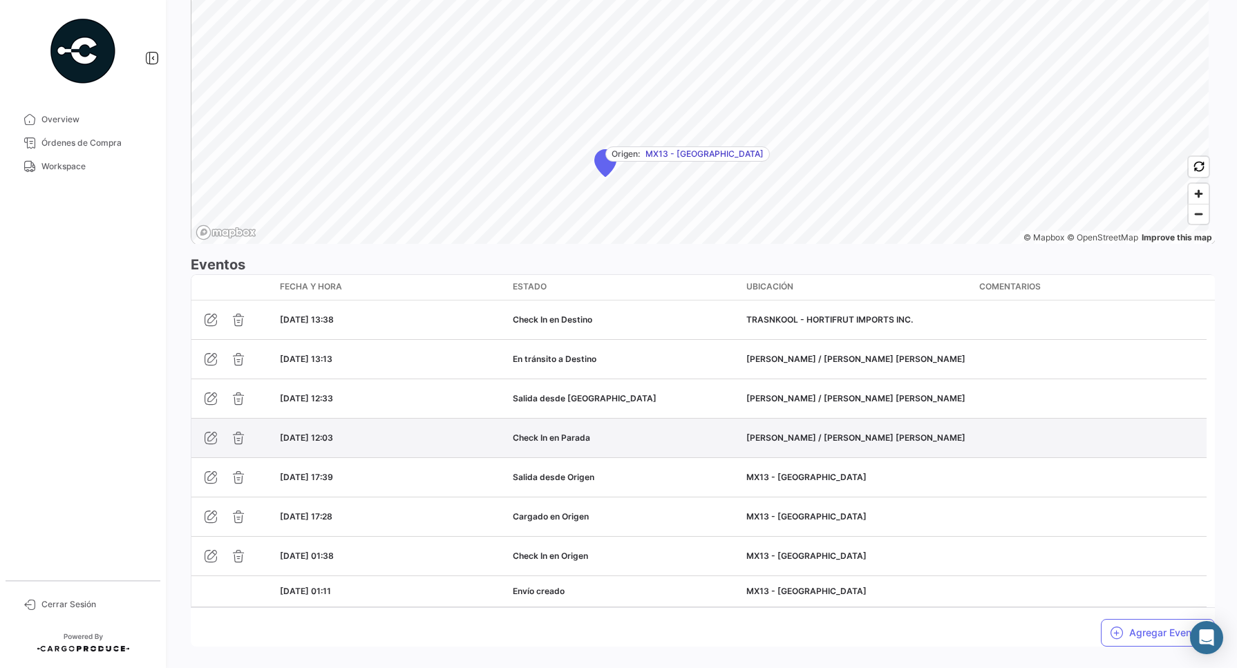
scroll to position [1026, 0]
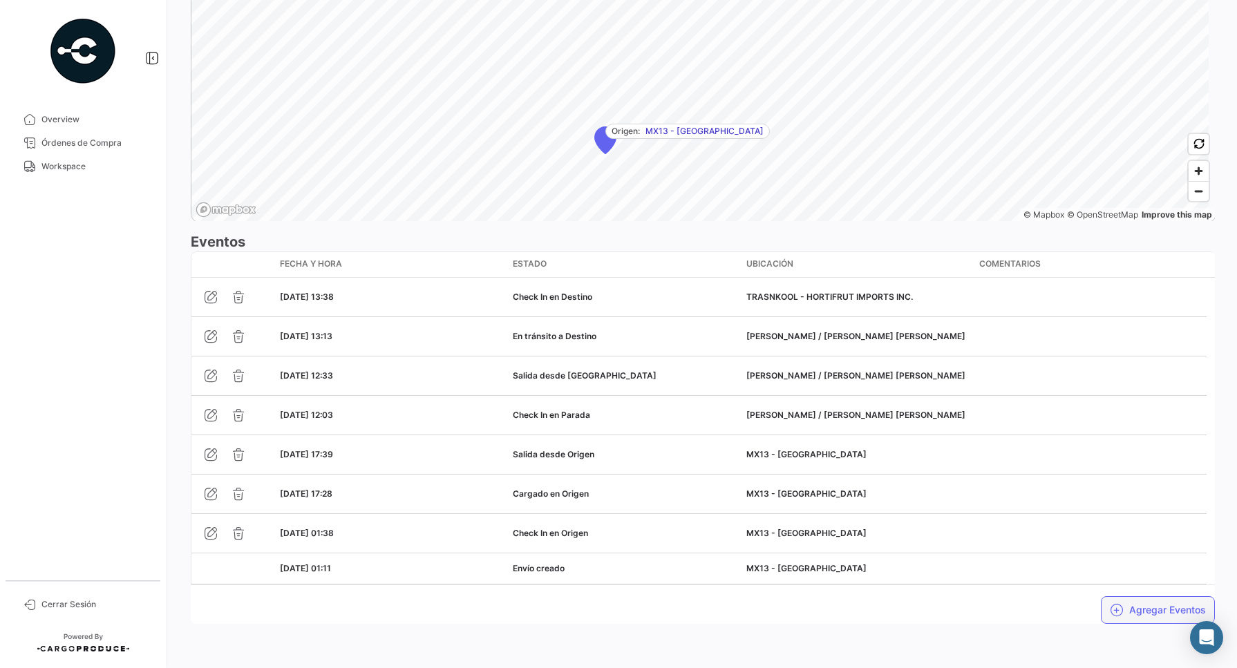
click at [1120, 605] on button "Agregar Eventos" at bounding box center [1158, 610] width 114 height 28
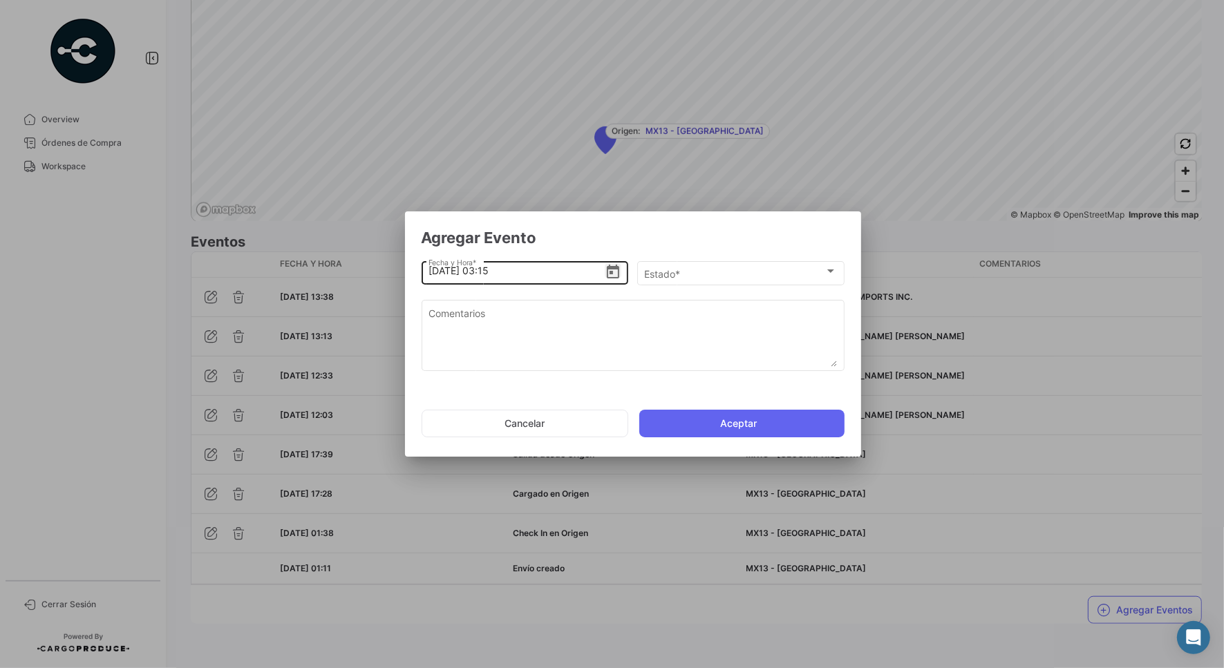
click at [612, 270] on icon "Open calendar" at bounding box center [613, 272] width 17 height 17
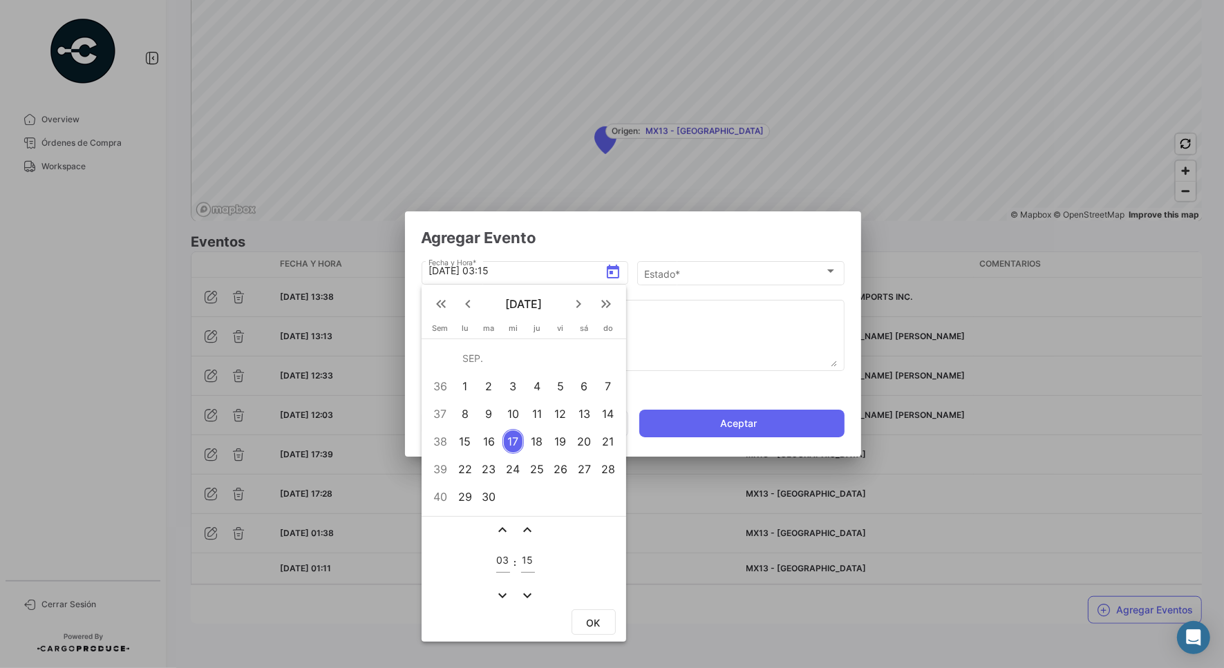
click at [494, 434] on div "16" at bounding box center [489, 441] width 22 height 25
click at [501, 560] on input "03" at bounding box center [503, 561] width 14 height 12
click at [498, 562] on input "03" at bounding box center [503, 561] width 14 height 12
type input "14"
type input "28"
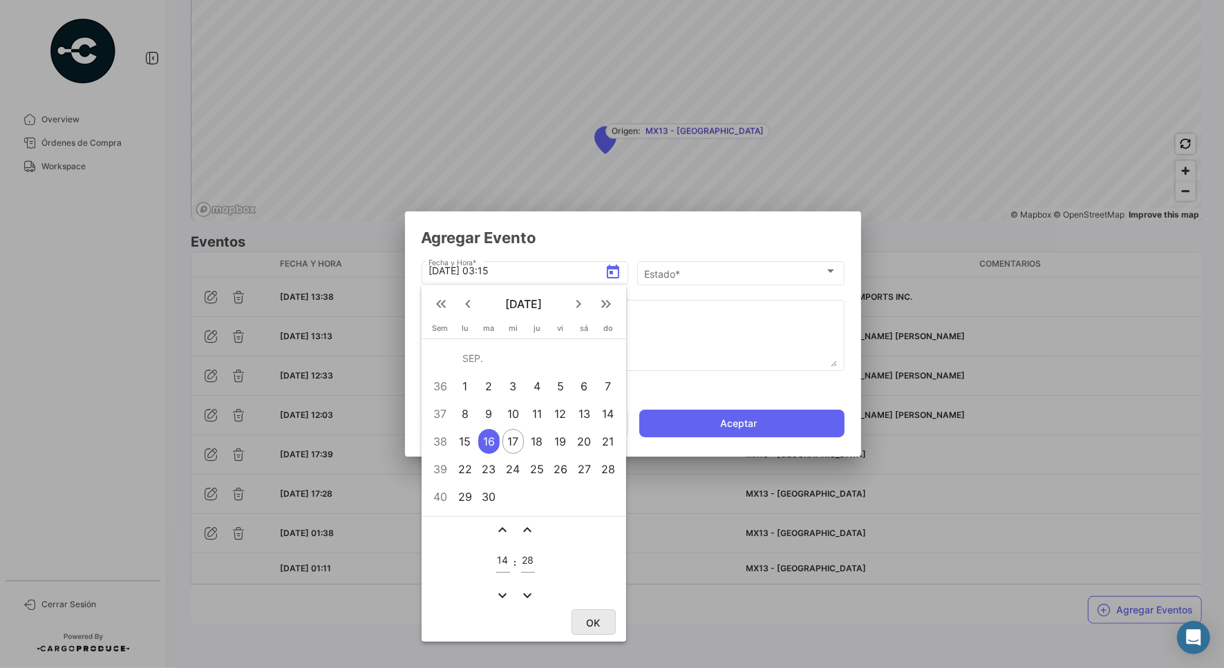
click at [596, 622] on span "OK" at bounding box center [594, 623] width 14 height 12
type input "[DATE] 14:28"
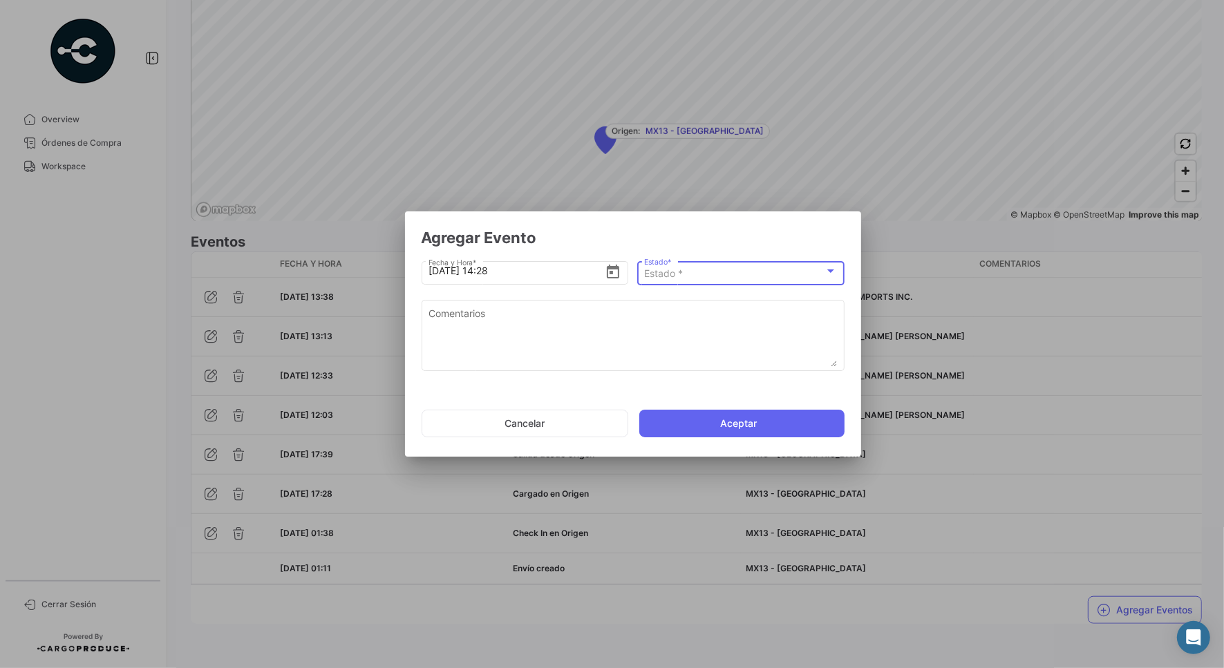
click at [716, 278] on div "Estado *" at bounding box center [734, 274] width 180 height 12
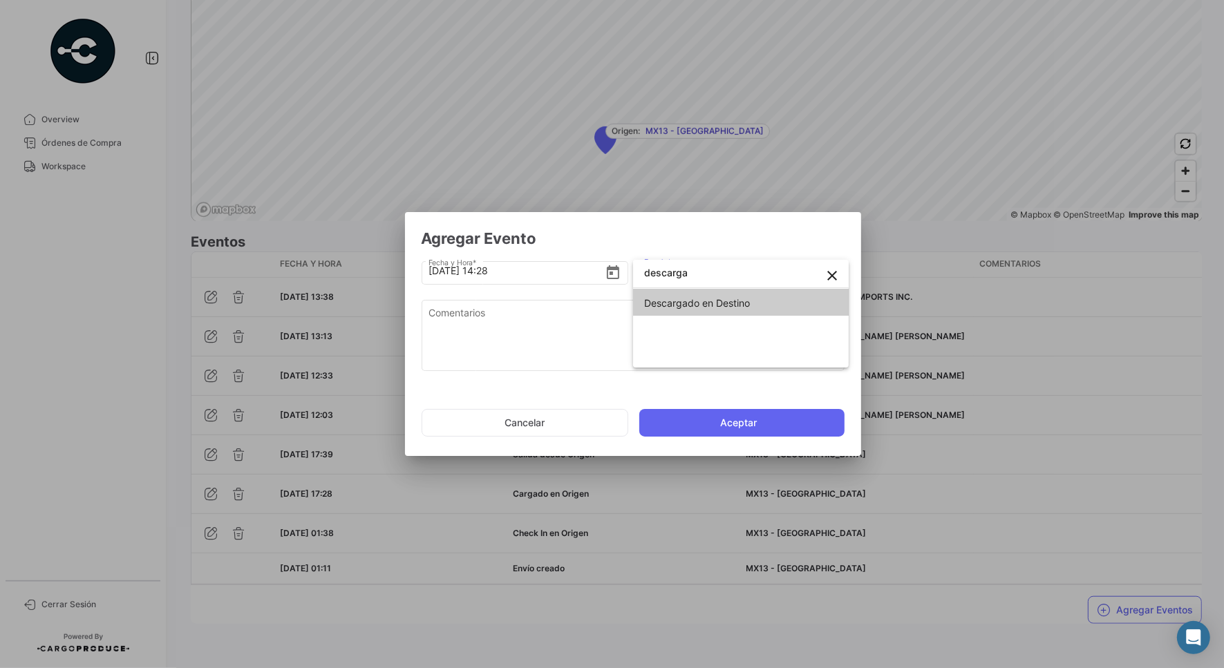
type input "descarga"
click at [736, 299] on span "Descargado en Destino" at bounding box center [697, 303] width 106 height 12
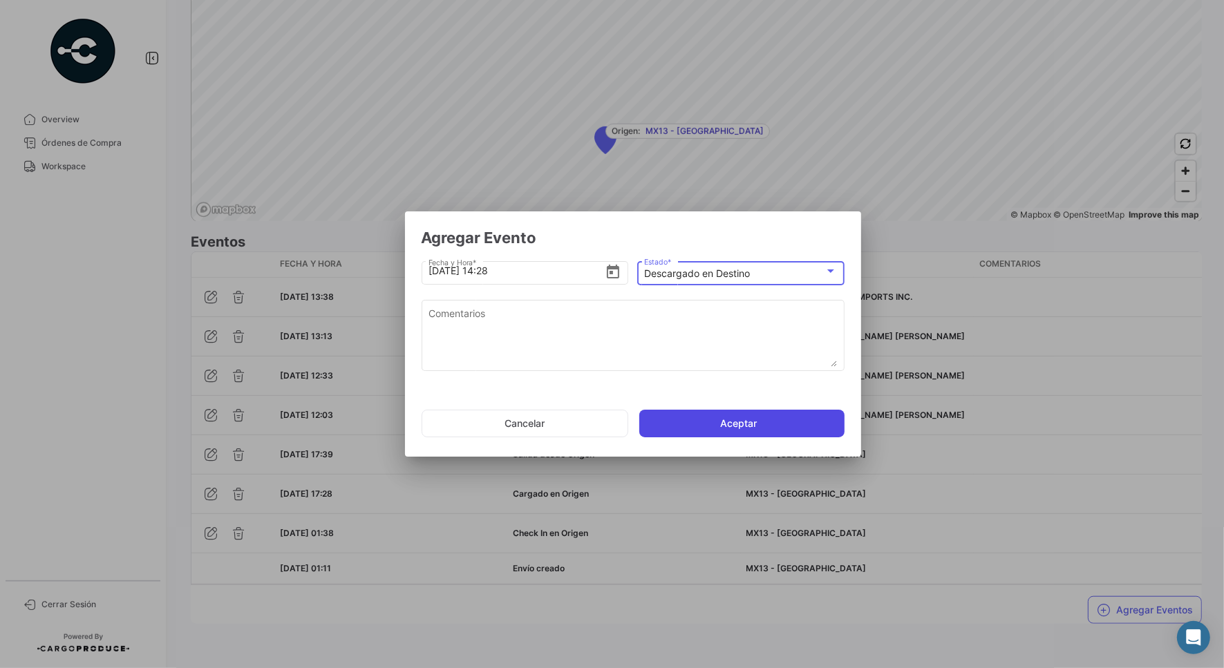
click at [719, 424] on button "Aceptar" at bounding box center [741, 424] width 205 height 28
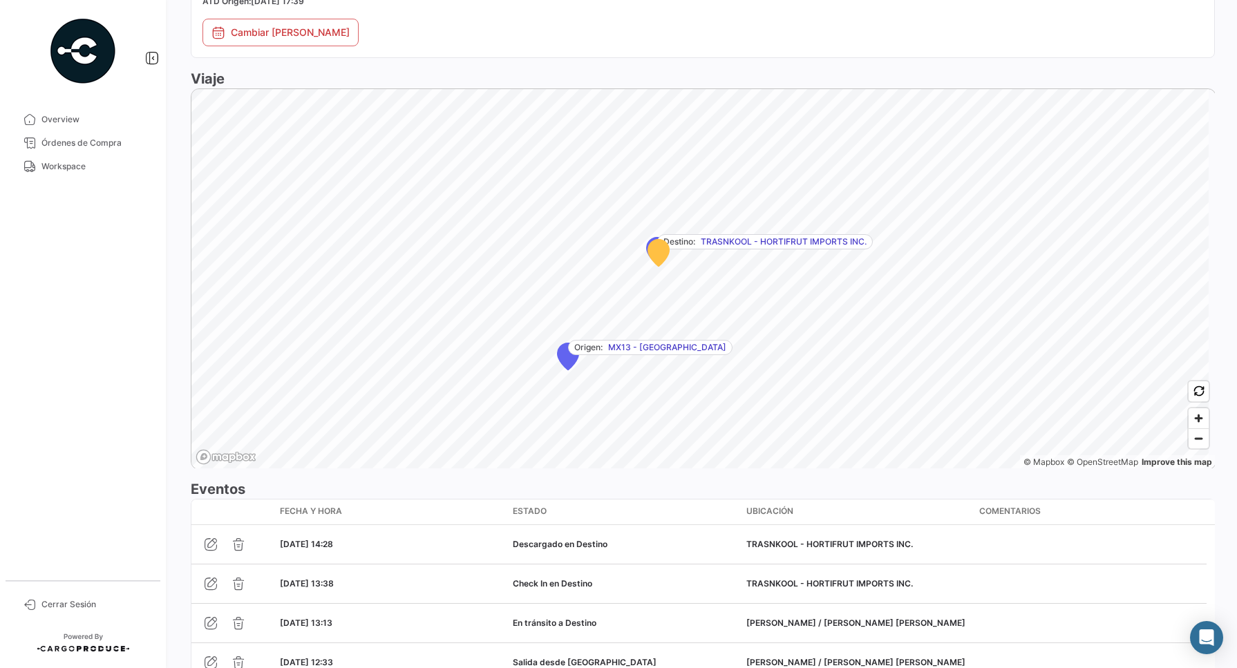
scroll to position [1065, 0]
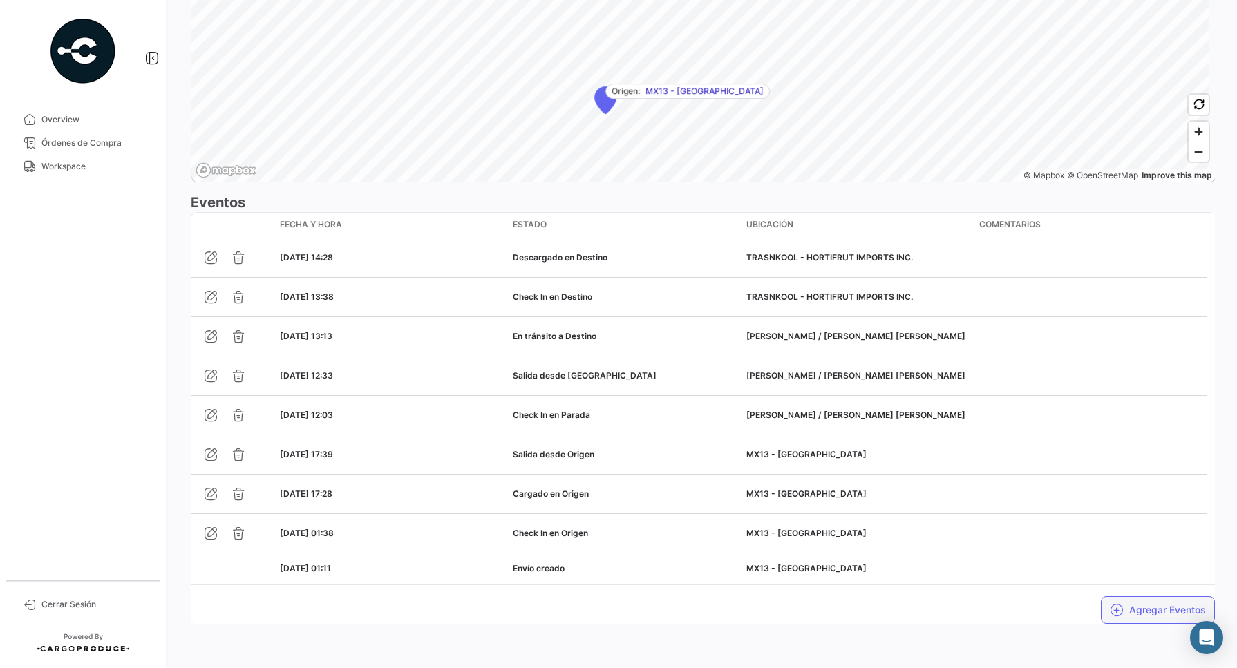
click at [1137, 612] on button "Agregar Eventos" at bounding box center [1158, 610] width 114 height 28
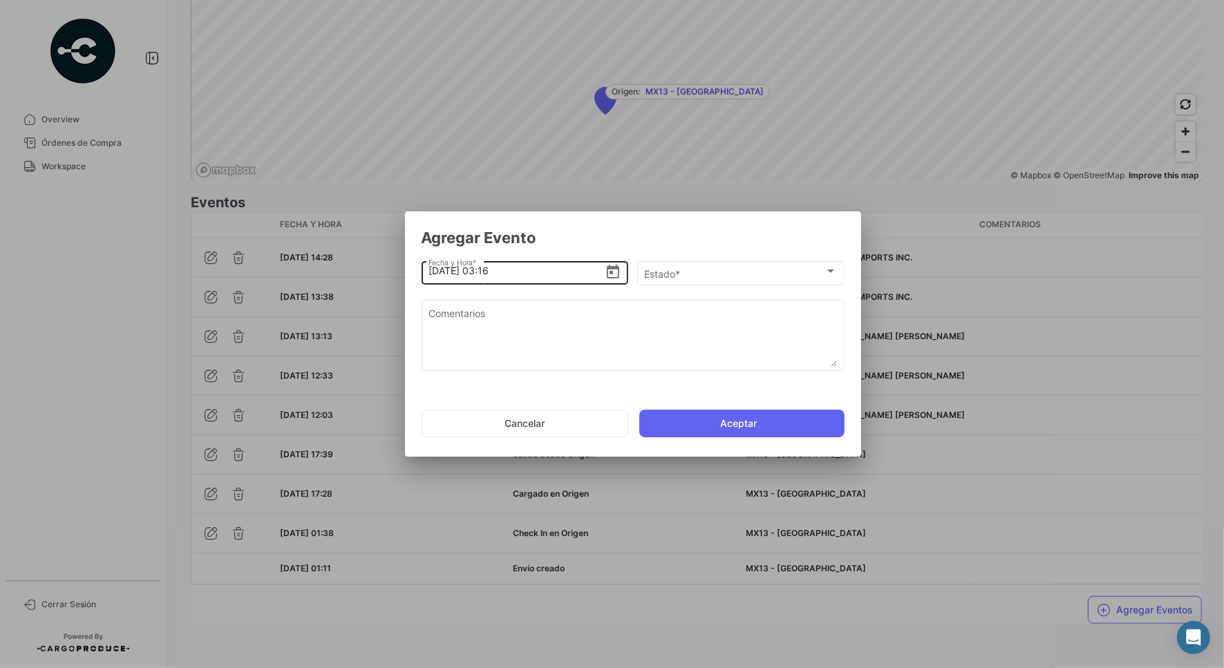
click at [612, 278] on icon "Open calendar" at bounding box center [613, 272] width 12 height 14
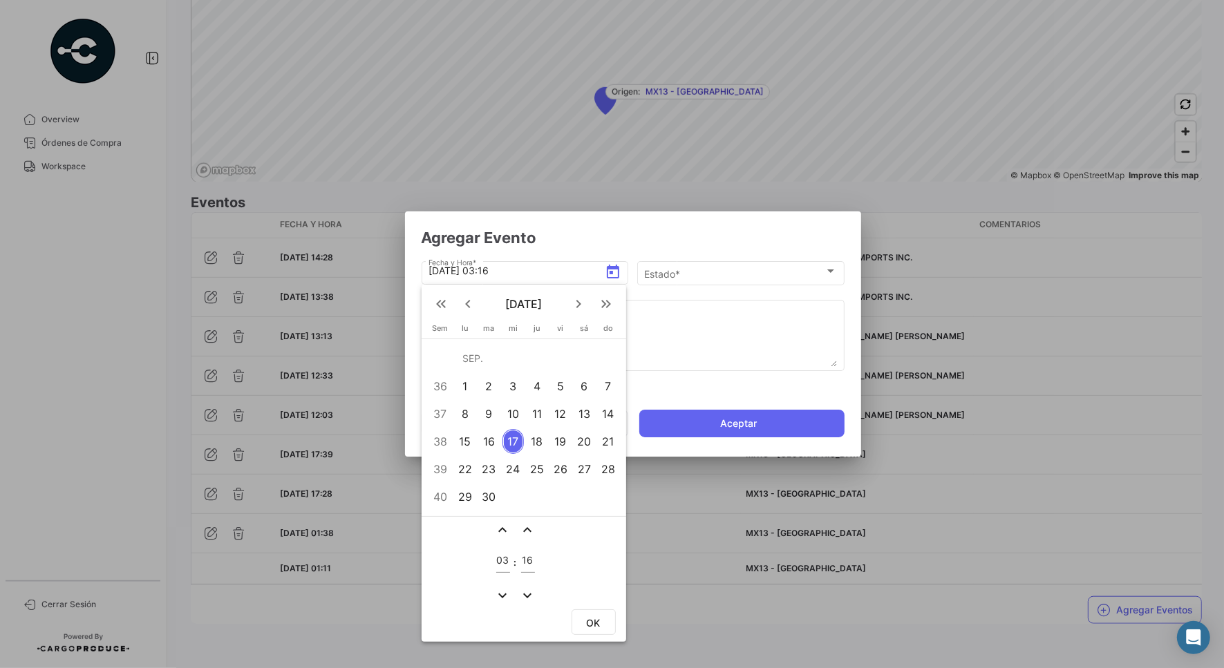
click at [491, 437] on div "16" at bounding box center [489, 441] width 22 height 25
click at [502, 555] on input "03" at bounding box center [503, 561] width 14 height 12
type input "14"
type input "31"
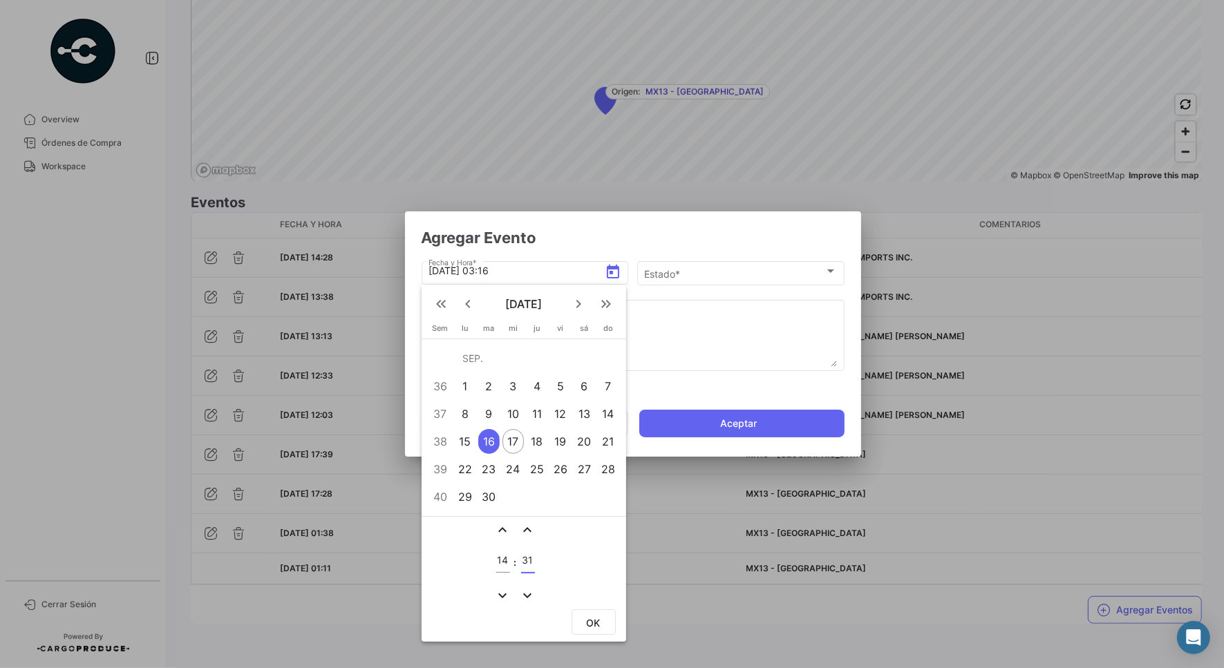
click at [591, 631] on button "OK" at bounding box center [593, 622] width 44 height 26
type input "[DATE] 14:31"
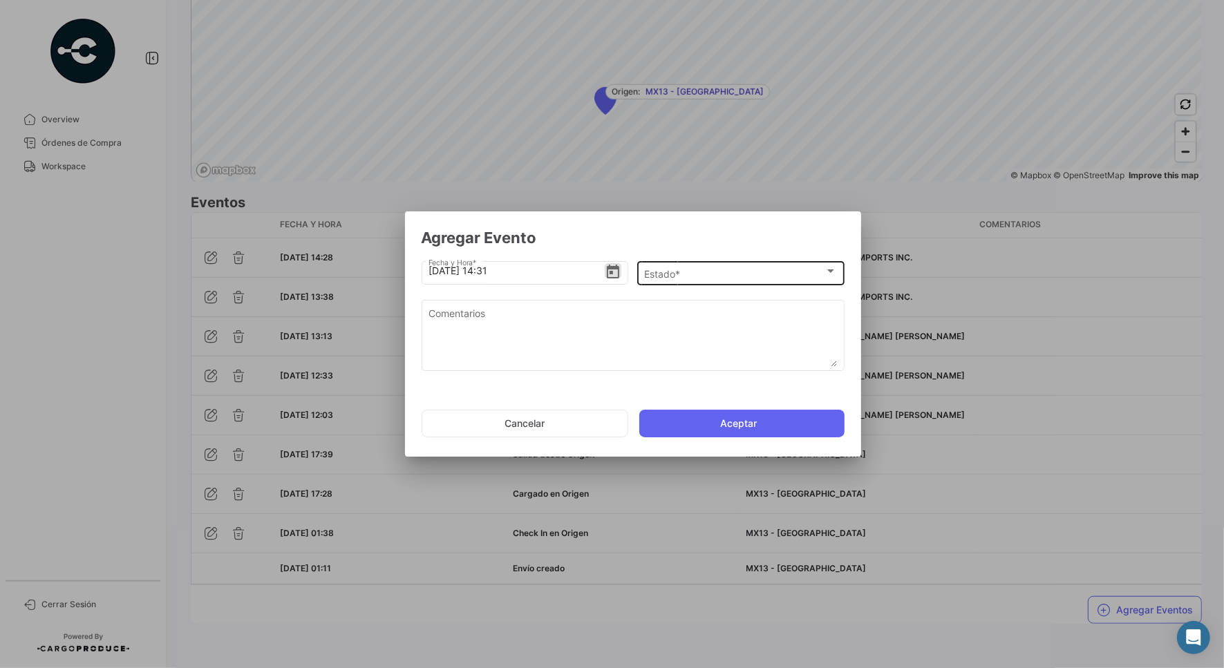
click at [665, 268] on span "Estado *" at bounding box center [734, 274] width 180 height 12
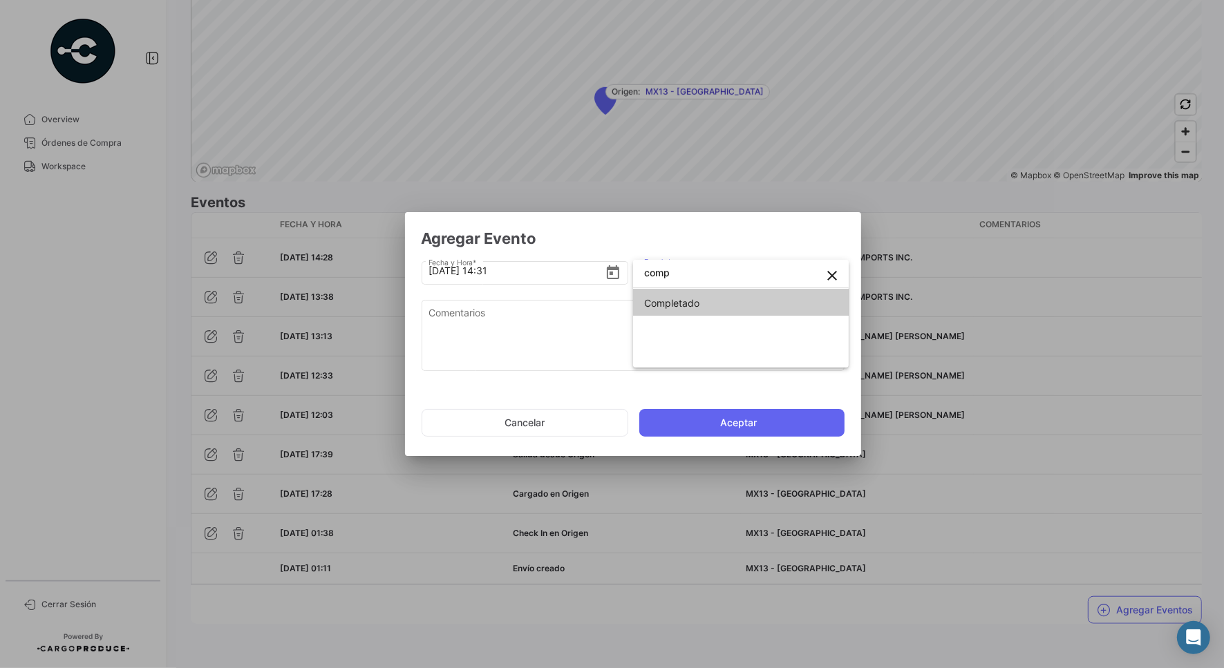
type input "comp"
click at [646, 298] on span "Completado" at bounding box center [671, 303] width 55 height 12
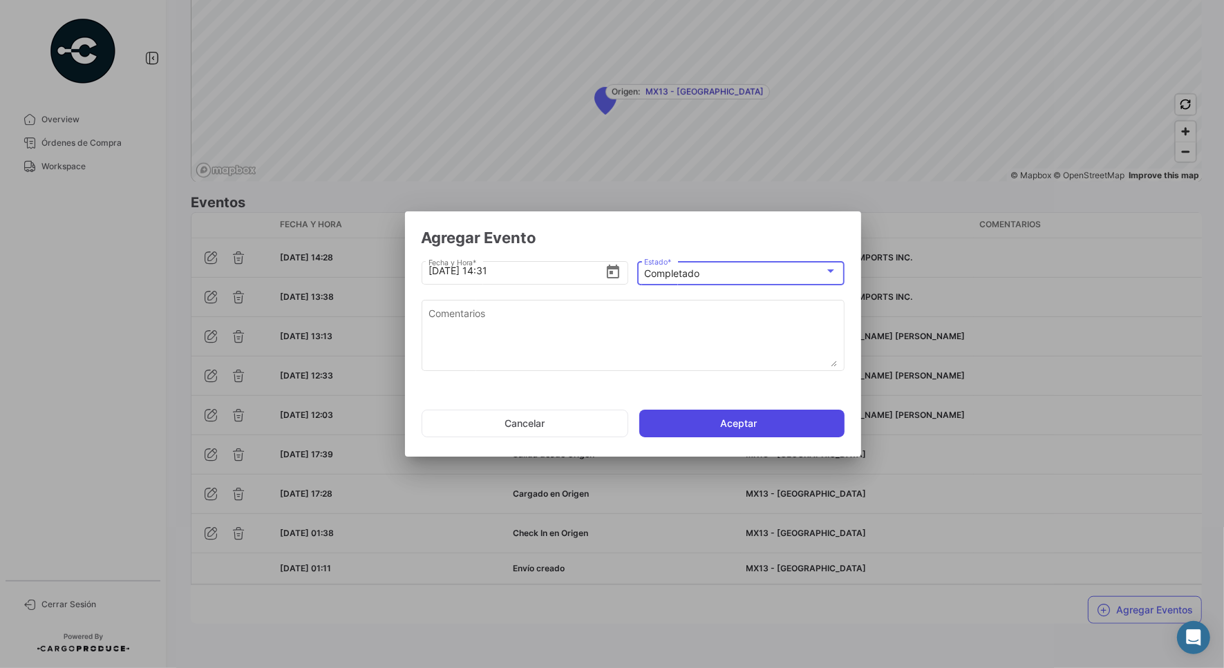
click at [692, 424] on button "Aceptar" at bounding box center [741, 424] width 205 height 28
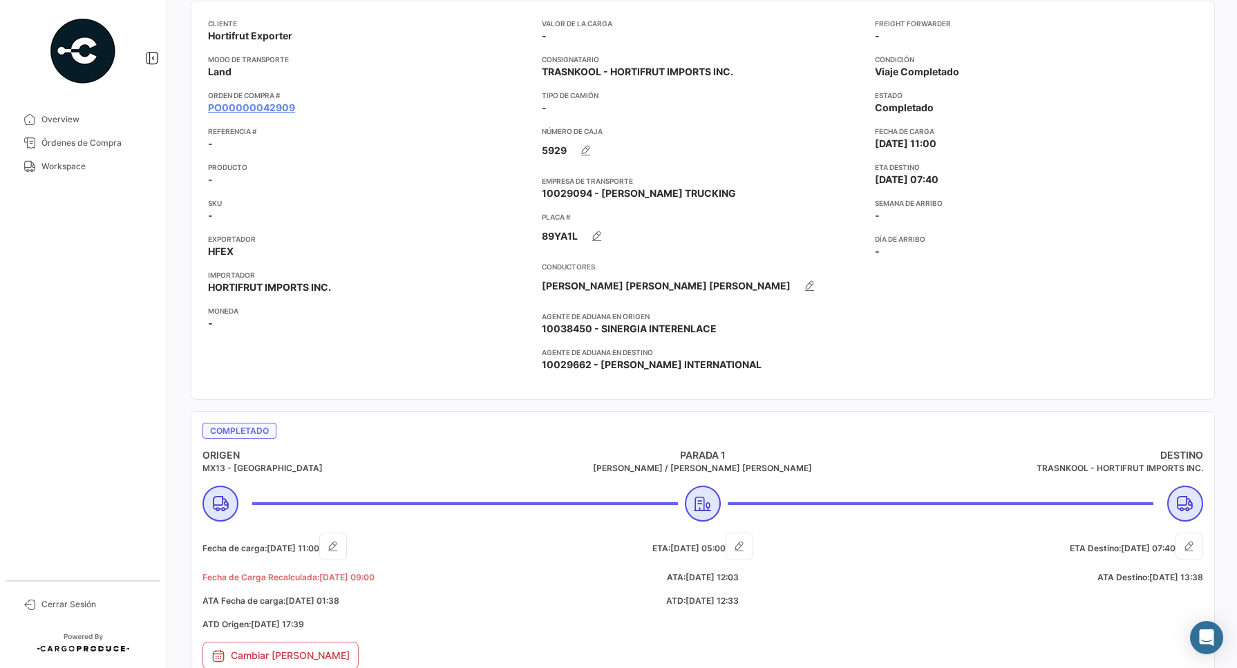
scroll to position [9, 0]
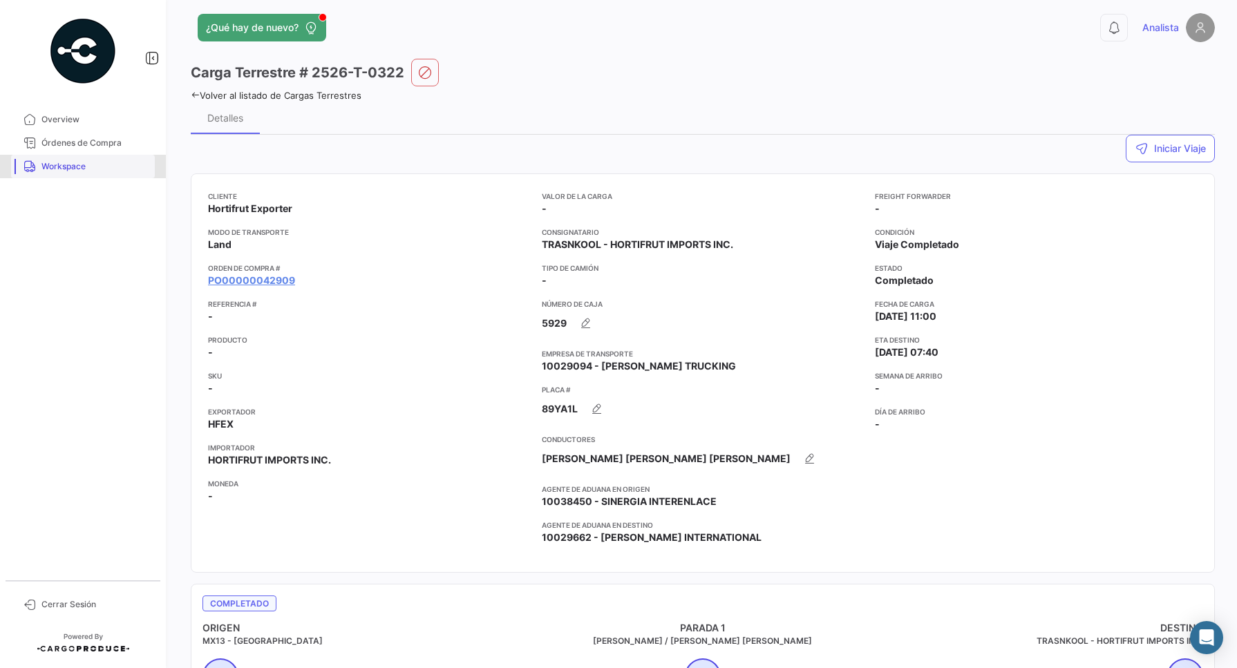
click at [75, 164] on span "Workspace" at bounding box center [95, 166] width 108 height 12
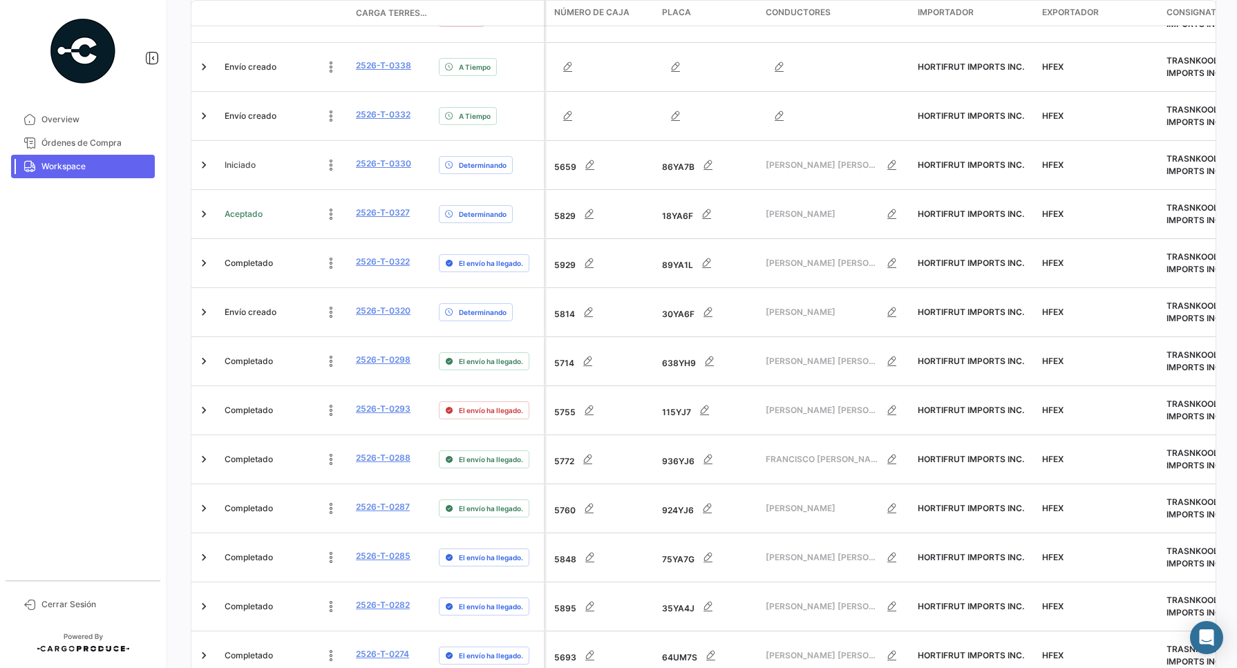
scroll to position [345, 0]
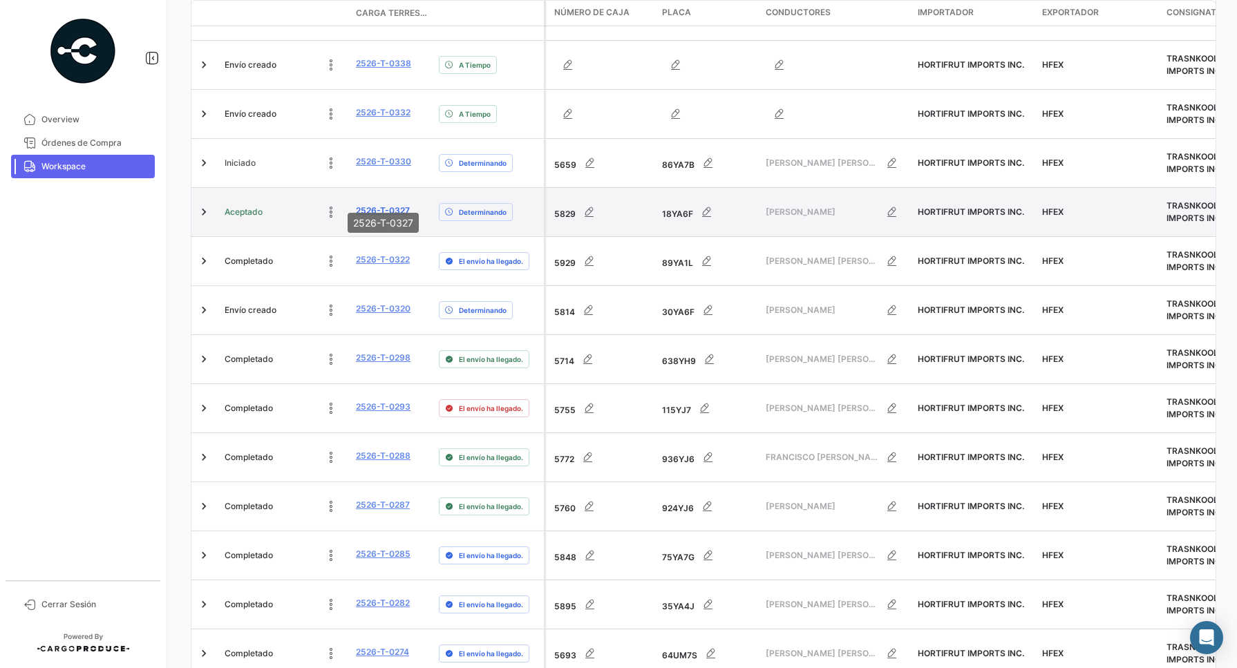
click at [386, 205] on link "2526-T-0327" at bounding box center [383, 211] width 54 height 12
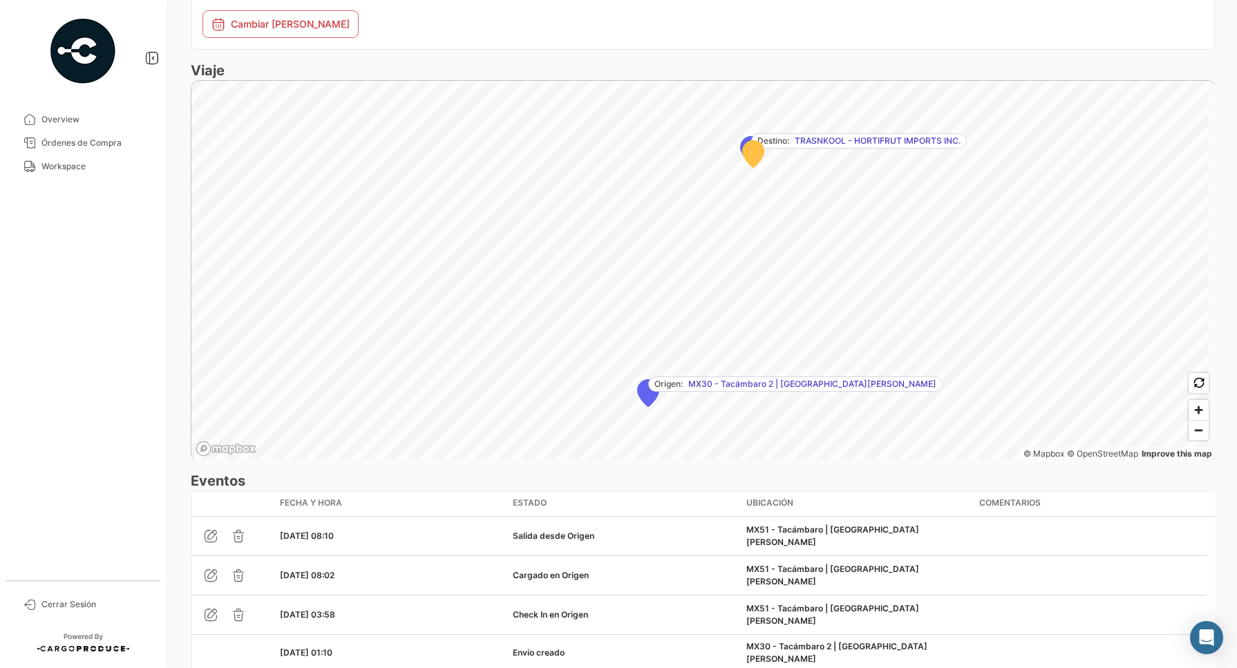
scroll to position [871, 0]
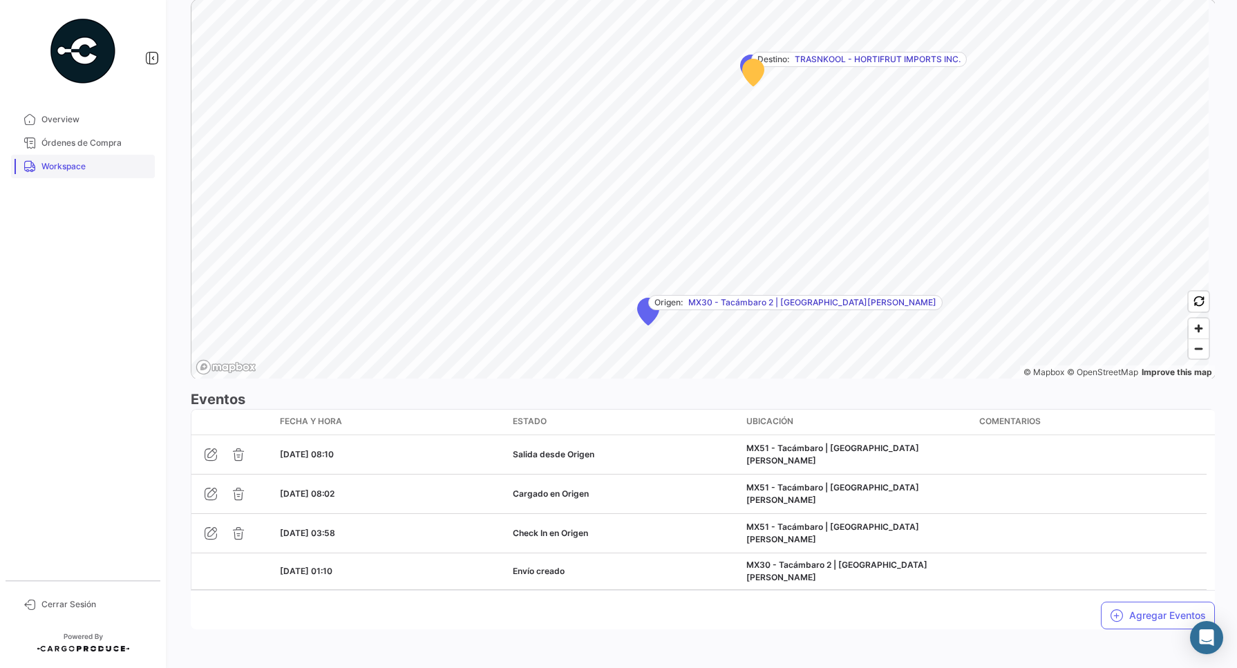
click at [63, 169] on span "Workspace" at bounding box center [95, 166] width 108 height 12
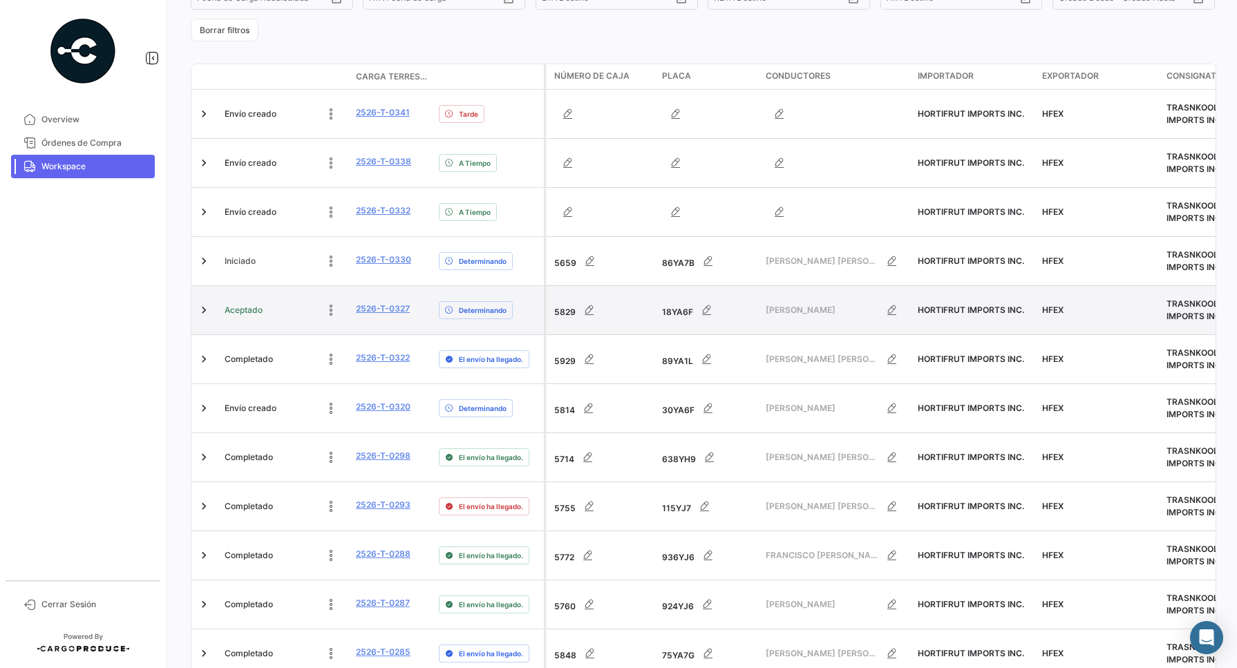
scroll to position [259, 0]
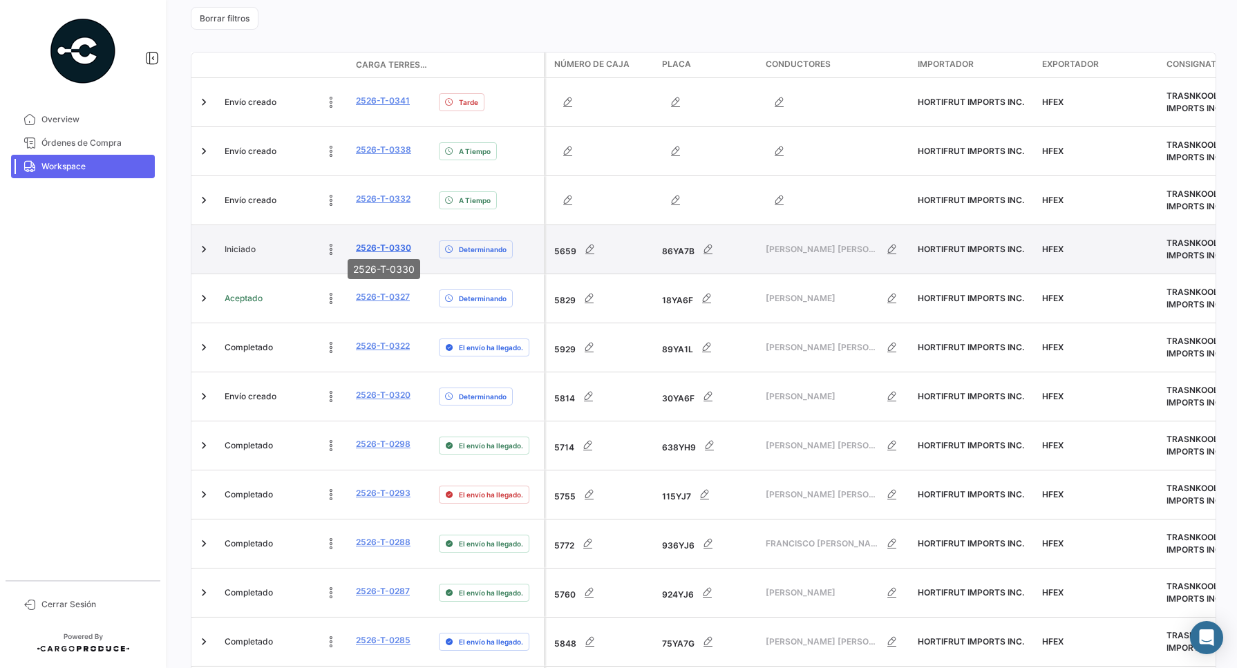
click at [396, 242] on link "2526-T-0330" at bounding box center [383, 248] width 55 height 12
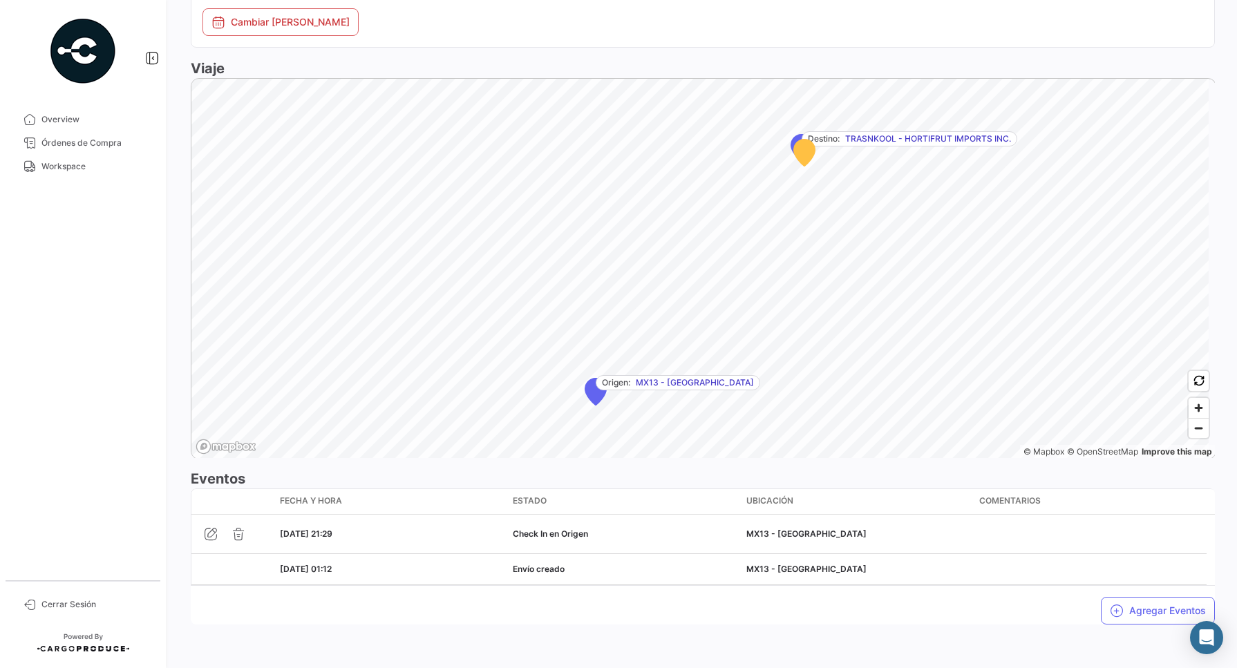
scroll to position [765, 0]
click at [129, 308] on mat-nav-list "Overview Órdenes de Compra Workspace" at bounding box center [83, 338] width 166 height 473
click at [64, 168] on span "Workspace" at bounding box center [95, 166] width 108 height 12
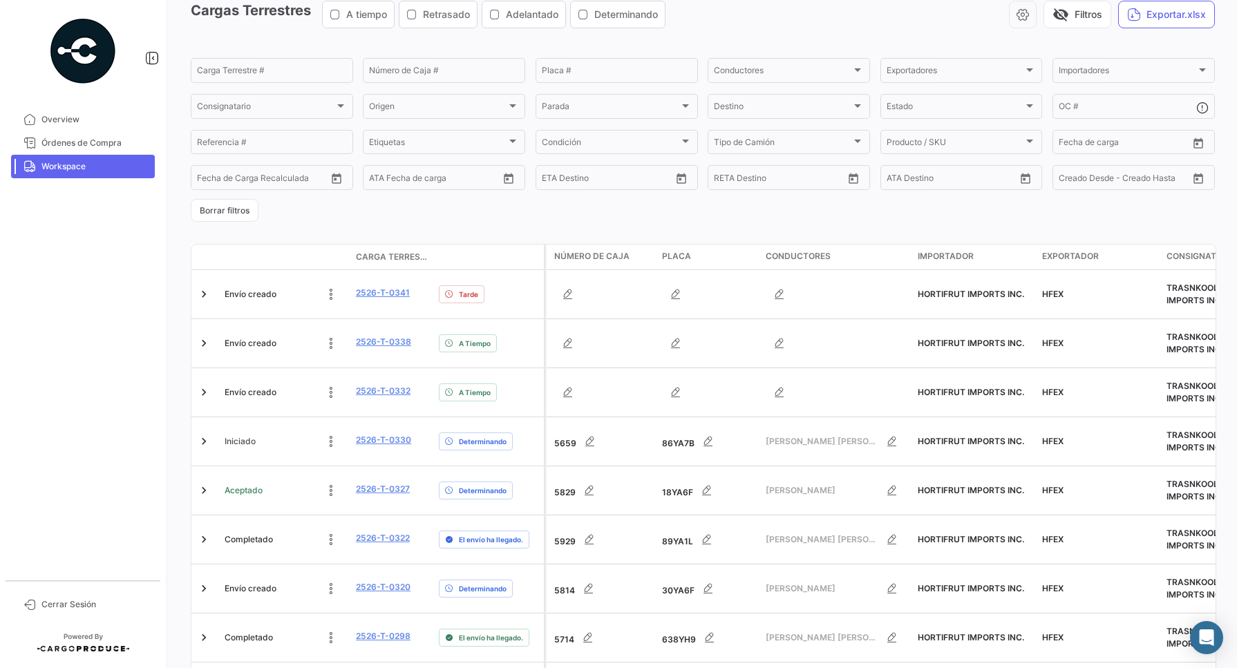
scroll to position [173, 0]
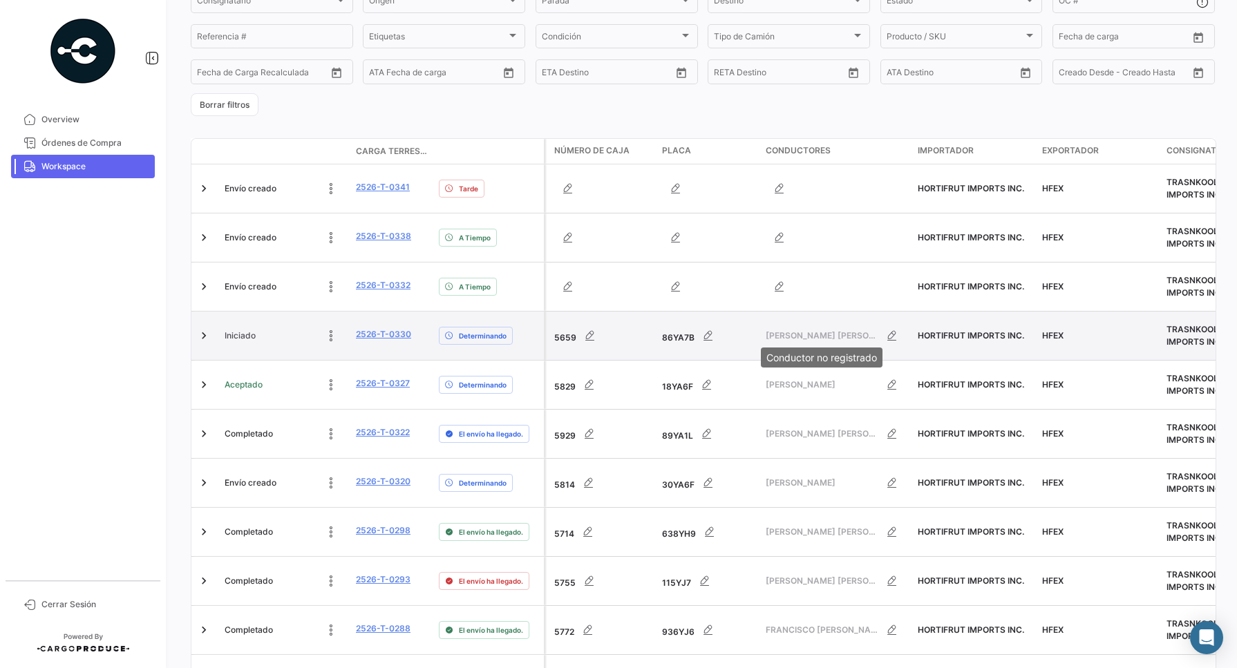
click at [819, 332] on span "[PERSON_NAME] [PERSON_NAME] [PERSON_NAME]" at bounding box center [822, 336] width 113 height 12
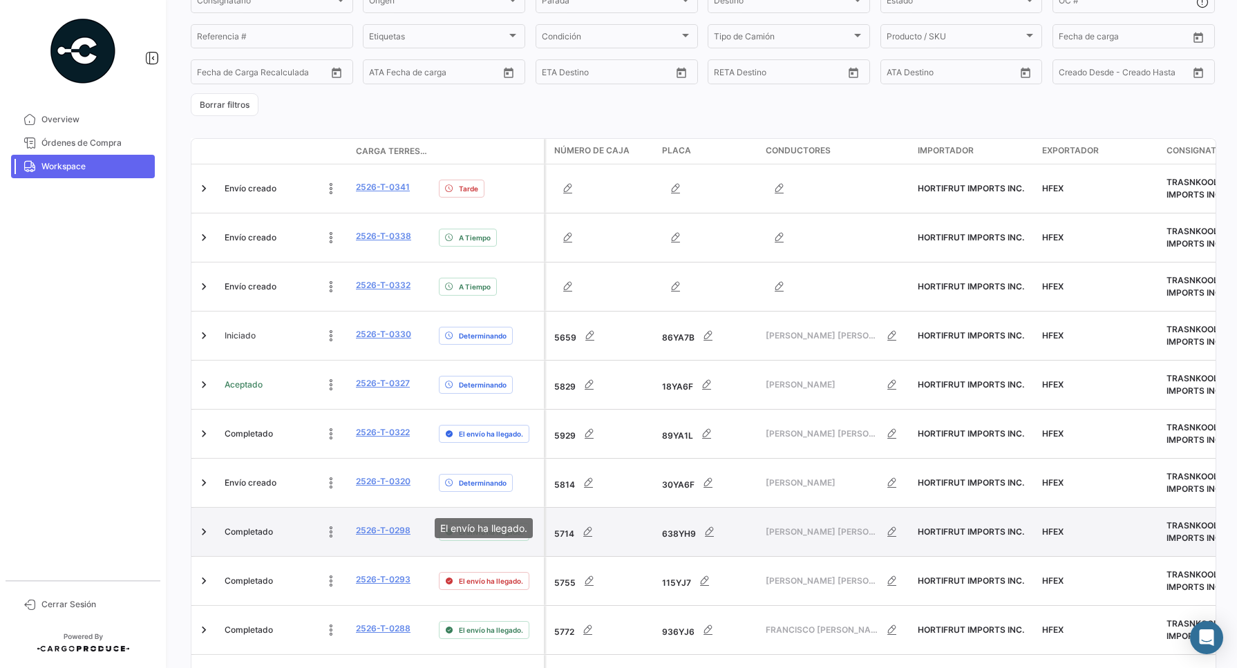
copy span "[PERSON_NAME] [PERSON_NAME] [PERSON_NAME]"
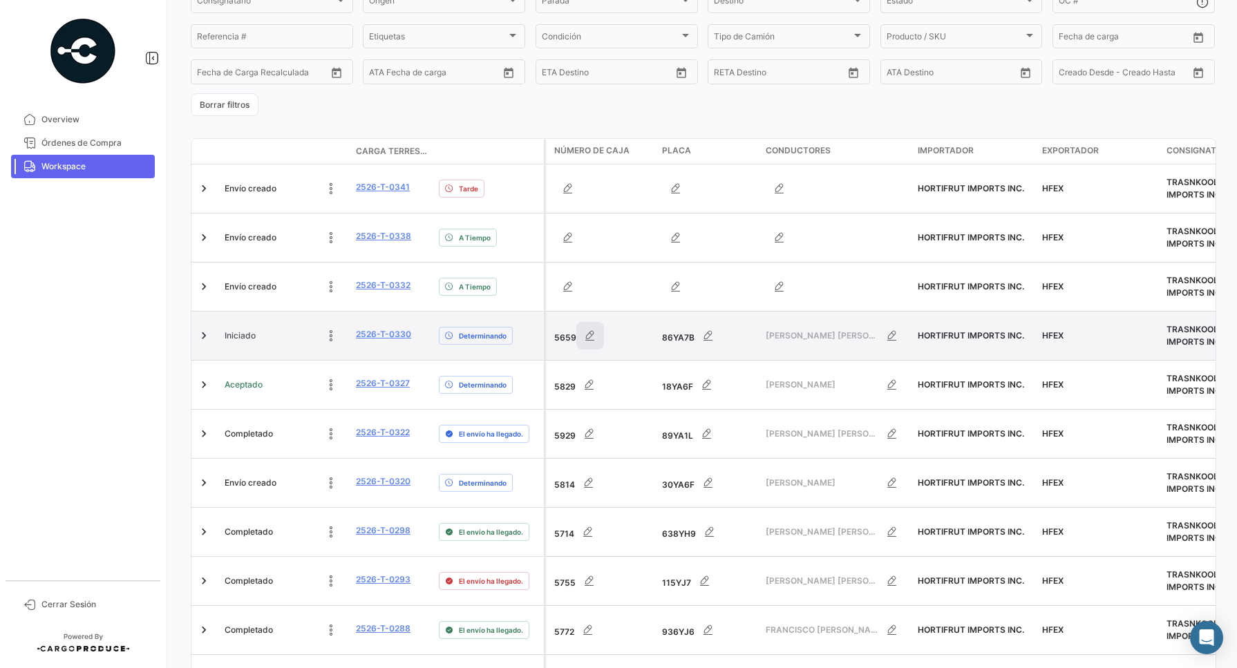
click at [591, 329] on icon "button" at bounding box center [590, 336] width 14 height 14
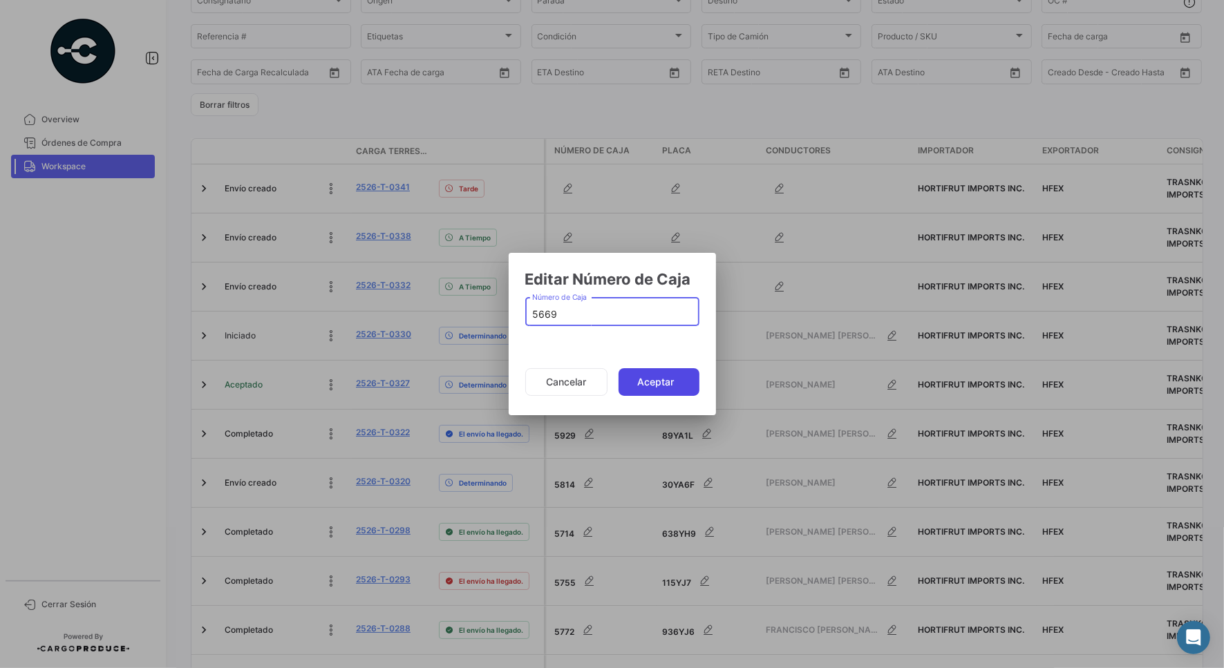
type input "5669"
click at [660, 386] on button "Aceptar" at bounding box center [658, 382] width 81 height 28
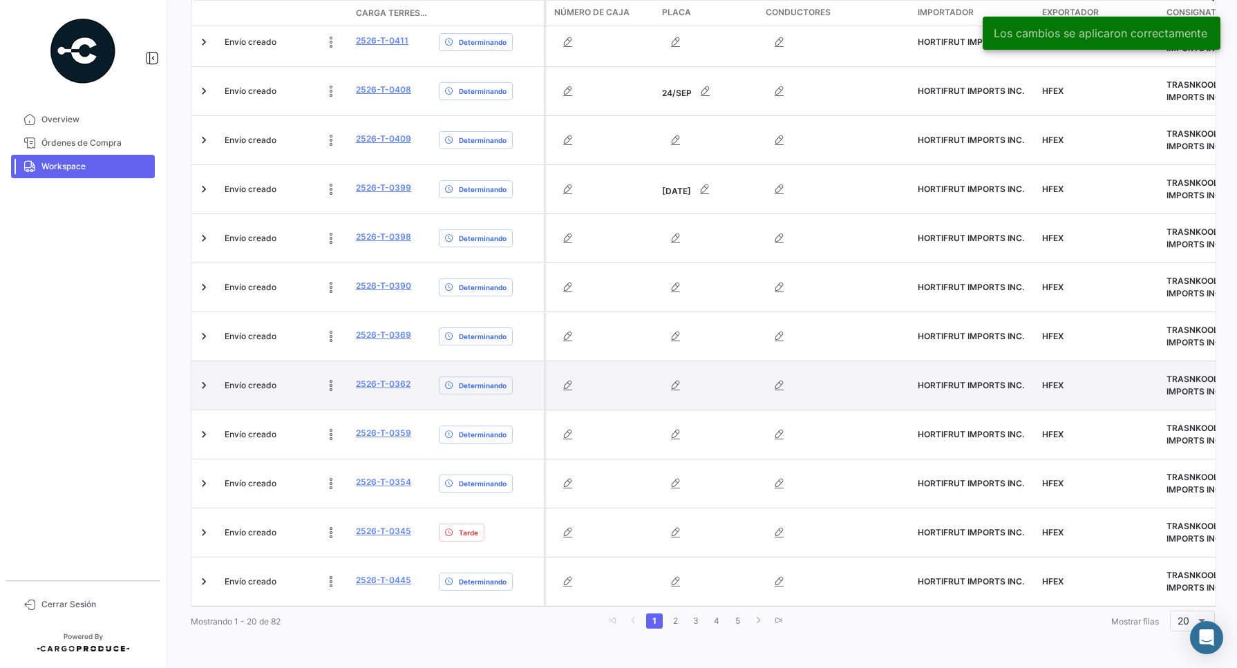
scroll to position [728, 0]
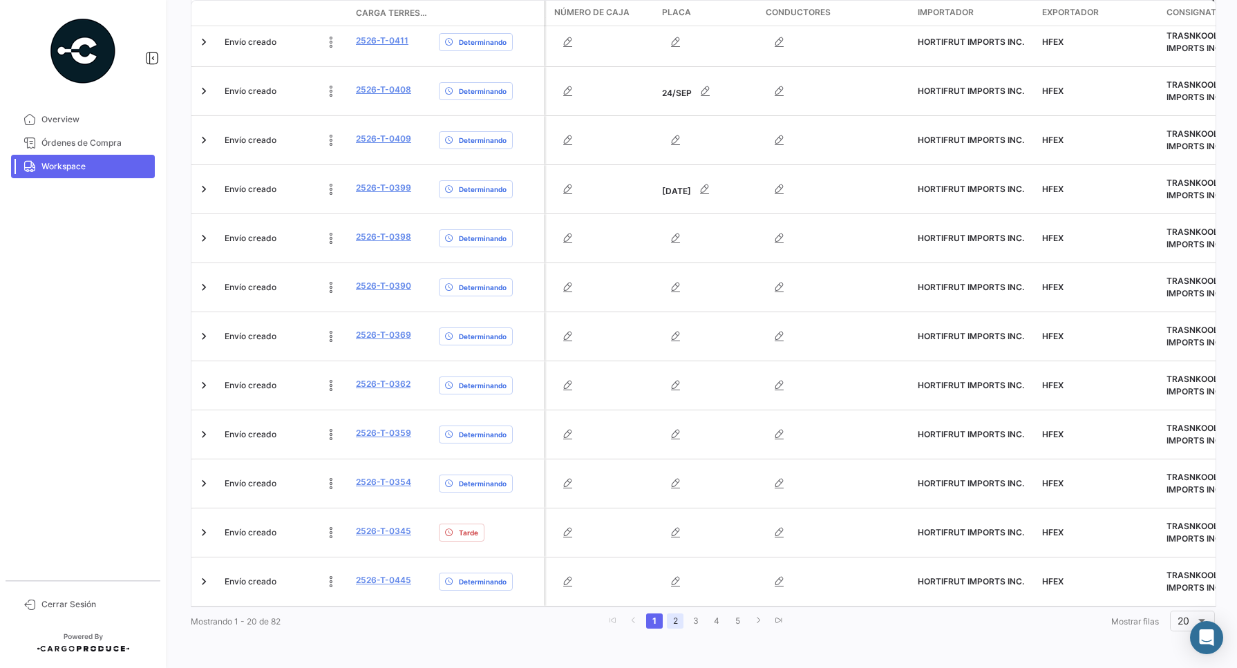
click at [667, 623] on link "2" at bounding box center [675, 621] width 17 height 15
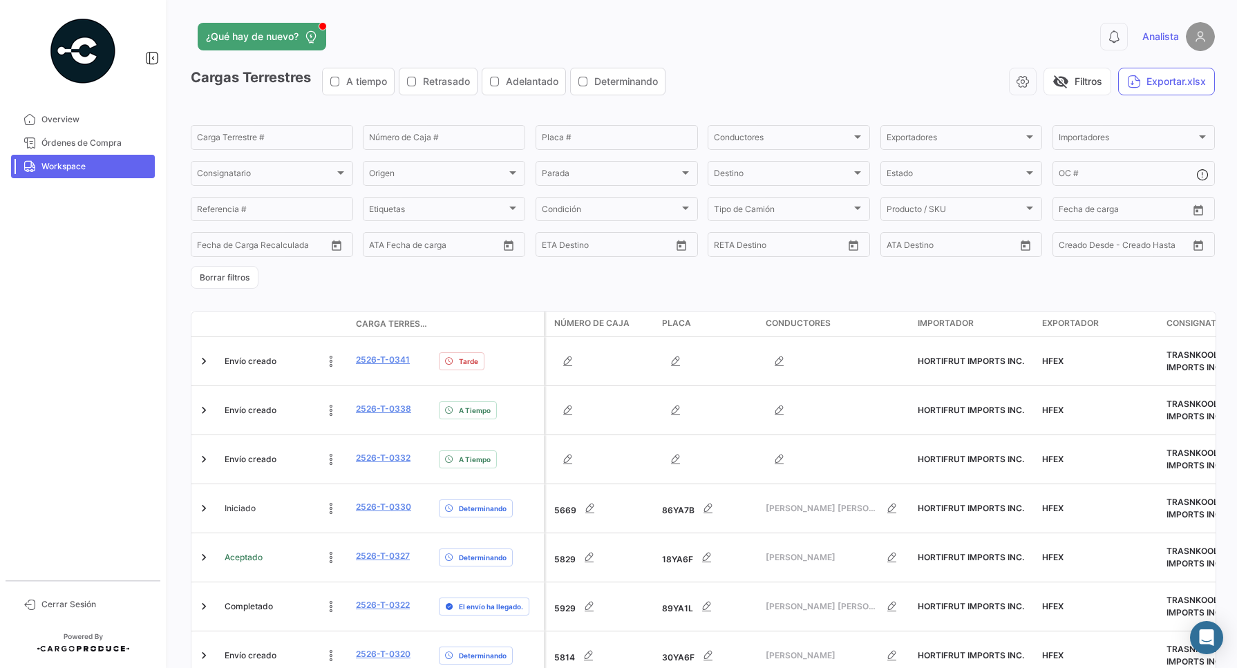
scroll to position [259, 0]
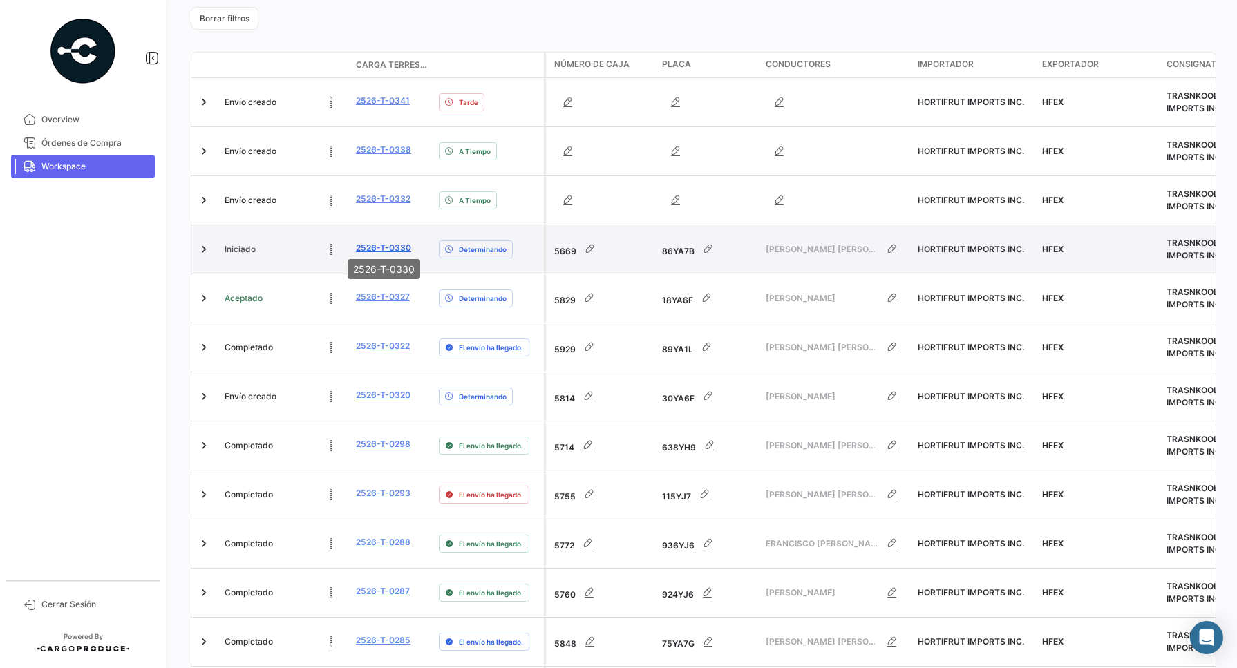
click at [381, 242] on link "2526-T-0330" at bounding box center [383, 248] width 55 height 12
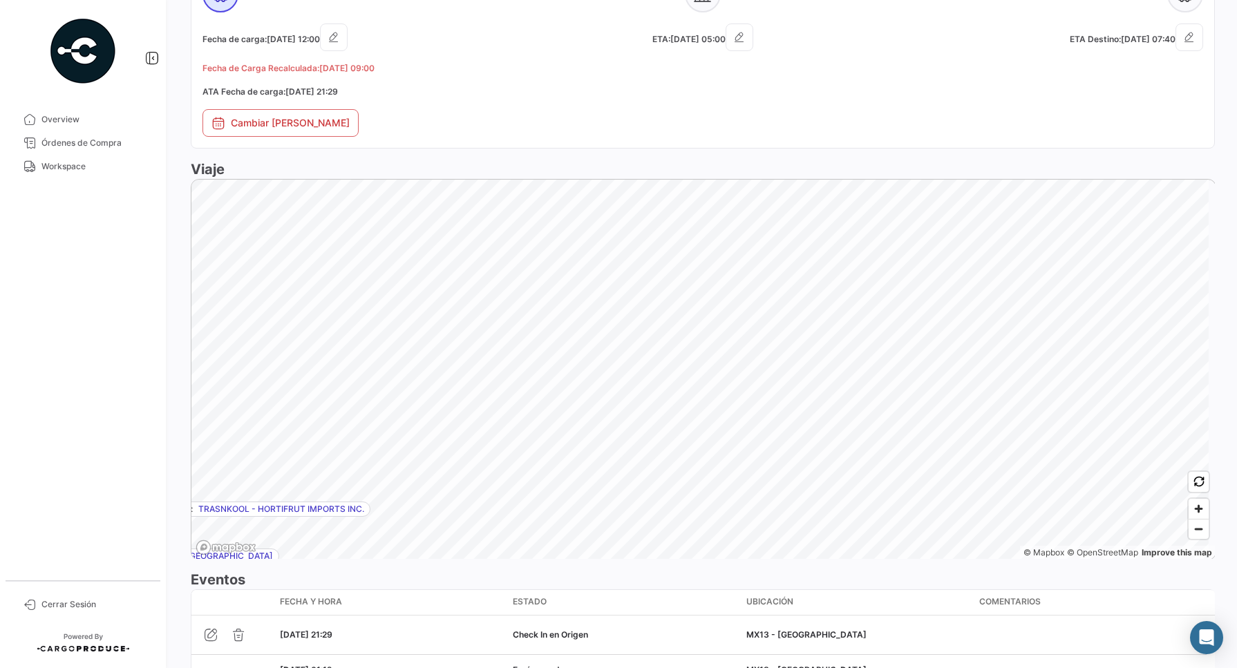
scroll to position [765, 0]
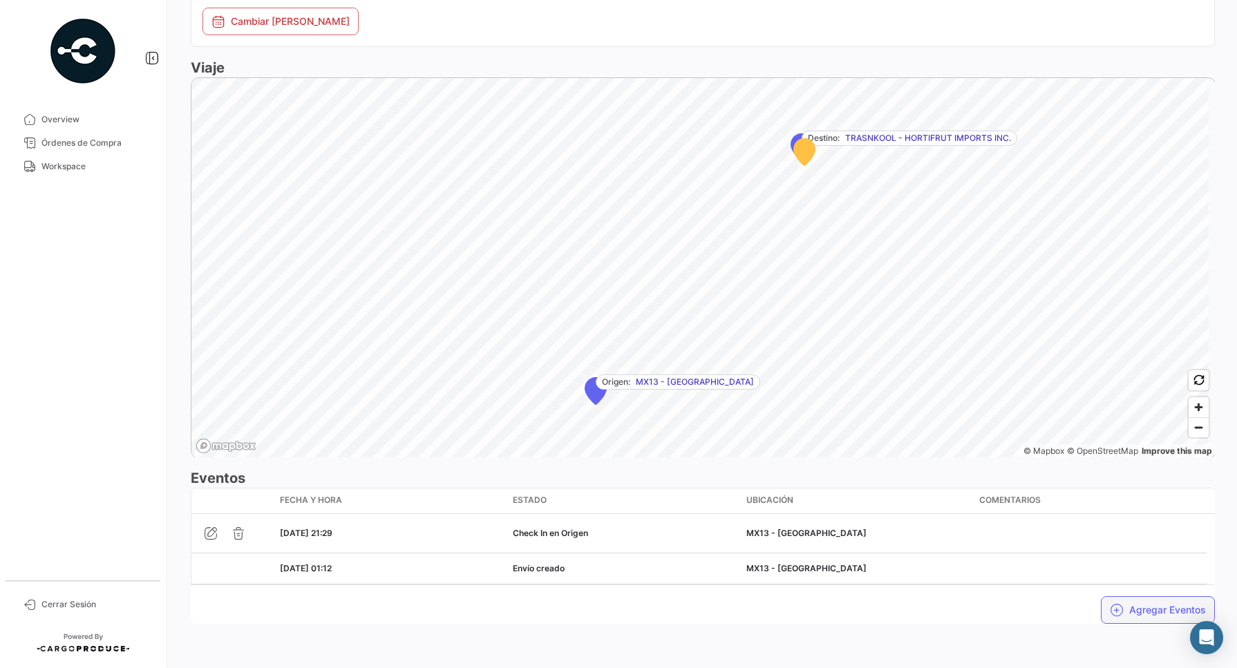
click at [1137, 615] on button "Agregar Eventos" at bounding box center [1158, 610] width 114 height 28
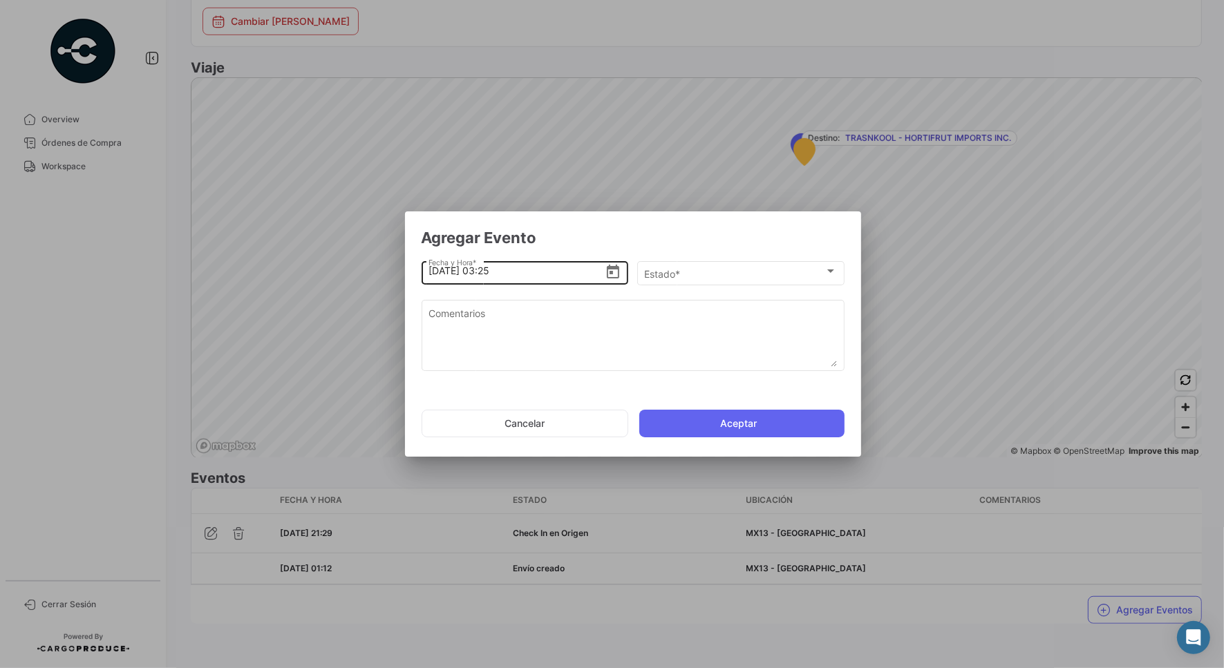
click at [603, 272] on input "[DATE] 03:25" at bounding box center [516, 271] width 176 height 48
click at [613, 278] on icon "Open calendar" at bounding box center [613, 272] width 17 height 17
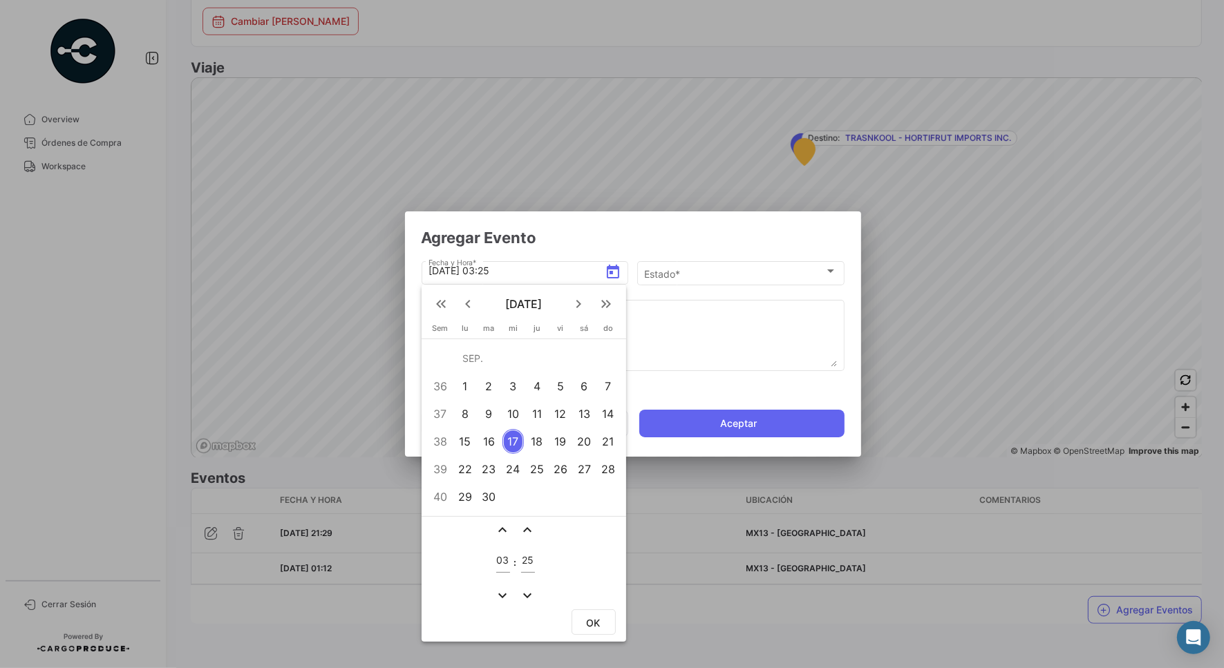
click at [494, 443] on div "16" at bounding box center [489, 441] width 22 height 25
click at [494, 560] on td "03" at bounding box center [503, 562] width 18 height 45
click at [500, 562] on input "03" at bounding box center [503, 561] width 14 height 12
type input "12"
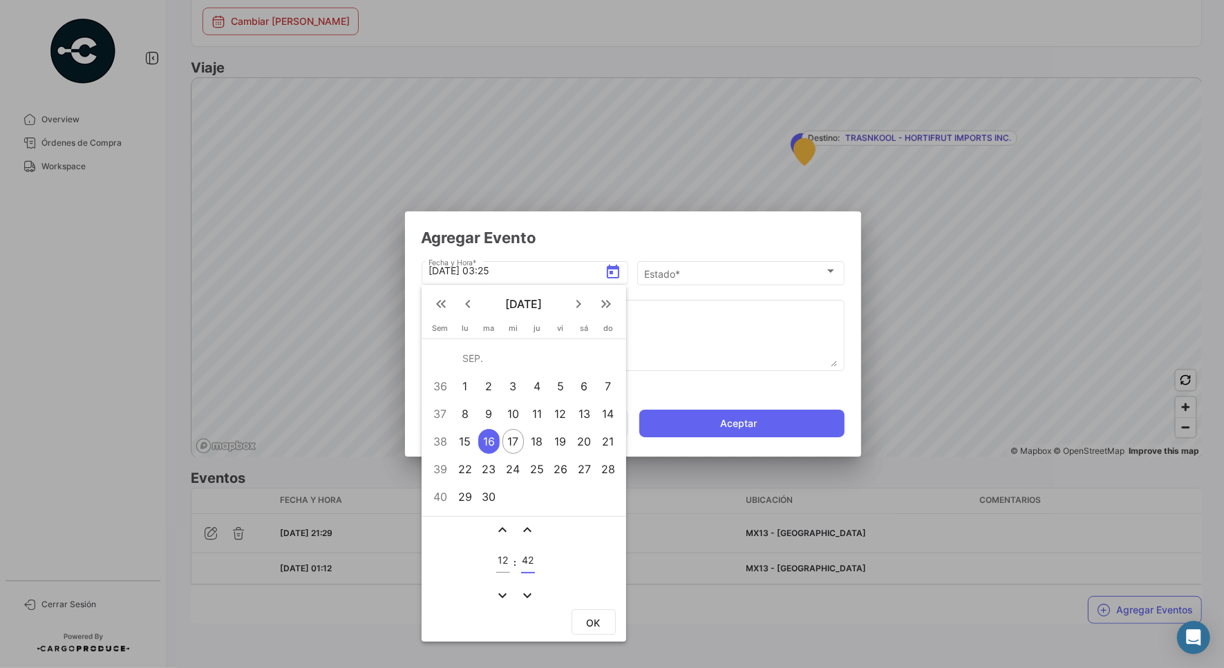
type input "42"
click at [587, 617] on span "OK" at bounding box center [594, 623] width 14 height 12
type input "[DATE] 12:42"
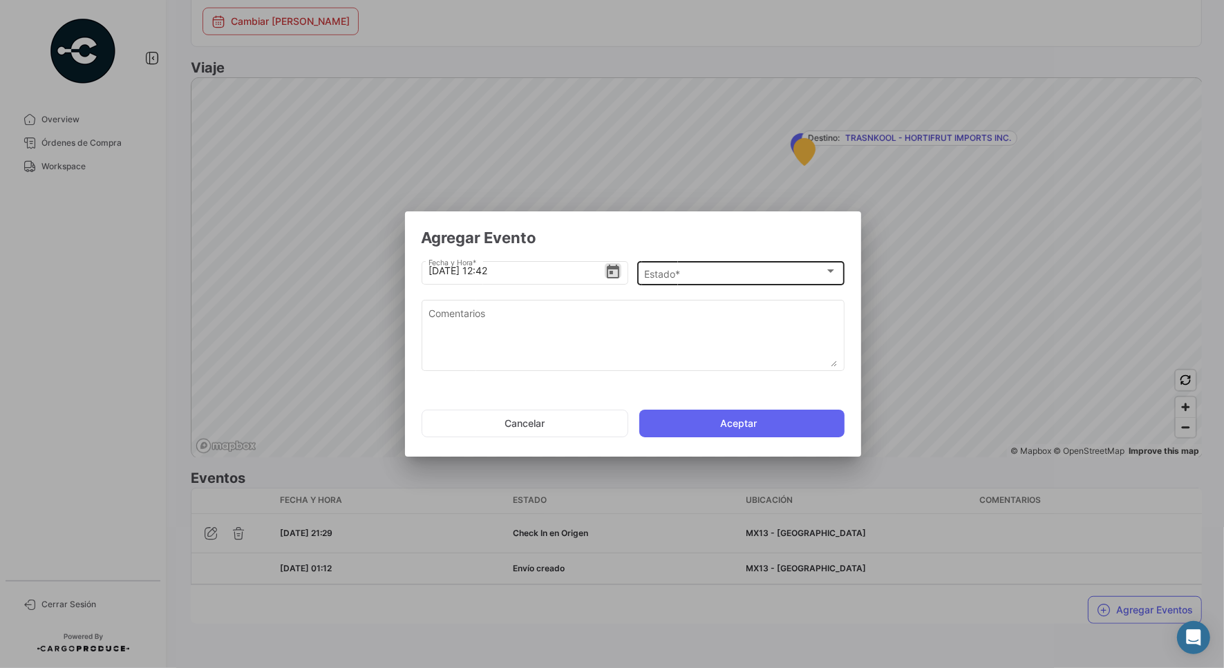
click at [696, 277] on div "Estado *" at bounding box center [734, 274] width 180 height 12
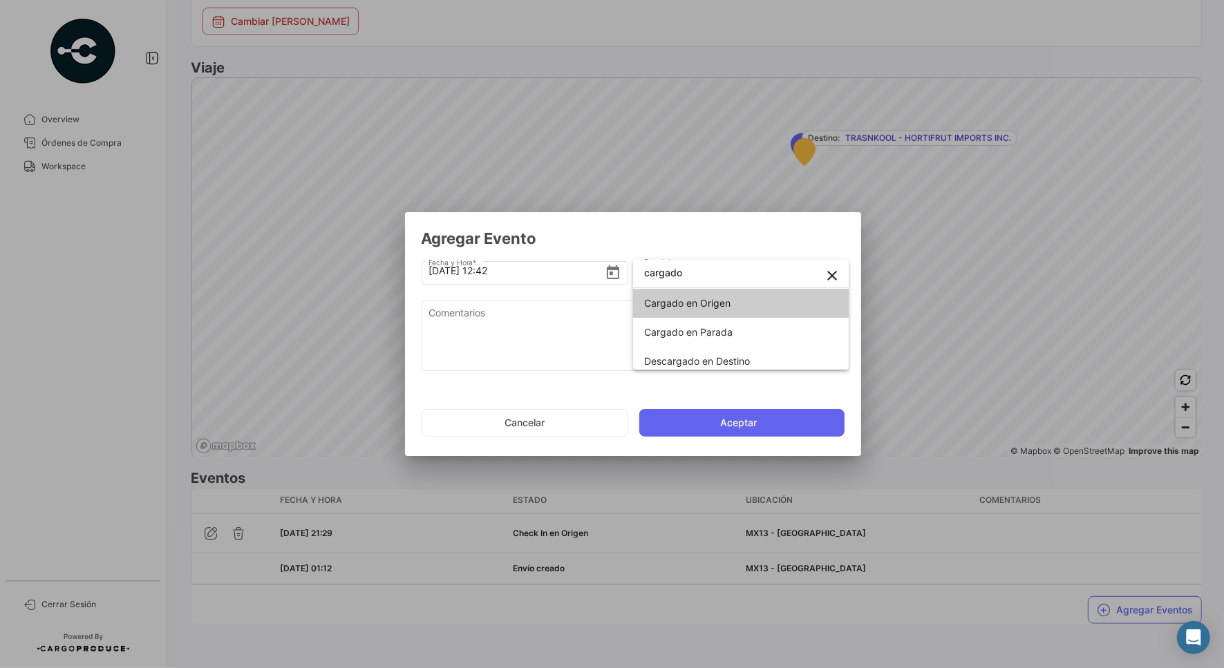
type input "cargado"
click at [730, 315] on span "Cargado en Origen" at bounding box center [740, 303] width 193 height 29
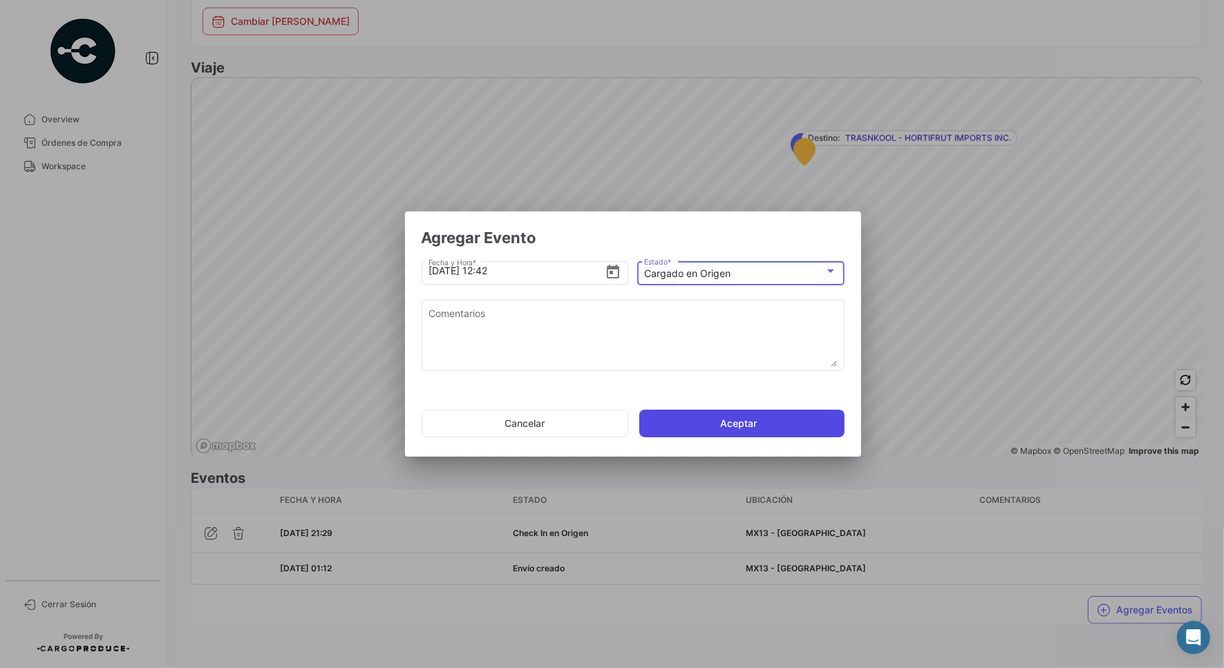
click at [734, 421] on button "Aceptar" at bounding box center [741, 424] width 205 height 28
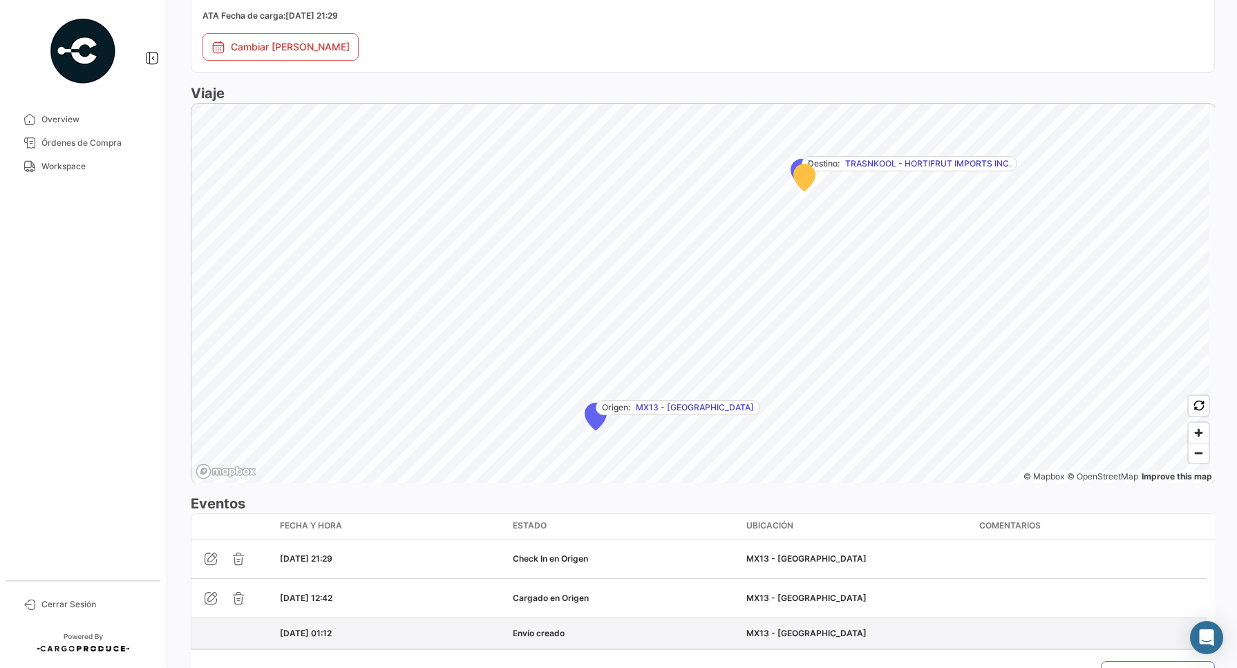
scroll to position [804, 0]
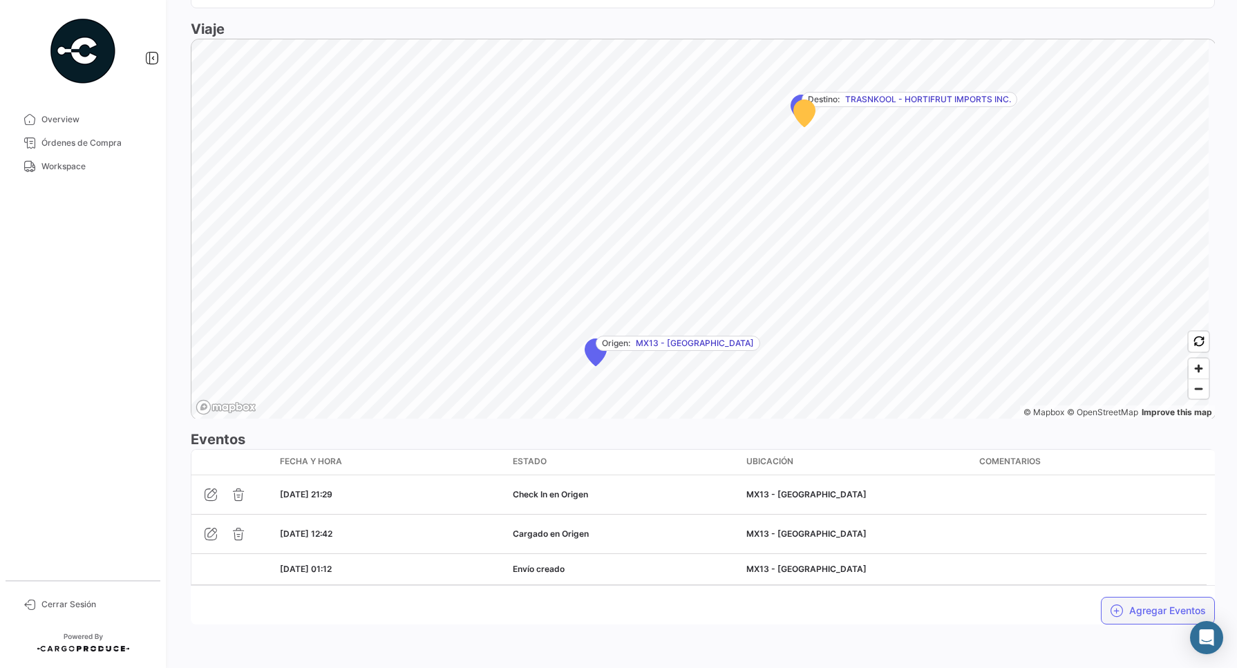
click at [1137, 605] on button "Agregar Eventos" at bounding box center [1158, 611] width 114 height 28
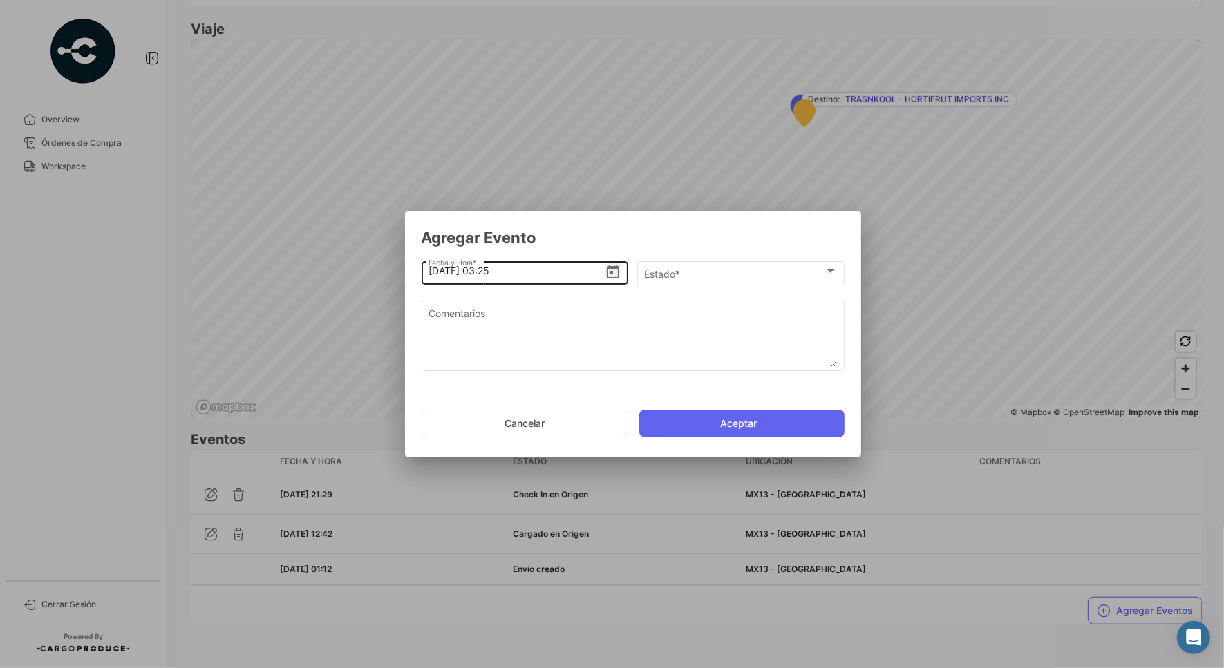
click at [620, 264] on icon "Open calendar" at bounding box center [613, 272] width 17 height 17
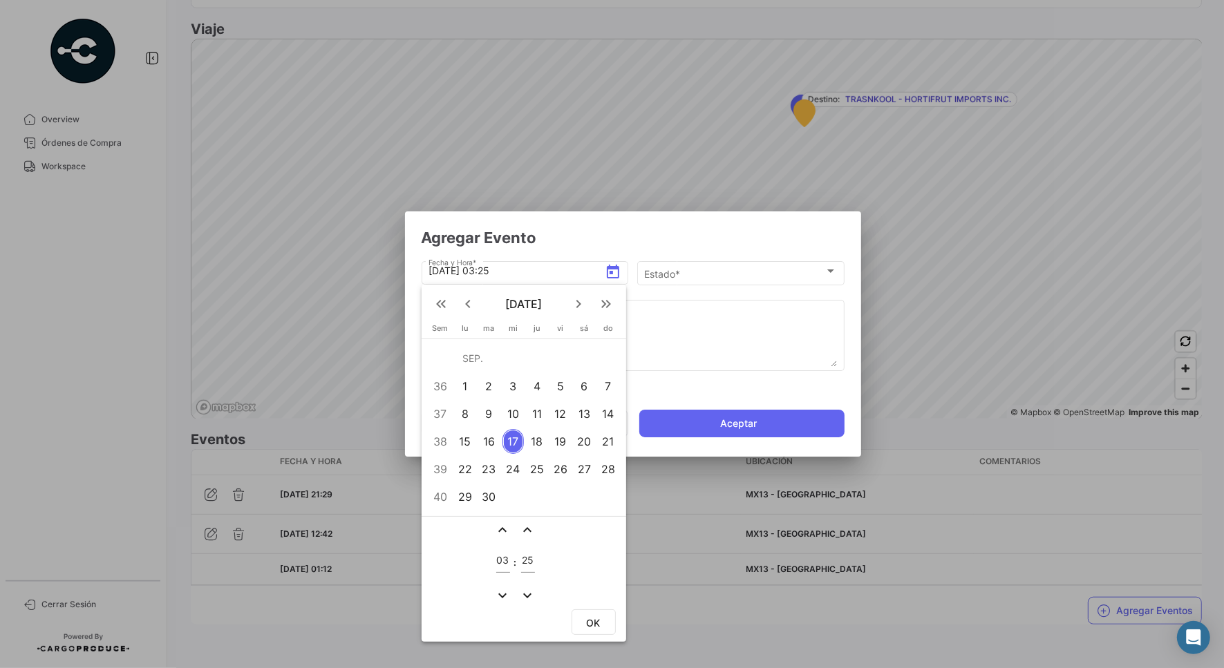
click at [491, 437] on div "16" at bounding box center [489, 441] width 22 height 25
click at [508, 563] on input "03" at bounding box center [503, 561] width 14 height 12
type input "14"
type input "47"
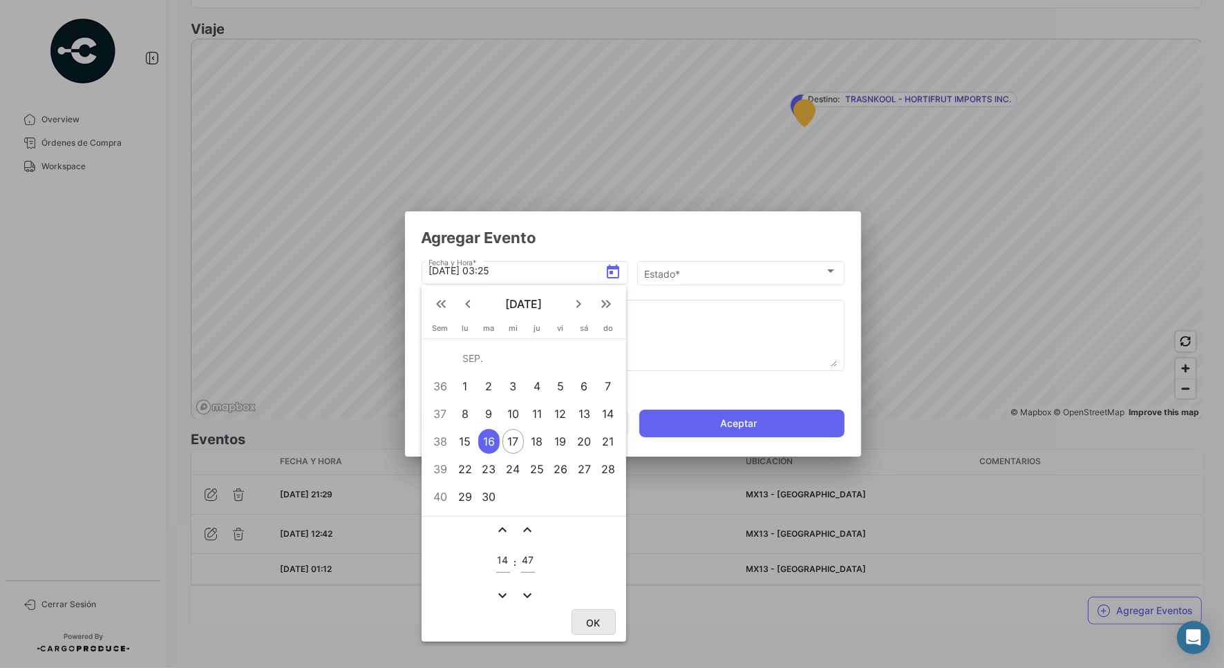
click at [589, 617] on span "OK" at bounding box center [594, 623] width 14 height 12
type input "[DATE] 14:47"
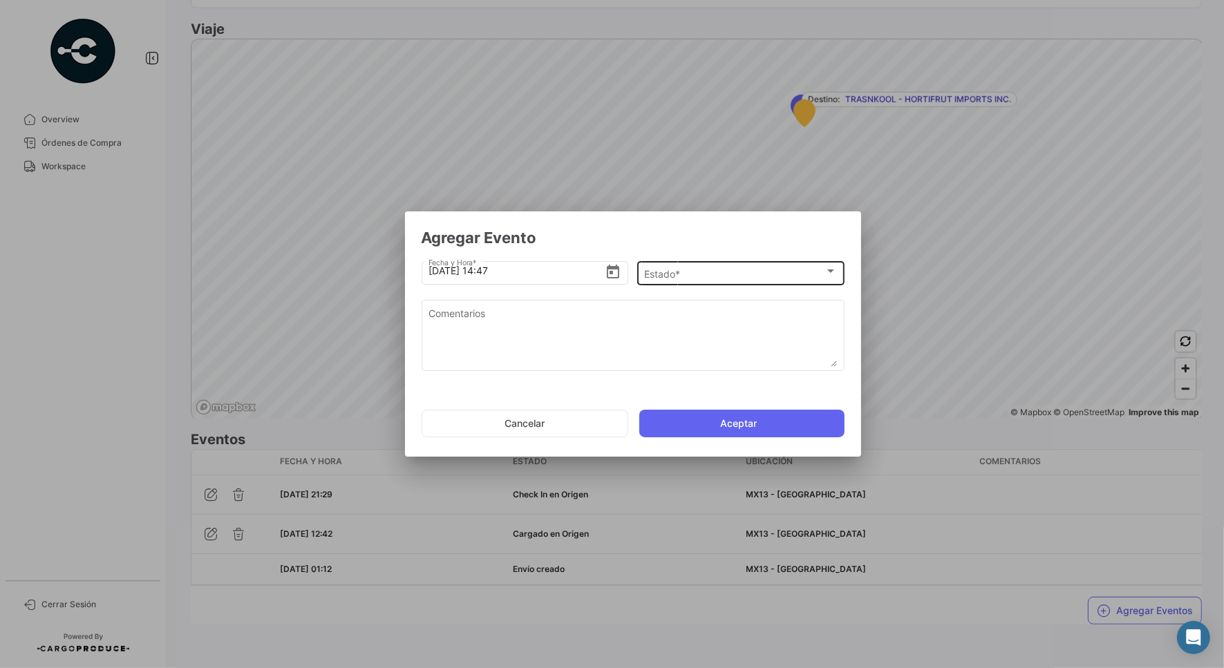
click at [685, 282] on div "Estado * Estado *" at bounding box center [740, 271] width 193 height 27
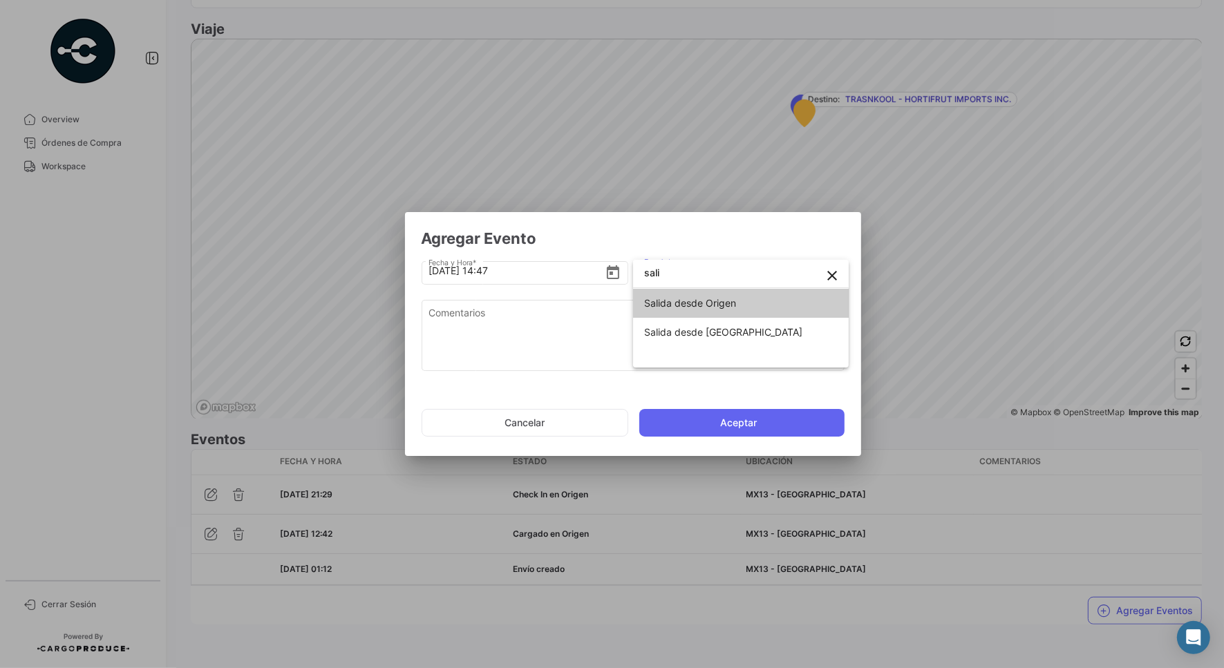
type input "sali"
click at [703, 301] on span "Salida desde Origen" at bounding box center [690, 303] width 92 height 12
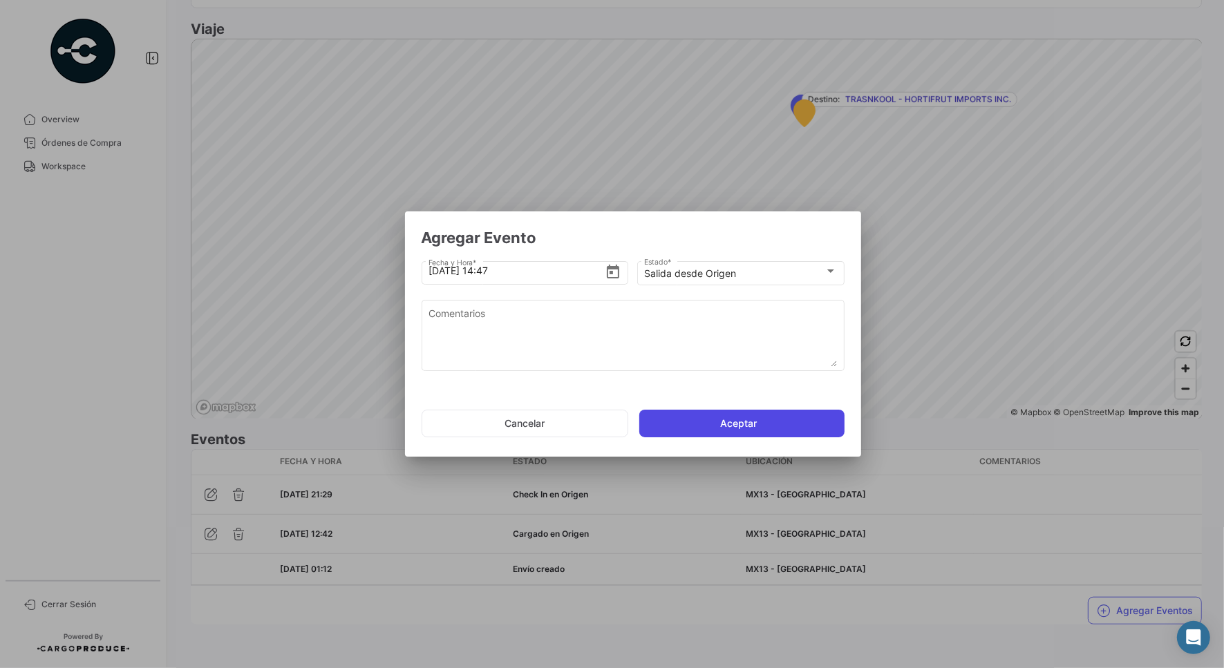
click at [681, 418] on button "Aceptar" at bounding box center [741, 424] width 205 height 28
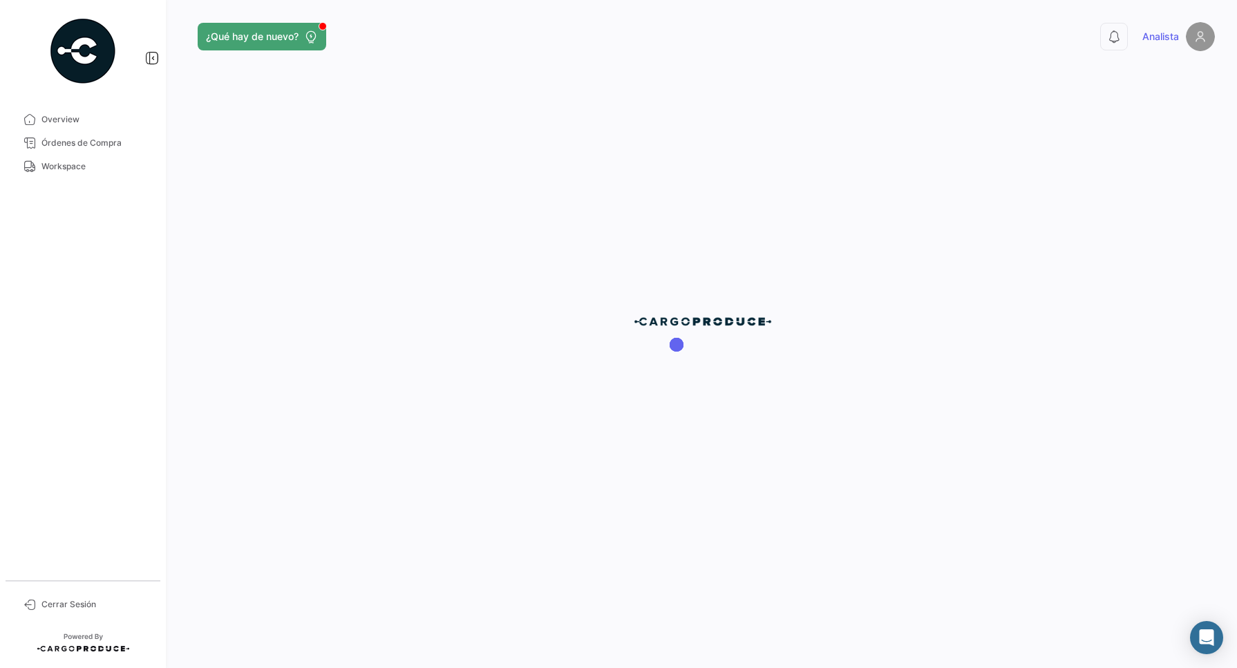
scroll to position [0, 0]
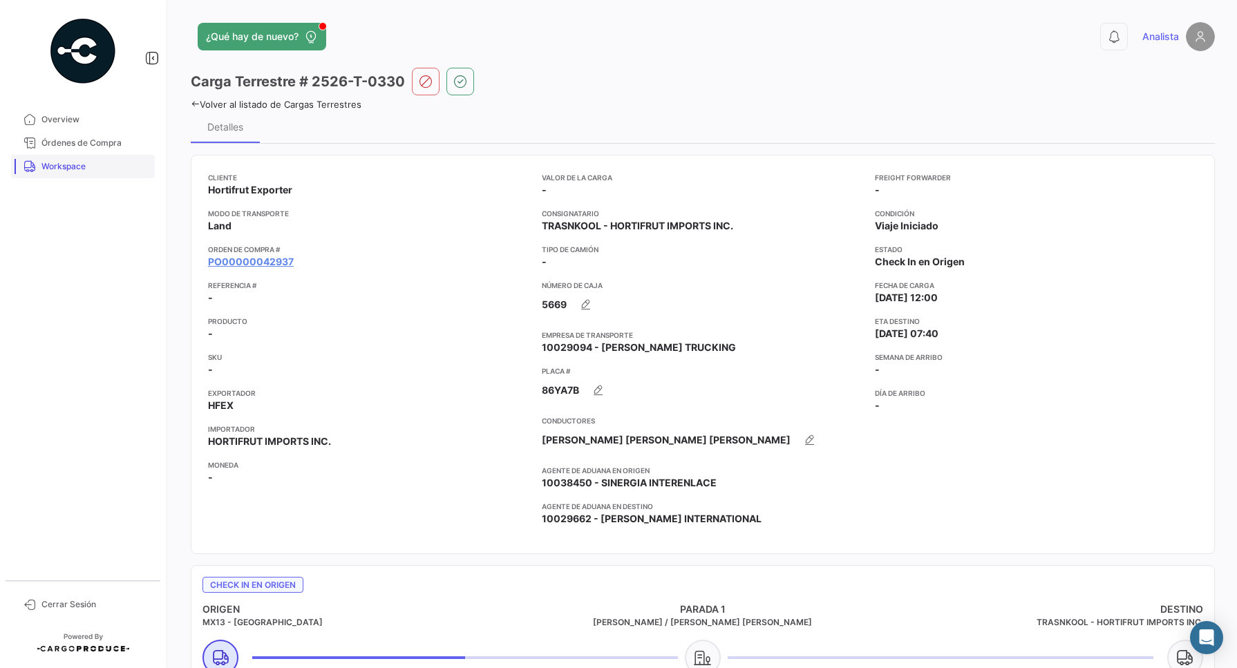
click at [71, 168] on span "Workspace" at bounding box center [95, 166] width 108 height 12
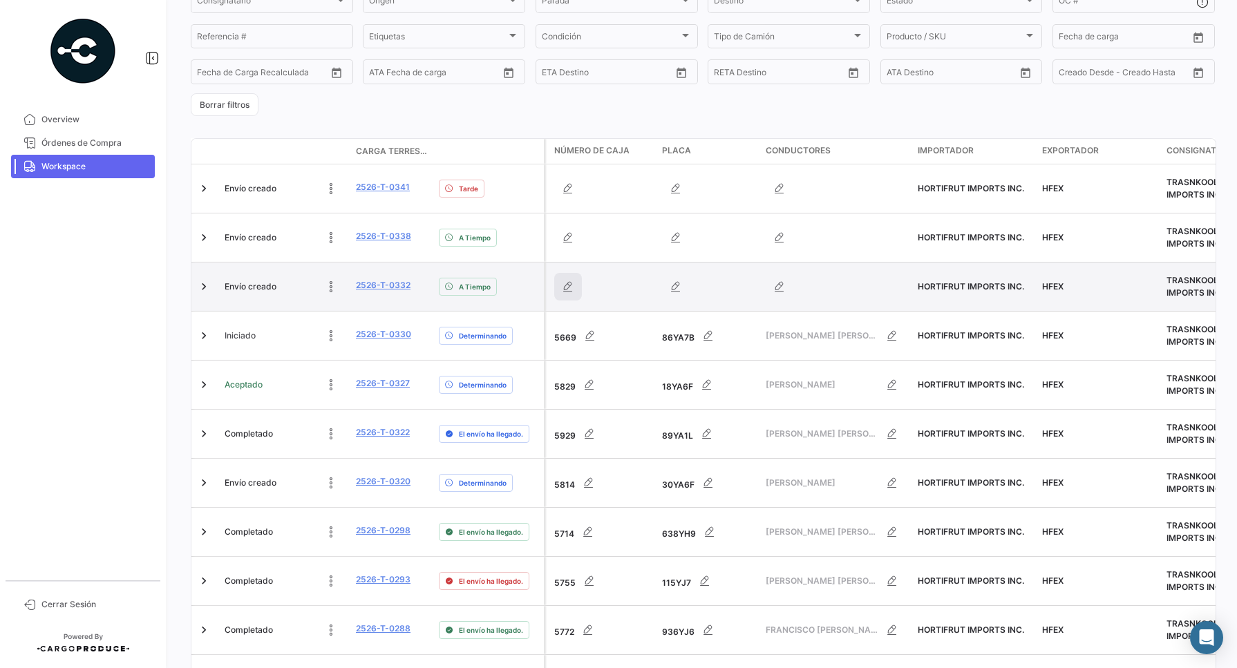
click at [565, 287] on icon "button" at bounding box center [568, 287] width 14 height 14
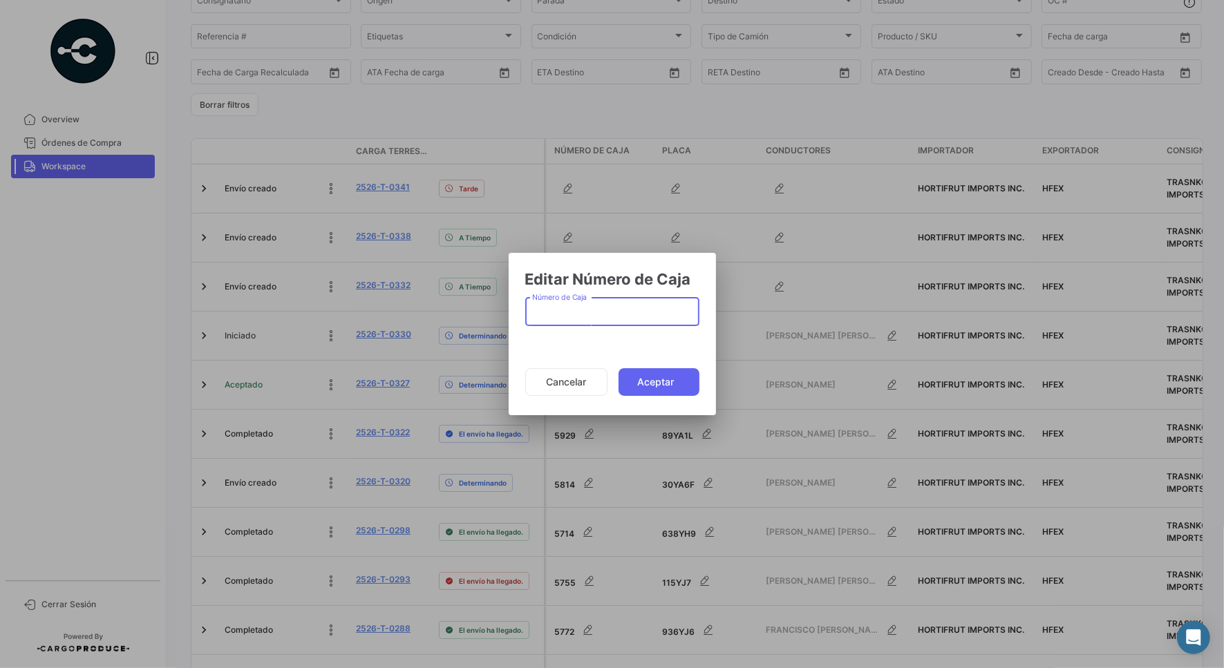
click at [560, 319] on input "Número de Caja" at bounding box center [612, 315] width 160 height 12
type input "5847"
click at [646, 383] on button "Aceptar" at bounding box center [658, 382] width 81 height 28
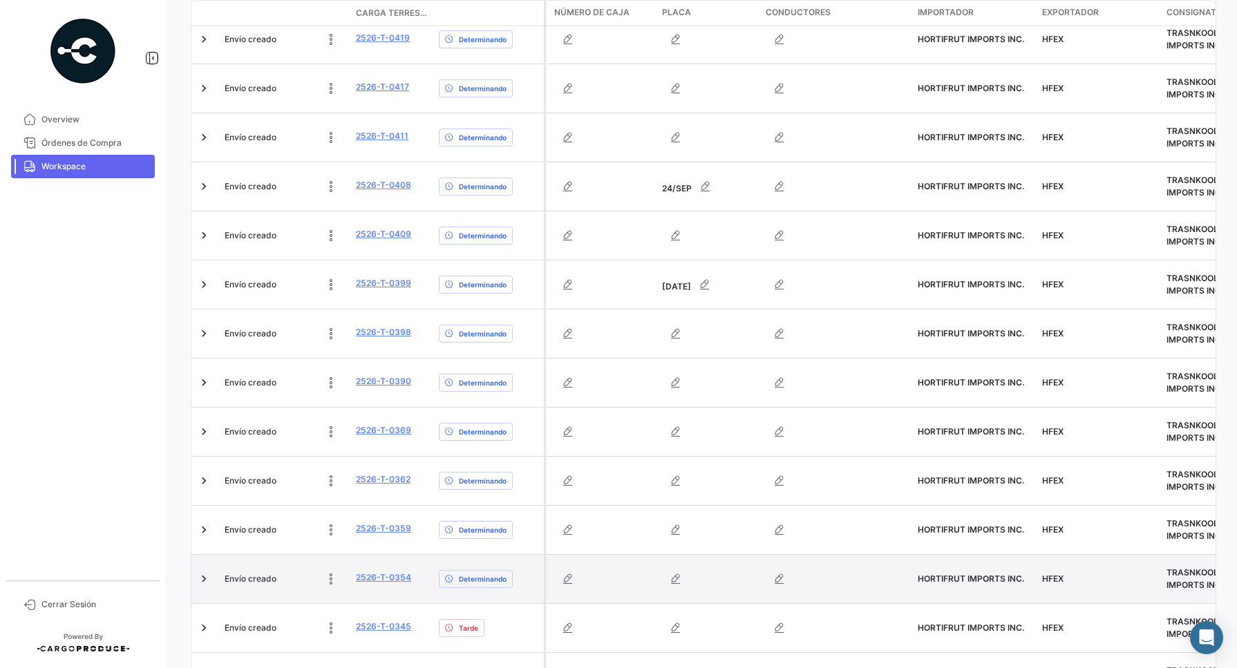
scroll to position [728, 0]
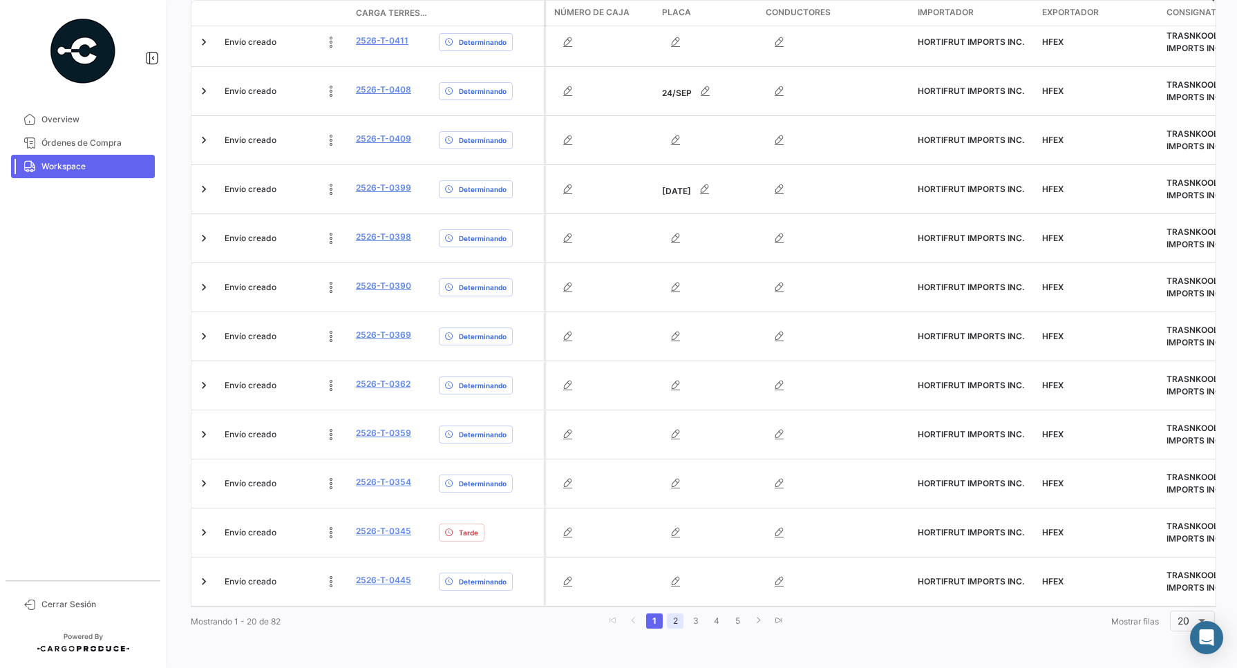
click at [672, 625] on link "2" at bounding box center [675, 621] width 17 height 15
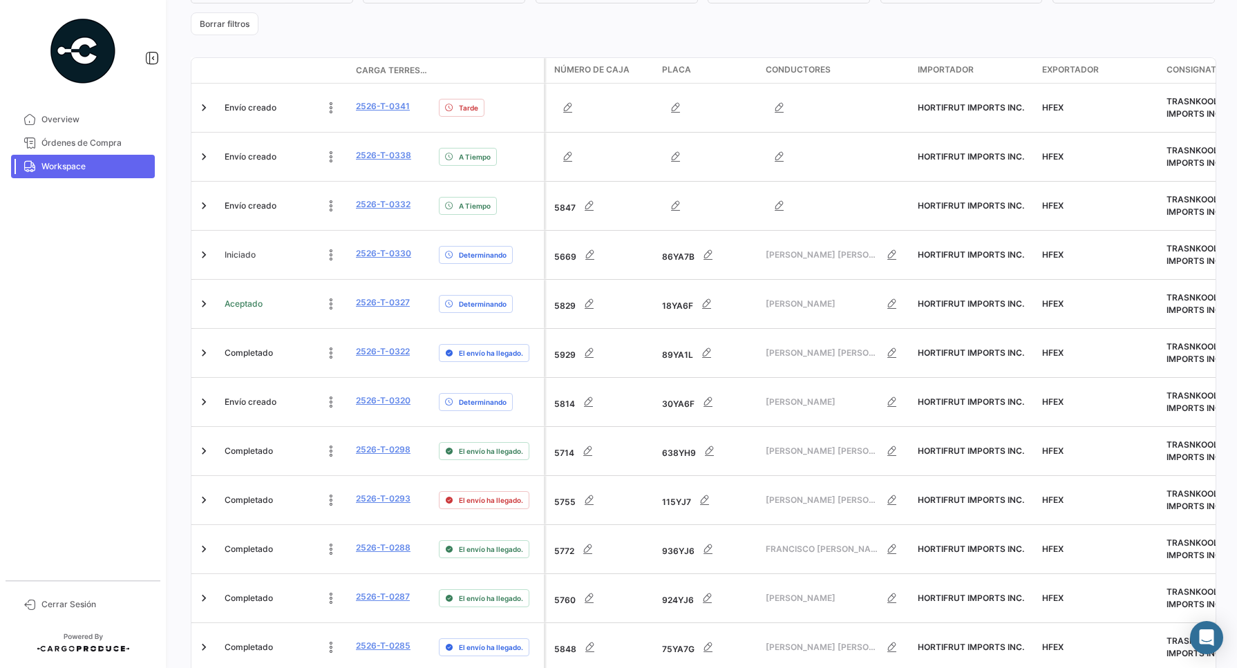
scroll to position [259, 0]
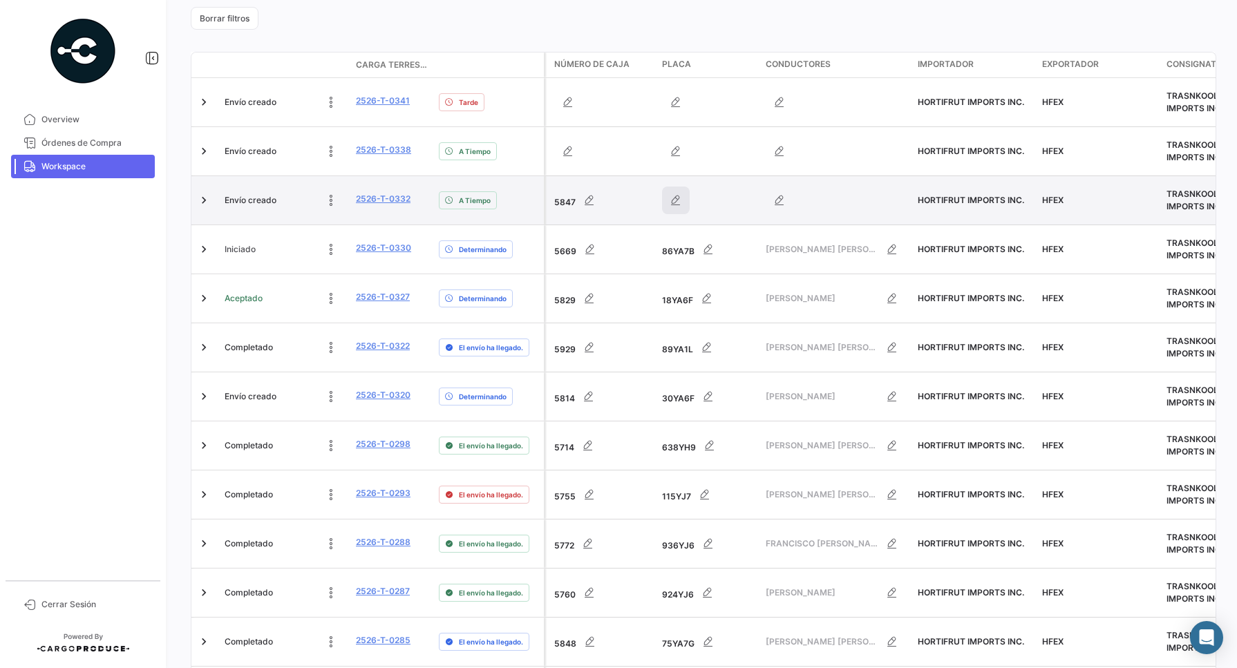
click at [677, 206] on icon "button" at bounding box center [676, 200] width 14 height 14
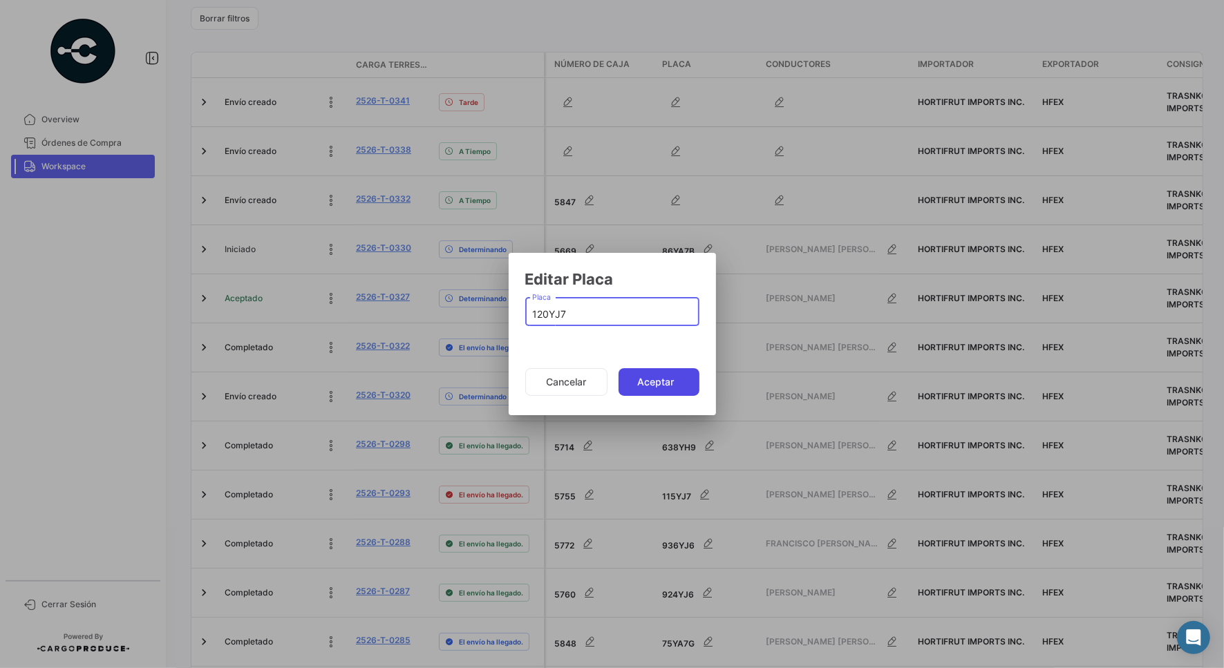
type input "120YJ7"
click at [655, 387] on button "Aceptar" at bounding box center [658, 382] width 81 height 28
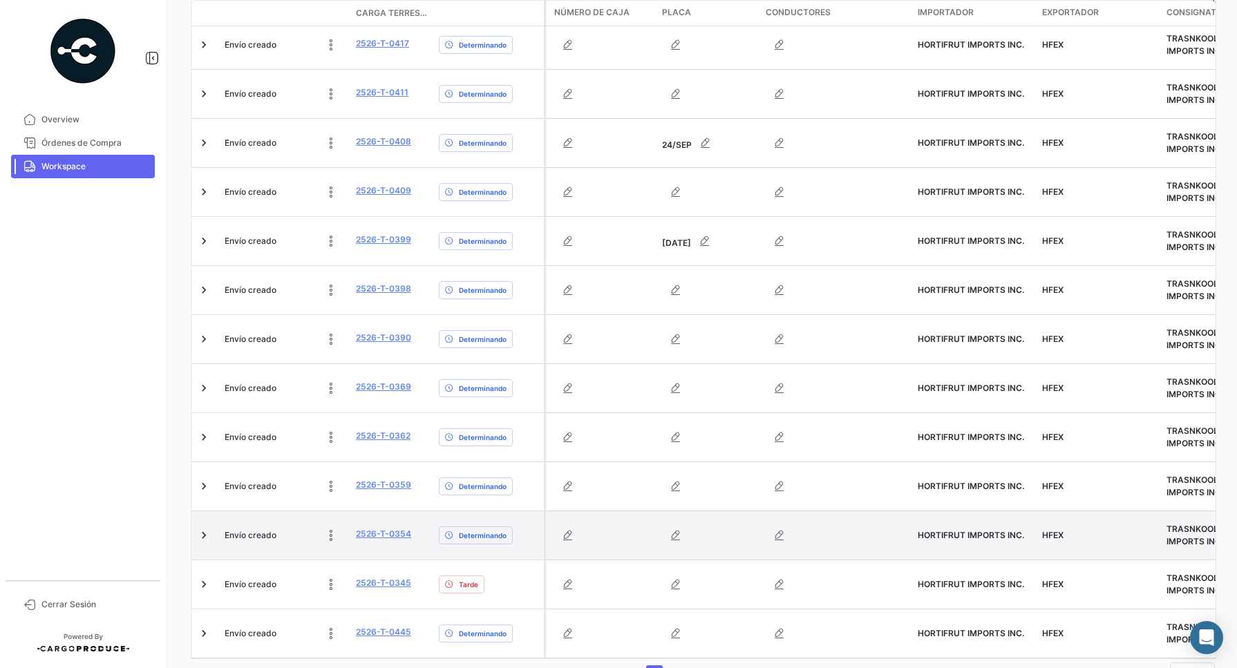
scroll to position [728, 0]
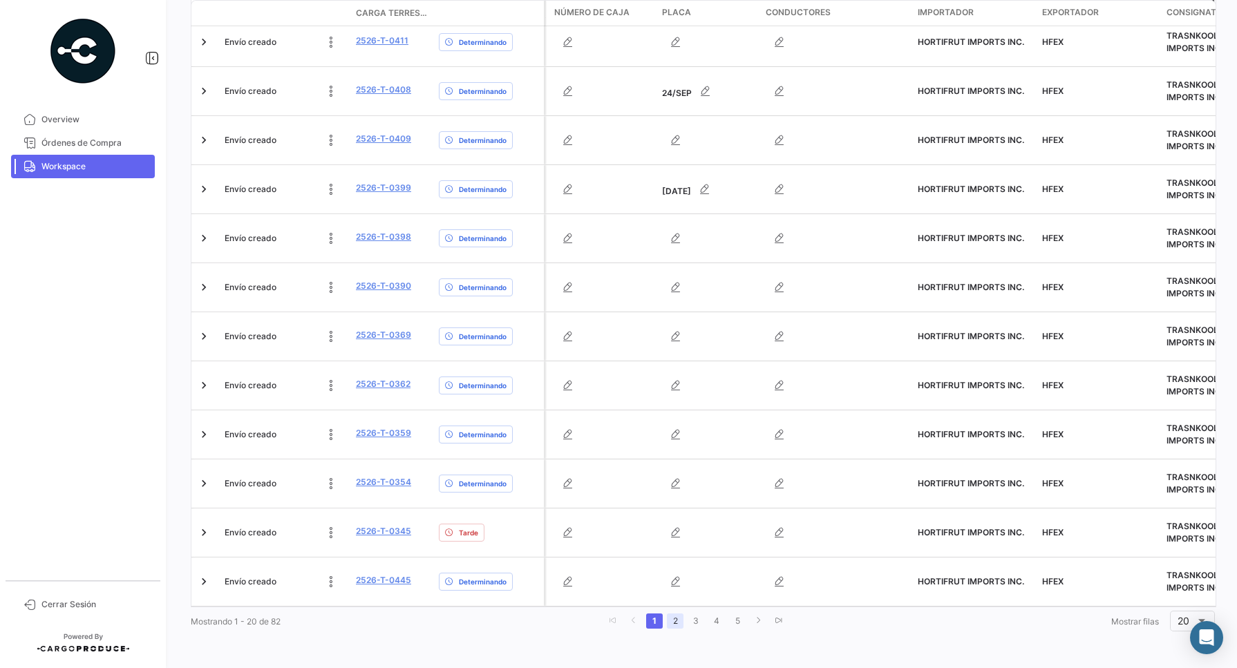
click at [668, 622] on link "2" at bounding box center [675, 621] width 17 height 15
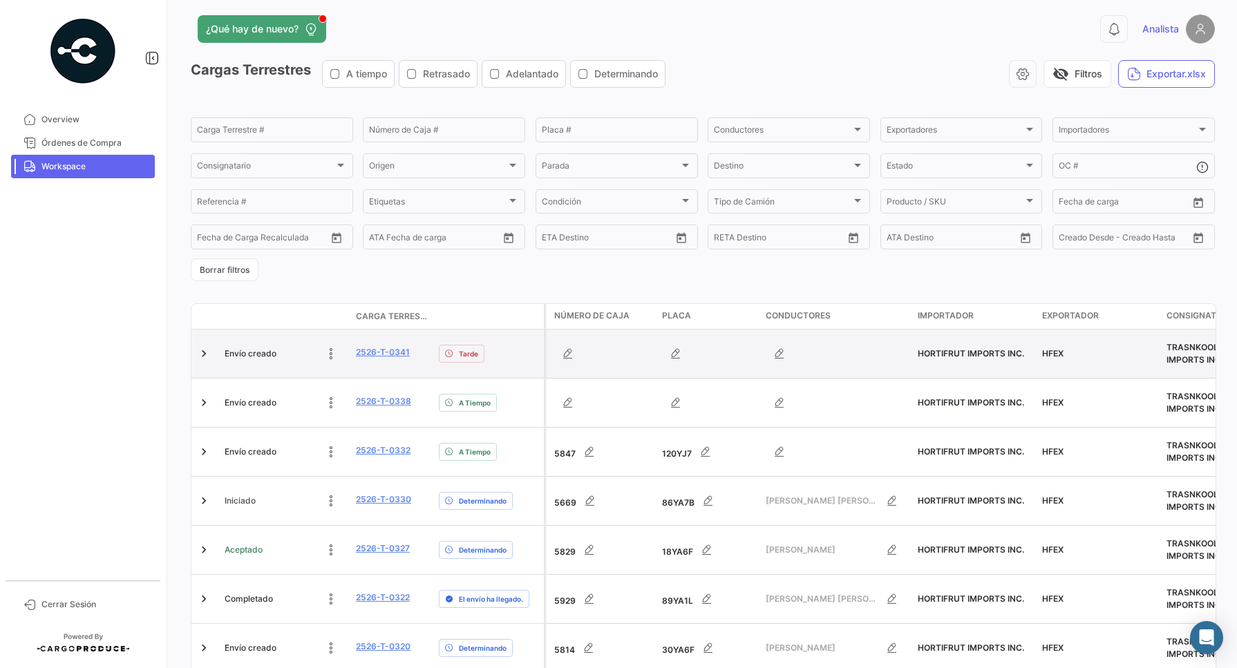
scroll to position [94, 0]
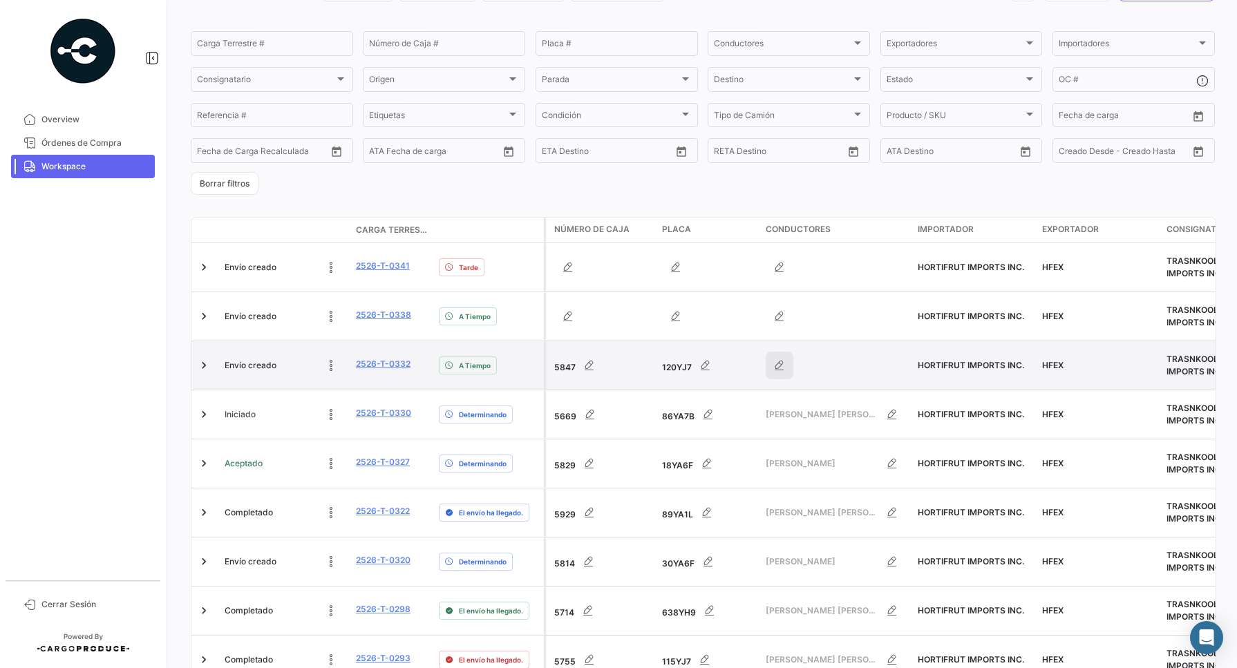
click at [779, 364] on icon "button" at bounding box center [779, 366] width 14 height 14
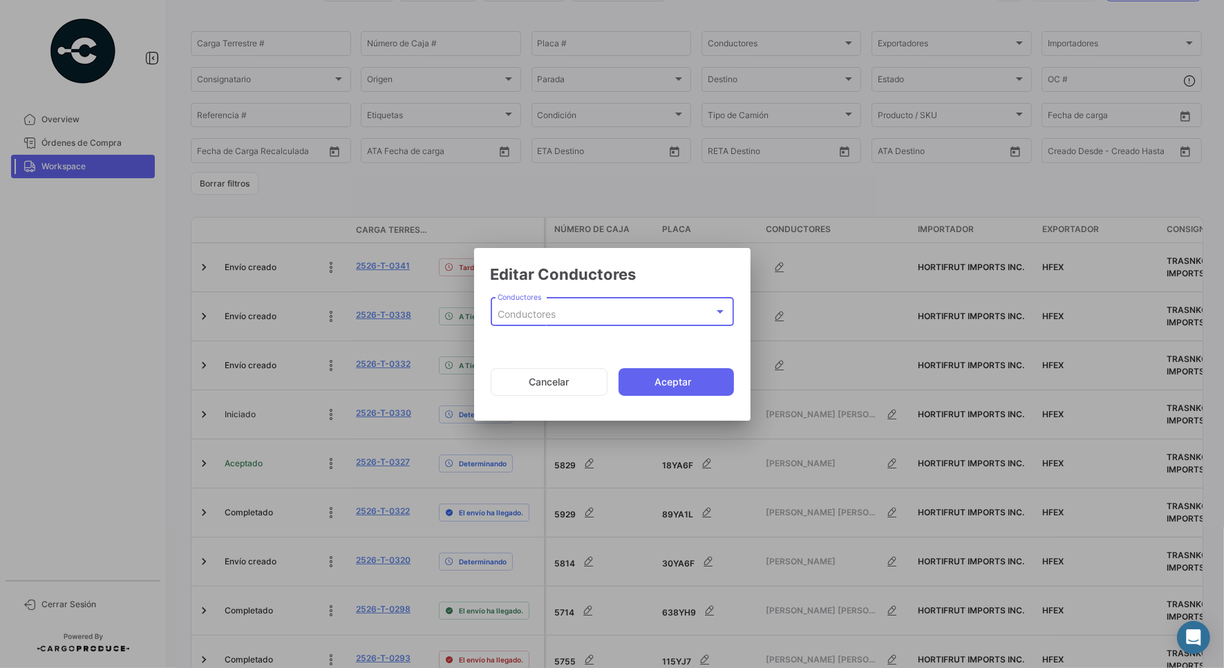
click at [584, 312] on div "Conductores" at bounding box center [605, 315] width 216 height 12
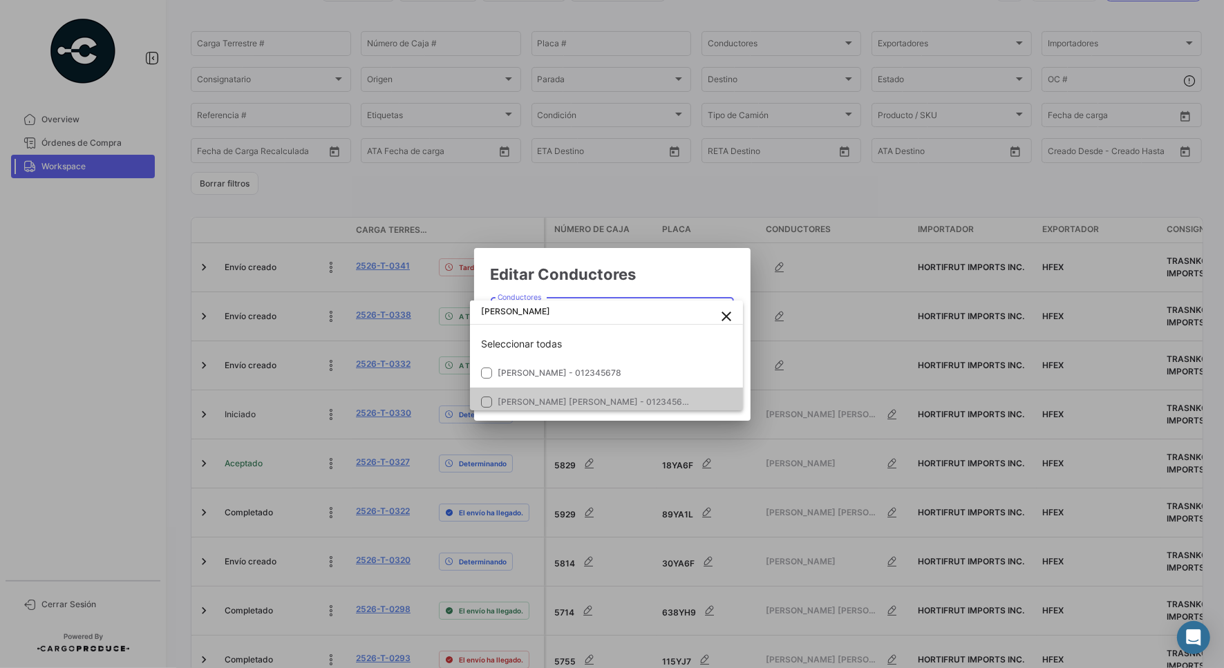
type input "[PERSON_NAME]"
click at [487, 401] on mat-pseudo-checkbox at bounding box center [486, 402] width 11 height 11
click at [669, 281] on div at bounding box center [612, 334] width 1224 height 668
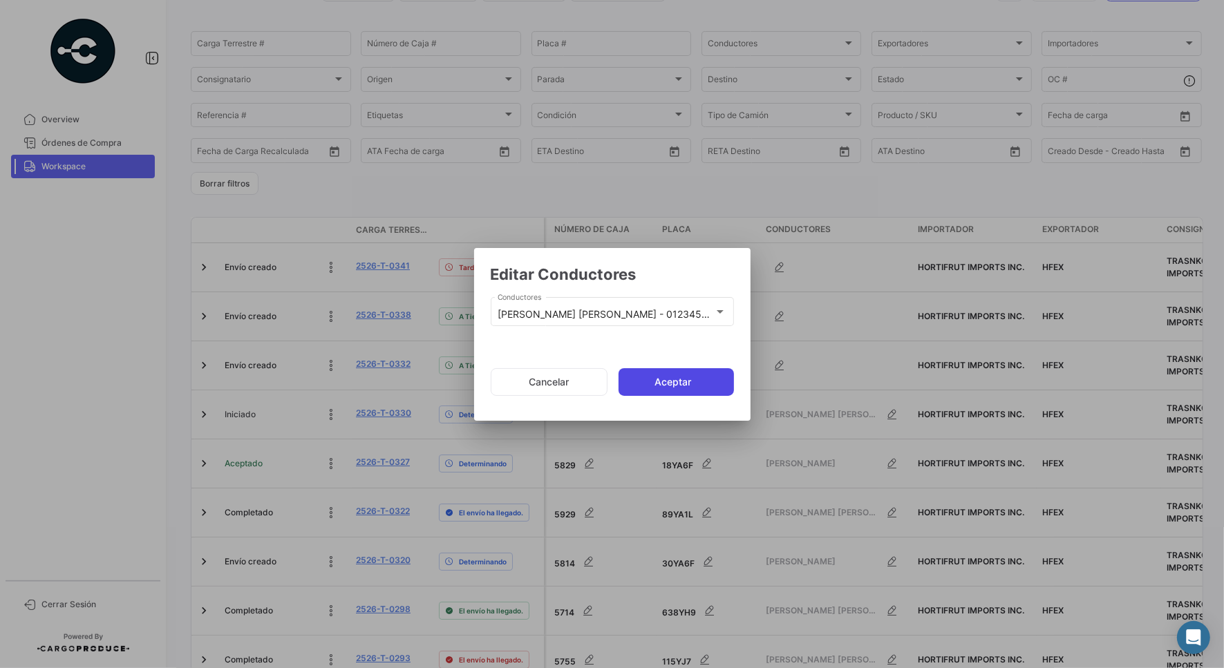
click at [658, 383] on button "Aceptar" at bounding box center [675, 382] width 115 height 28
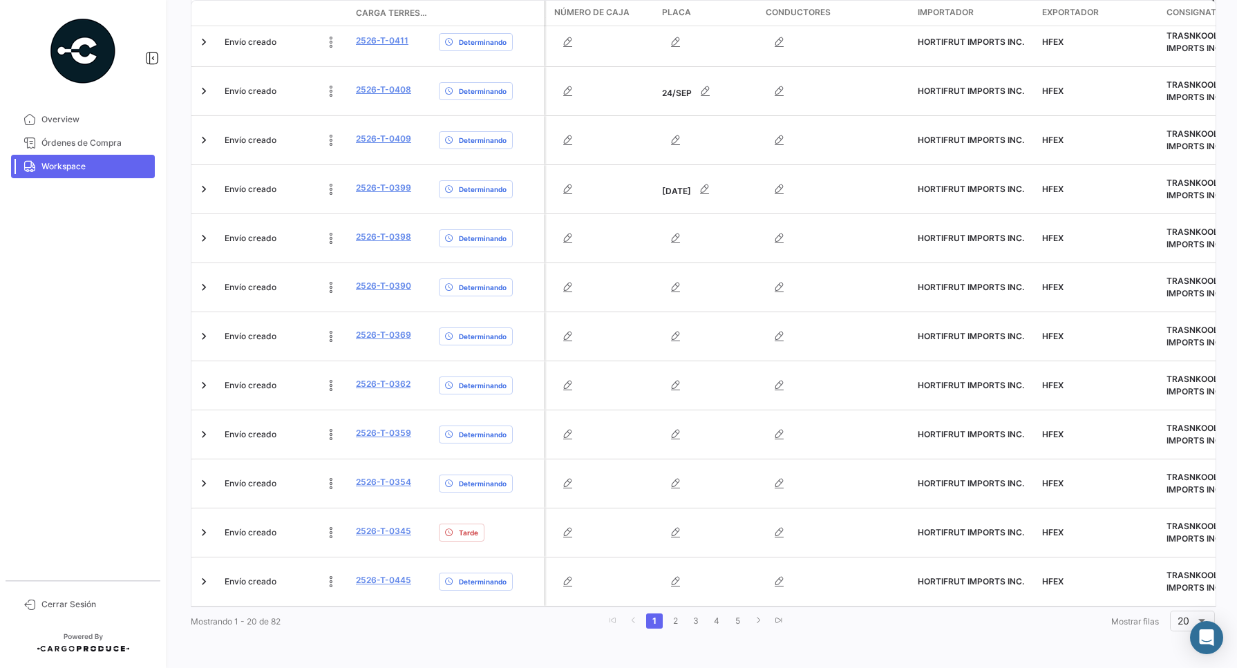
scroll to position [728, 0]
click at [671, 620] on link "2" at bounding box center [675, 621] width 17 height 15
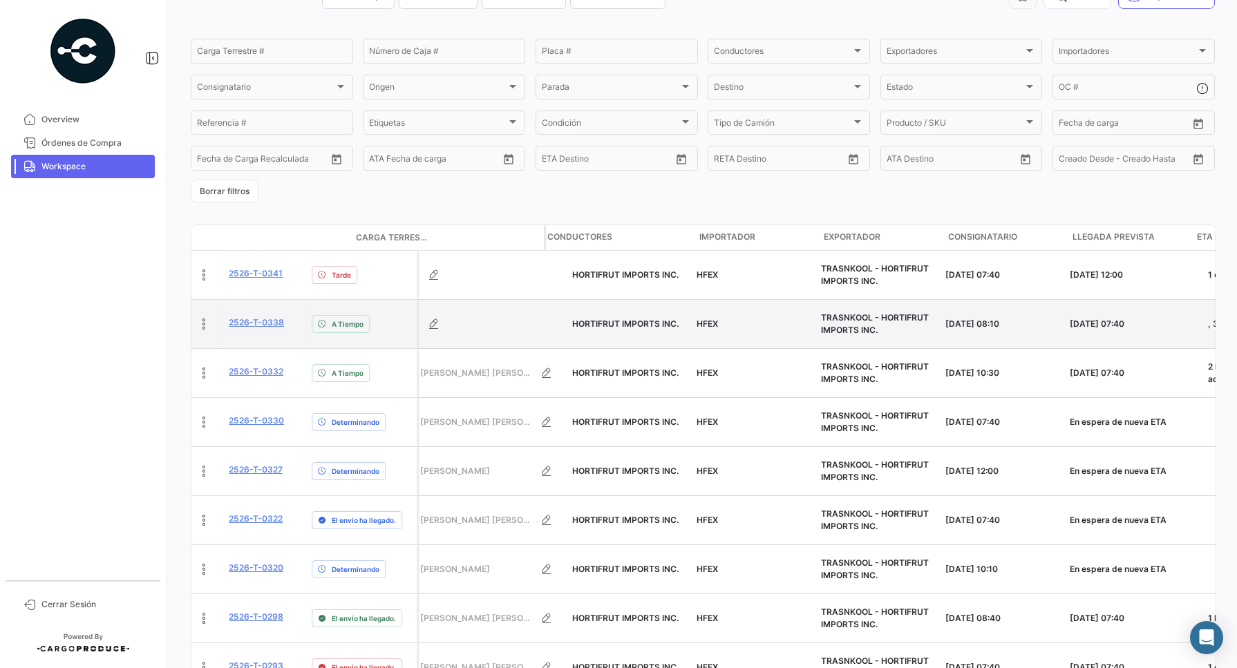
scroll to position [0, 0]
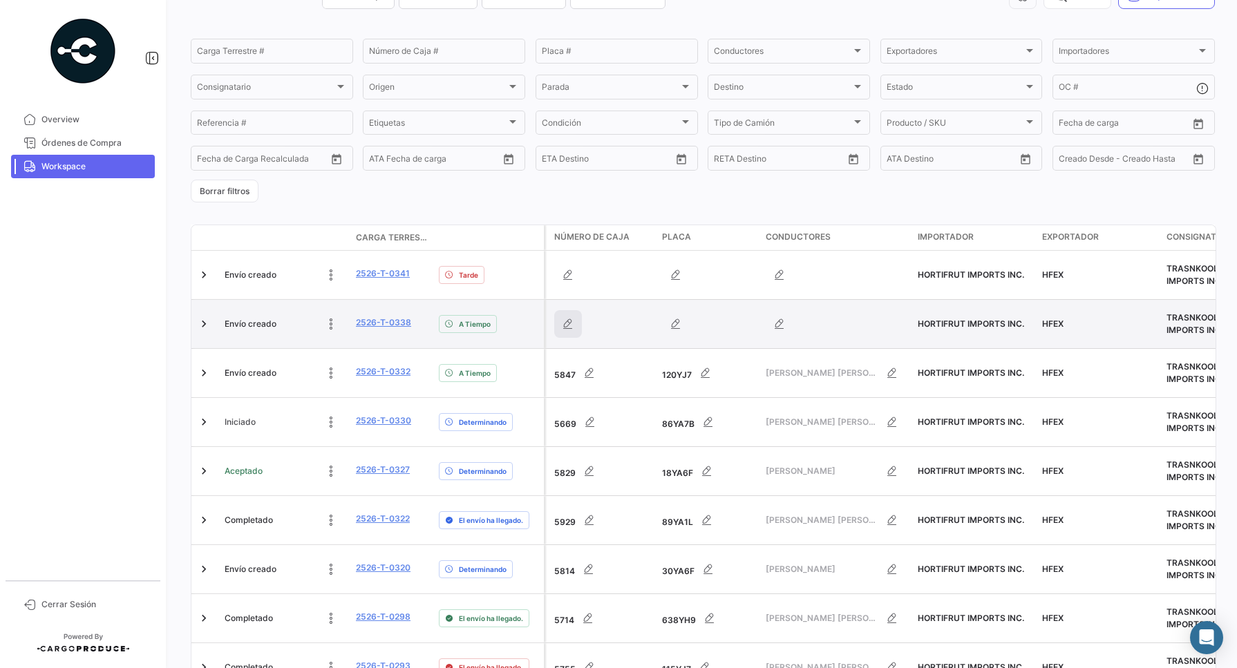
click at [564, 323] on icon "button" at bounding box center [568, 324] width 14 height 14
click at [567, 322] on icon "button" at bounding box center [568, 324] width 14 height 14
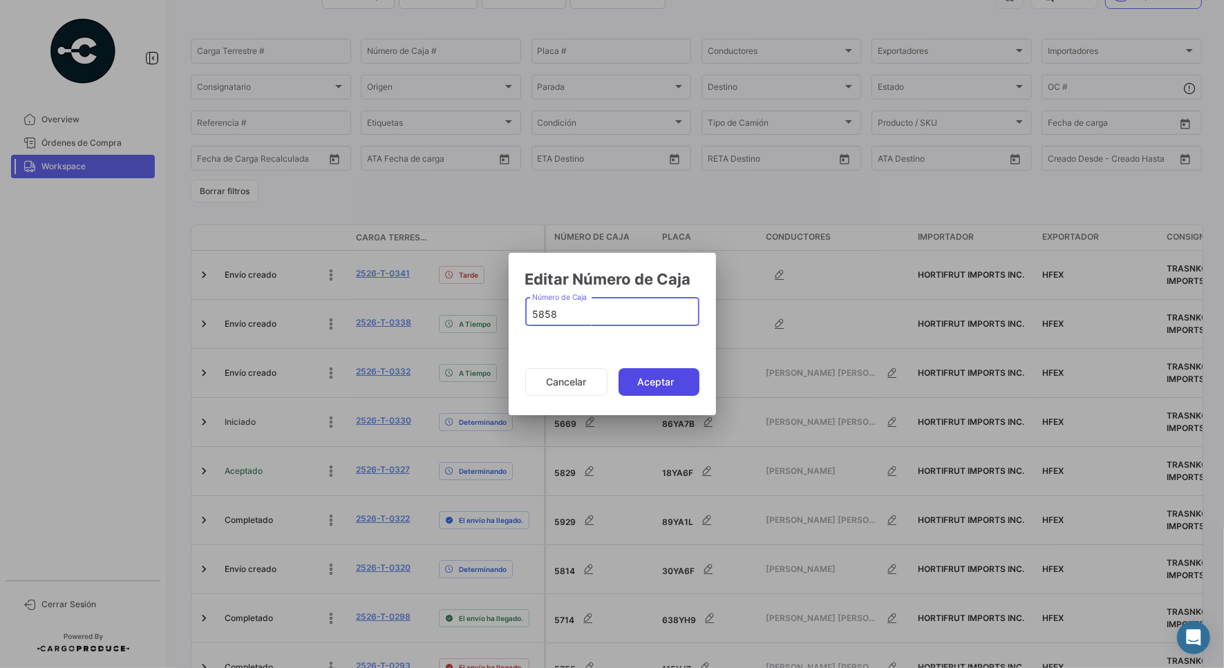
type input "5858"
click at [649, 382] on button "Aceptar" at bounding box center [658, 382] width 81 height 28
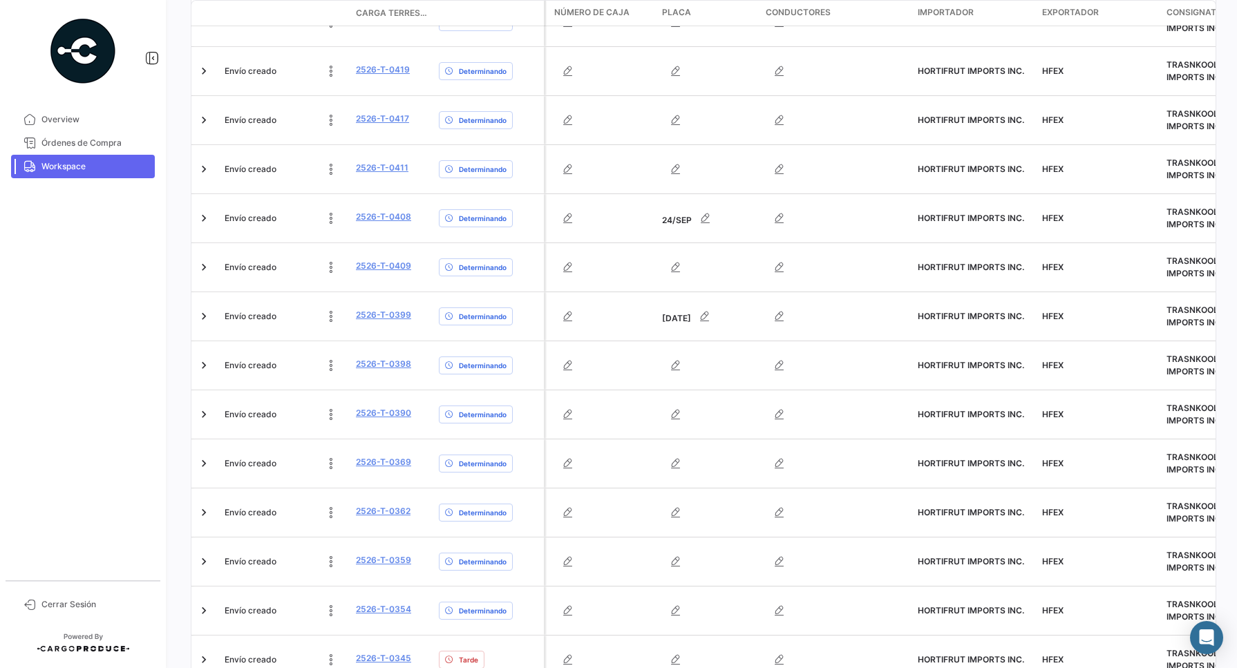
scroll to position [728, 0]
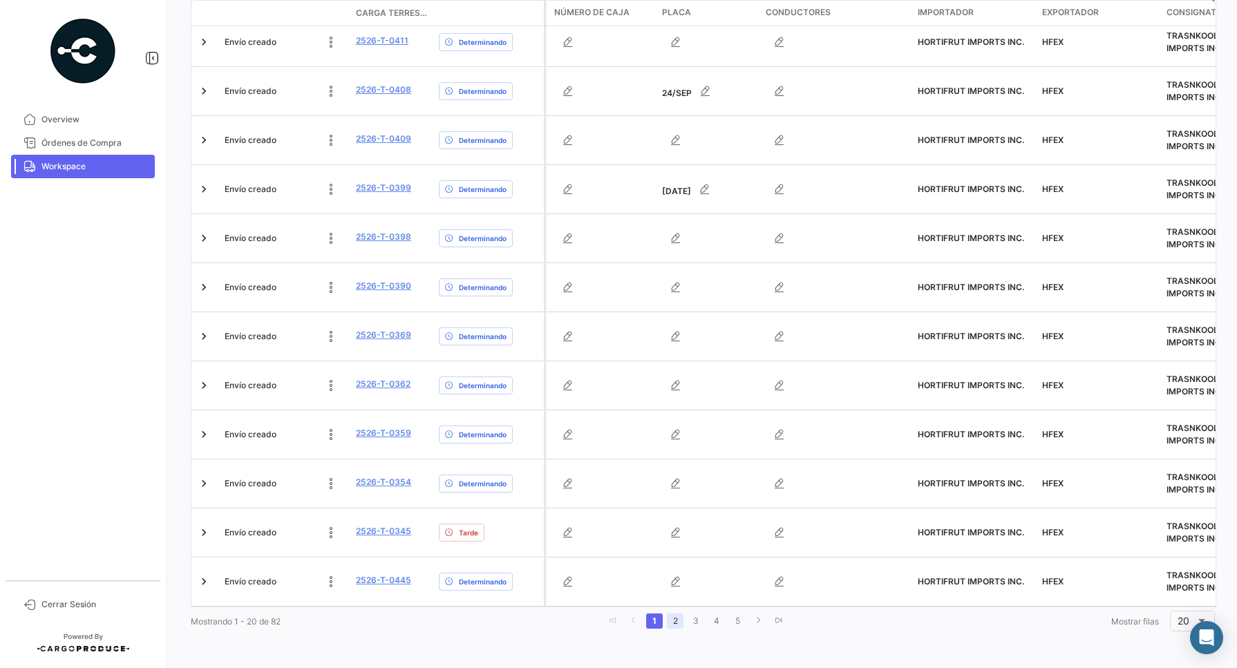
click at [676, 620] on link "2" at bounding box center [675, 621] width 17 height 15
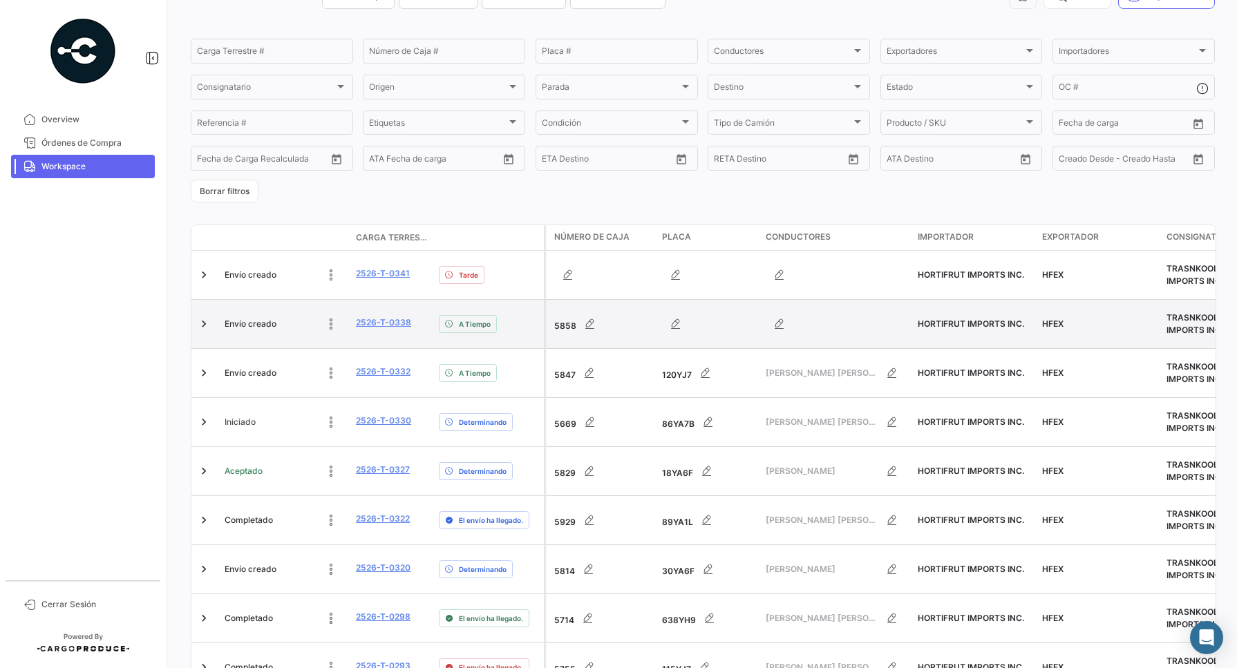
scroll to position [173, 0]
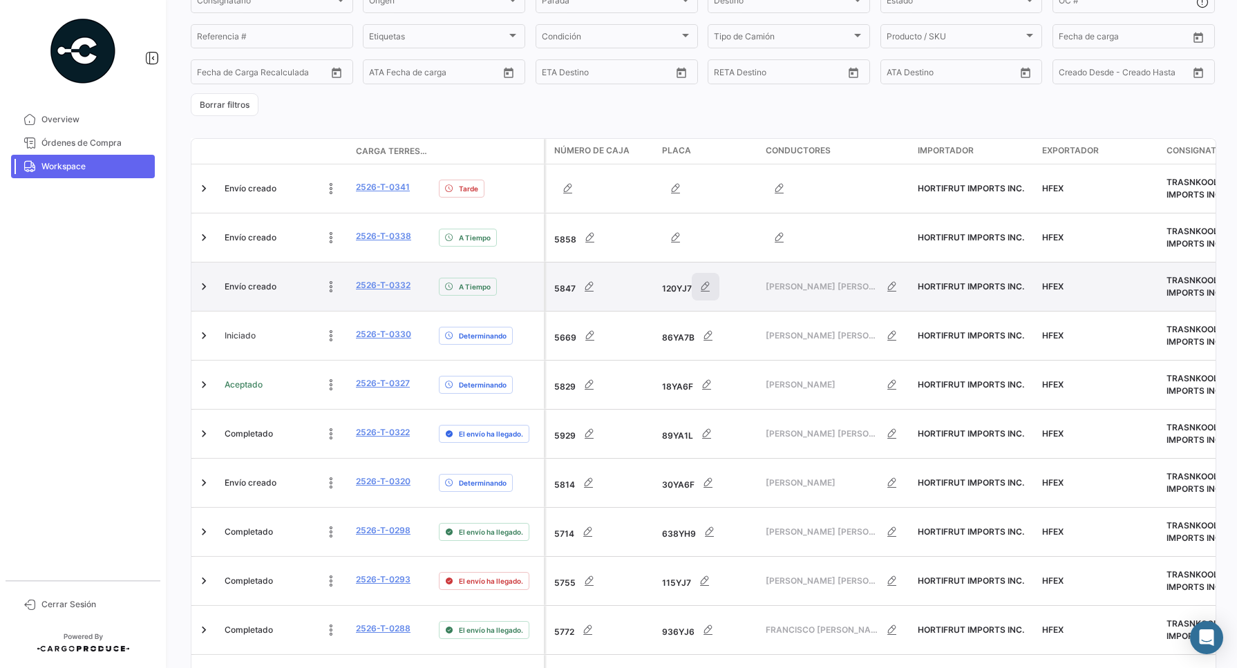
click at [712, 285] on icon "button" at bounding box center [705, 287] width 14 height 14
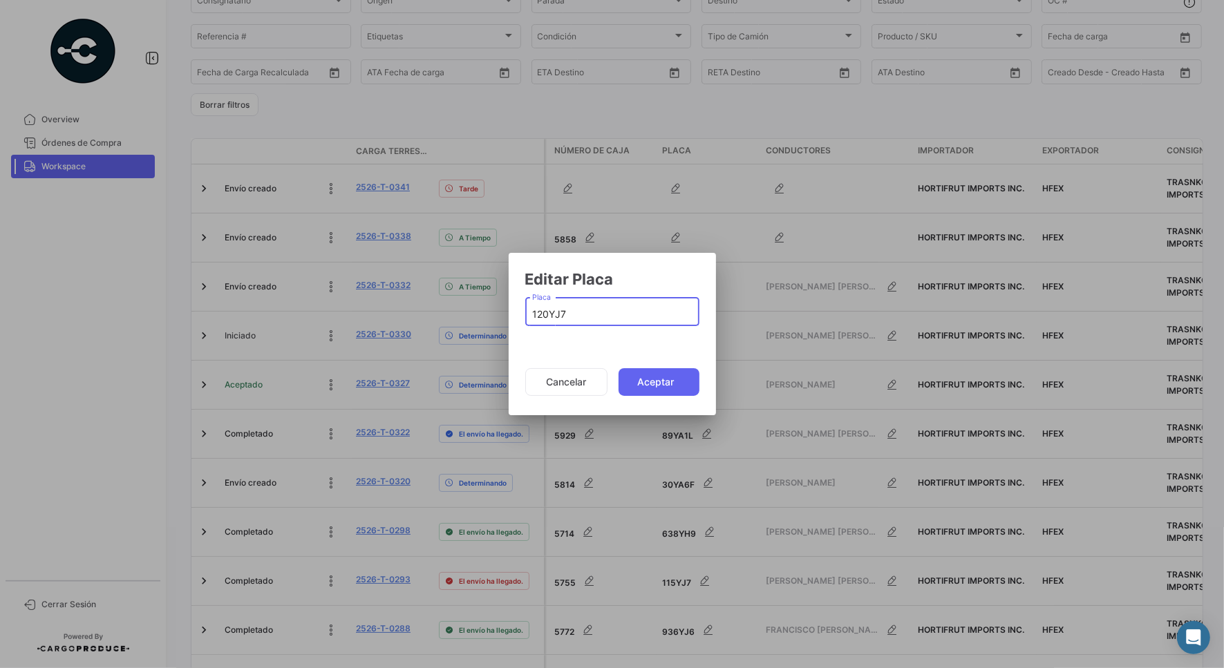
drag, startPoint x: 571, startPoint y: 321, endPoint x: 424, endPoint y: 336, distance: 147.9
click at [424, 336] on div "Editar Placa 120YJ7 Placa Cancelar Aceptar" at bounding box center [612, 334] width 1224 height 668
type input "60YA7G"
click at [677, 377] on button "Aceptar" at bounding box center [658, 382] width 81 height 28
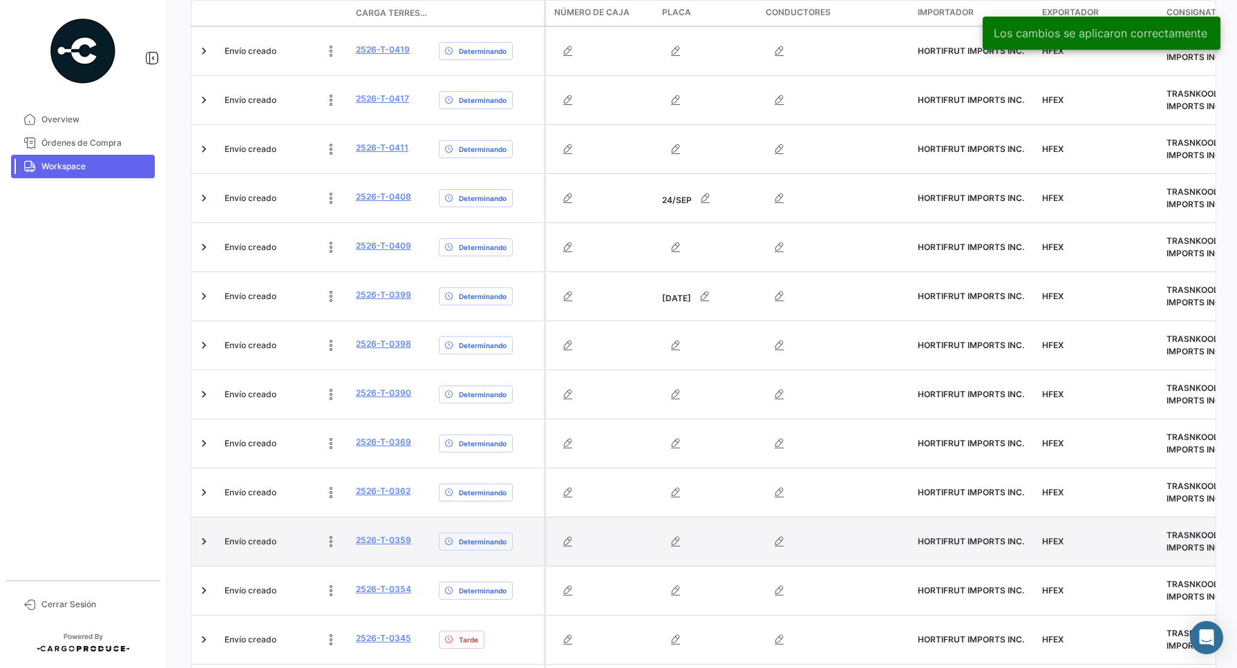
scroll to position [728, 0]
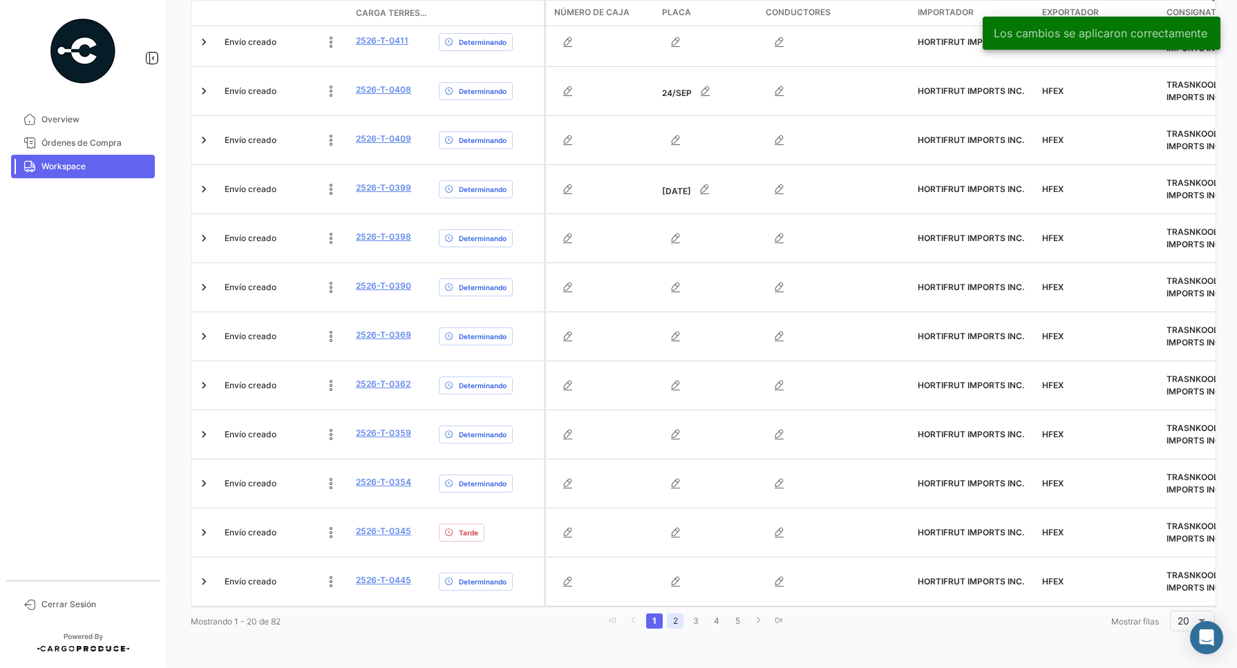
click at [670, 622] on link "2" at bounding box center [675, 621] width 17 height 15
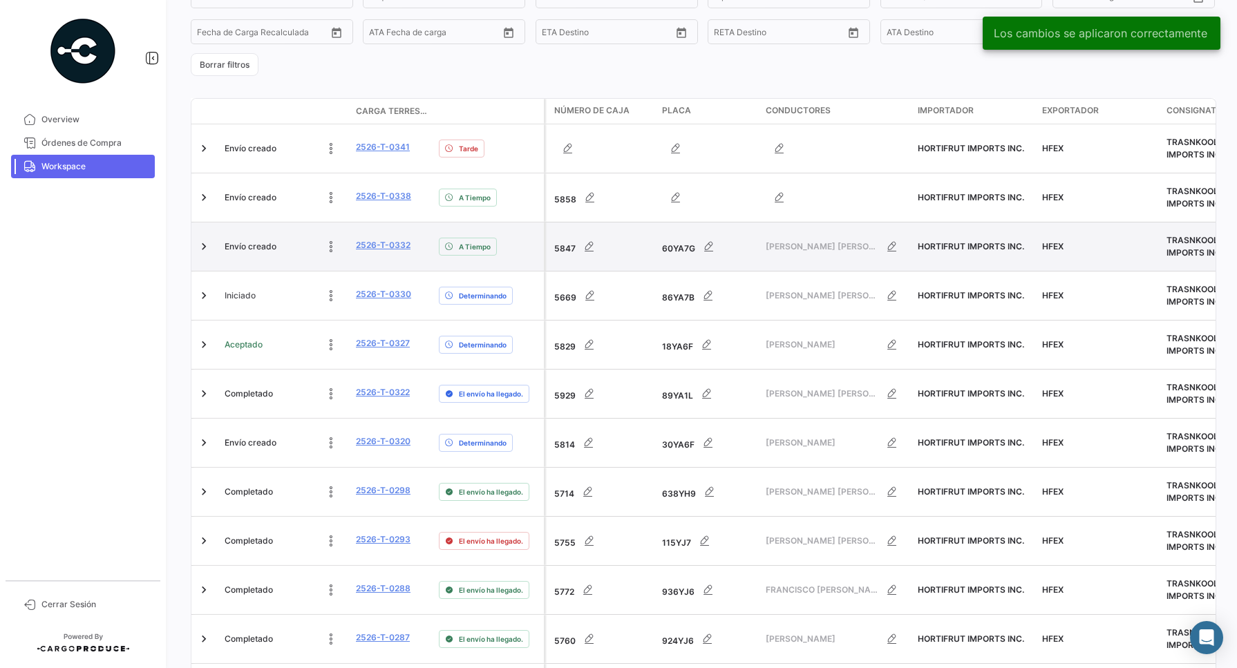
scroll to position [173, 0]
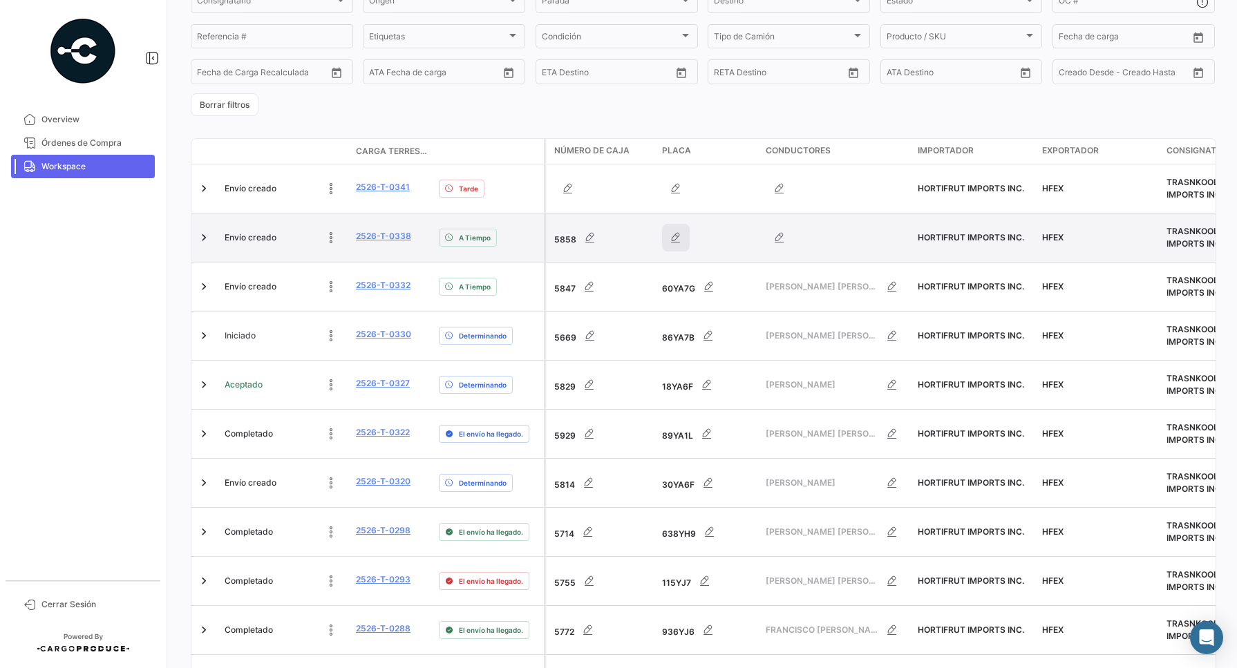
click at [679, 234] on icon "button" at bounding box center [676, 238] width 14 height 14
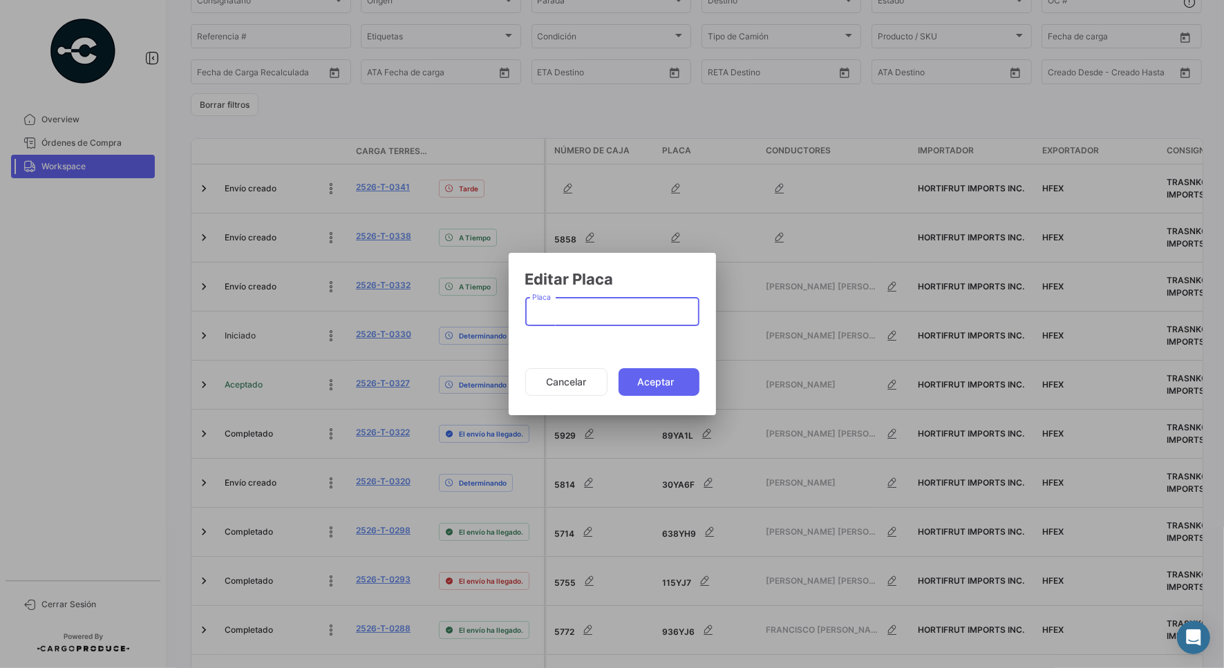
click at [546, 320] on input "Placa" at bounding box center [612, 315] width 160 height 12
type input "56YA7G"
click at [645, 385] on button "Aceptar" at bounding box center [658, 382] width 81 height 28
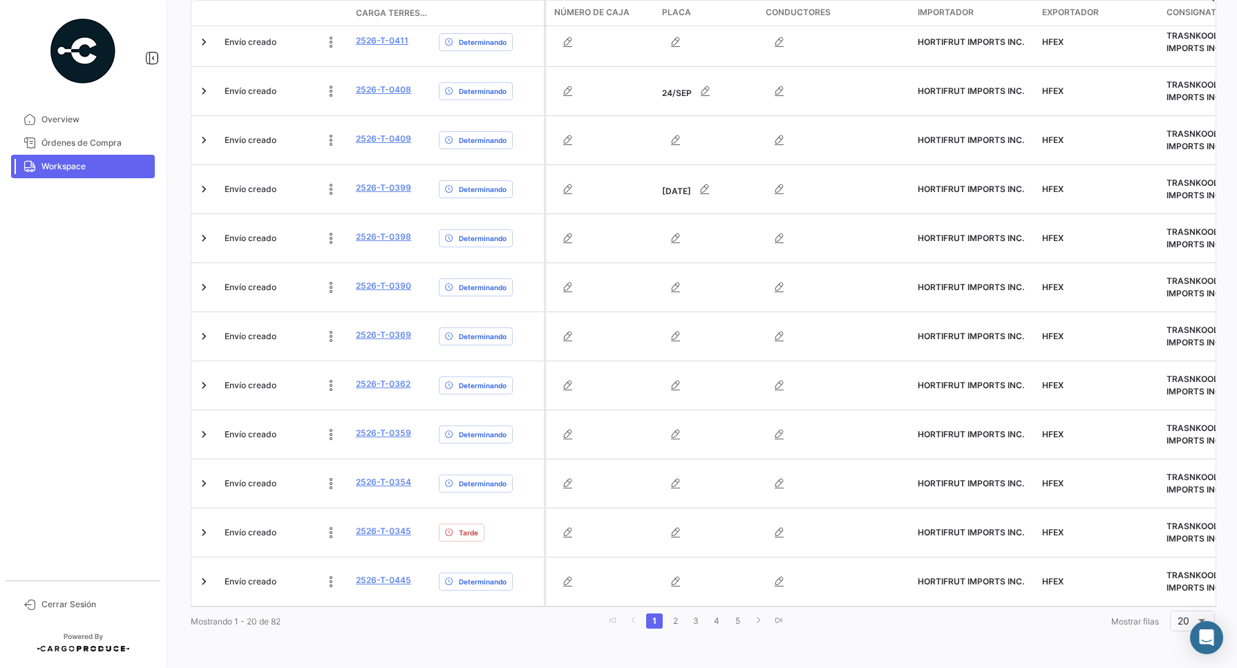
scroll to position [728, 0]
click at [668, 620] on link "2" at bounding box center [675, 621] width 17 height 15
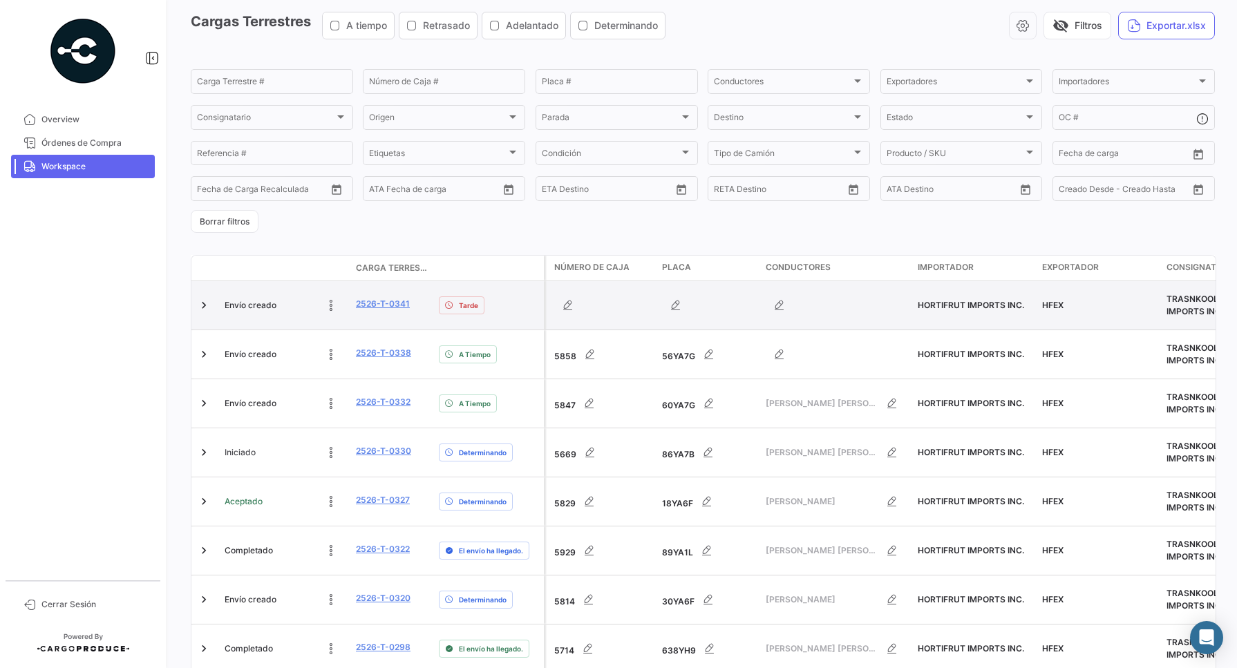
scroll to position [86, 0]
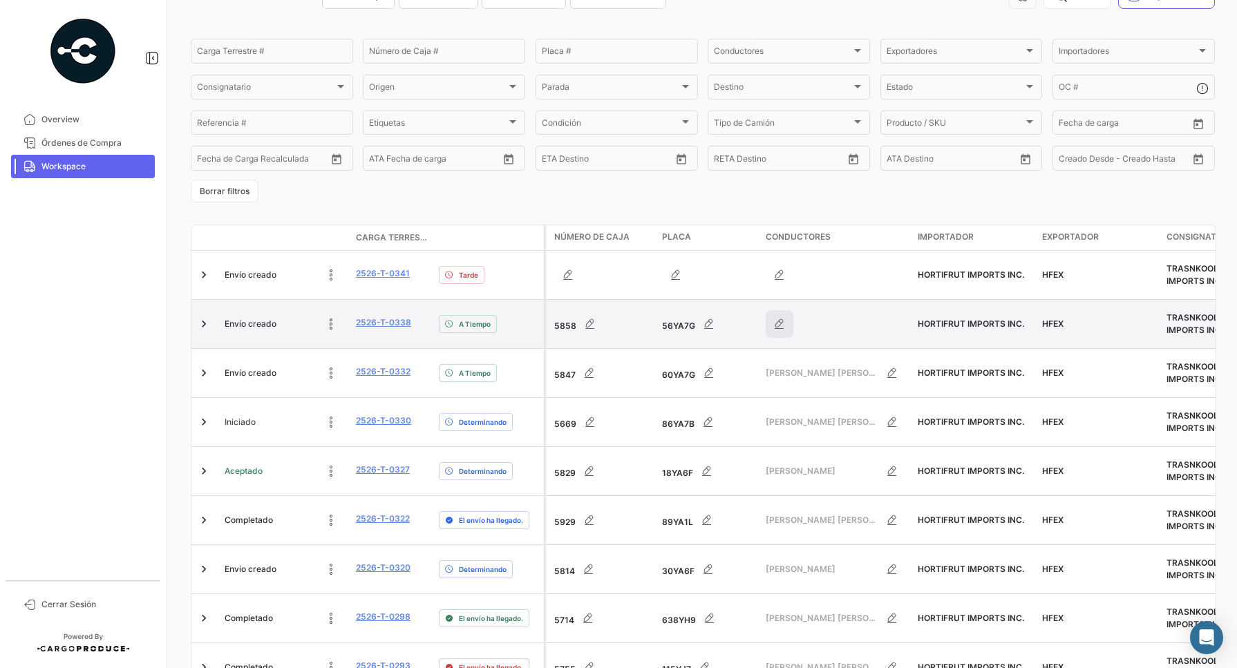
click at [777, 320] on icon "button" at bounding box center [779, 324] width 14 height 14
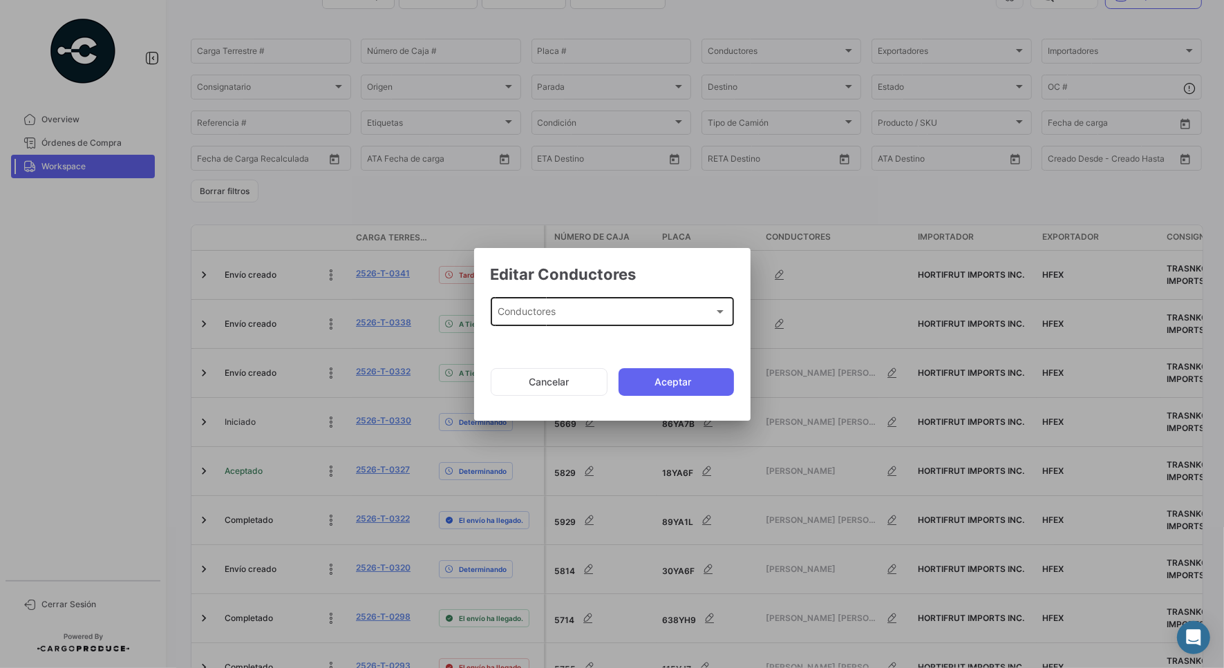
click at [584, 310] on div "Conductores" at bounding box center [605, 315] width 216 height 12
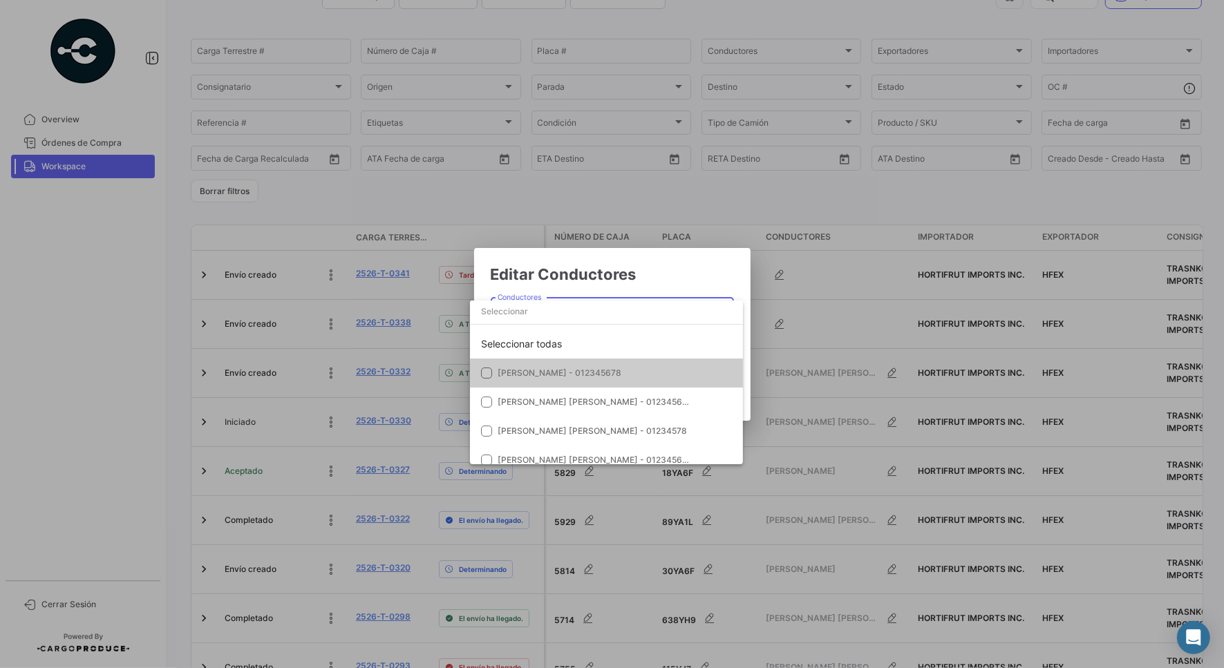
paste input "[PERSON_NAME] [PERSON_NAME]"
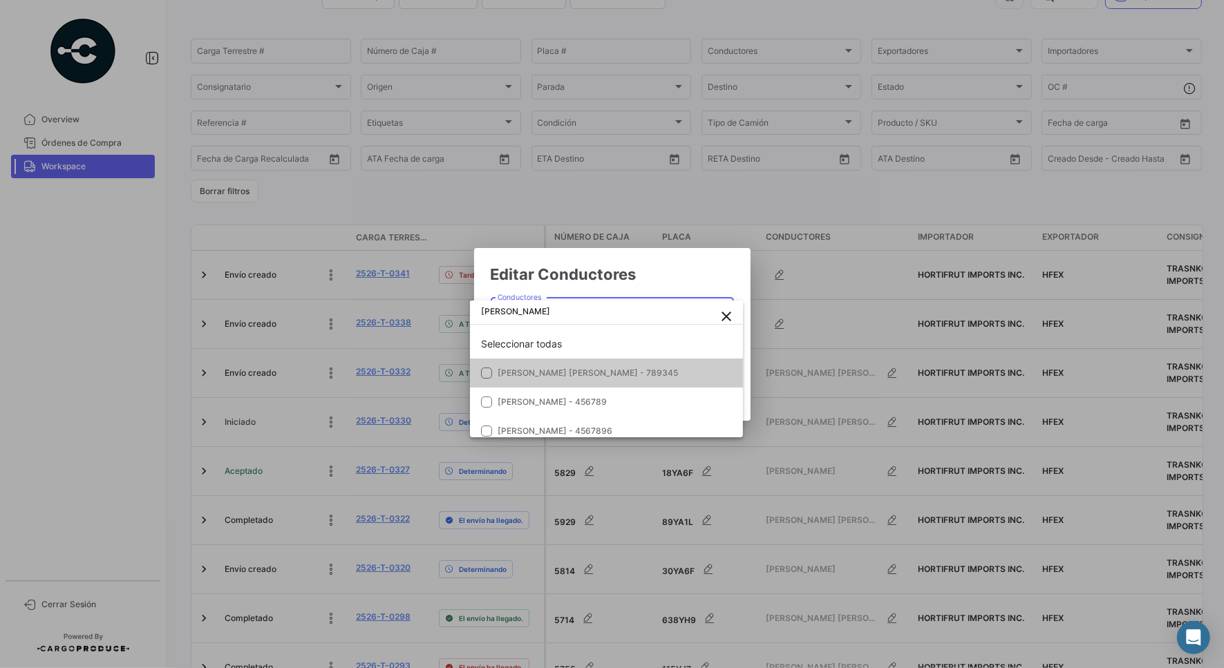
type input "[PERSON_NAME]"
click at [486, 375] on mat-pseudo-checkbox at bounding box center [486, 373] width 11 height 11
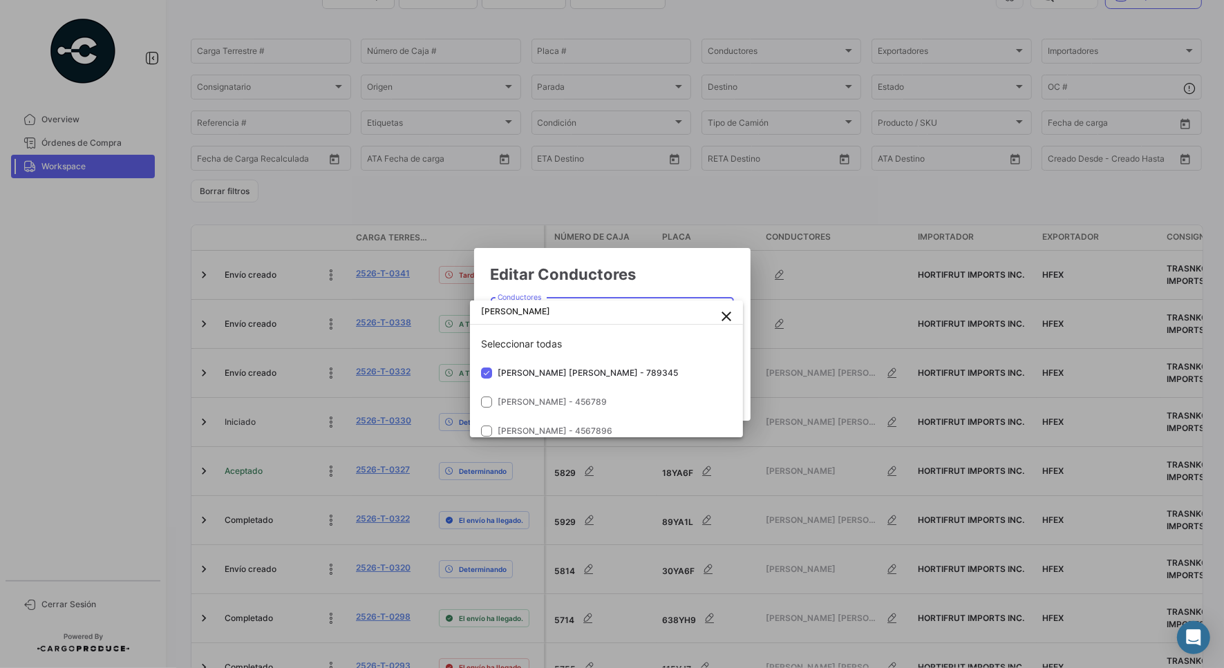
click at [616, 277] on div at bounding box center [612, 334] width 1224 height 668
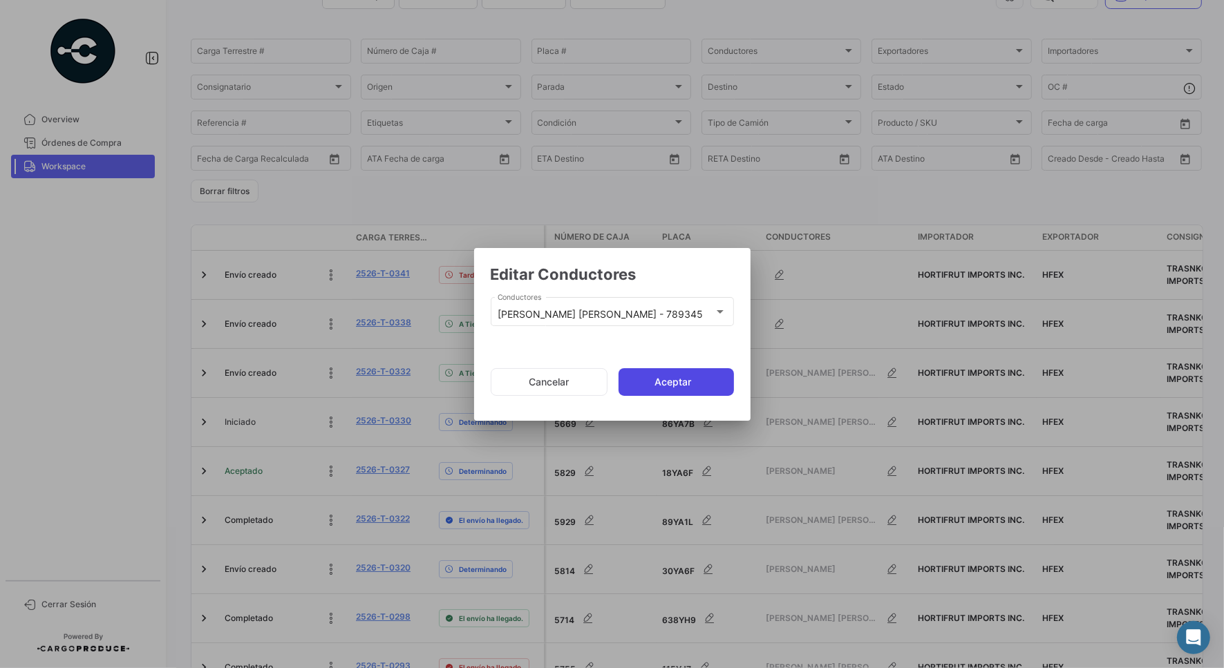
click at [658, 368] on button "Aceptar" at bounding box center [675, 382] width 115 height 28
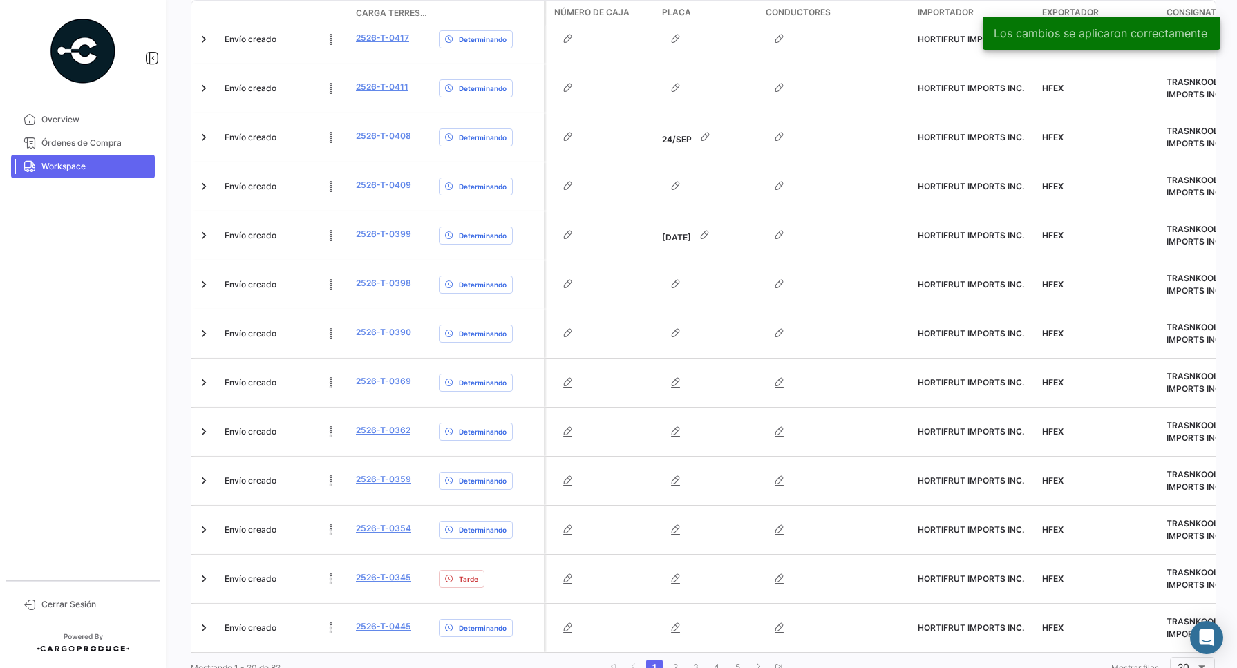
scroll to position [728, 0]
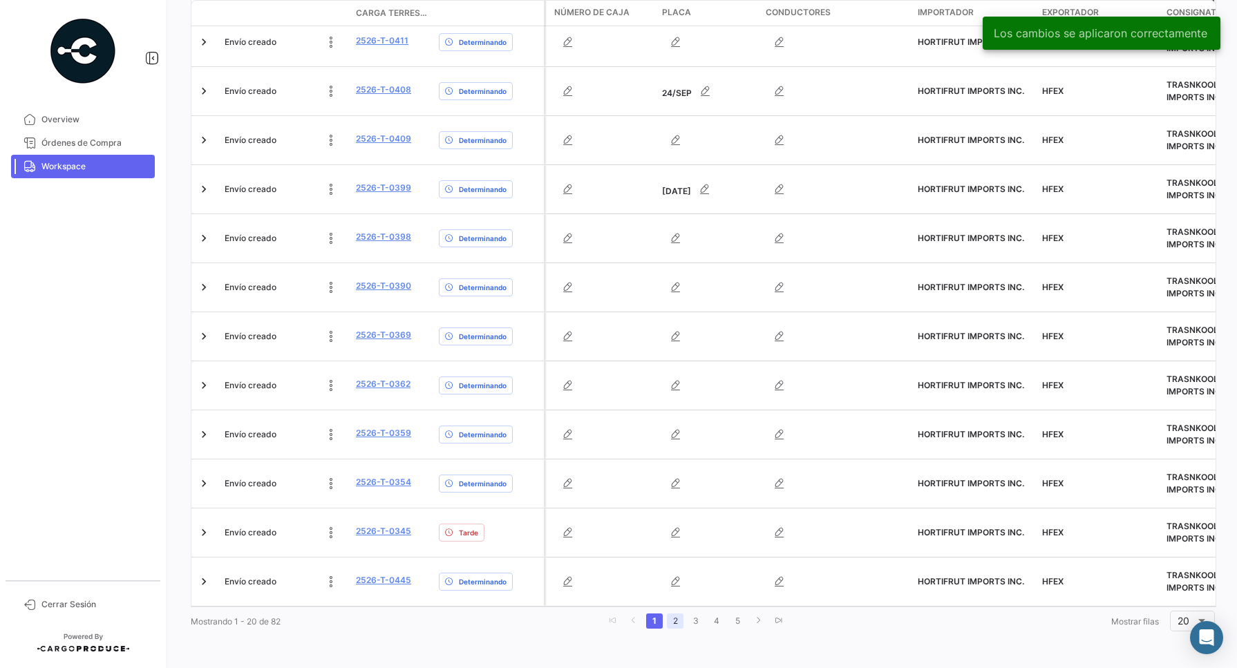
click at [677, 625] on link "2" at bounding box center [675, 621] width 17 height 15
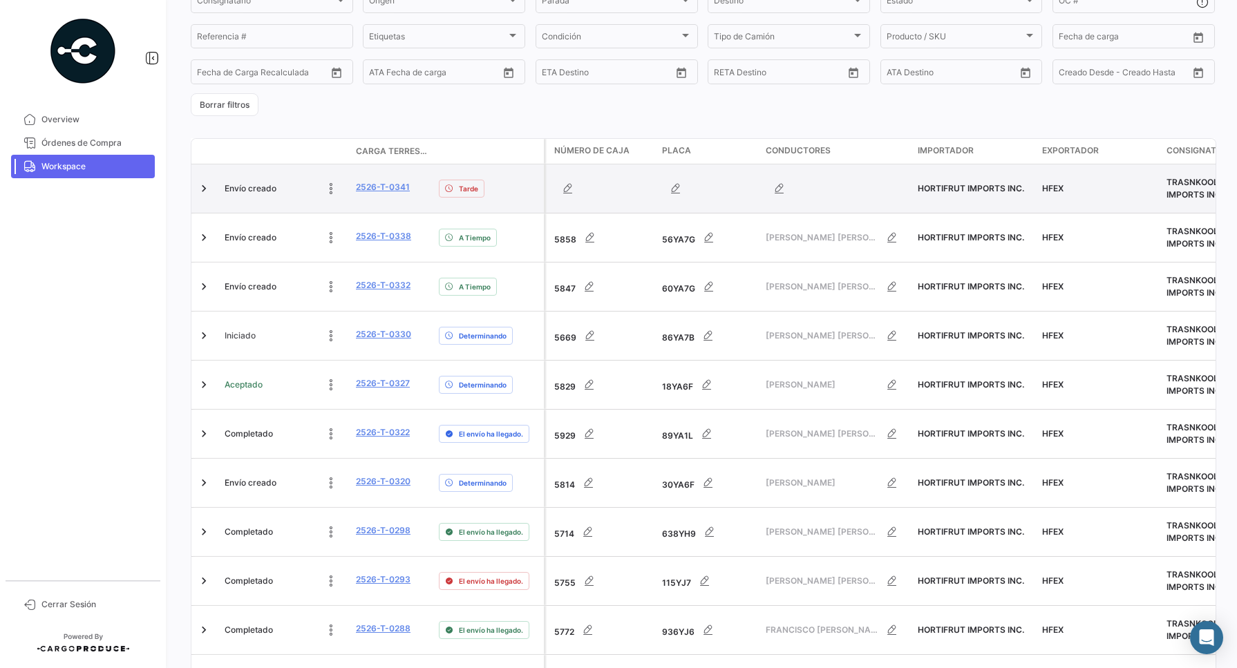
scroll to position [86, 0]
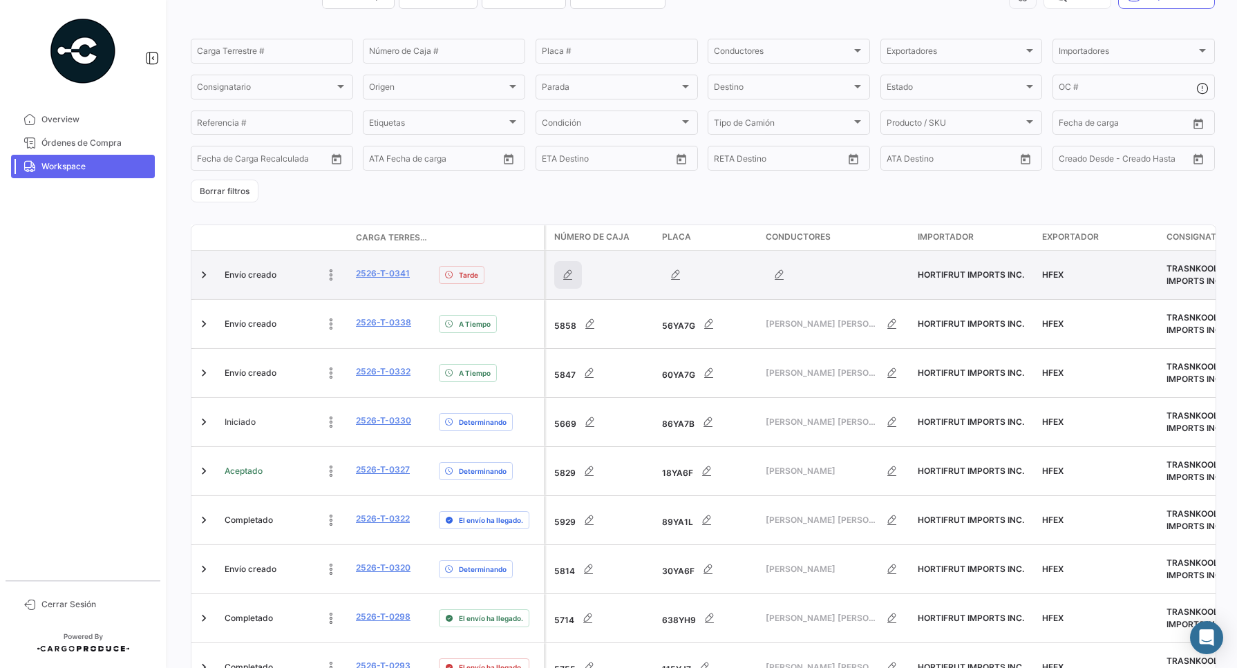
click at [568, 281] on icon "button" at bounding box center [568, 275] width 14 height 14
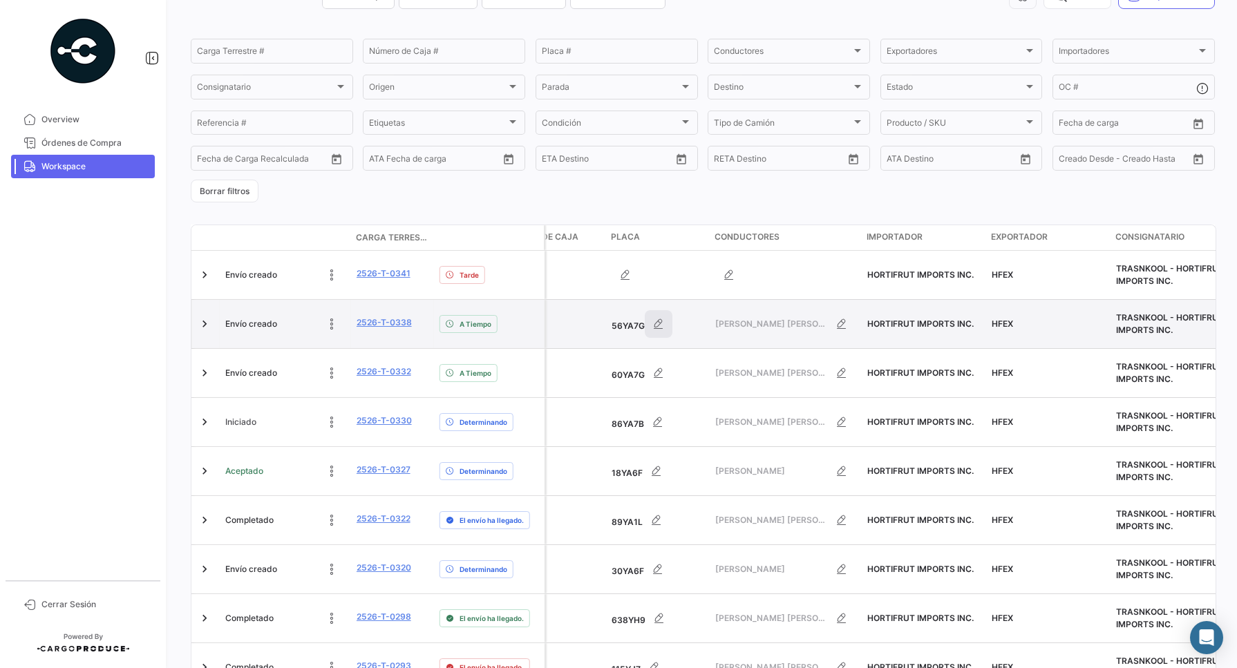
scroll to position [0, 0]
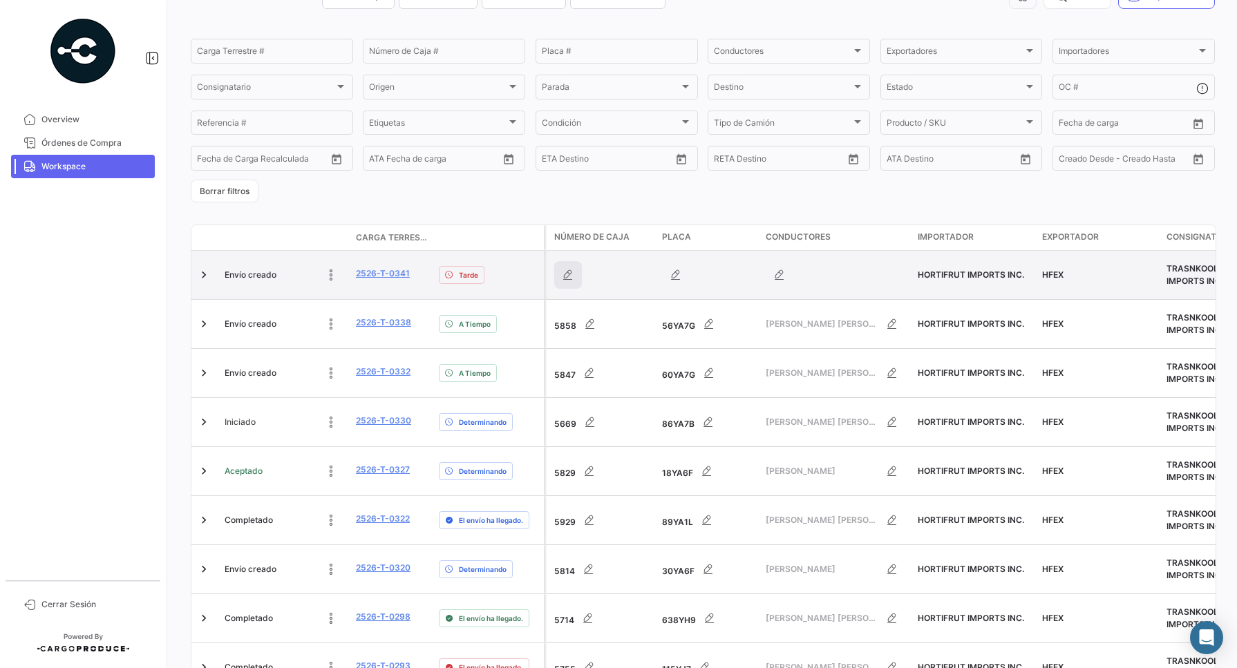
click at [569, 280] on icon "button" at bounding box center [568, 275] width 14 height 14
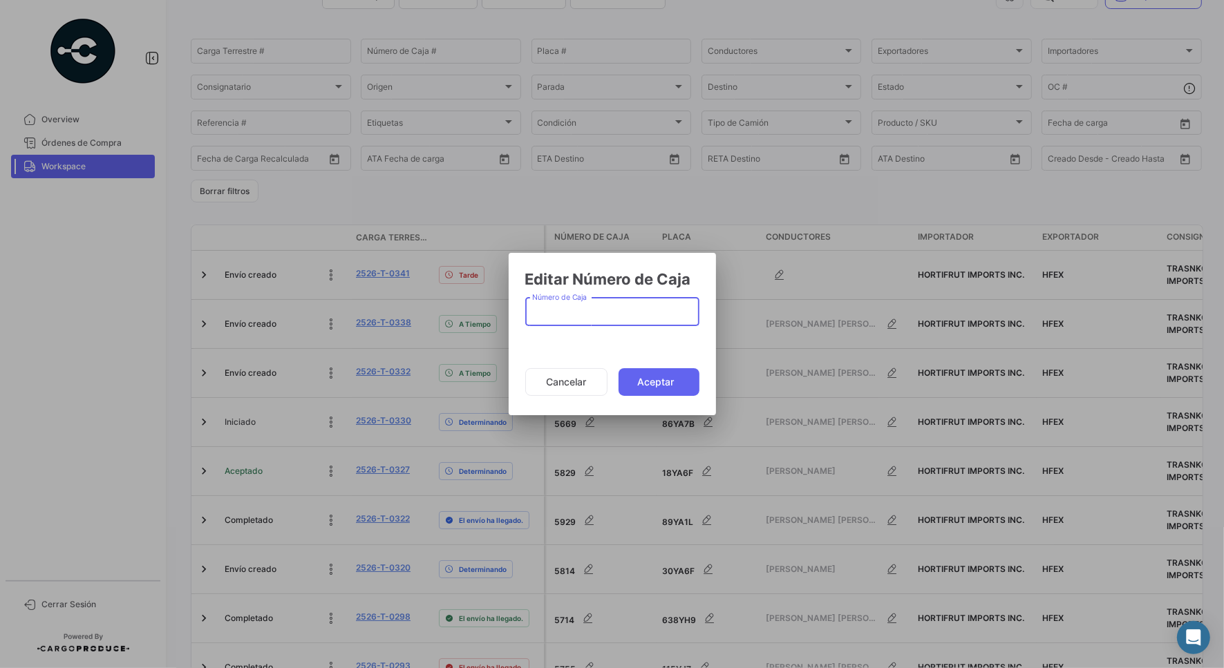
click at [577, 313] on input "Número de Caja" at bounding box center [612, 315] width 160 height 12
type input "5771"
click at [665, 378] on button "Aceptar" at bounding box center [658, 382] width 81 height 28
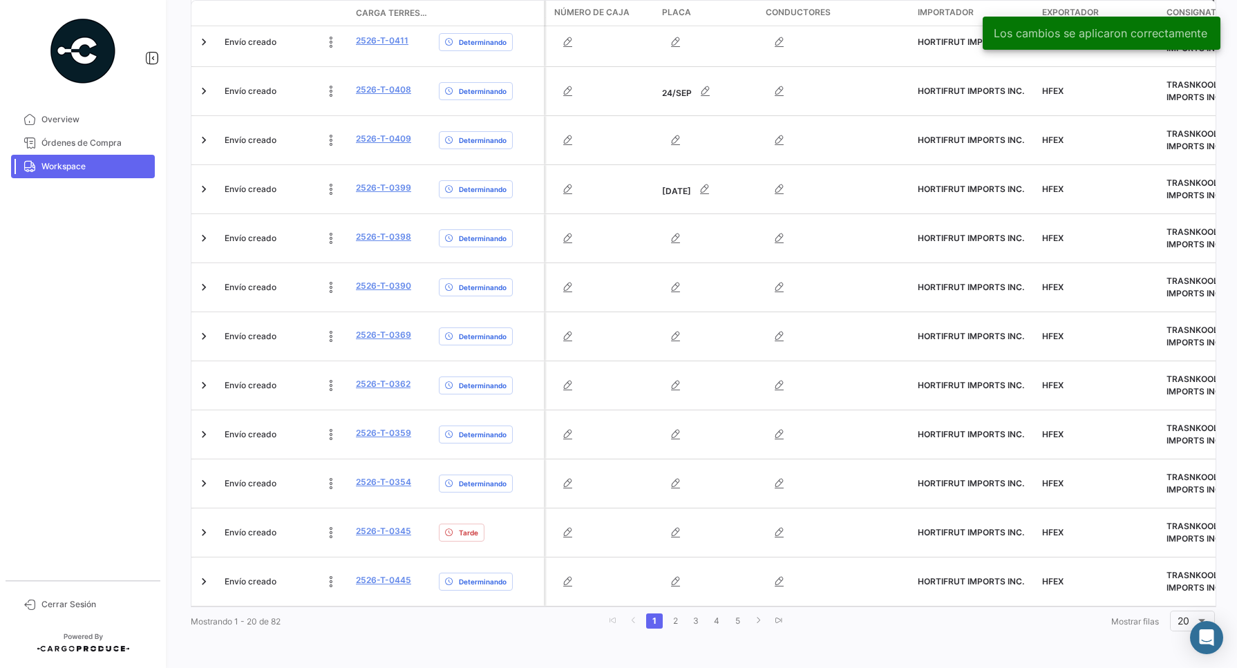
scroll to position [728, 0]
click at [668, 629] on link "2" at bounding box center [675, 621] width 17 height 15
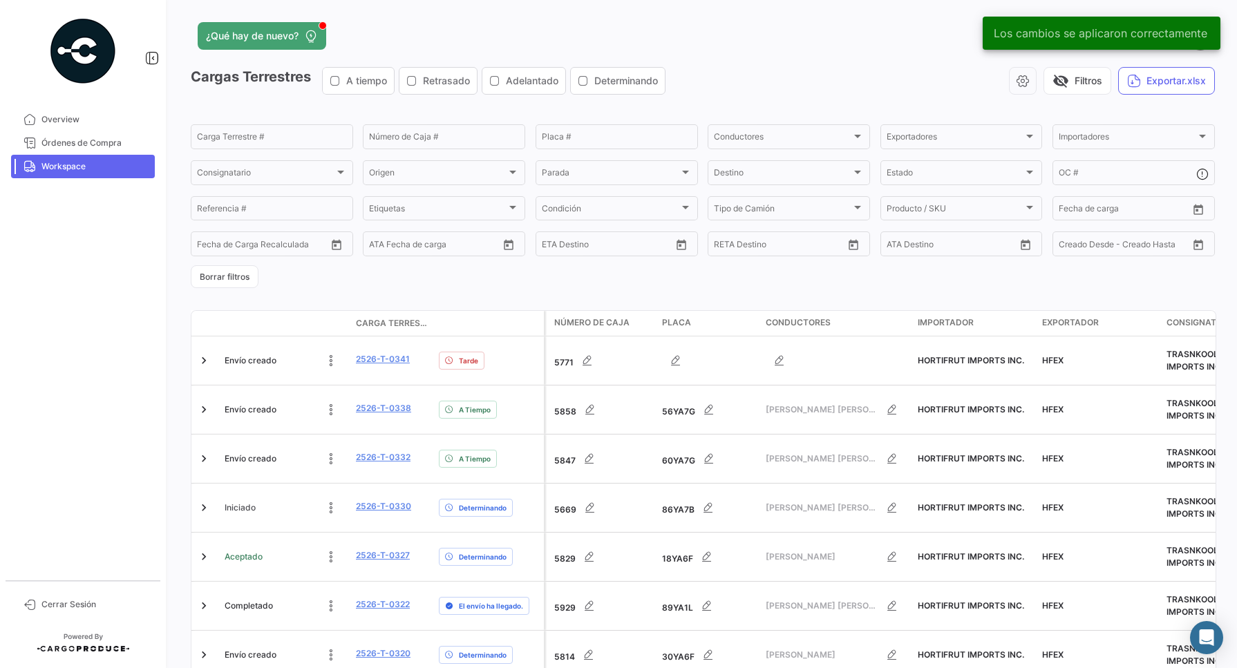
scroll to position [0, 0]
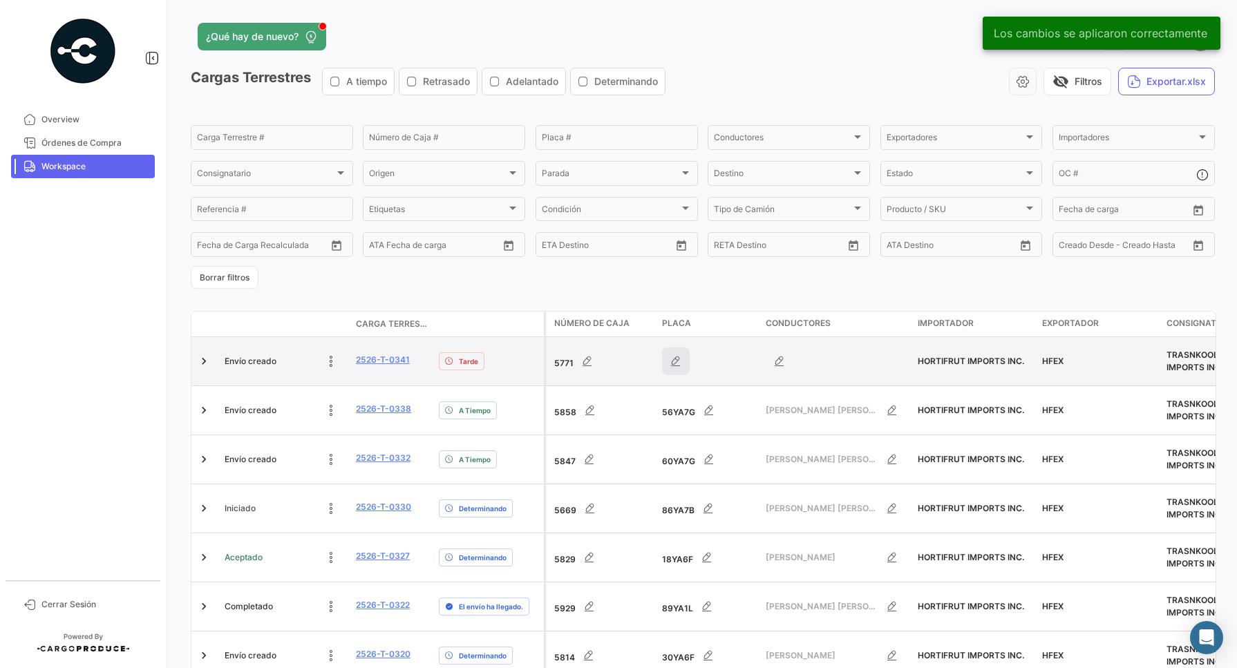
click at [674, 354] on icon "button" at bounding box center [676, 361] width 14 height 14
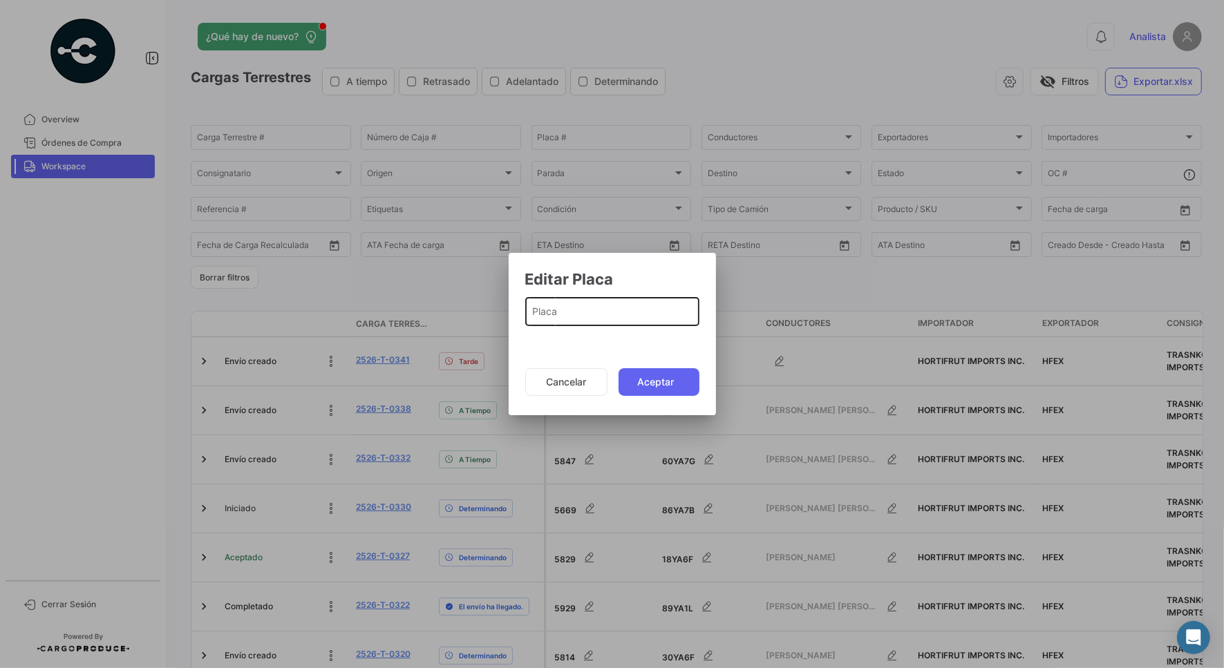
click at [588, 305] on div "Placa" at bounding box center [612, 310] width 160 height 32
paste input "935YJ6"
type input "935YJ6"
click at [660, 394] on button "Aceptar" at bounding box center [658, 382] width 81 height 28
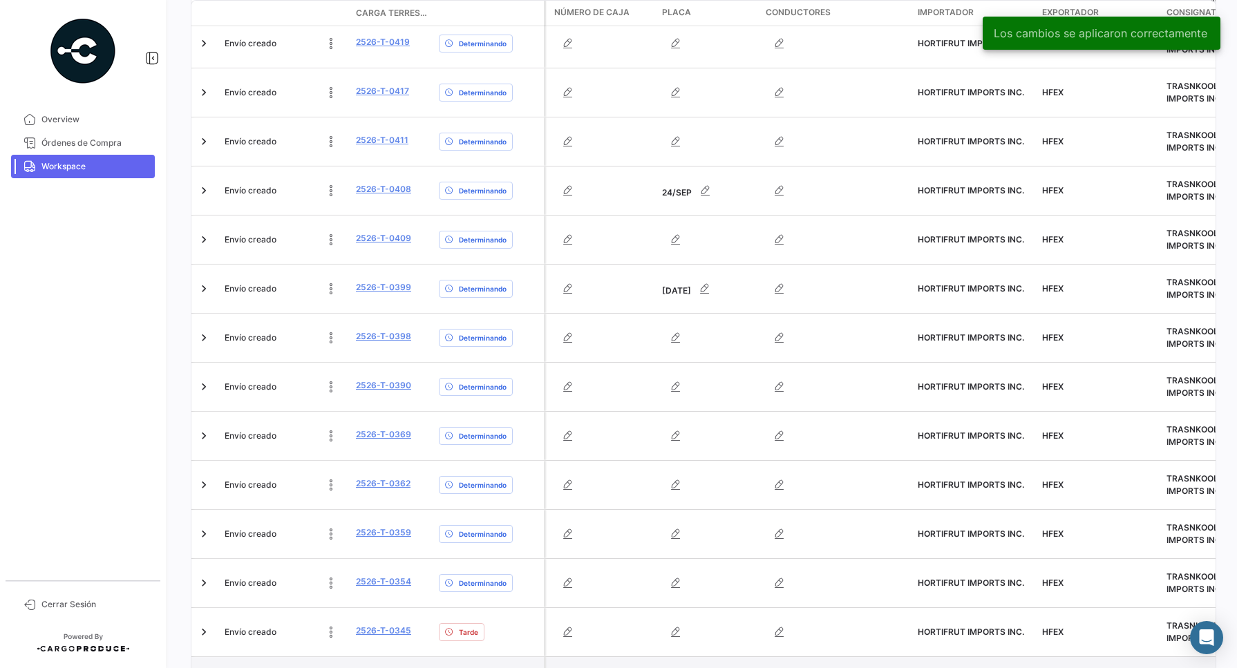
scroll to position [728, 0]
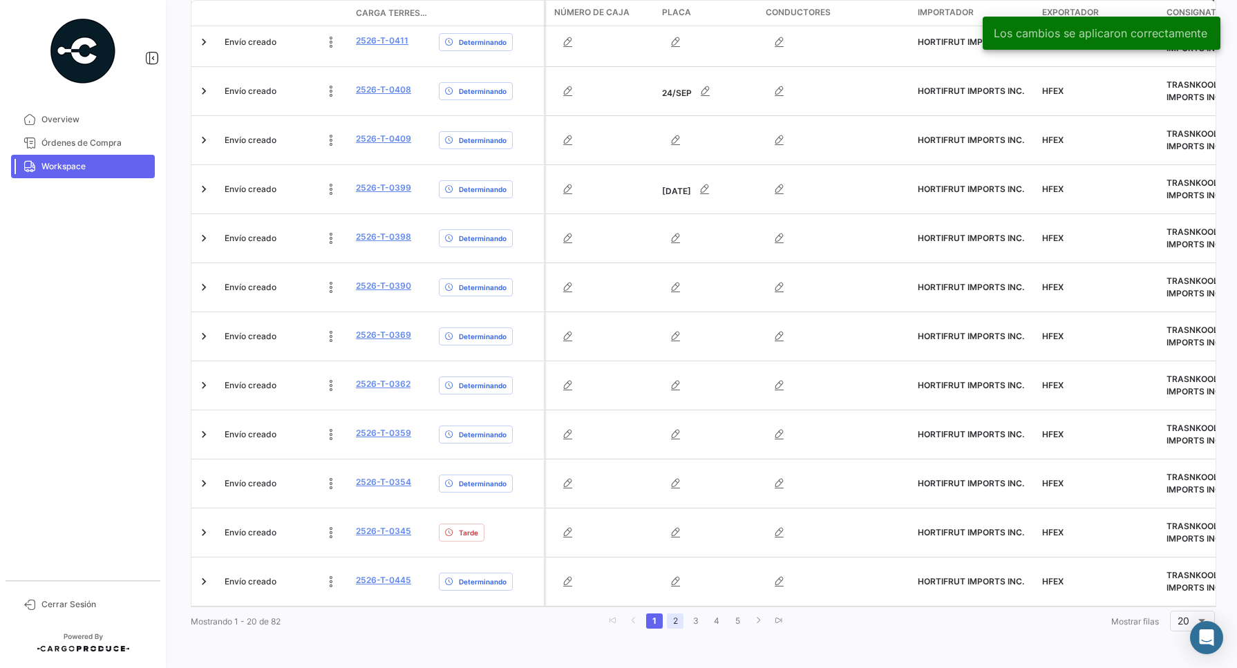
click at [671, 625] on link "2" at bounding box center [675, 621] width 17 height 15
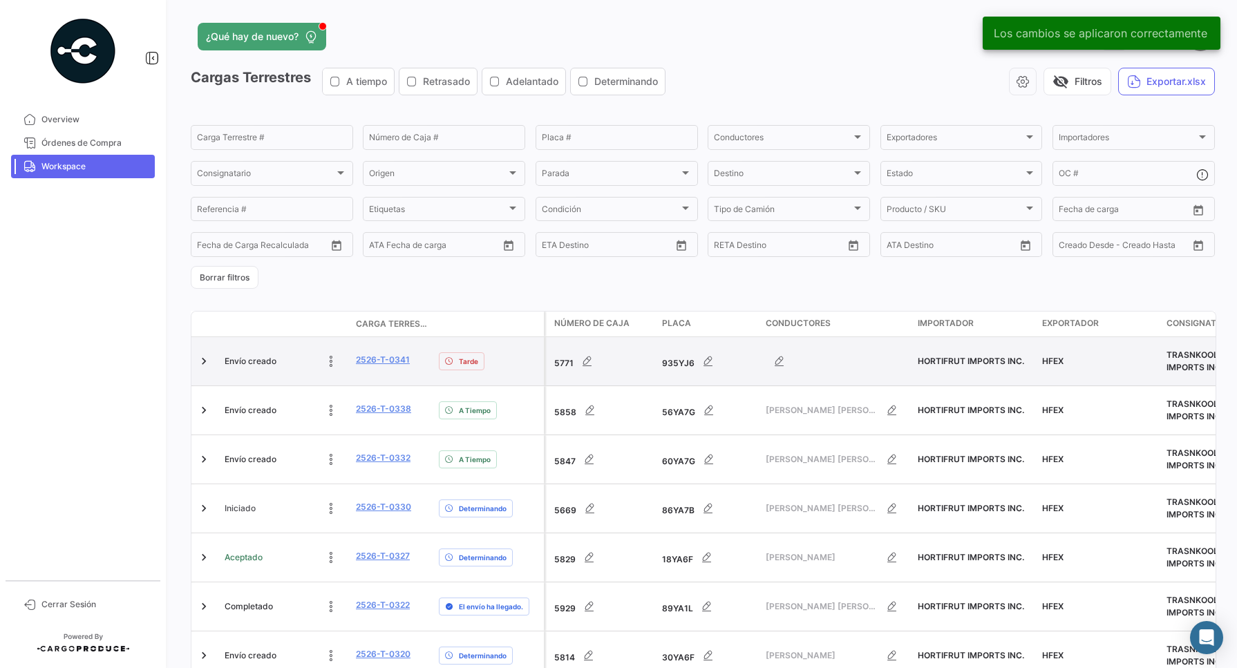
scroll to position [173, 0]
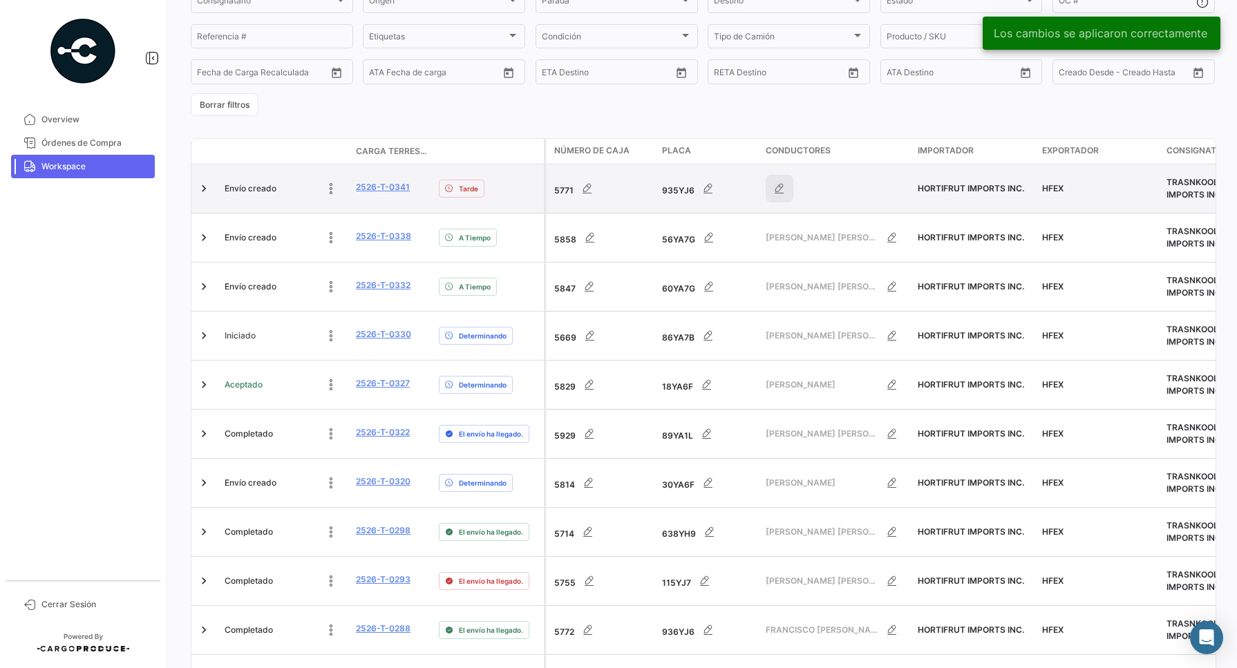
click at [778, 192] on icon "button" at bounding box center [779, 189] width 14 height 14
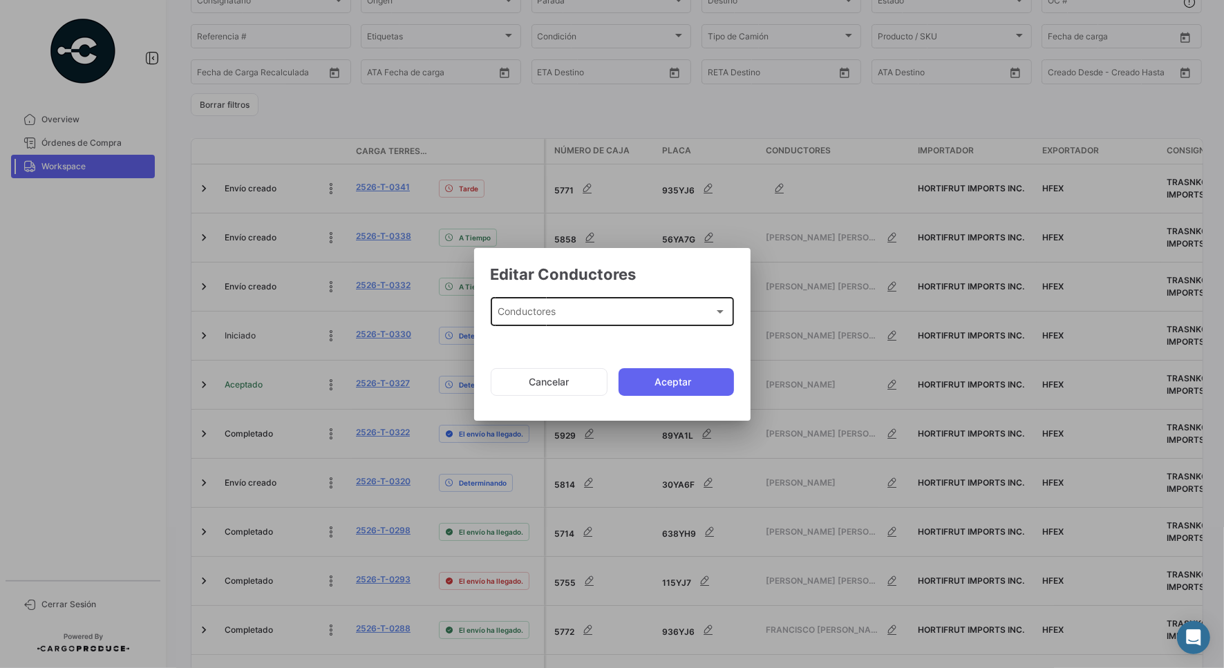
click at [582, 323] on div "Conductores Conductores" at bounding box center [611, 311] width 229 height 32
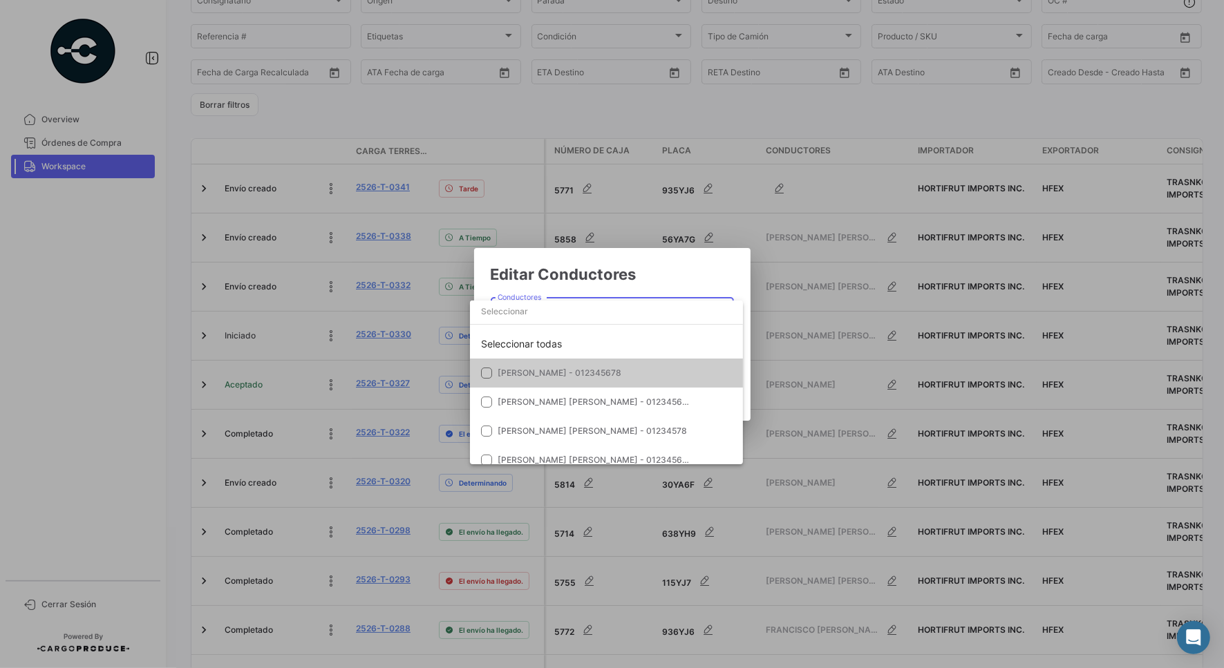
click at [576, 321] on input "dropdown search" at bounding box center [606, 311] width 273 height 25
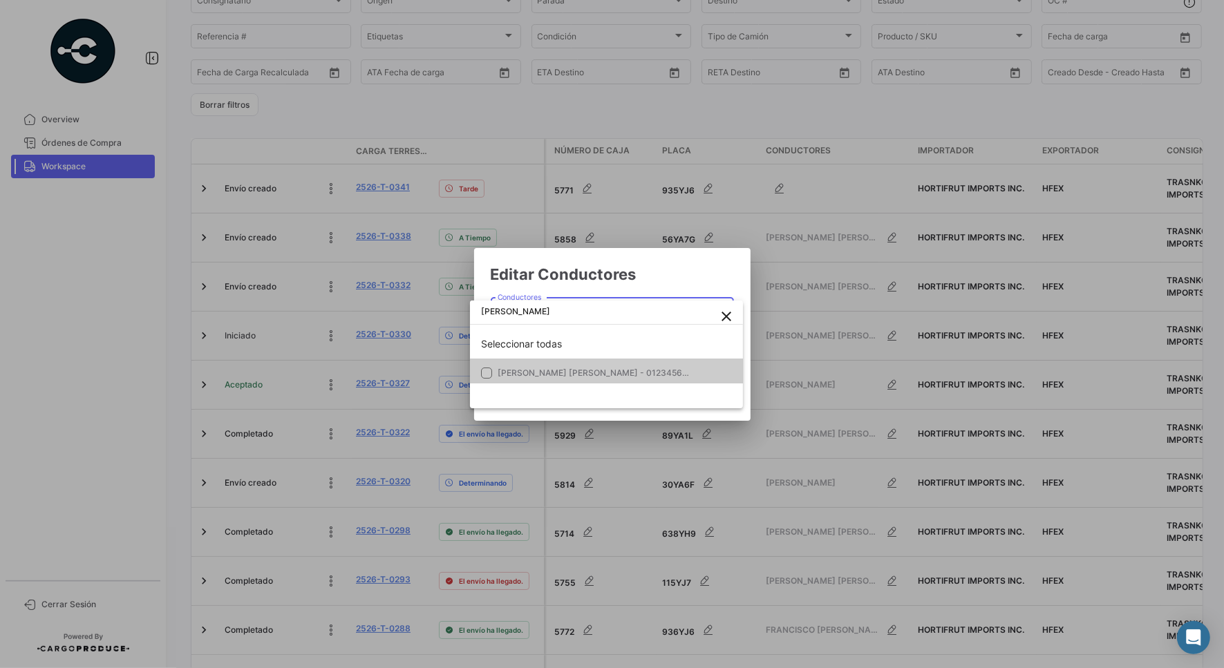
type input "[PERSON_NAME]"
click at [484, 372] on mat-pseudo-checkbox at bounding box center [486, 373] width 11 height 11
click at [652, 265] on div at bounding box center [612, 334] width 1224 height 668
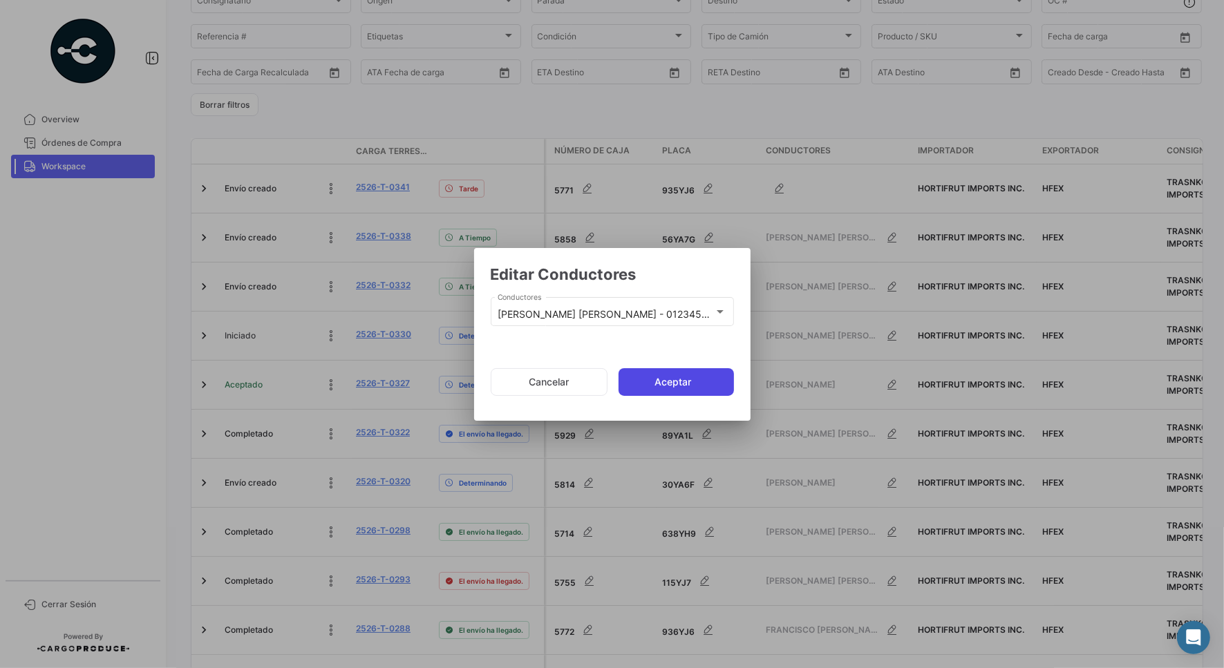
click at [672, 378] on button "Aceptar" at bounding box center [675, 382] width 115 height 28
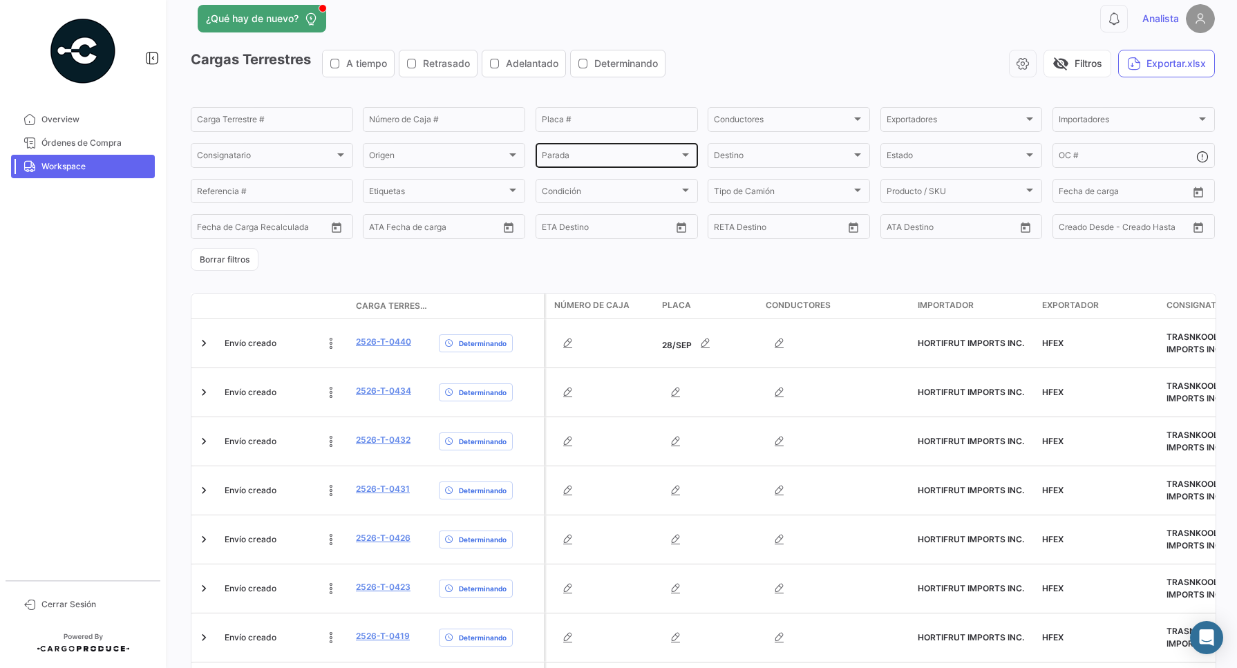
scroll to position [0, 0]
